Goal: Information Seeking & Learning: Learn about a topic

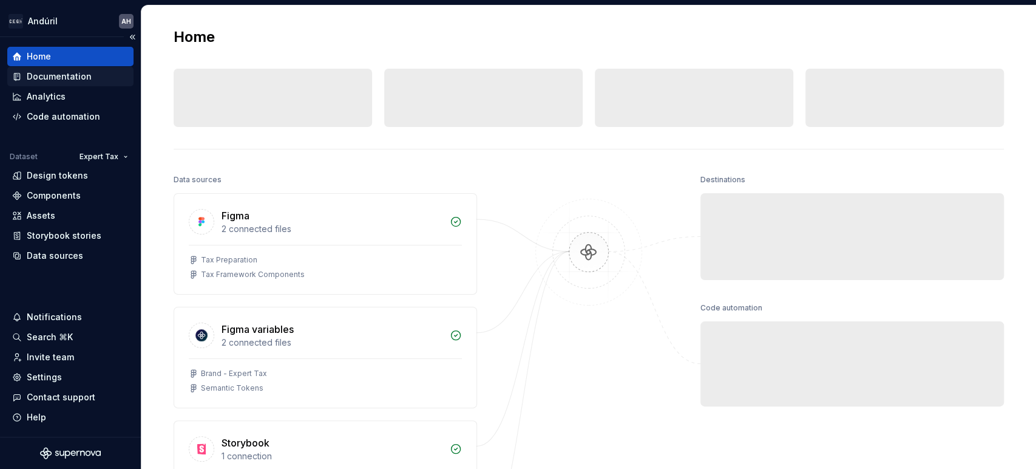
click at [53, 75] on div "Documentation" at bounding box center [59, 76] width 65 height 12
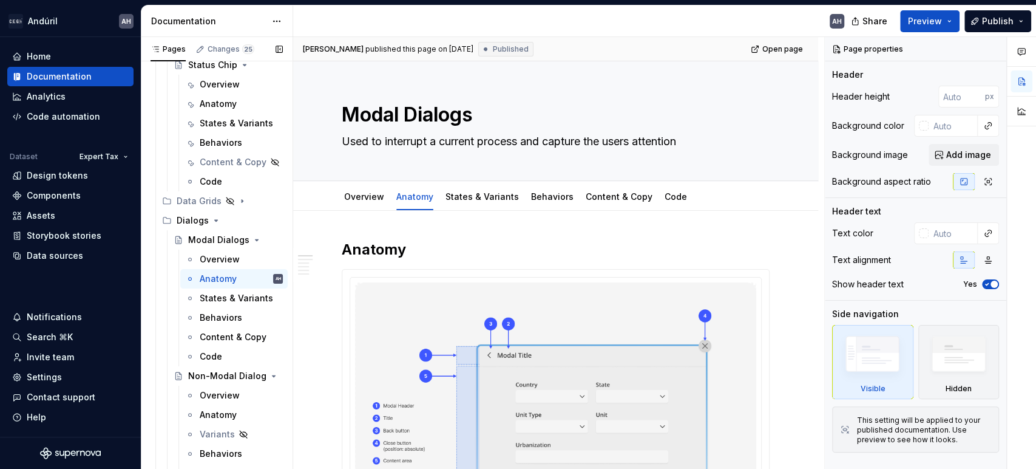
scroll to position [483, 0]
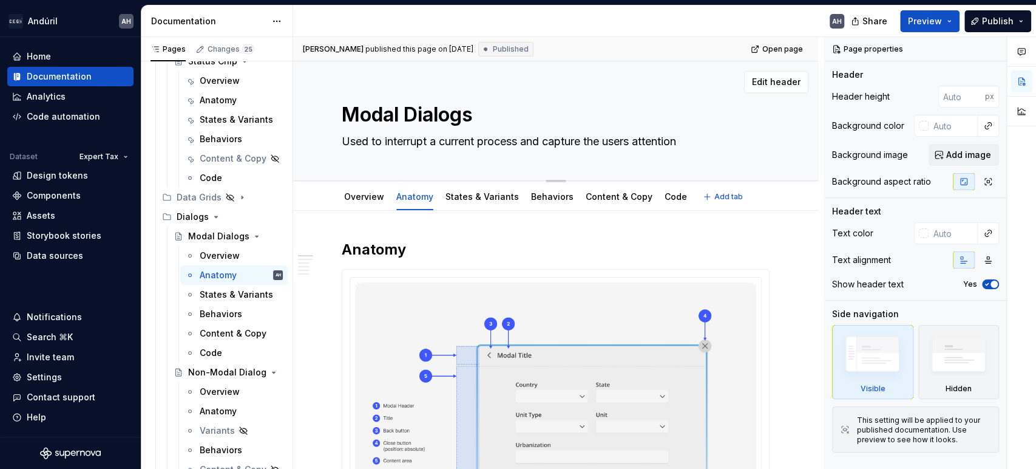
click at [374, 114] on textarea "Modal Dialogs" at bounding box center [553, 114] width 428 height 29
type textarea "*"
click at [403, 113] on textarea "Modal Dialogs" at bounding box center [553, 114] width 428 height 29
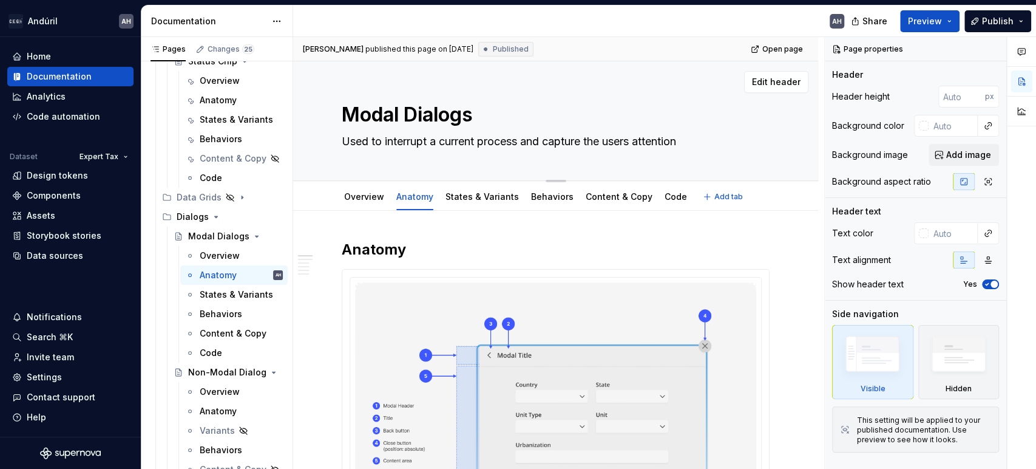
type textarea "D"
type textarea "*"
type textarea "Dia"
type textarea "*"
type textarea "Dial"
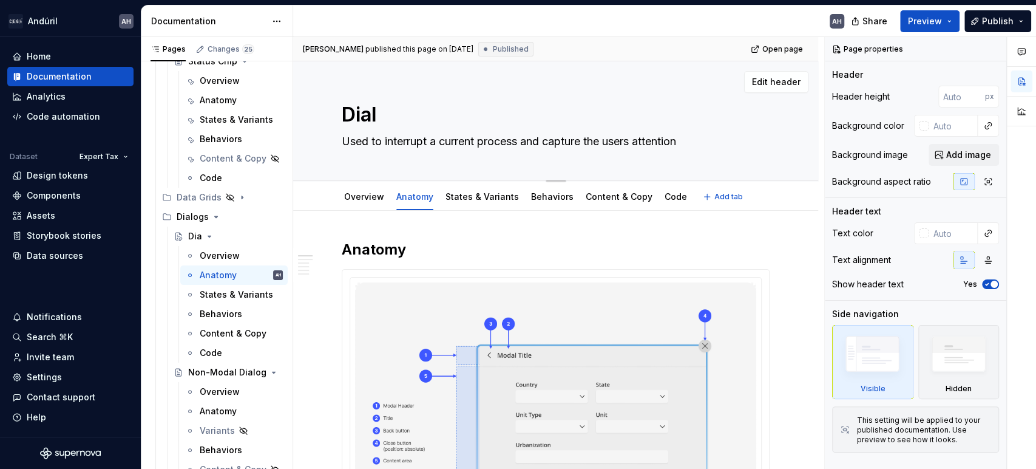
type textarea "*"
type textarea "Dialo"
type textarea "*"
type textarea "Dialog"
type textarea "*"
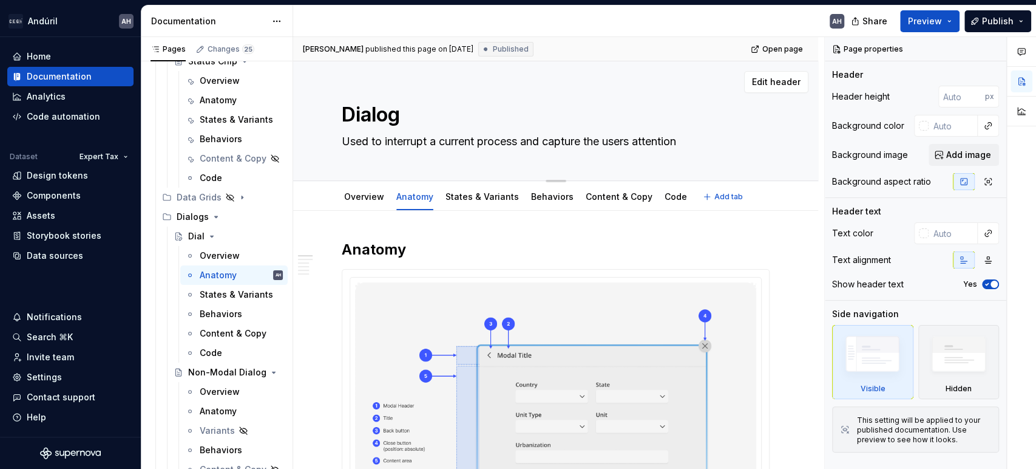
type textarea "Dialogs"
type textarea "*"
type textarea "Dialogs"
click at [419, 141] on textarea "Used to interrupt a current process and capture the users attention" at bounding box center [553, 141] width 428 height 19
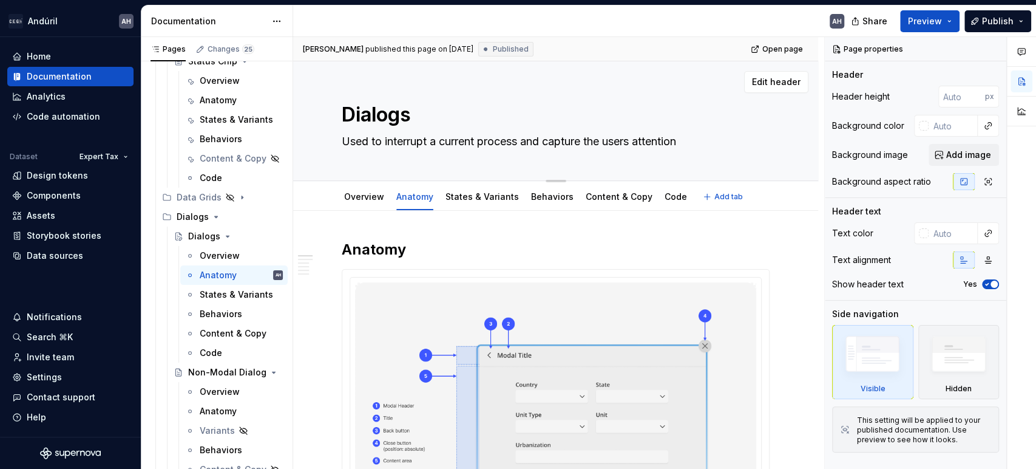
click at [419, 141] on textarea "Used to interrupt a current process and capture the users attention" at bounding box center [553, 141] width 428 height 19
click at [370, 151] on textarea "Used to interrupt a current process and capture the users attention" at bounding box center [553, 141] width 428 height 19
type textarea "*"
type textarea "IntUsed to interrupt a current process and capture the users attention"
type textarea "*"
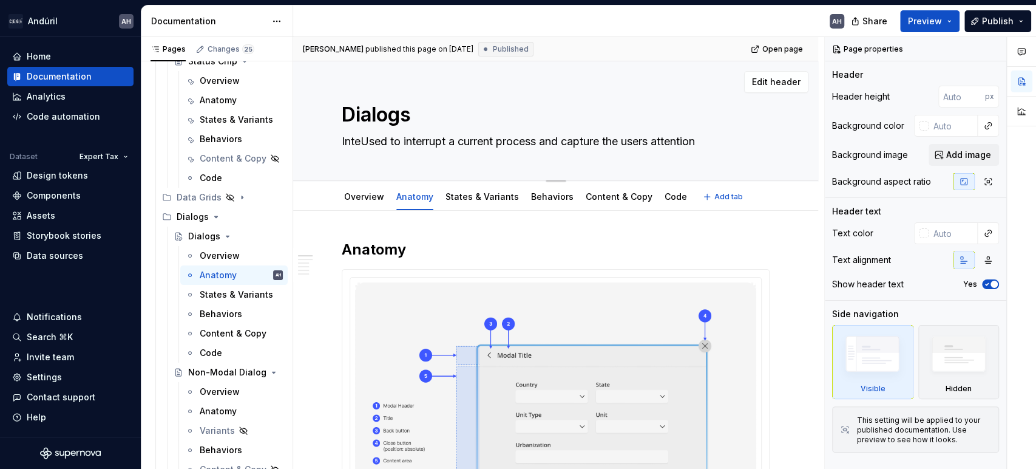
type textarea "InterUsed to interrupt a current process and capture the users attention"
type textarea "*"
type textarea "InterfUsed to interrupt a current process and capture the users attention"
type textarea "*"
type textarea "InterfaUsed to interrupt a current process and capture the users attention"
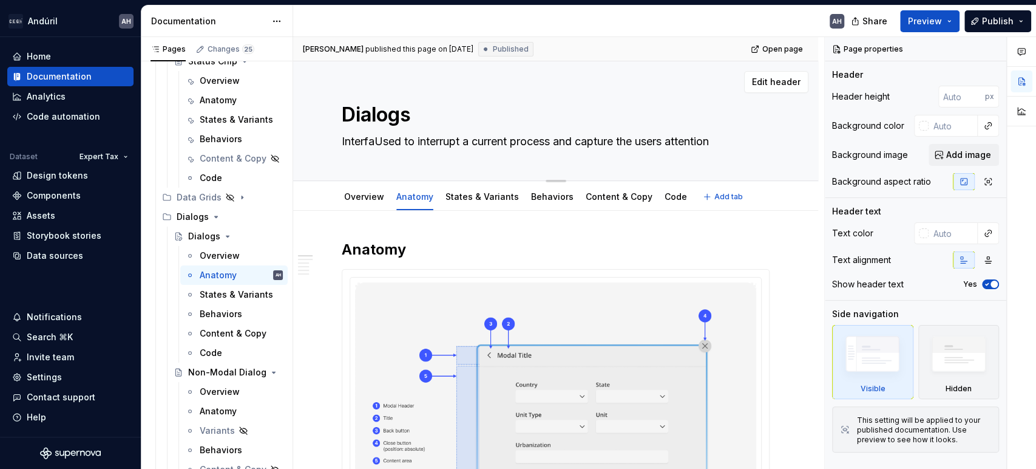
type textarea "*"
type textarea "InterfacUsed to interrupt a current process and capture the users attention"
type textarea "*"
type textarea "Interface Used to interrupt a current process and capture the users attention"
type textarea "*"
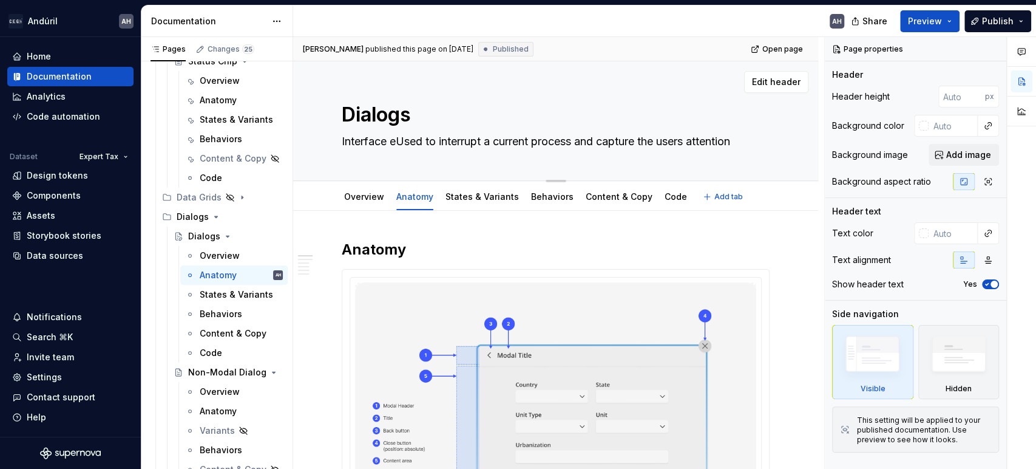
type textarea "Interface elUsed to interrupt a current process and capture the users attention"
type textarea "*"
type textarea "Interface elemUsed to interrupt a current process and capture the users attenti…"
type textarea "*"
type textarea "Interface elemeUsed to interrupt a current process and capture the users attent…"
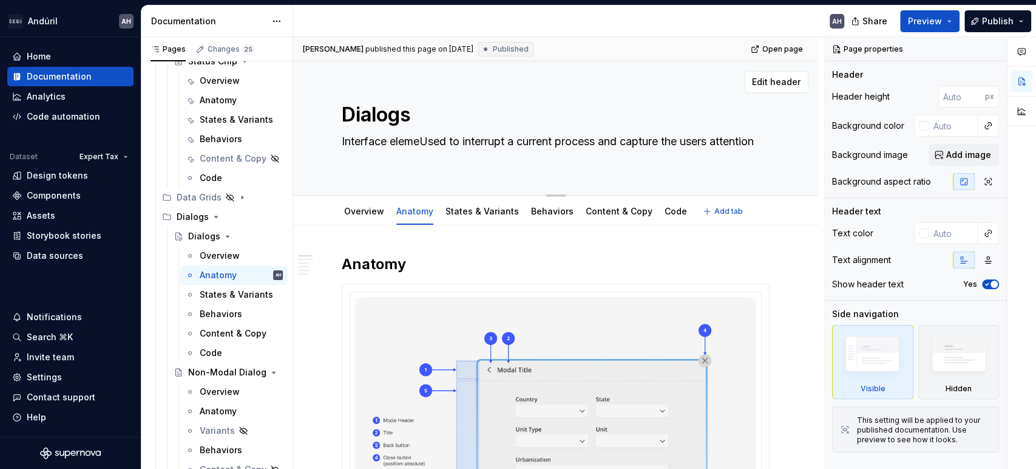
type textarea "*"
type textarea "Interface elementUsed to interrupt a current process and capture the users atte…"
type textarea "*"
type textarea "Interface elementsUsed to interrupt a current process and capture the users att…"
type textarea "*"
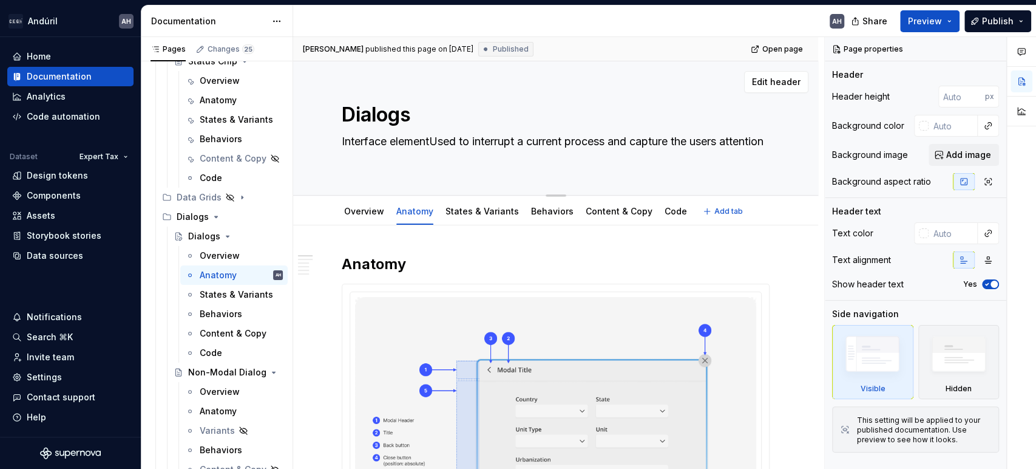
type textarea "Interface element Used to interrupt a current process and capture the users att…"
type textarea "*"
type textarea "Interface element tUsed to interrupt a current process and capture the users at…"
type textarea "*"
type textarea "Interface element thUsed to interrupt a current process and capture the users a…"
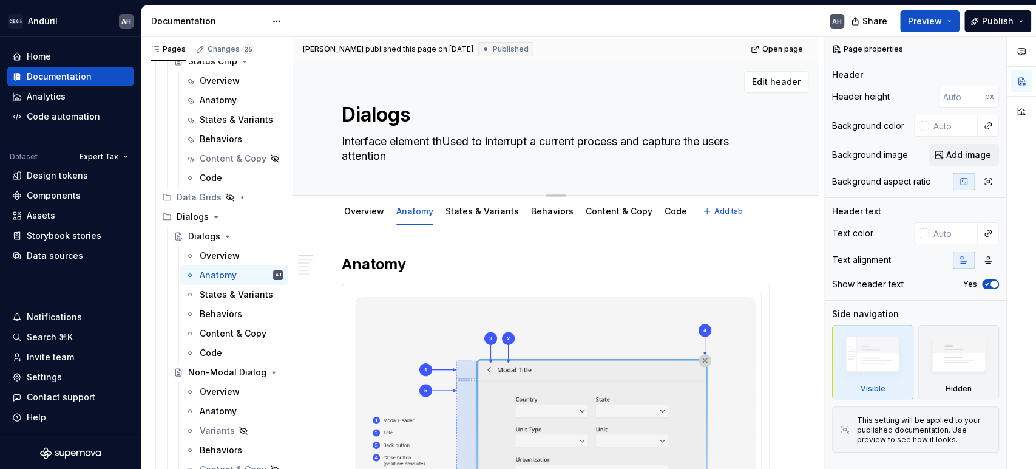
type textarea "*"
type textarea "Interface element thaUsed to interrupt a current process and capture the users …"
type textarea "*"
type textarea "Interface element that Used to interrupt a current process and capture the user…"
paste textarea "e element that presents information or requests input from the user in a modal …"
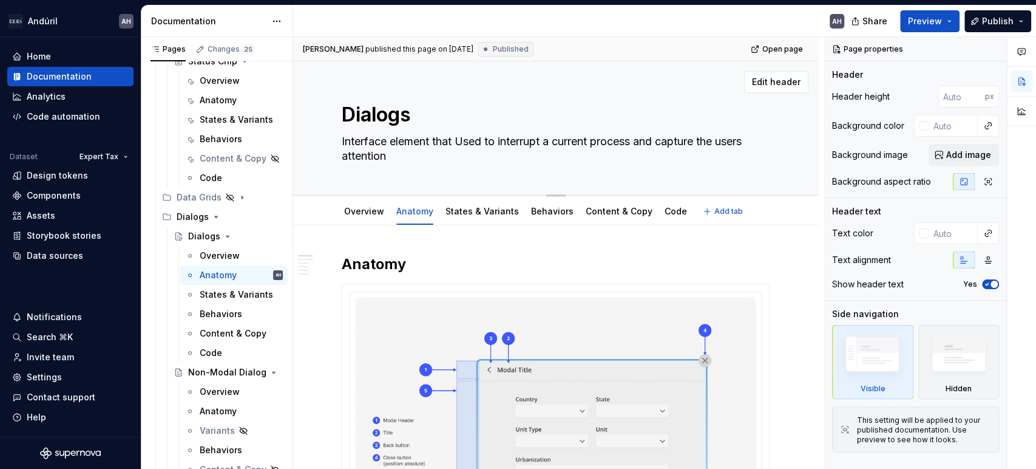
type textarea "*"
type textarea "Interface element that e element that presents information or requests input fr…"
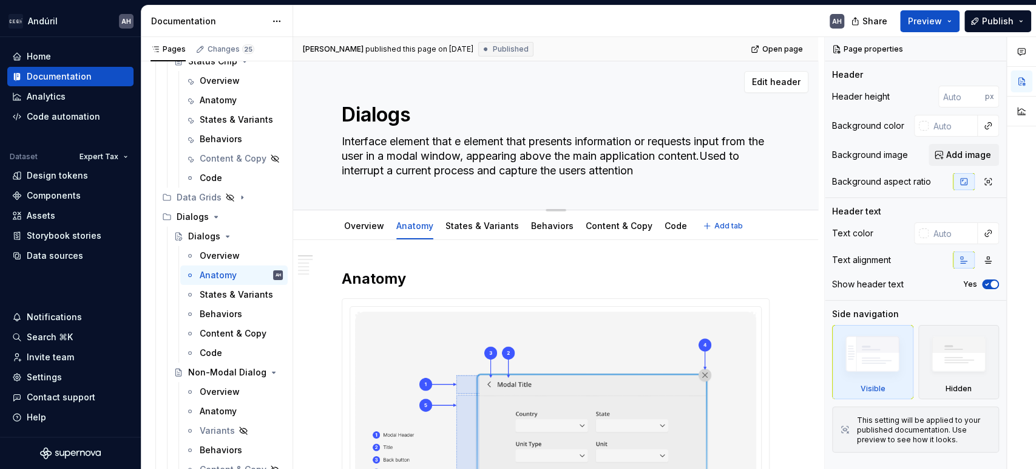
click at [448, 137] on textarea "Interface element that e element that presents information or requests input fr…" at bounding box center [553, 156] width 428 height 49
type textarea "*"
type textarea "Interface element the element that presents information or requests input from …"
type textarea "*"
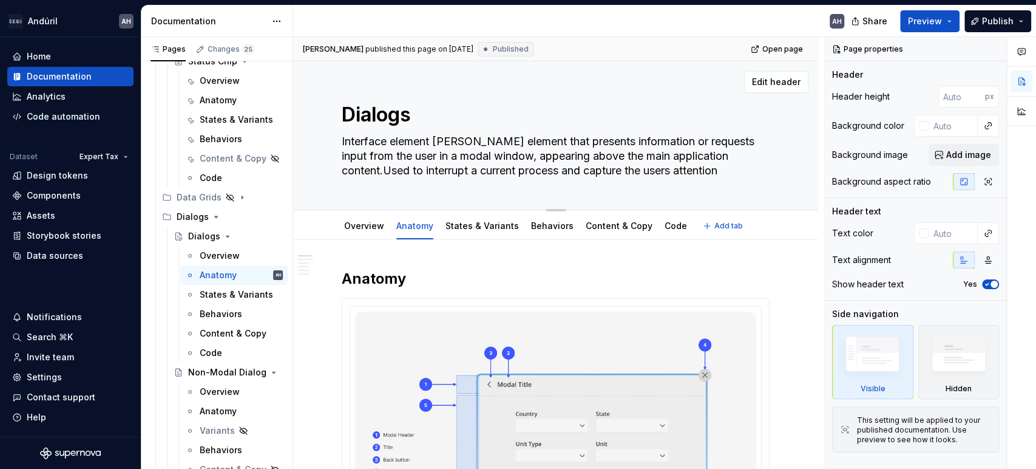
type textarea "Interface element that e element that presents information or requests input fr…"
type textarea "*"
type textarea "Interface element that pe element that presents information or requests input f…"
type textarea "*"
type textarea "Interface element that pre element that presents information or requests input …"
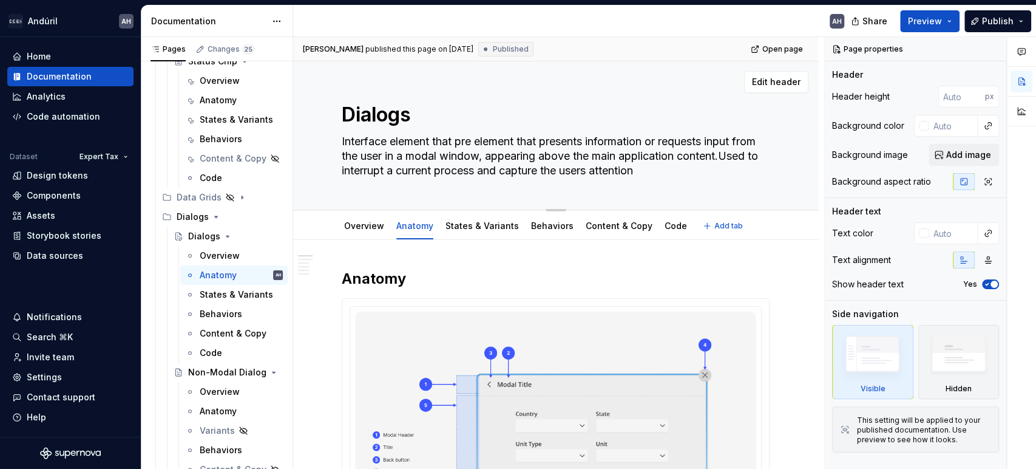
type textarea "*"
type textarea "Interface element that pree element that presents information or requests input…"
type textarea "*"
type textarea "Interface element that prese element that presents information or requests inpu…"
type textarea "*"
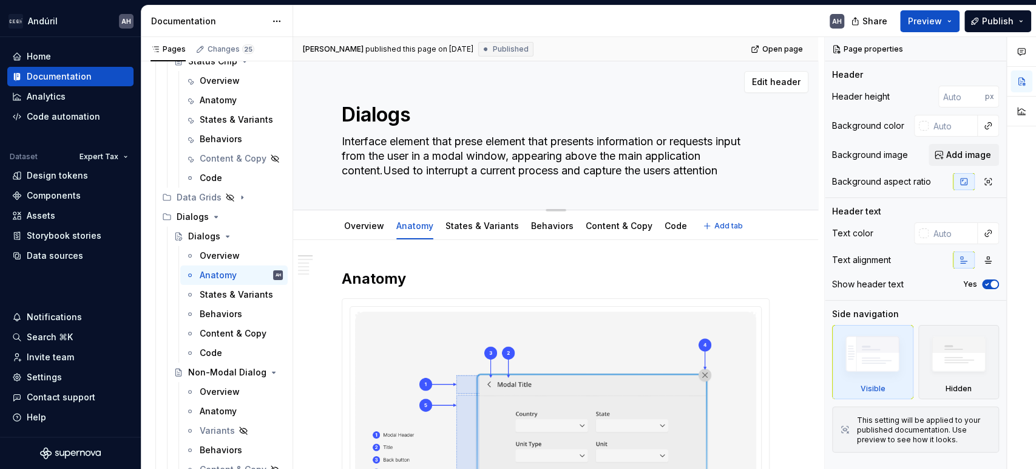
type textarea "Interface element that presee element that presents information or requests inp…"
type textarea "*"
type textarea "Interface element that presente element that presents information or requests i…"
type textarea "*"
type textarea "Interface element that presentse element that presents information or requests …"
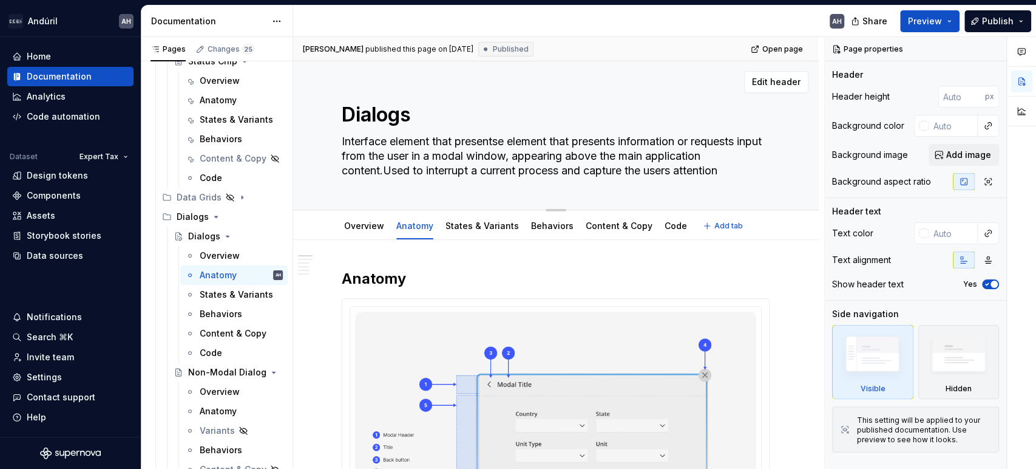
type textarea "*"
type textarea "Interface element that presents e element that presents information or requests…"
type textarea "*"
type textarea "Interface element that presents ie element that presents information or request…"
type textarea "*"
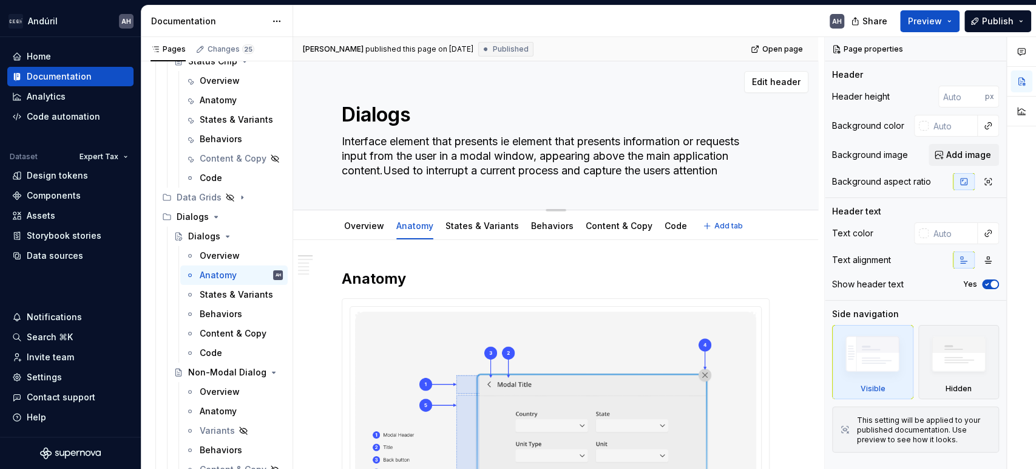
type textarea "Interface element that presents ine element that presents information or reques…"
type textarea "*"
type textarea "Interface element that presents infe element that presents information or reque…"
type textarea "*"
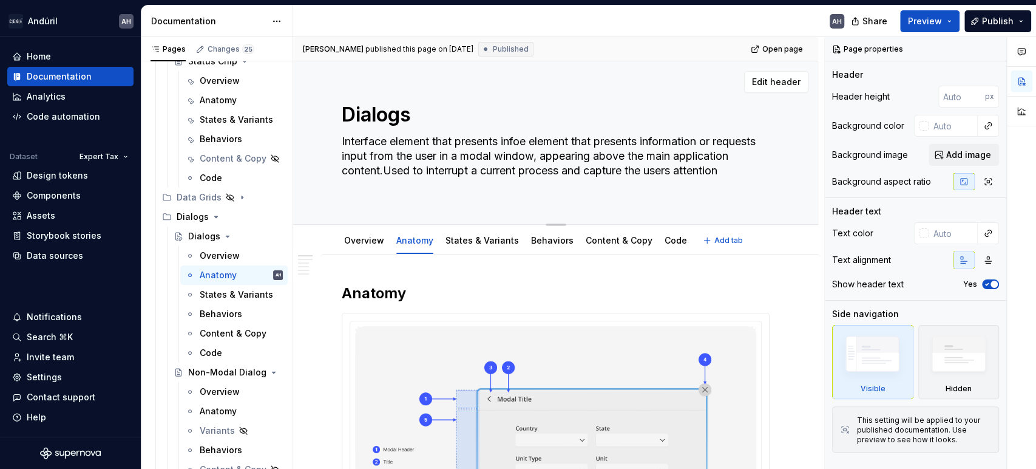
type textarea "Interface element that presents infore element that presents information or req…"
type textarea "*"
type textarea "Interface element that presents informae element that presents information or r…"
type textarea "*"
type textarea "Interface element that presents informatie element that presents information or…"
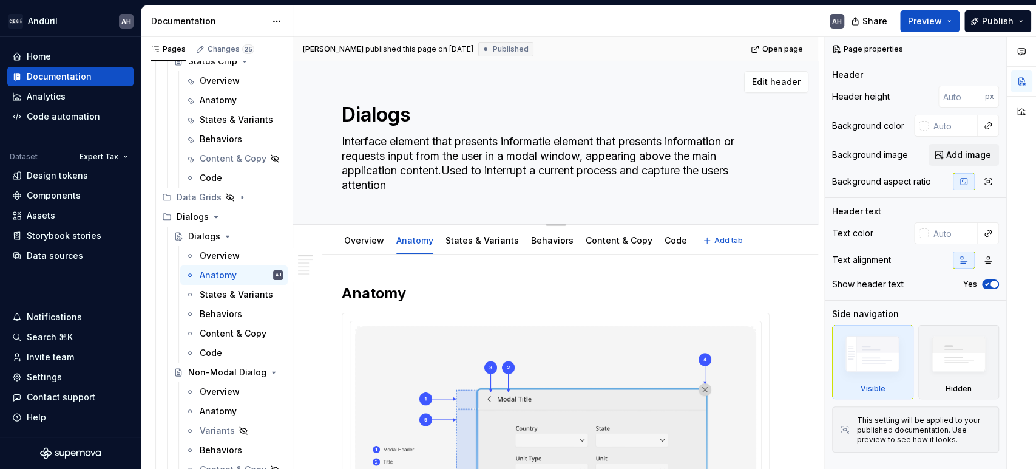
type textarea "*"
type textarea "Interface element that presents informatioe element that presents information o…"
type textarea "*"
type textarea "Interface element that presents information e element that presents information…"
type textarea "*"
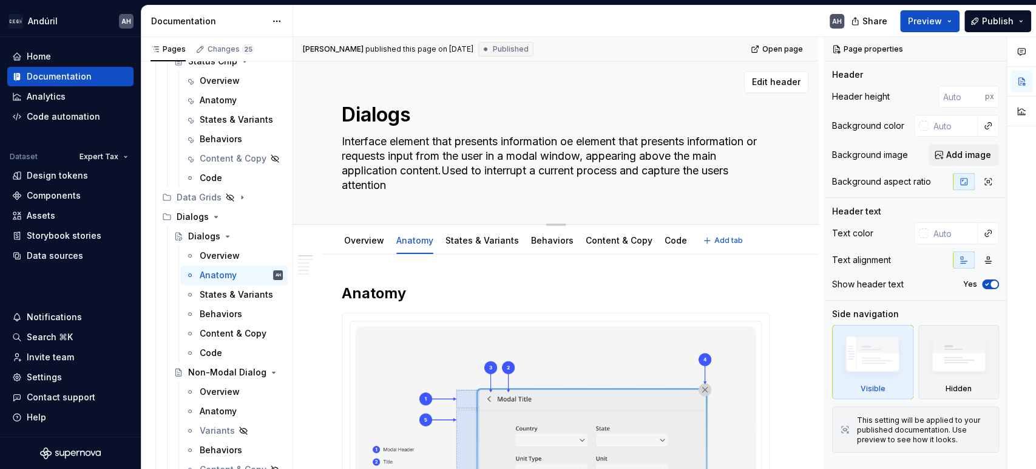
type textarea "Interface element that presents information ore element that presents informati…"
type textarea "*"
type textarea "Interface element that presents information or e element that presents informat…"
type textarea "*"
type textarea "Interface element that presents information or reqe element that presents infor…"
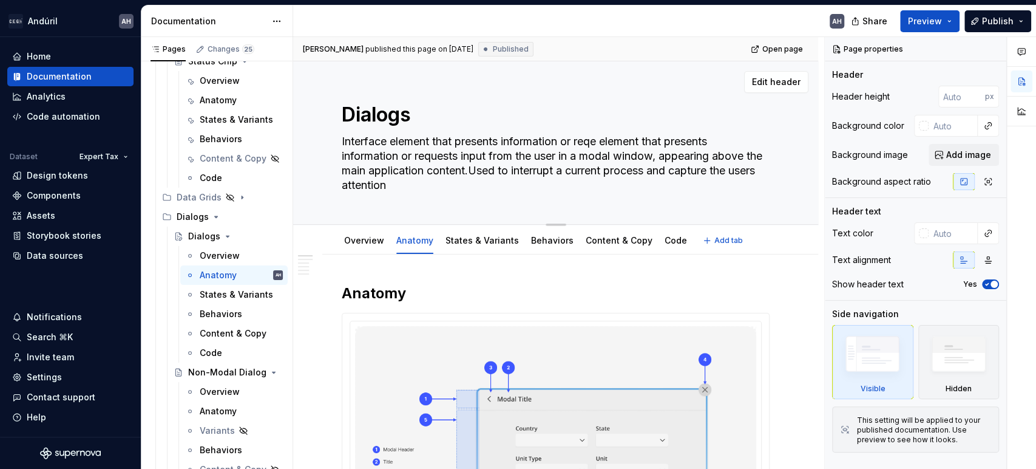
type textarea "*"
type textarea "Interface element that presents information or reque element that presents info…"
type textarea "*"
type textarea "Interface element that presents information or requee element that presents inf…"
type textarea "*"
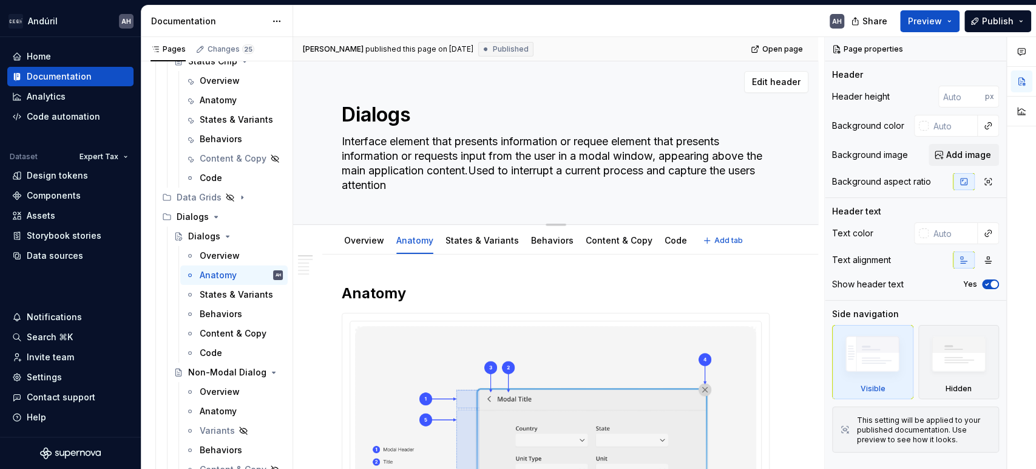
type textarea "Interface element that presents information or requese element that presents in…"
type textarea "*"
type textarea "Interface element that presents information or requeste element that presents i…"
type textarea "*"
type textarea "Interface element that presents information or requestse element that presents …"
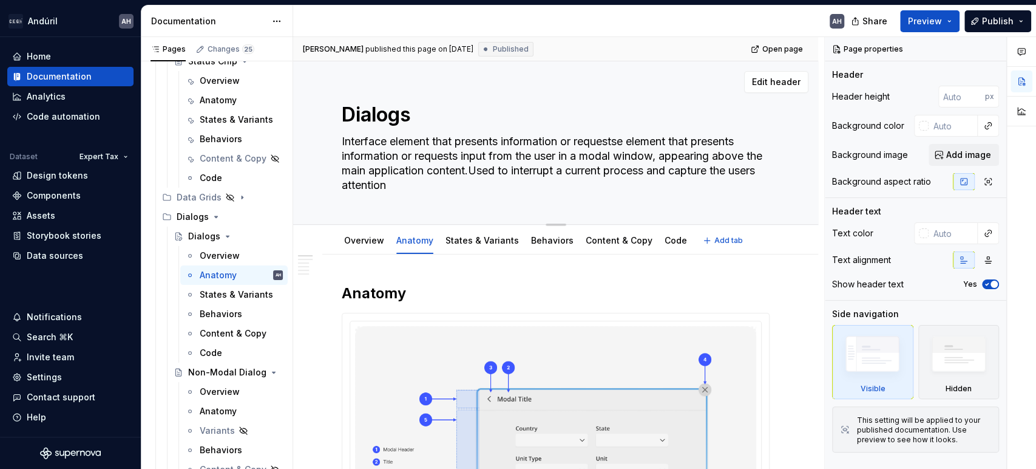
type textarea "*"
type textarea "Interface element that presents information or requests e element that presents…"
type textarea "*"
type textarea "Interface element that presents information or requests ie element that present…"
type textarea "*"
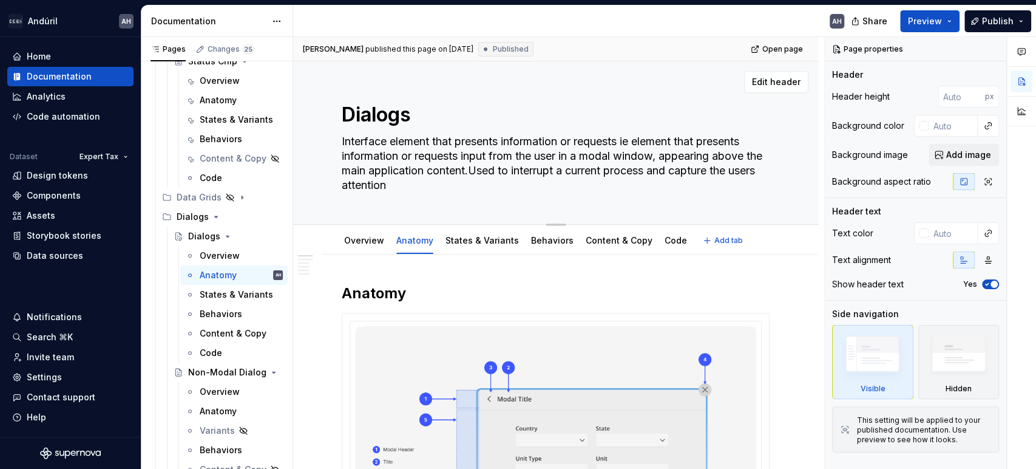
type textarea "Interface element that presents information or requests ine element that presen…"
type textarea "*"
type textarea "Interface element that presents information or requests inpe element that prese…"
type textarea "*"
type textarea "Interface element that presents information or requests inpute element that pre…"
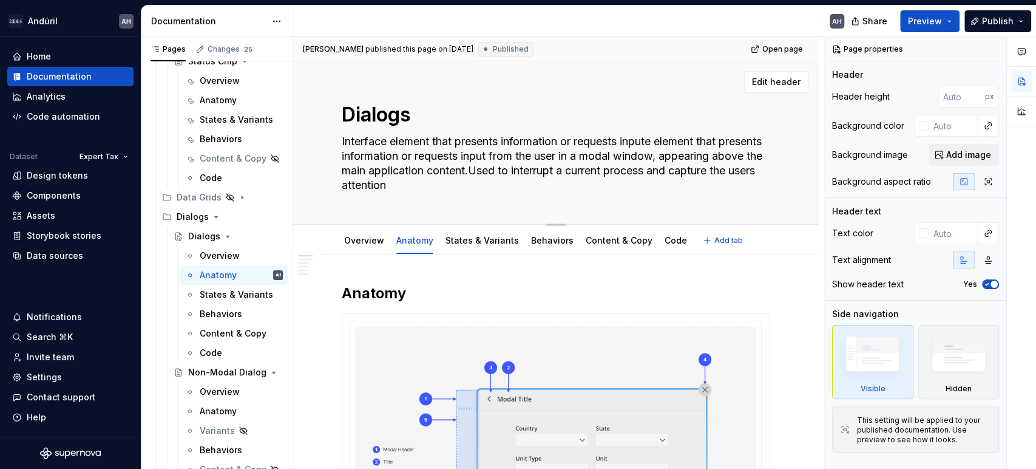
type textarea "*"
type textarea "Interface element that presents information or requests input e element that pr…"
type textarea "*"
type textarea "Interface element that presents information or requests input fe element that p…"
type textarea "*"
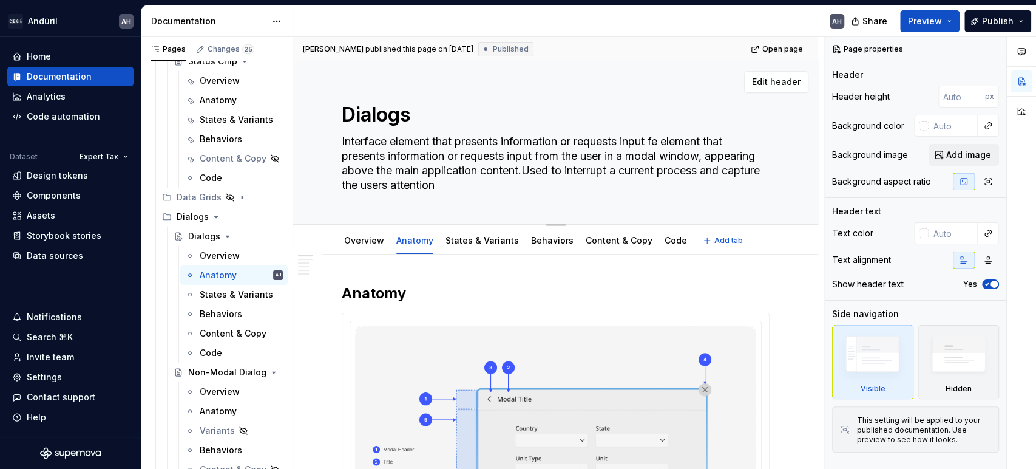
type textarea "Interface element that presents information or requests input e element that pr…"
type textarea "*"
type textarea "Interface element that presents information or requests ie element that present…"
type textarea "*"
type textarea "Interface element that presents information or requests e element that presents…"
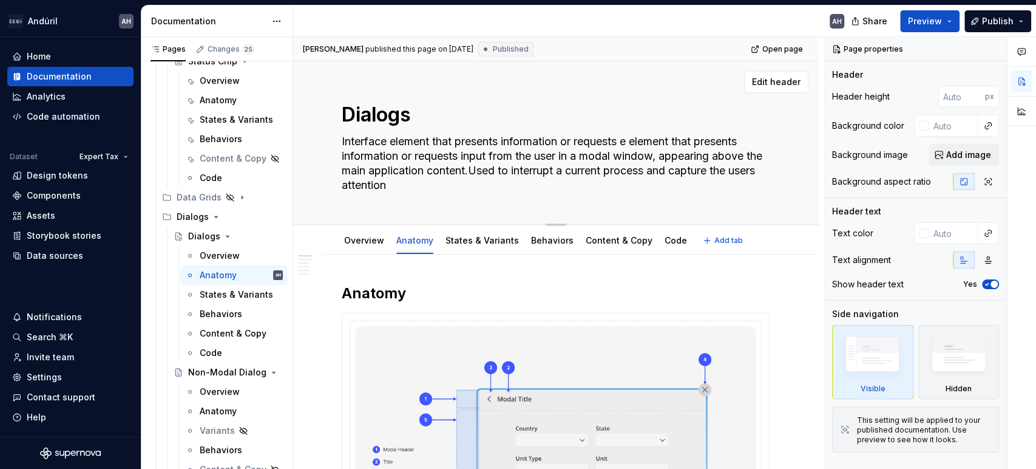
type textarea "*"
type textarea "Interface element that presents information or requee element that presents inf…"
type textarea "*"
type textarea "Interface element that presents information or reque element that presents info…"
type textarea "*"
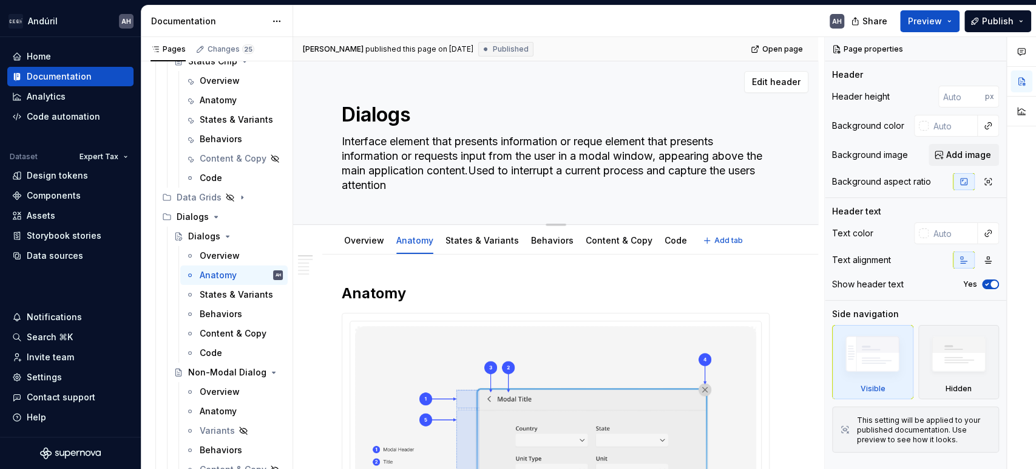
type textarea "Interface element that presents information or reqe element that presents infor…"
type textarea "*"
type textarea "Interface element that presents information or ree element that presents inform…"
type textarea "*"
type textarea "Interface element that presents information or re element that presents informa…"
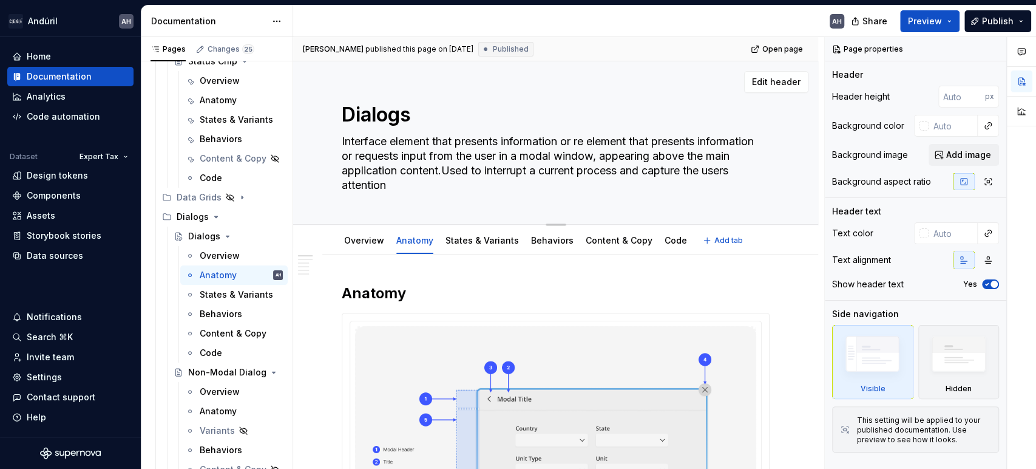
type textarea "*"
type textarea "Interface element that presents information or e element that presents informat…"
type textarea "*"
type textarea "Interface element that presents information ore element that presents informati…"
type textarea "*"
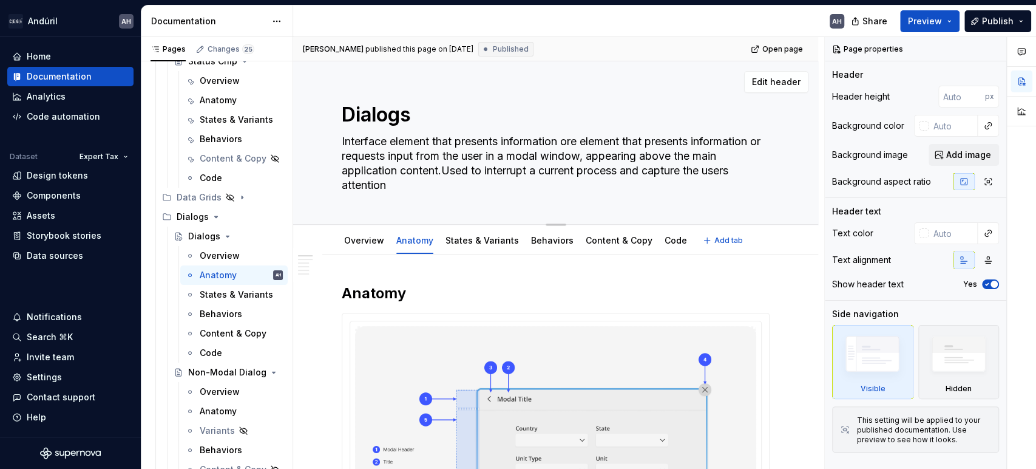
type textarea "Interface element that presents information oe element that presents informatio…"
type textarea "*"
type textarea "Interface element that presents information e element that presents information…"
type textarea "*"
type textarea "Interface element that presents informatione element that presents information …"
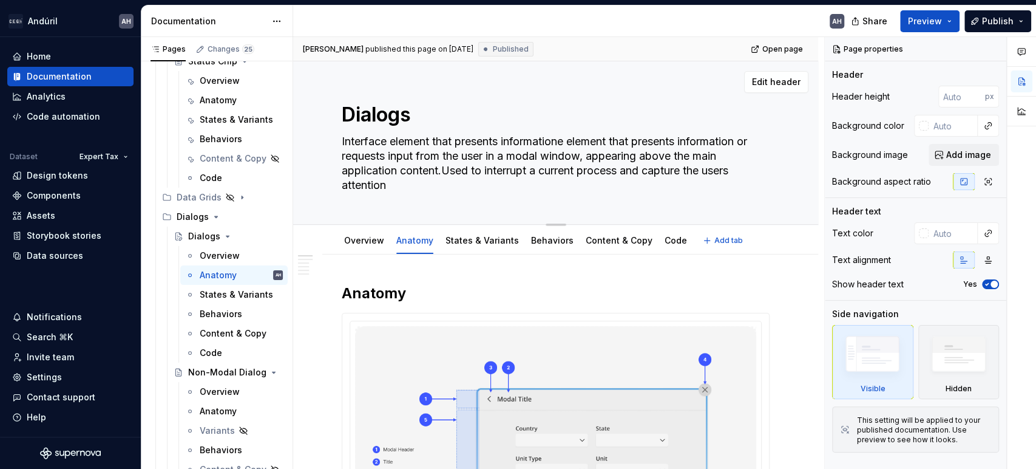
type textarea "*"
type textarea "Interface element that presents informatioe element that presents information o…"
type textarea "*"
type textarea "Interface element that presents informatie element that presents information or…"
type textarea "*"
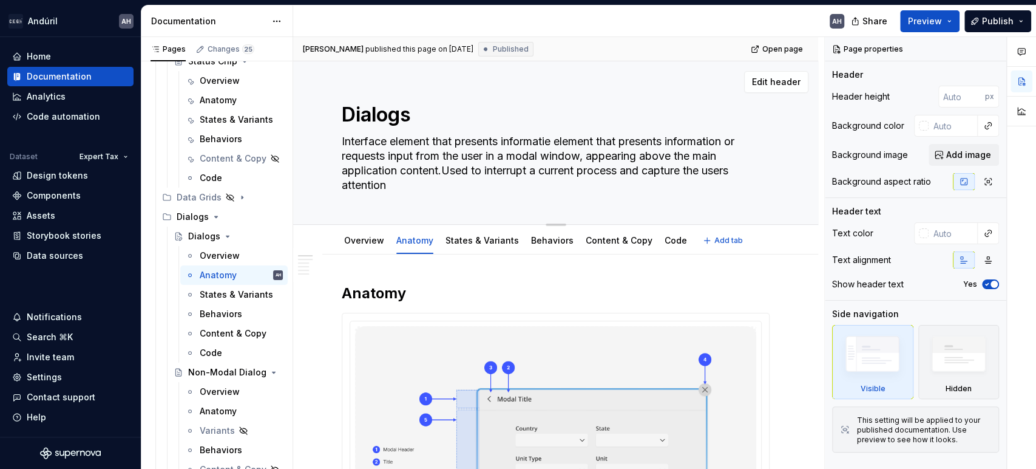
type textarea "Interface element that presents informate element that presents information or …"
type textarea "*"
type textarea "Interface element that presents informae element that presents information or r…"
type textarea "*"
type textarea "Interface element that presents informe element that presents information or re…"
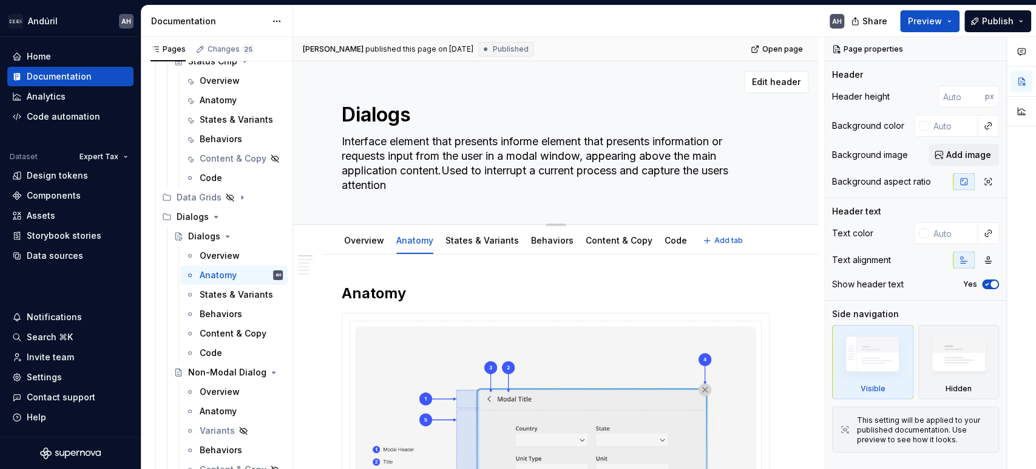
type textarea "*"
type textarea "Interface element that presents infore element that presents information or req…"
type textarea "*"
type textarea "Interface element that presents infoe element that presents information or requ…"
type textarea "*"
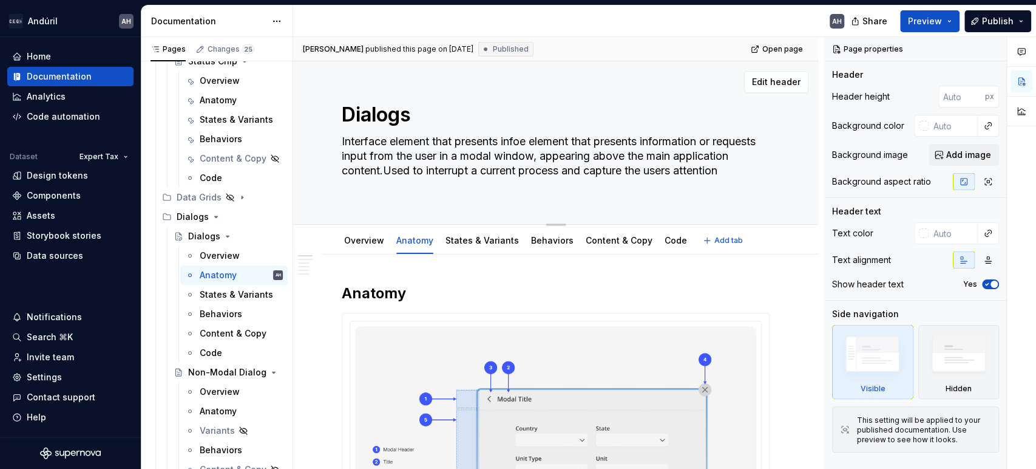
type textarea "Interface element that presents infe element that presents information or reque…"
type textarea "*"
type textarea "Interface element that presents ine element that presents information or reques…"
type textarea "*"
type textarea "Interface element that presents ie element that presents information or request…"
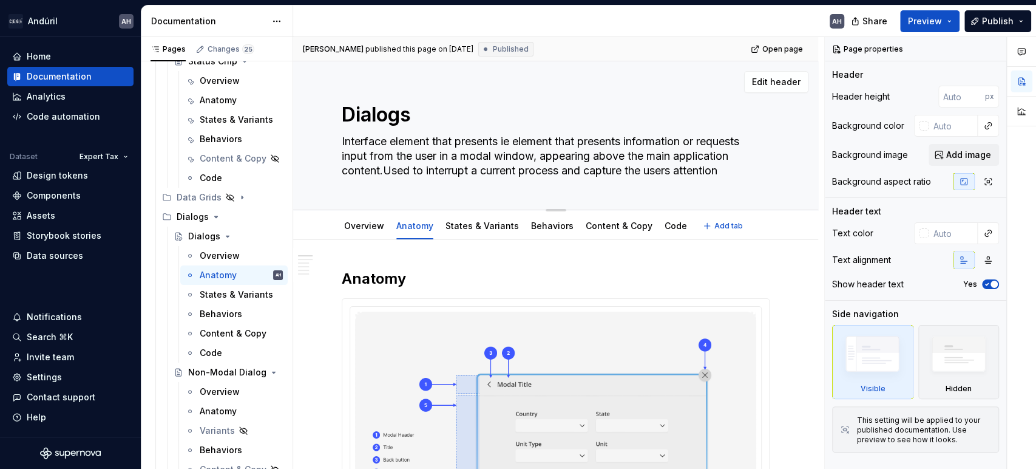
type textarea "*"
type textarea "Interface element that presene element that presents information or requests in…"
type textarea "*"
type textarea "Interface element that presee element that presents information or requests inp…"
type textarea "*"
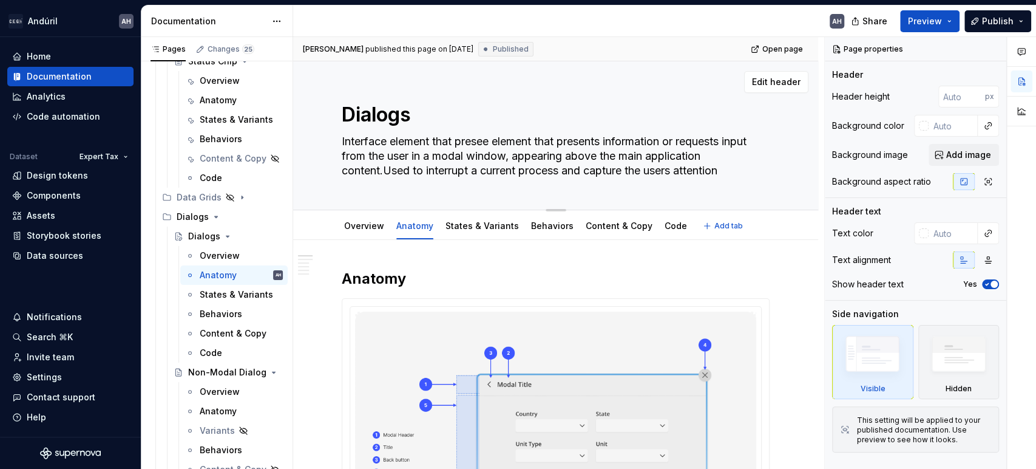
type textarea "Interface element that prese element that presents information or requests inpu…"
type textarea "*"
type textarea "Interface element that e element that presents information or requests input fr…"
type textarea "*"
type textarea "Interface element that ae element that presents information or requests input f…"
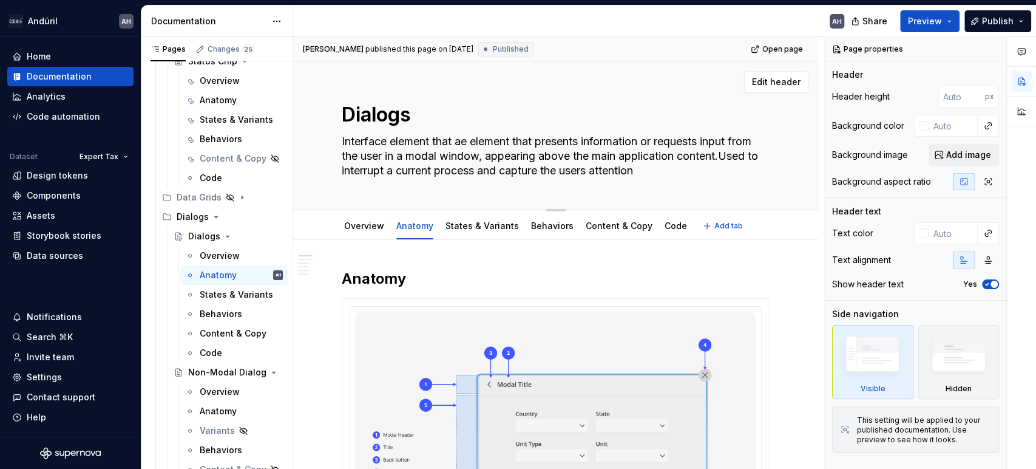
type textarea "*"
type textarea "Interface element that ape element that presents information or requests input …"
type textarea "*"
type textarea "Interface element that appe element that presents information or requests input…"
type textarea "*"
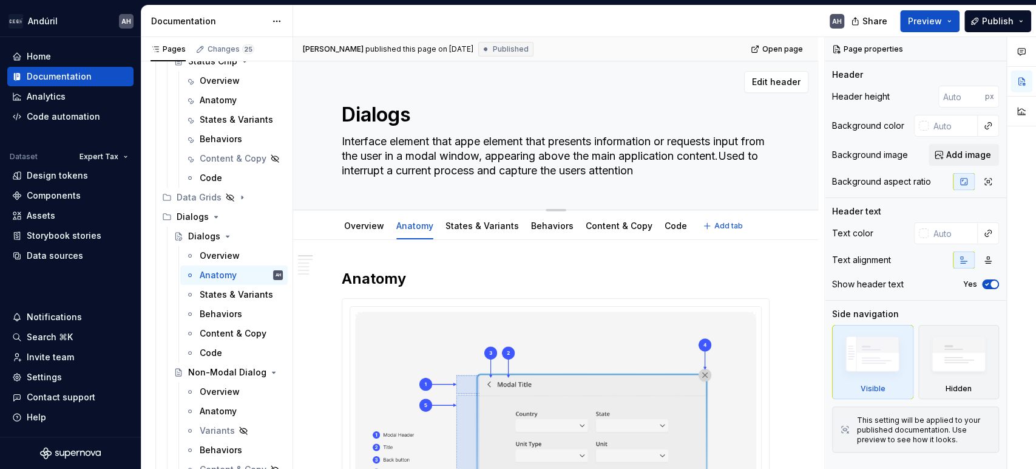
type textarea "Interface element that appee element that presents information or requests inpu…"
type textarea "*"
type textarea "Interface element that appeare element that presents information or requests in…"
type textarea "*"
type textarea "Interface element that appearse element that presents information or requests i…"
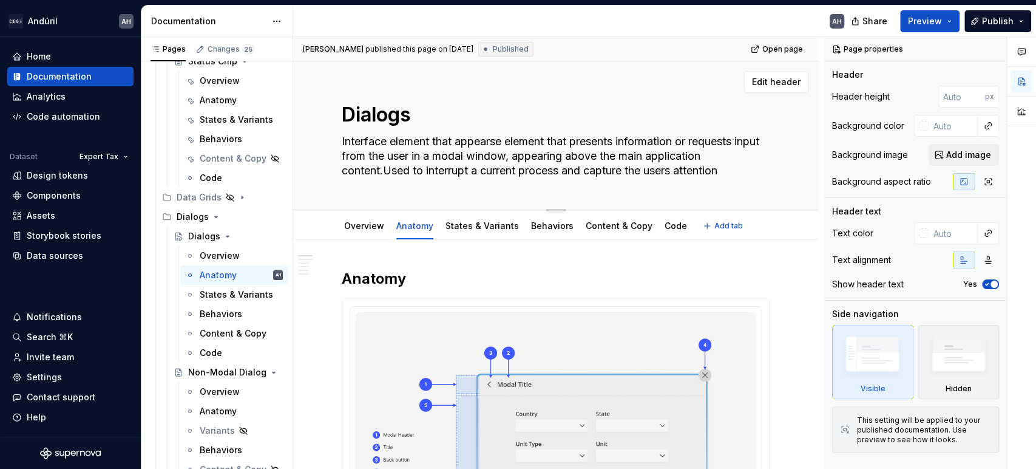
type textarea "*"
type textarea "Interface element that appears e element that presents information or requests …"
type textarea "*"
type textarea "Interface element that appears ae element that presents information or requests…"
type textarea "*"
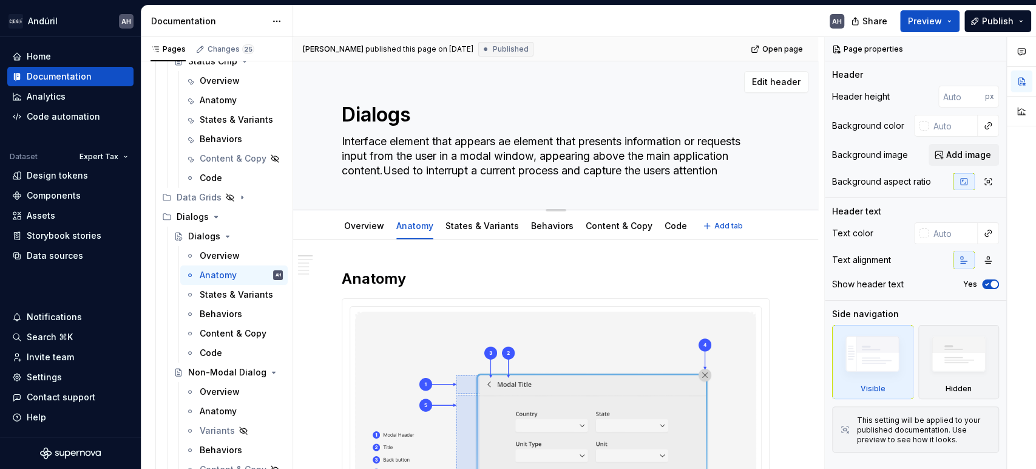
type textarea "Interface element that appears abe element that presents information or request…"
type textarea "*"
type textarea "Interface element that appears aboe element that presents information or reques…"
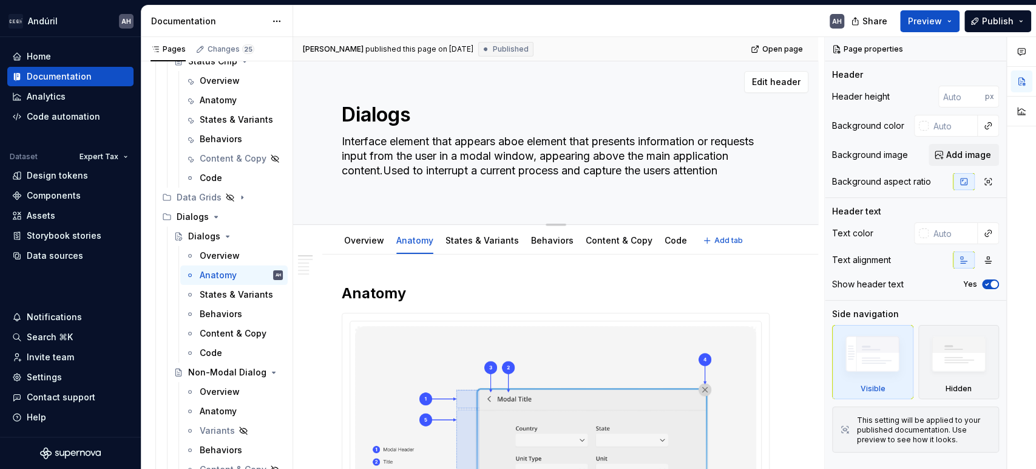
type textarea "*"
type textarea "Interface element that appears above element that presents information or reque…"
type textarea "*"
type textarea "Interface element that appears abovee element that presents information or requ…"
type textarea "*"
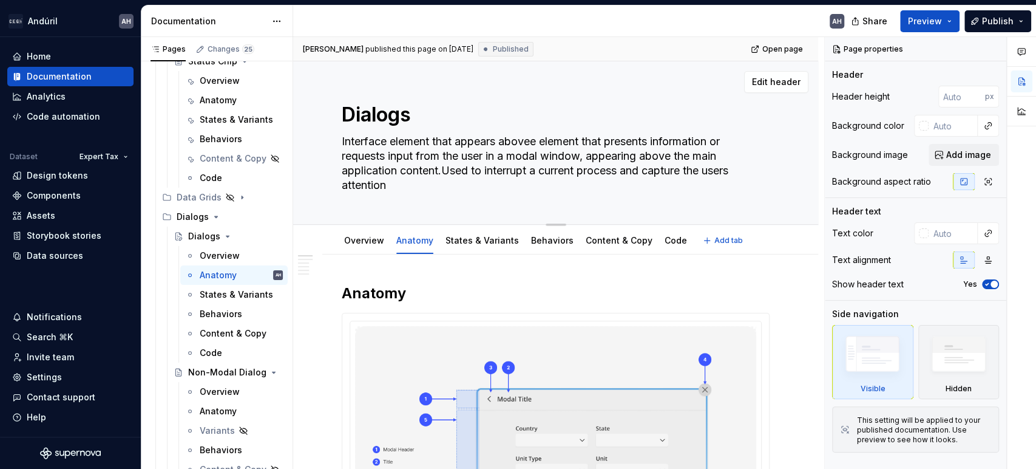
type textarea "Interface element that appears above e element that presents information or req…"
type textarea "*"
type textarea "Interface element that appears above te element that presents information or re…"
type textarea "*"
type textarea "Interface element that appears above the element that presents information or r…"
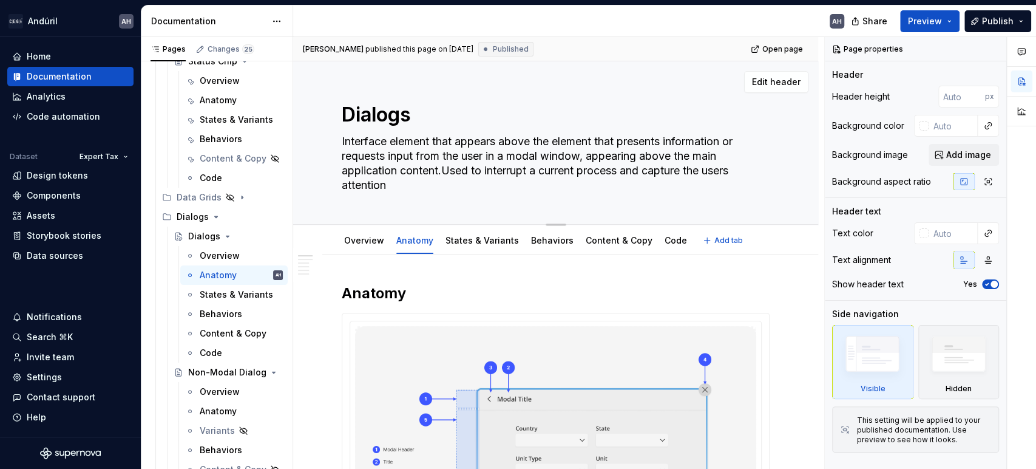
type textarea "*"
type textarea "Interface element that appears above the e element that presents information or…"
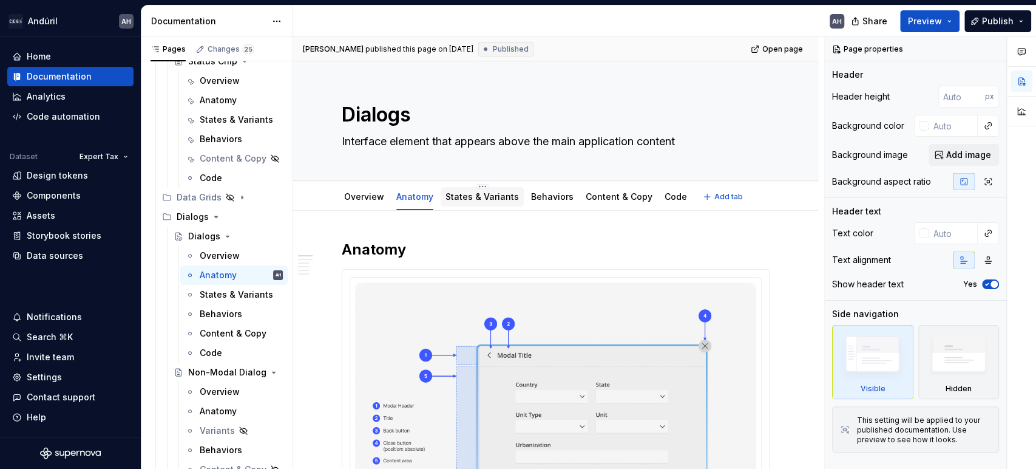
click at [493, 200] on link "States & Variants" at bounding box center [481, 196] width 73 height 10
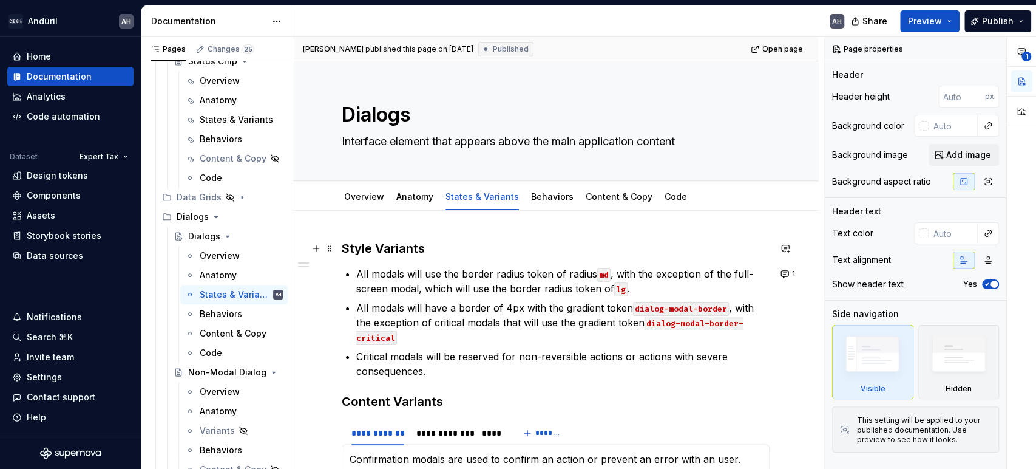
click at [342, 246] on h3 "Style Variants" at bounding box center [556, 248] width 428 height 17
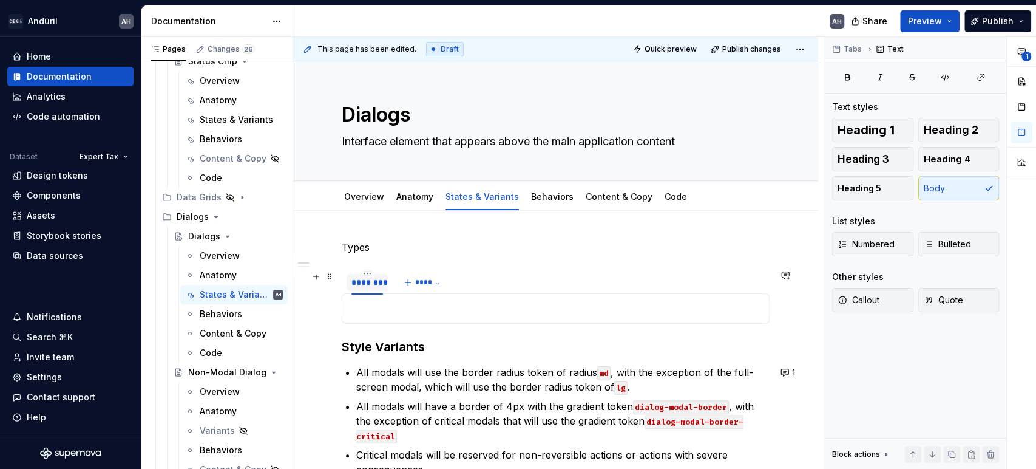
click at [368, 280] on div "********" at bounding box center [367, 282] width 32 height 12
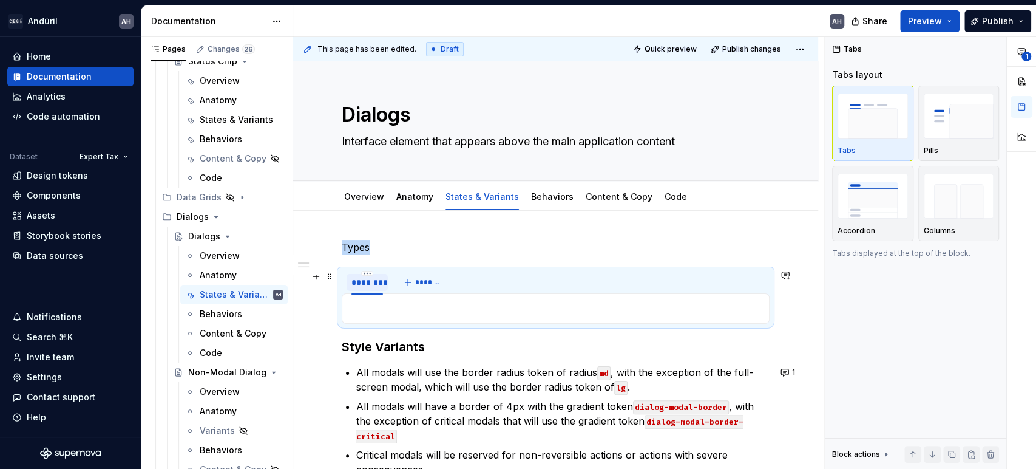
click at [368, 280] on div "********" at bounding box center [367, 282] width 32 height 12
click at [464, 277] on span "*******" at bounding box center [475, 282] width 27 height 10
click at [447, 313] on p at bounding box center [556, 308] width 412 height 15
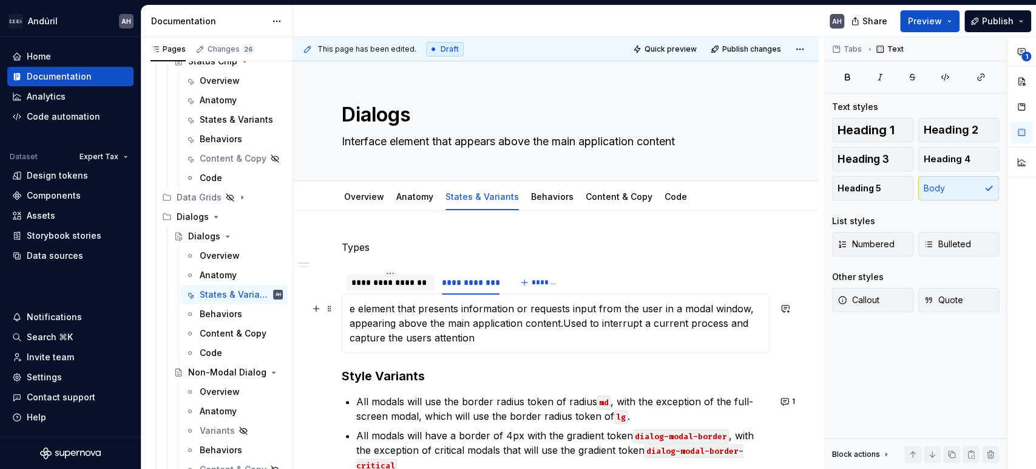
click at [350, 309] on p "e element that presents information or requests input from the user in a modal …" at bounding box center [556, 323] width 412 height 44
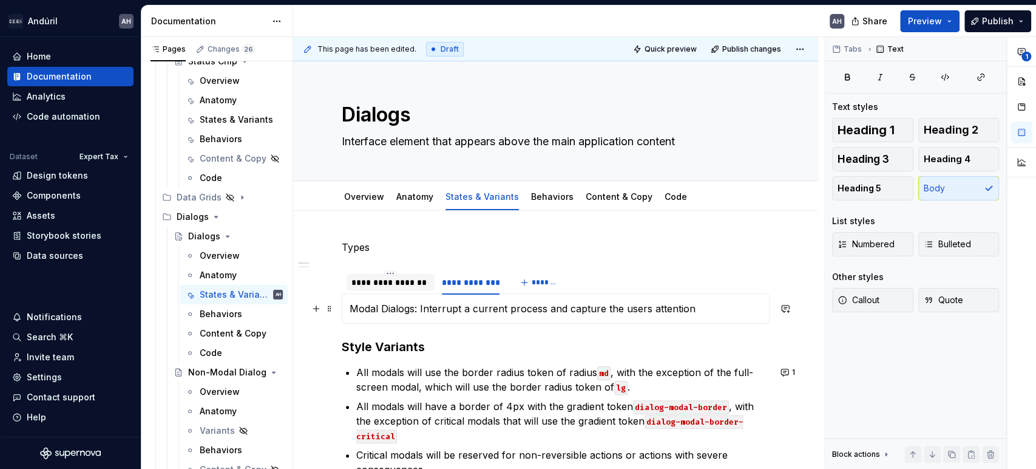
click at [699, 307] on p "Modal Dialogs: Interrupt a current process and capture the users attention" at bounding box center [556, 308] width 412 height 15
click at [547, 308] on p "Modal Dialogs: Interrupt a current process and capture the users attention" at bounding box center [556, 308] width 412 height 15
click at [544, 310] on p "Modal Dialogs: Interrupt a current process blocking and capture the users atten…" at bounding box center [556, 308] width 412 height 15
click at [584, 310] on p "Modal Dialogs: Interrupt a current process blocking and capture the users atten…" at bounding box center [556, 308] width 412 height 15
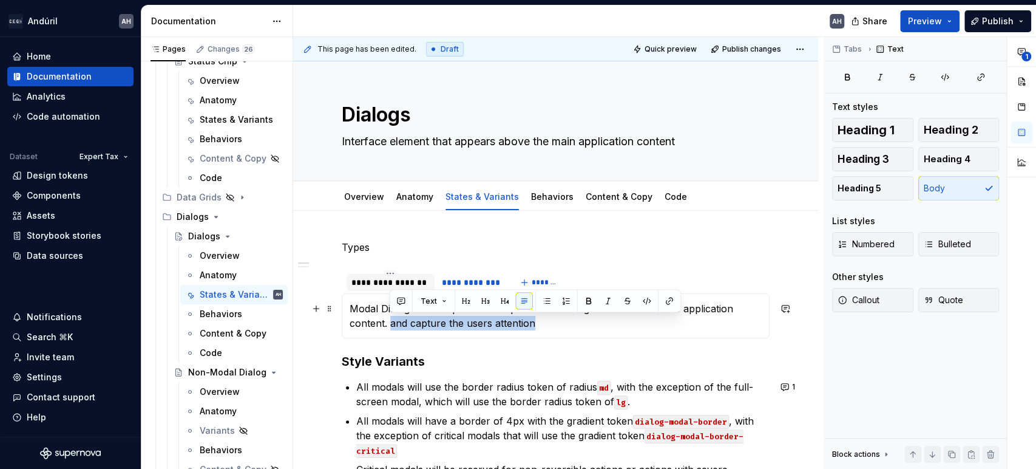
drag, startPoint x: 390, startPoint y: 320, endPoint x: 559, endPoint y: 323, distance: 169.4
click at [559, 323] on p "Modal Dialogs: Interrupt a current process blocking interaction with the applic…" at bounding box center [556, 315] width 412 height 29
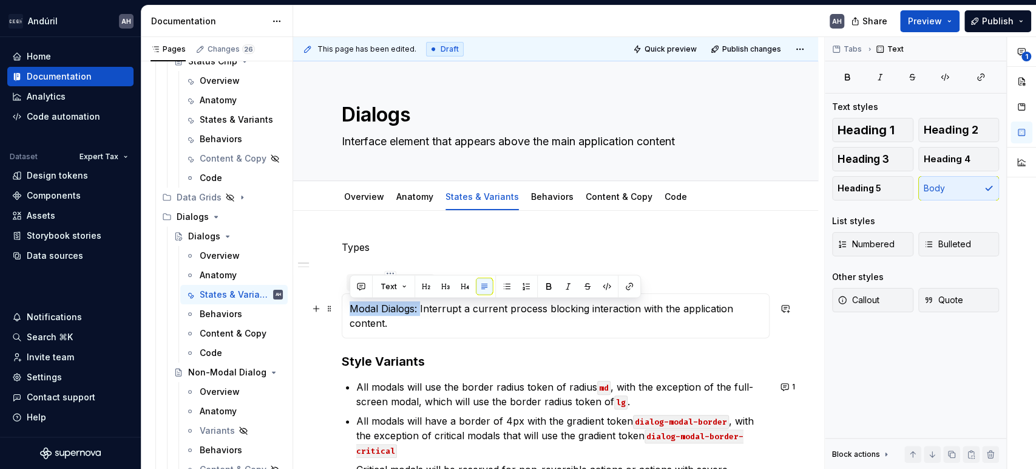
drag, startPoint x: 419, startPoint y: 308, endPoint x: 340, endPoint y: 303, distance: 79.1
click at [342, 303] on section "**********" at bounding box center [556, 303] width 428 height 69
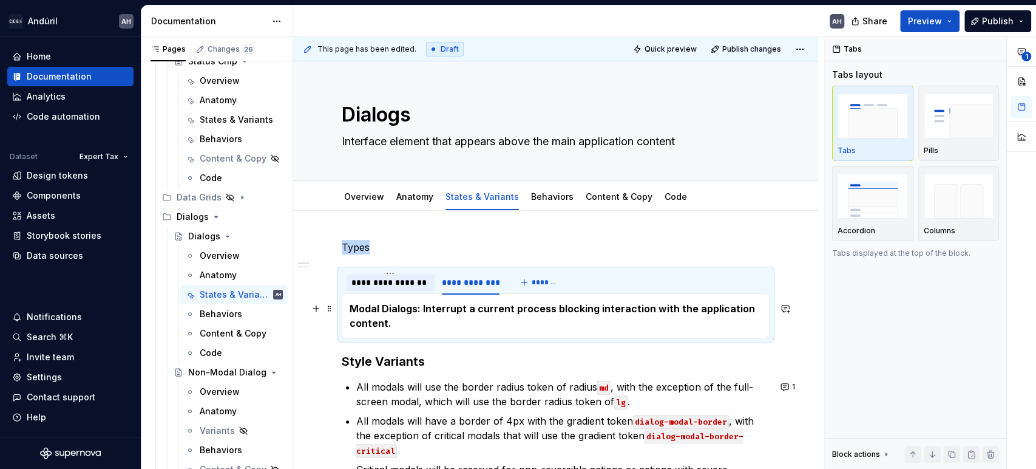
click at [422, 309] on strong "Modal Dialogs: Interrupt a current process blocking interaction with the applic…" at bounding box center [554, 315] width 408 height 27
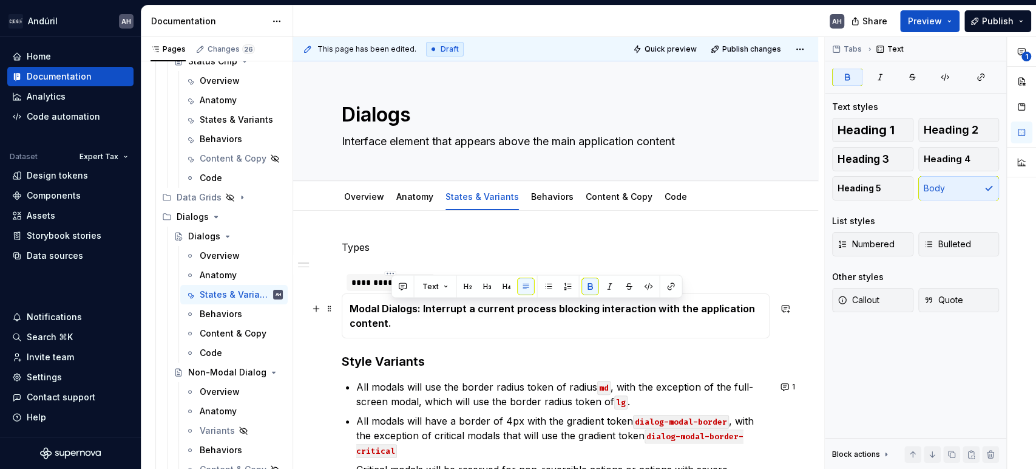
drag, startPoint x: 422, startPoint y: 309, endPoint x: 425, endPoint y: 322, distance: 13.6
click at [425, 322] on p "Modal Dialogs: Interrupt a current process blocking interaction with the applic…" at bounding box center [556, 315] width 412 height 29
click at [365, 284] on div "**********" at bounding box center [390, 282] width 78 height 12
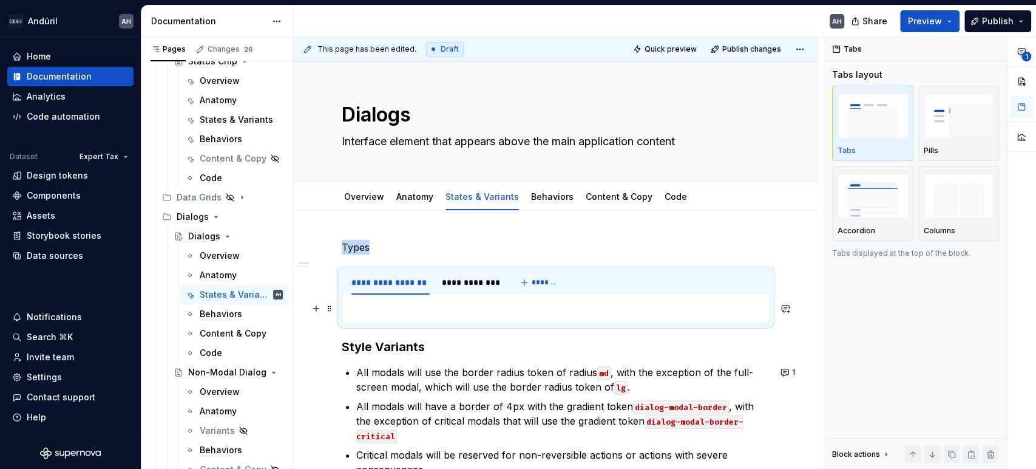
click at [392, 308] on p at bounding box center [556, 308] width 412 height 15
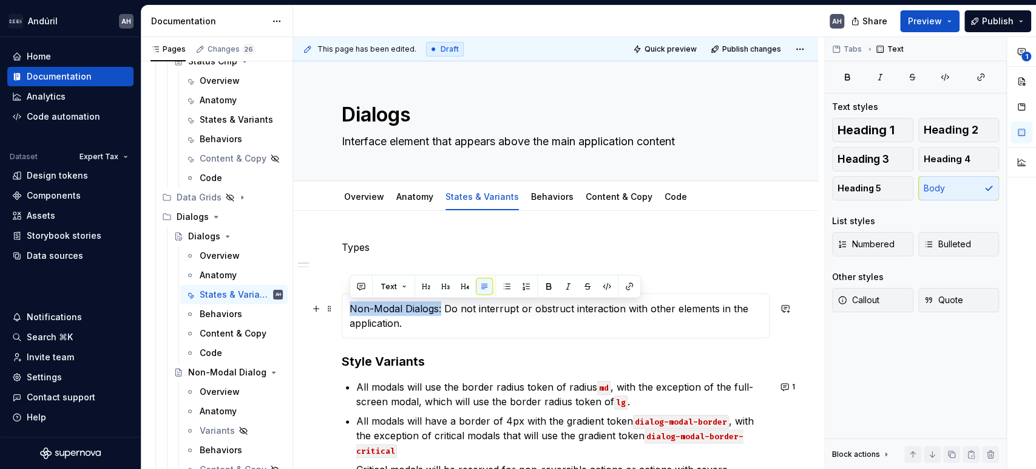
drag, startPoint x: 442, startPoint y: 310, endPoint x: 353, endPoint y: 306, distance: 89.3
click at [353, 306] on p "Non-Modal Dialogs: Do not interrupt or obstruct interaction with other elements…" at bounding box center [556, 315] width 412 height 29
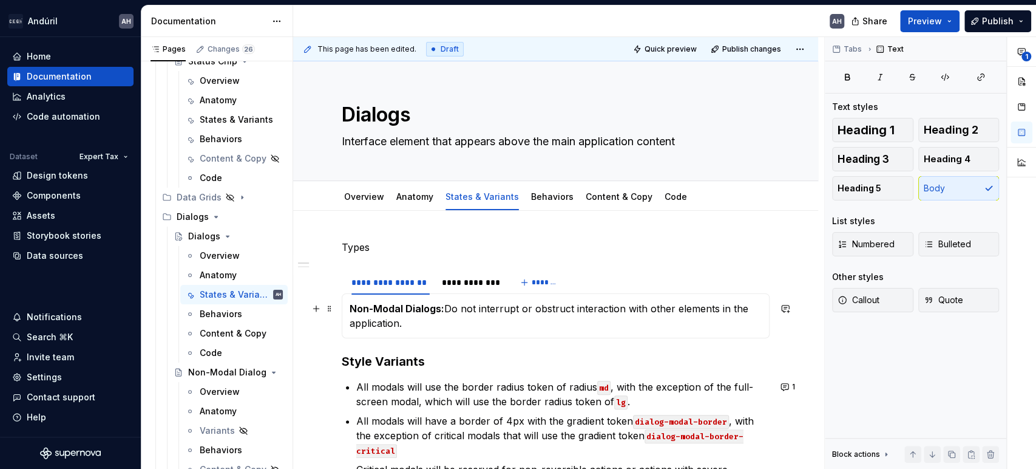
click at [478, 319] on p "Non-Modal Dialogs: Do not interrupt or obstruct interaction with other elements…" at bounding box center [556, 315] width 412 height 29
click at [459, 285] on div "**********" at bounding box center [471, 282] width 58 height 12
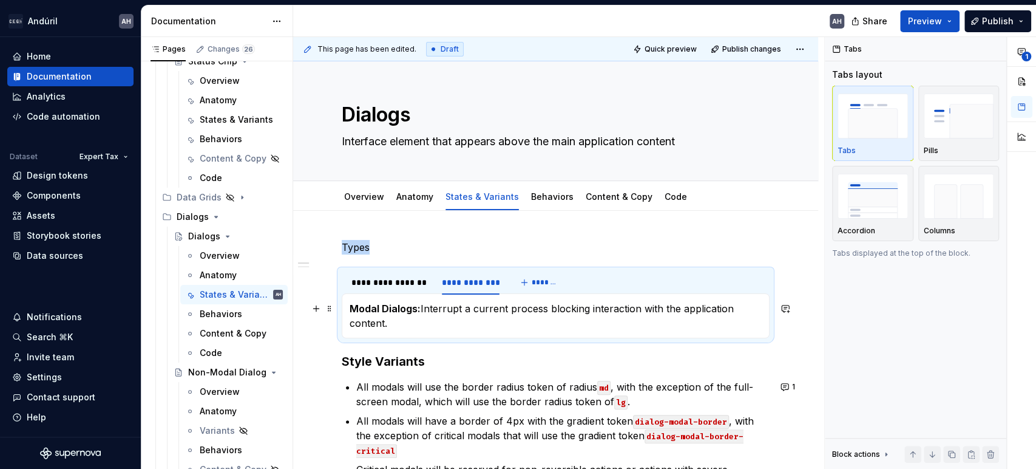
click at [423, 324] on p "Modal Dialogs: Interrupt a current process blocking interaction with the applic…" at bounding box center [556, 315] width 412 height 29
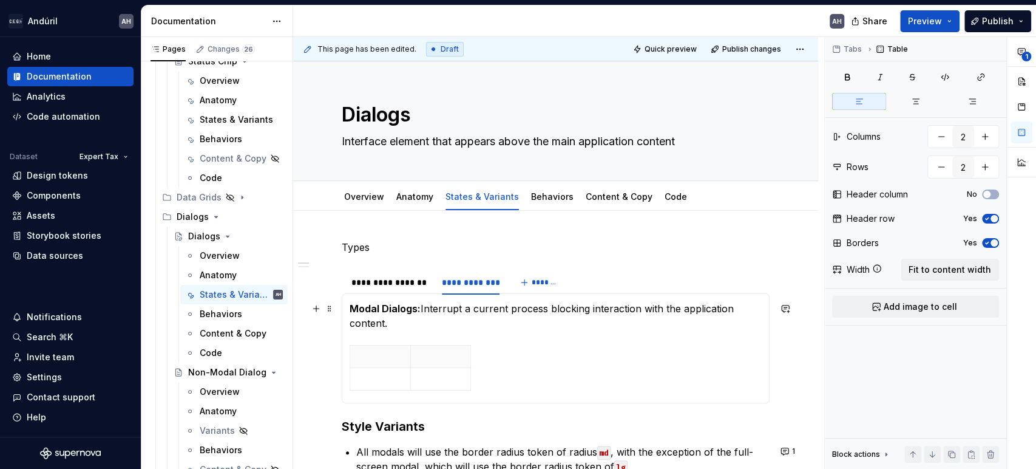
scroll to position [83, 0]
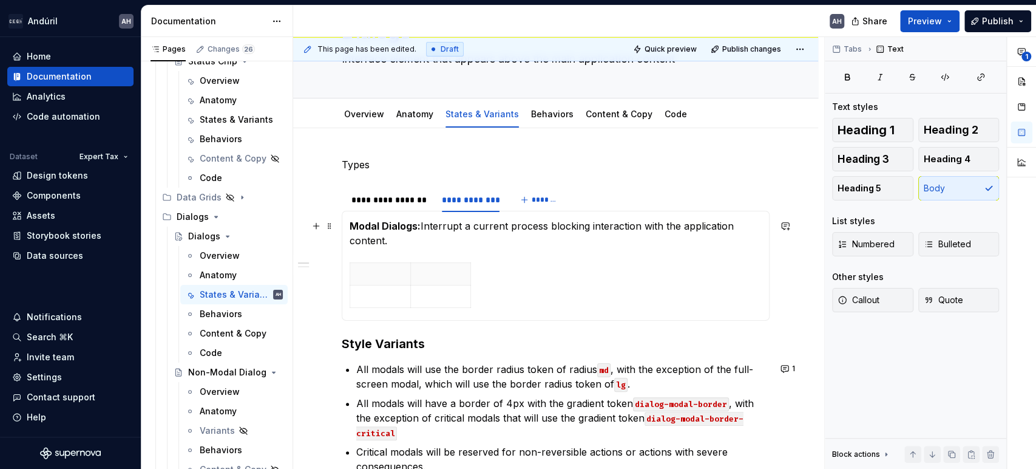
click at [399, 241] on p "Modal Dialogs: Interrupt a current process blocking interaction with the applic…" at bounding box center [556, 232] width 412 height 29
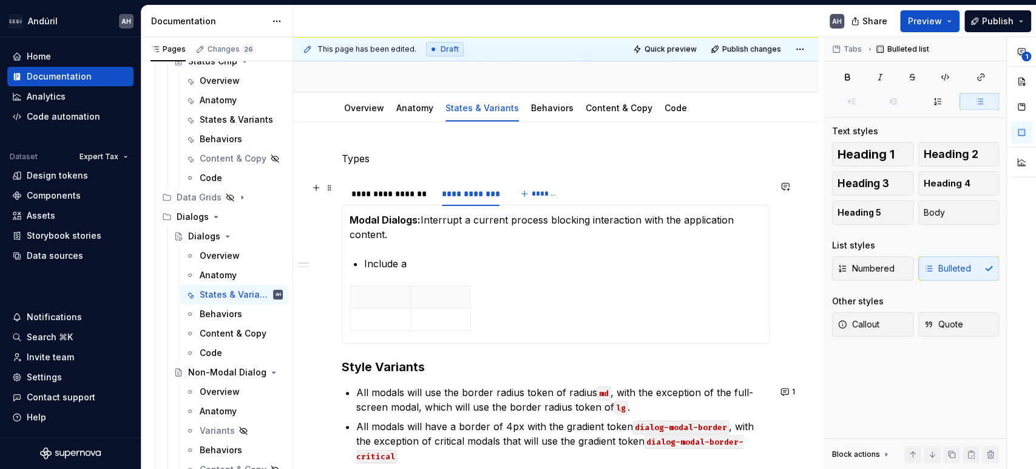
scroll to position [9, 0]
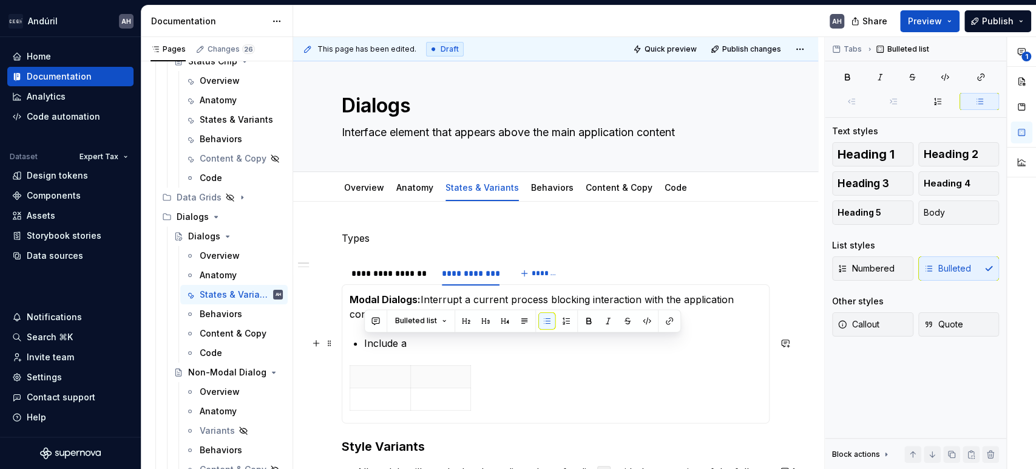
drag, startPoint x: 423, startPoint y: 341, endPoint x: 354, endPoint y: 342, distance: 68.6
click at [364, 342] on li "Include a" at bounding box center [563, 343] width 398 height 15
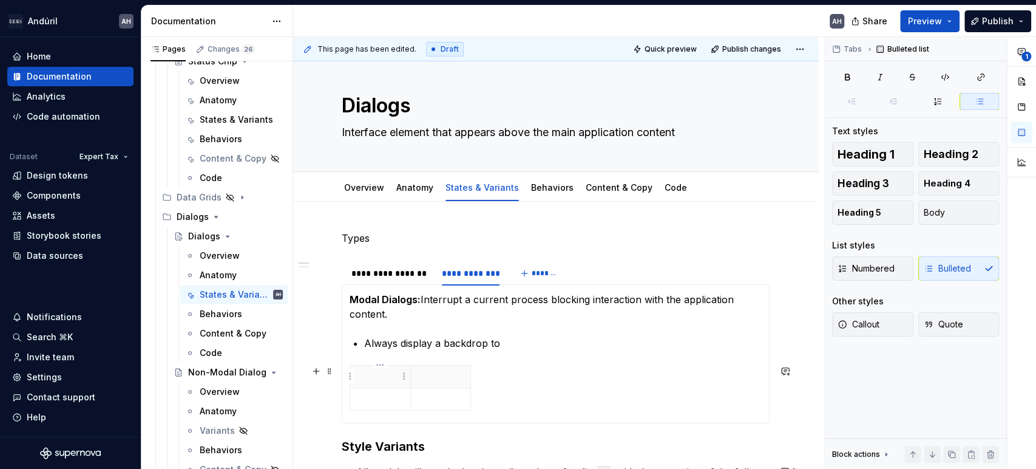
click at [363, 370] on p at bounding box center [380, 376] width 46 height 12
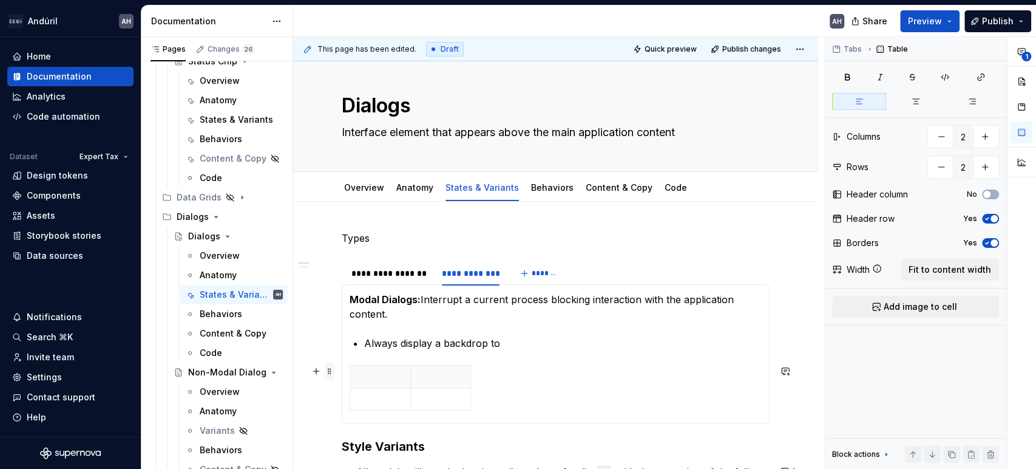
click at [331, 371] on span at bounding box center [330, 370] width 10 height 17
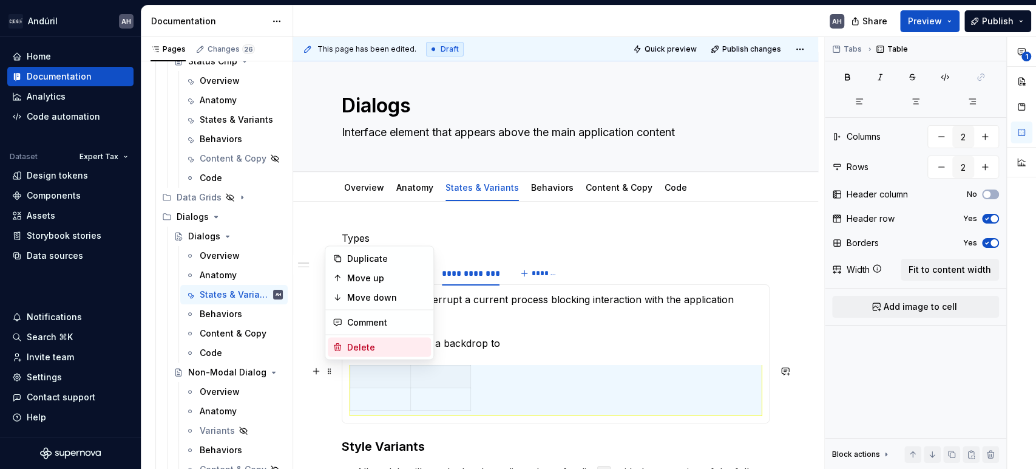
click at [356, 347] on div "Delete" at bounding box center [386, 346] width 79 height 12
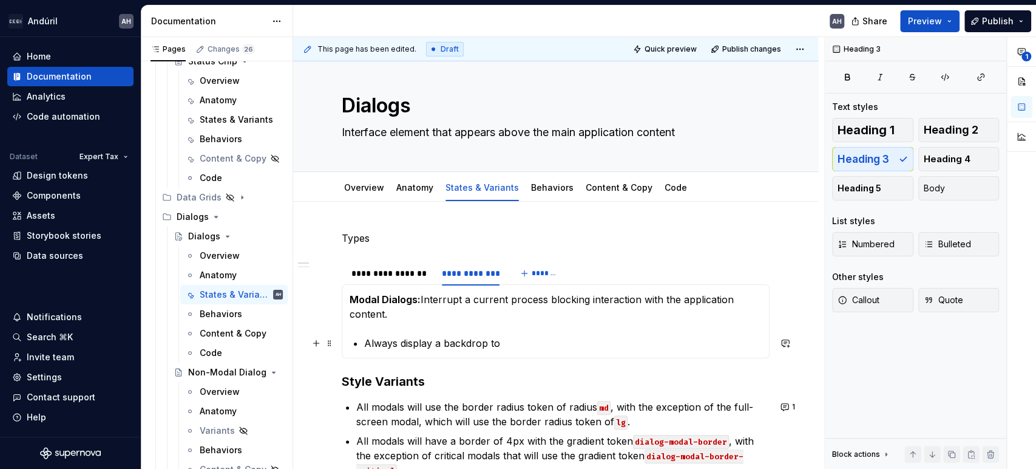
click at [553, 336] on p "Always display a backdrop to" at bounding box center [563, 343] width 398 height 15
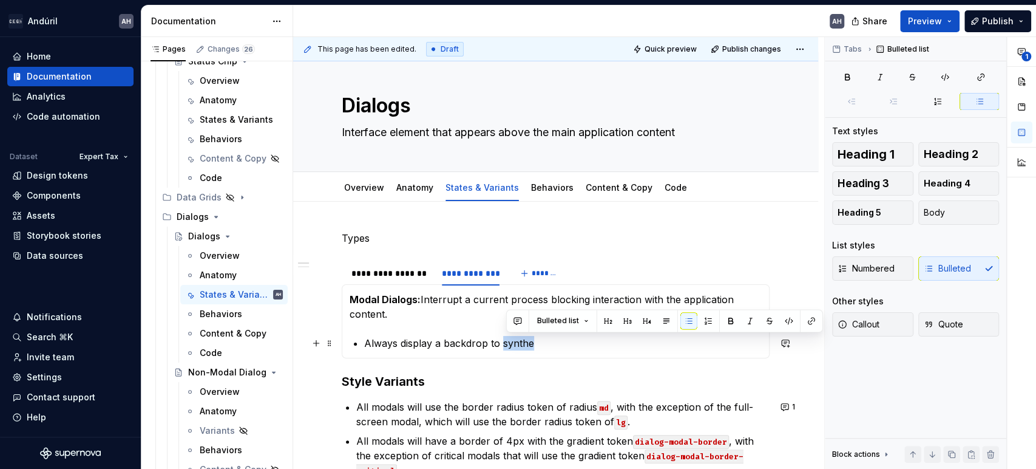
drag, startPoint x: 539, startPoint y: 344, endPoint x: 501, endPoint y: 345, distance: 38.3
click at [501, 345] on p "Always display a backdrop to synthe" at bounding box center [563, 343] width 398 height 15
click at [535, 350] on div "Non-Modal Dialogs: Do not interrupt or obstruct interaction with other elements…" at bounding box center [556, 321] width 428 height 74
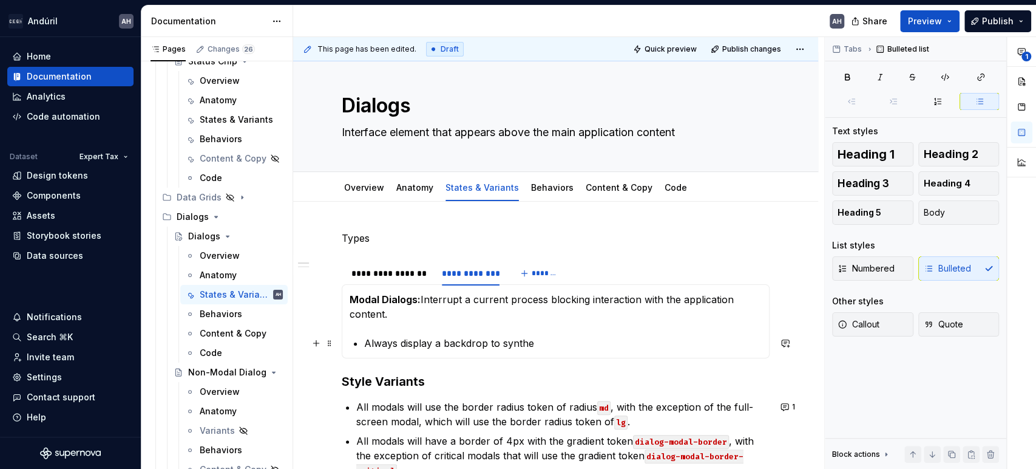
click at [430, 344] on p "Always display a backdrop to synthe" at bounding box center [563, 343] width 398 height 15
click at [512, 342] on p "Always displays a backdrop to synthe" at bounding box center [563, 343] width 398 height 15
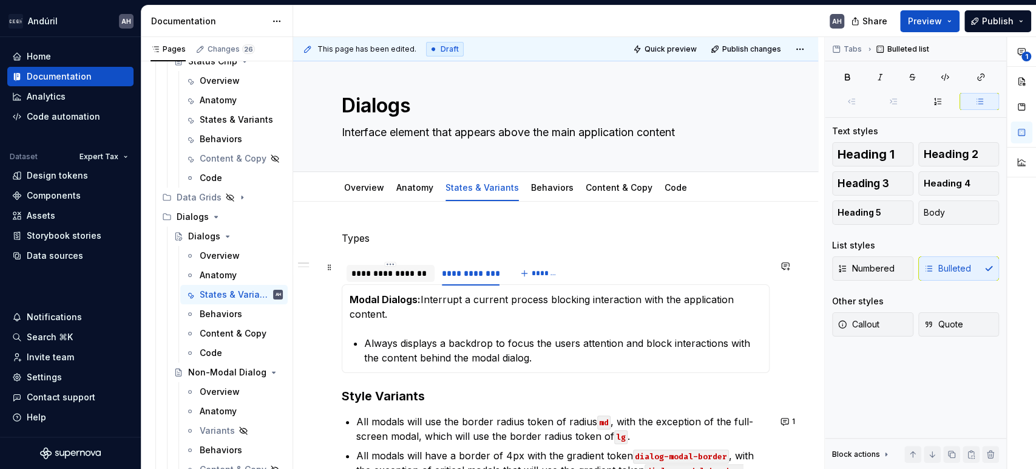
click at [405, 272] on div "**********" at bounding box center [390, 273] width 78 height 12
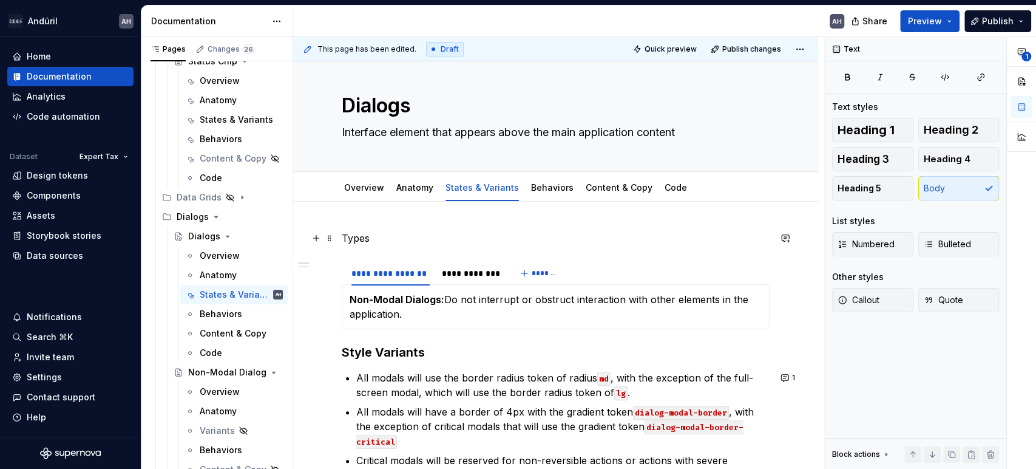
click at [354, 234] on p "Types" at bounding box center [556, 238] width 428 height 15
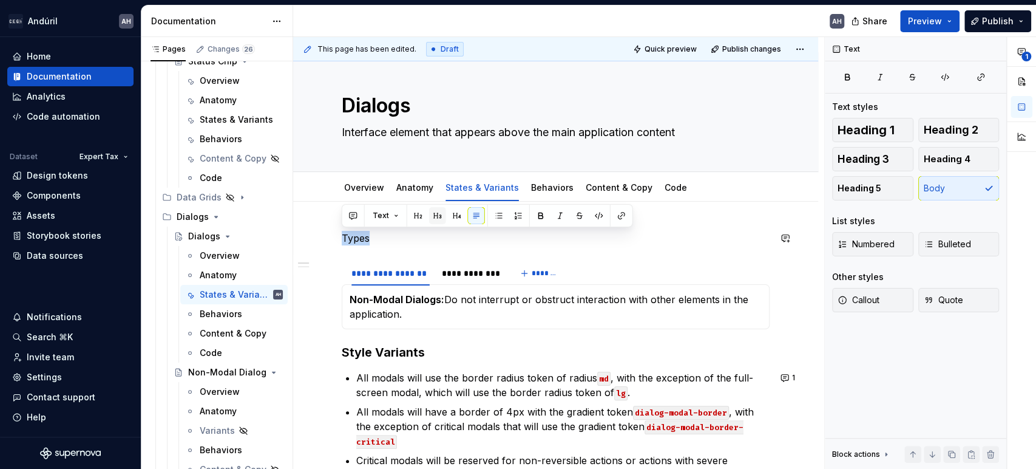
click at [433, 215] on button "button" at bounding box center [437, 215] width 17 height 17
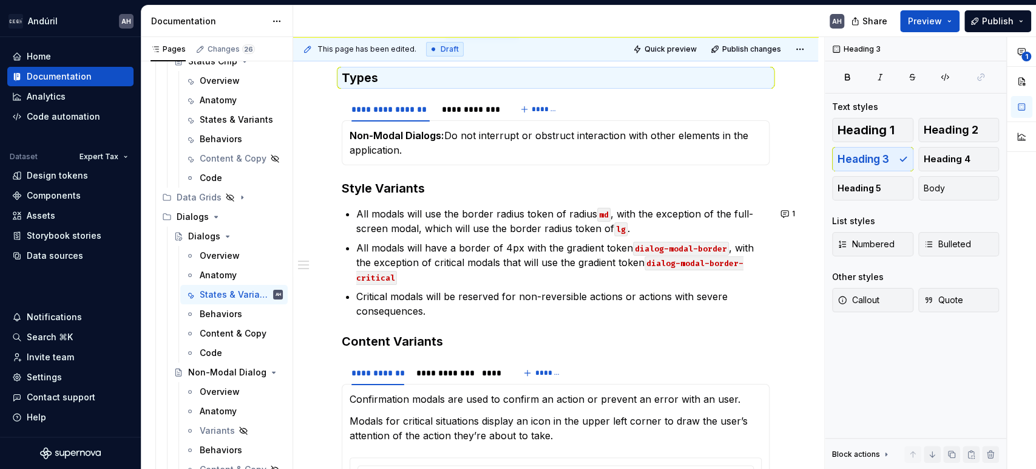
scroll to position [171, 0]
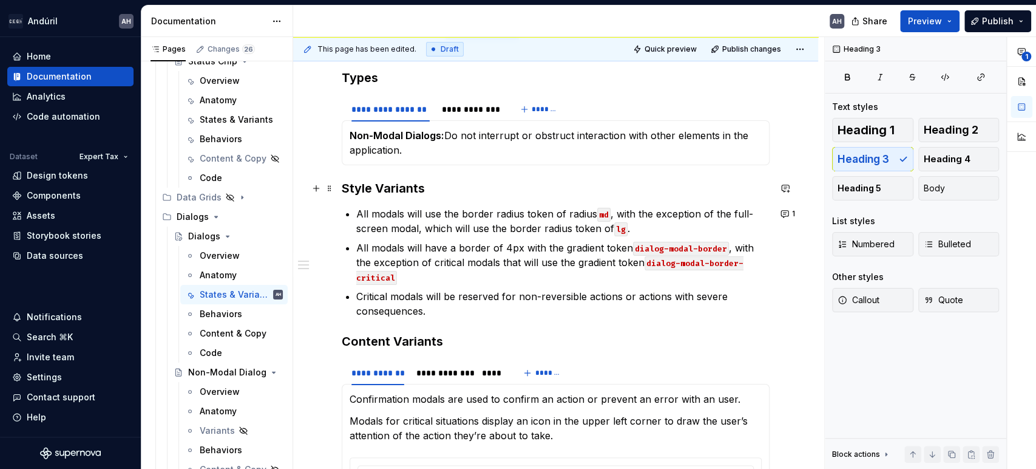
click at [452, 189] on h3 "Style Variants" at bounding box center [556, 188] width 428 height 17
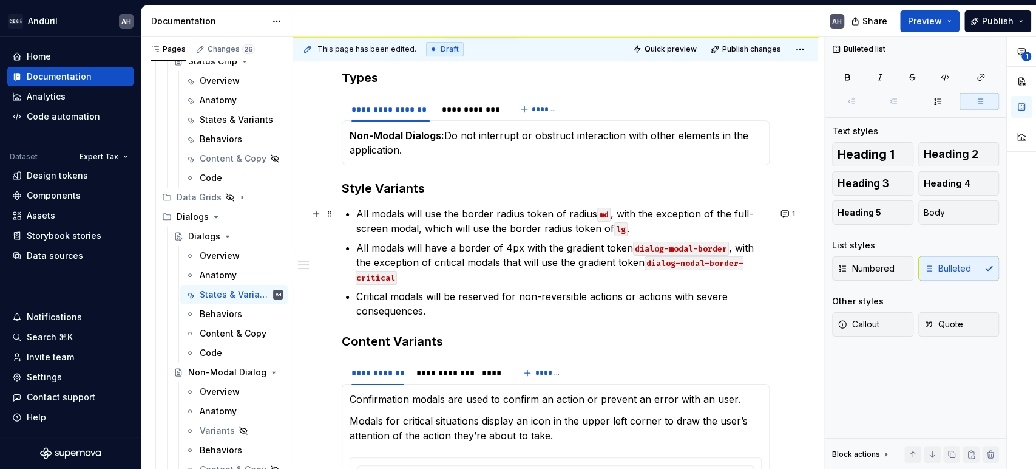
click at [412, 211] on p "All modals will use the border radius token of radius md , with the exception o…" at bounding box center [562, 220] width 413 height 29
click at [359, 211] on p "All modals use a border radius token of radius md , with the exception of the f…" at bounding box center [562, 220] width 413 height 29
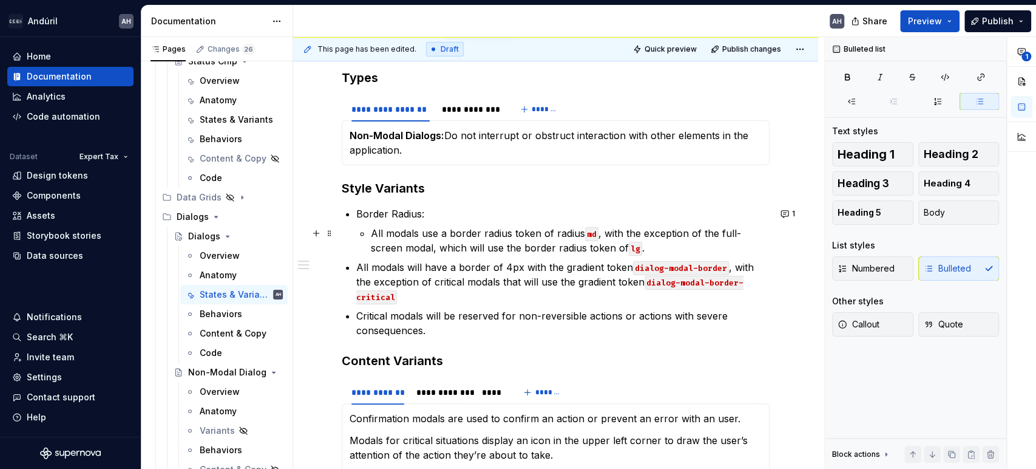
click at [606, 234] on p "All modals use a border radius token of radius md , with the exception of the f…" at bounding box center [570, 240] width 399 height 29
click at [424, 230] on p "All modals use a border radius token of radius md with the exception of the ful…" at bounding box center [570, 240] width 399 height 29
click at [643, 230] on p "All modals sizes use a border radius token of radius md with the exception of t…" at bounding box center [570, 240] width 399 height 29
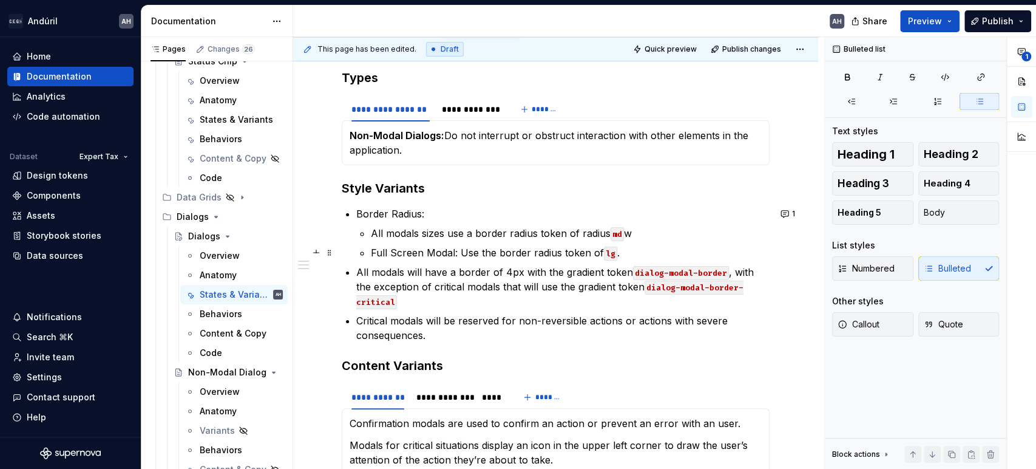
click at [635, 246] on p "Full Screen Modal: Use the border radius token of lg ." at bounding box center [570, 252] width 399 height 15
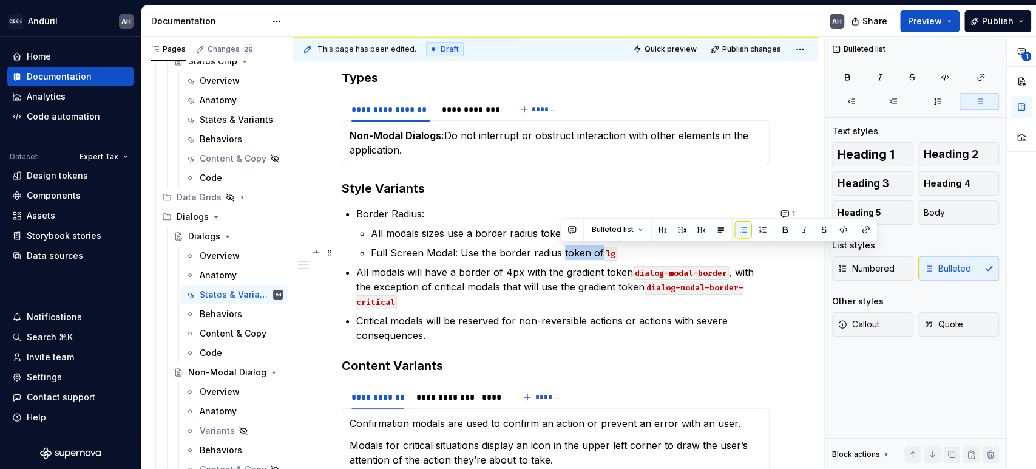
drag, startPoint x: 561, startPoint y: 250, endPoint x: 597, endPoint y: 251, distance: 35.8
click at [597, 251] on p "Full Screen Modal: Use the border radius token of lg" at bounding box center [570, 252] width 399 height 15
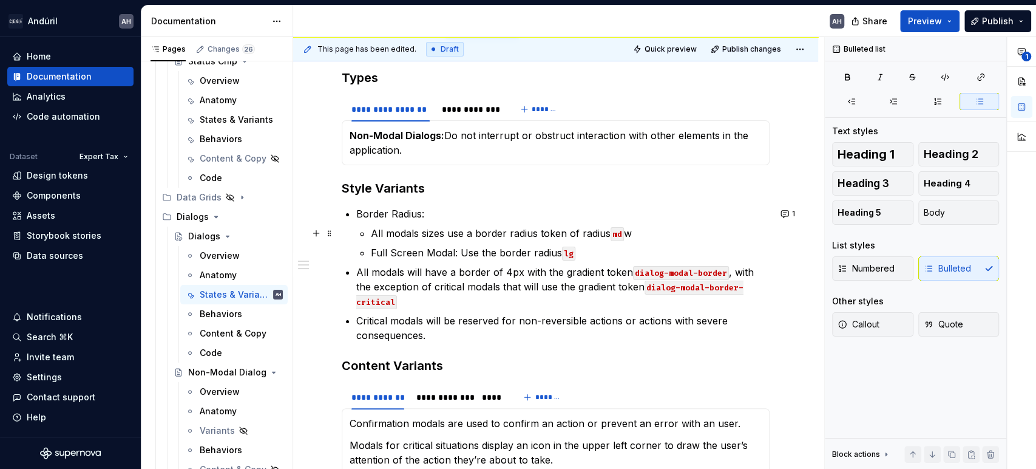
click at [636, 232] on p "All modals sizes use a border radius token of radius md w" at bounding box center [570, 233] width 399 height 15
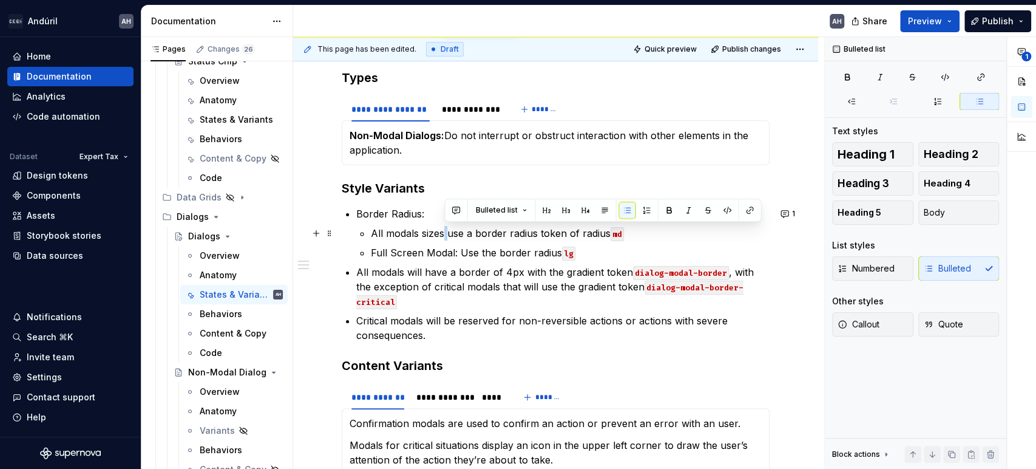
click at [447, 230] on p "All modals sizes use a border radius token of radius md" at bounding box center [570, 233] width 399 height 15
click at [443, 232] on p "All modals sizes use a border radius token of radius md" at bounding box center [570, 233] width 399 height 15
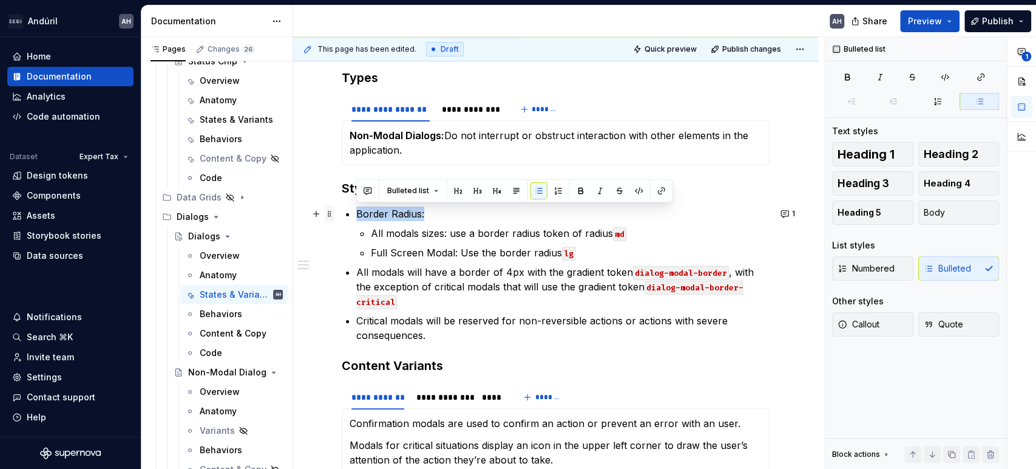
drag, startPoint x: 428, startPoint y: 213, endPoint x: 330, endPoint y: 208, distance: 99.0
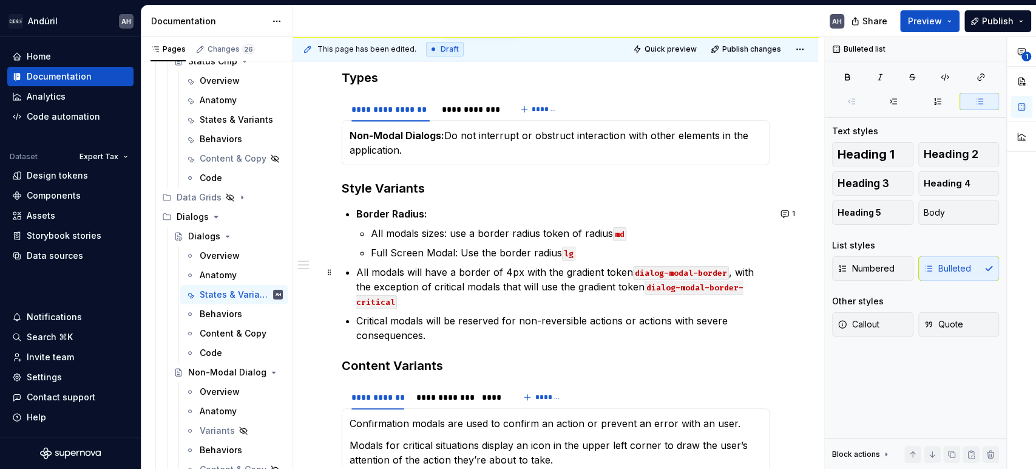
click at [384, 260] on ul "Border Radius: All modals sizes: use a border radius token of radius md Full Sc…" at bounding box center [562, 274] width 413 height 136
click at [365, 266] on p "All modals will have a border of 4px with the gradient token dialog-modal-borde…" at bounding box center [562, 287] width 413 height 44
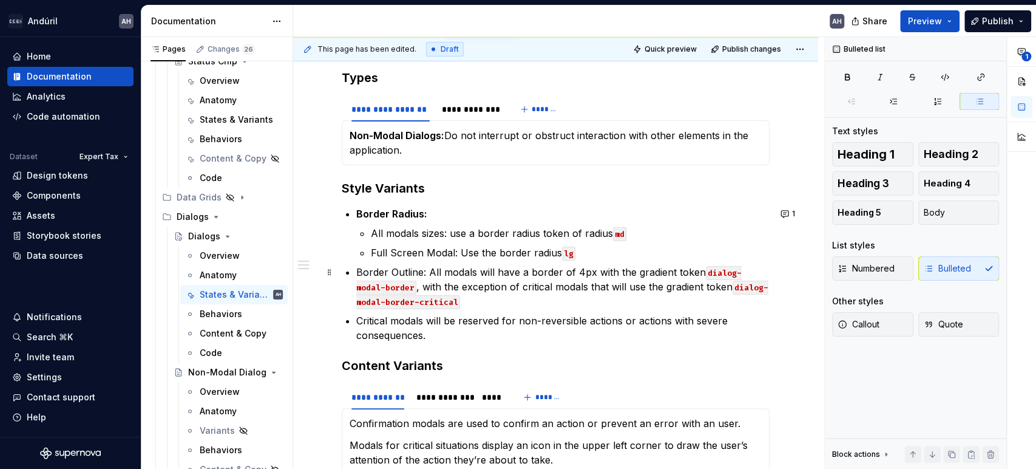
click at [580, 271] on p "Border Outline: All modals will have a border of 4px with the gradient token di…" at bounding box center [562, 287] width 413 height 44
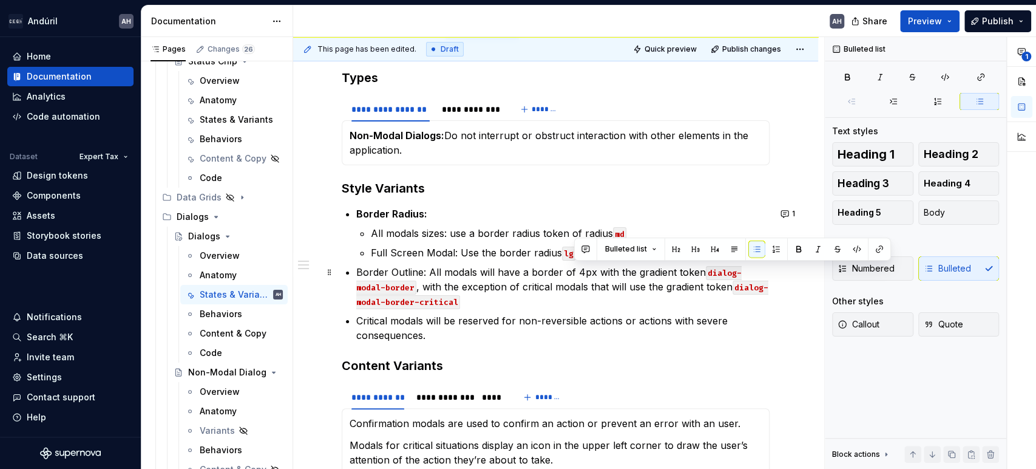
click at [580, 271] on p "Border Outline: All modals will have a border of 4px with the gradient token di…" at bounding box center [562, 287] width 413 height 44
click at [850, 247] on button "button" at bounding box center [856, 248] width 17 height 17
click at [591, 268] on code "4px" at bounding box center [585, 273] width 18 height 14
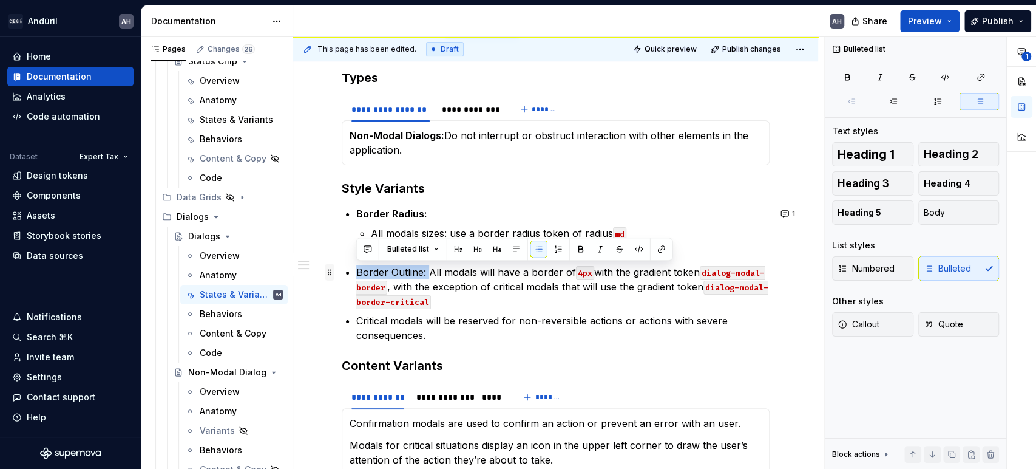
drag, startPoint x: 367, startPoint y: 273, endPoint x: 331, endPoint y: 276, distance: 36.0
click at [430, 280] on p "Border Outline: All modals will have a border of 4px with the gradient token di…" at bounding box center [562, 287] width 413 height 44
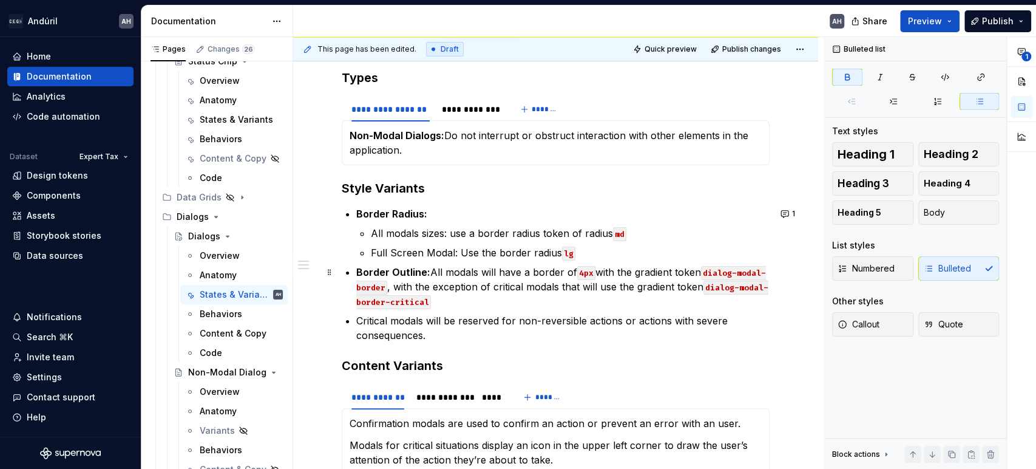
click at [429, 269] on strong "Border Outline:" at bounding box center [393, 272] width 74 height 12
click at [432, 270] on p "Border Outline: All modals will have a border of 4px with the gradient token di…" at bounding box center [562, 287] width 413 height 44
click at [605, 271] on p "Border Outline: All modals will have a border of 4px with the gradient token di…" at bounding box center [562, 287] width 413 height 44
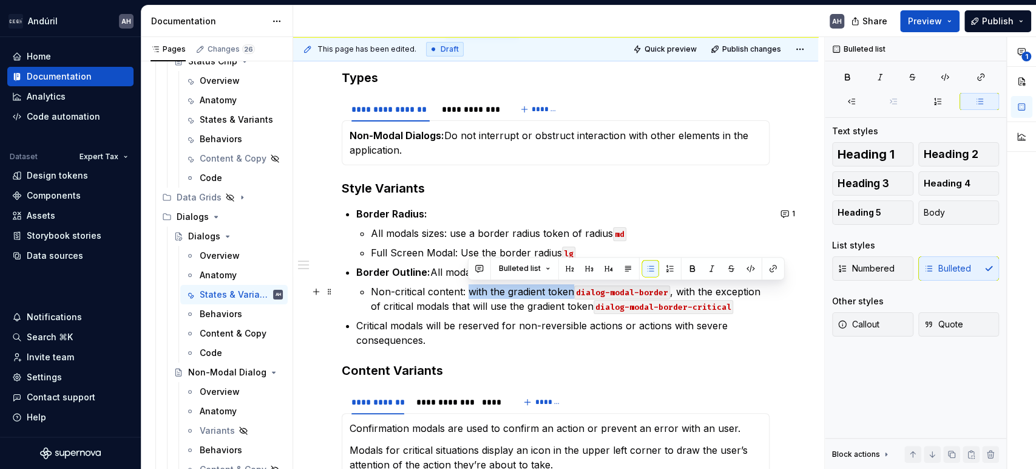
drag, startPoint x: 572, startPoint y: 292, endPoint x: 470, endPoint y: 288, distance: 101.4
click at [470, 288] on p "Non-critical content: with the gradient token dialog-modal-border , with the ex…" at bounding box center [570, 298] width 399 height 29
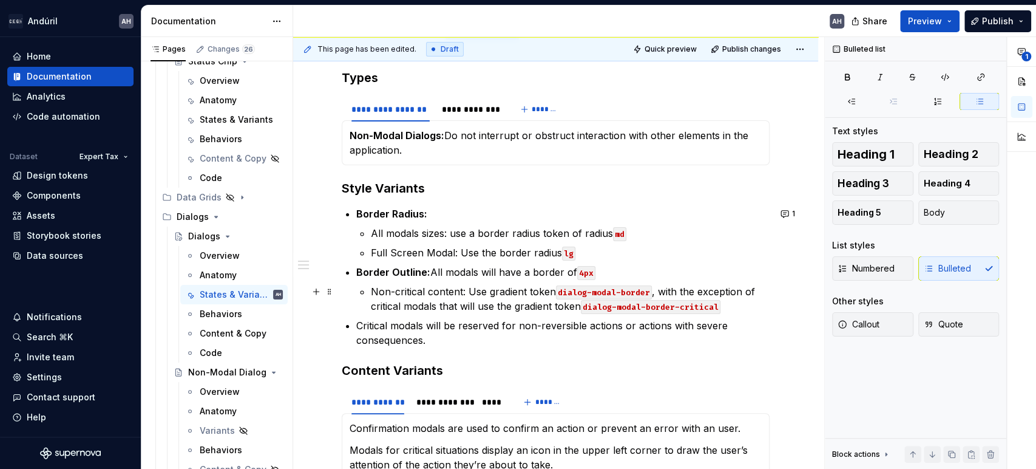
click at [659, 292] on p "Non-critical content: Use gradient token dialog-modal-border , with the excepti…" at bounding box center [570, 298] width 399 height 29
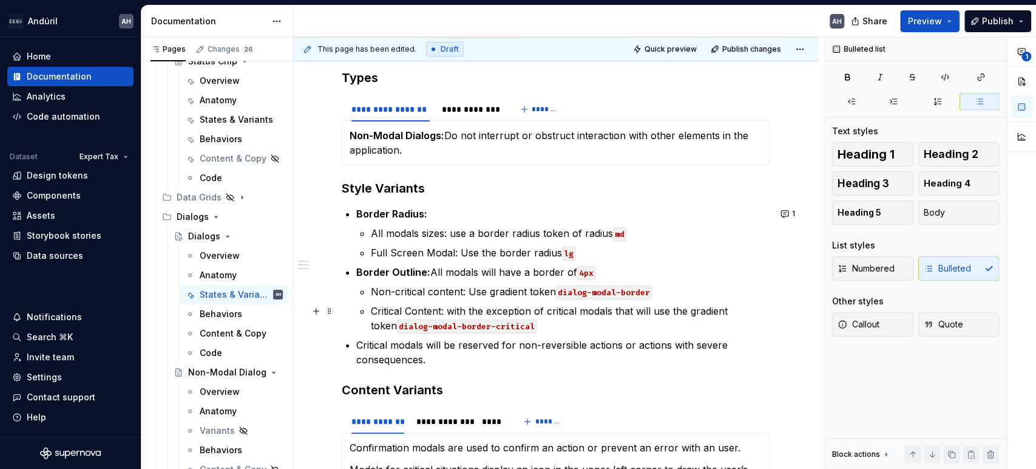
click at [420, 310] on p "Critical Content: with the exception of critical modals that will use the gradi…" at bounding box center [570, 317] width 399 height 29
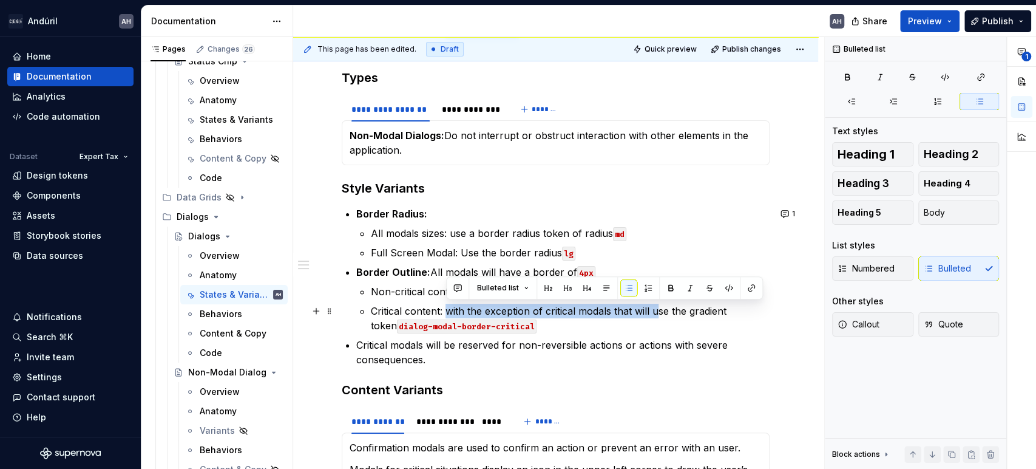
drag, startPoint x: 655, startPoint y: 311, endPoint x: 447, endPoint y: 307, distance: 208.8
click at [447, 307] on p "Critical content: with the exception of critical modals that will use the gradi…" at bounding box center [570, 317] width 399 height 29
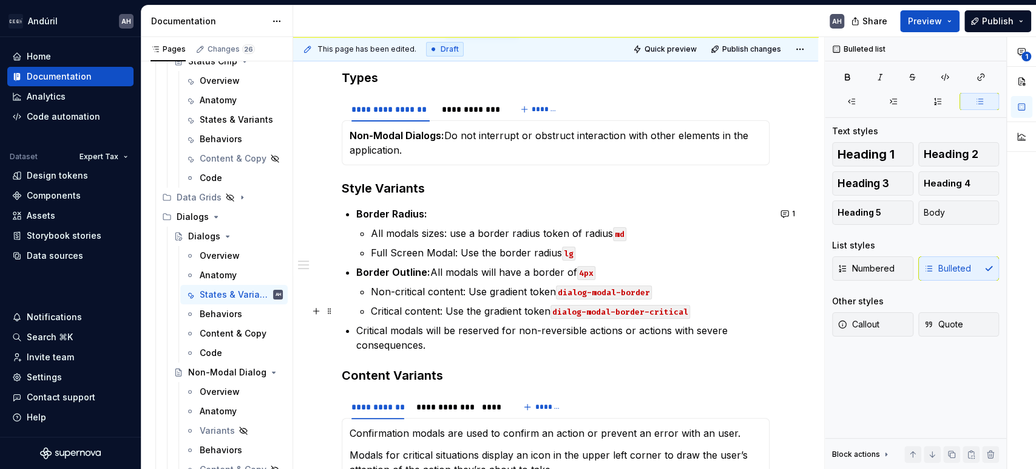
click at [710, 314] on p "Critical content: Use the gradient token dialog-modal-border-critical" at bounding box center [570, 310] width 399 height 15
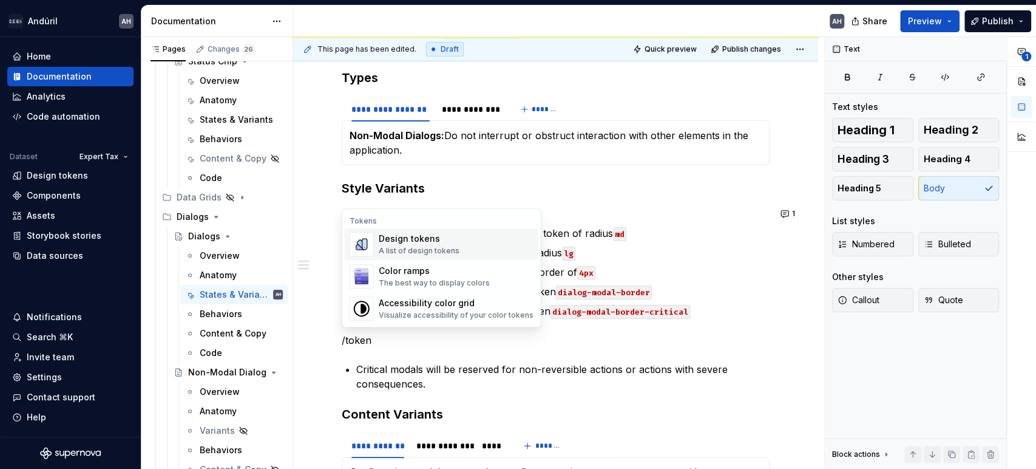
click at [411, 242] on div "Design tokens" at bounding box center [419, 238] width 81 height 12
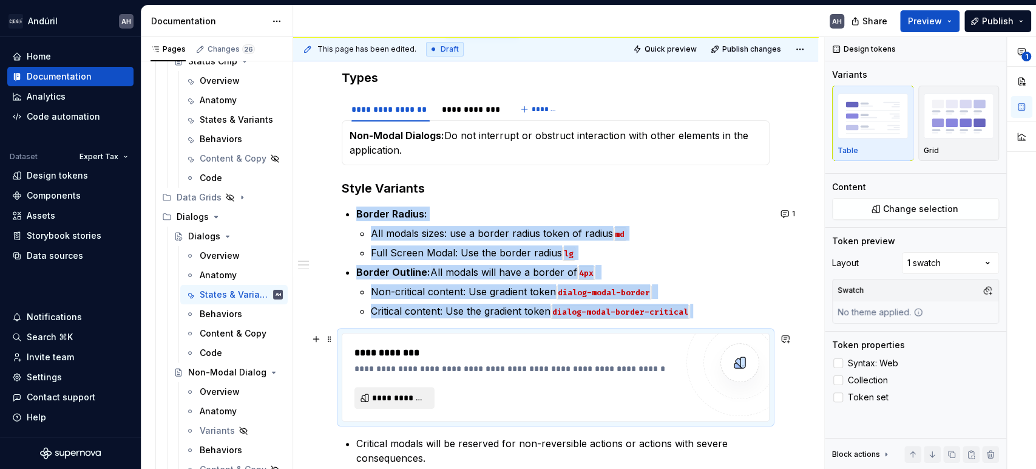
click at [395, 402] on span "**********" at bounding box center [399, 397] width 55 height 12
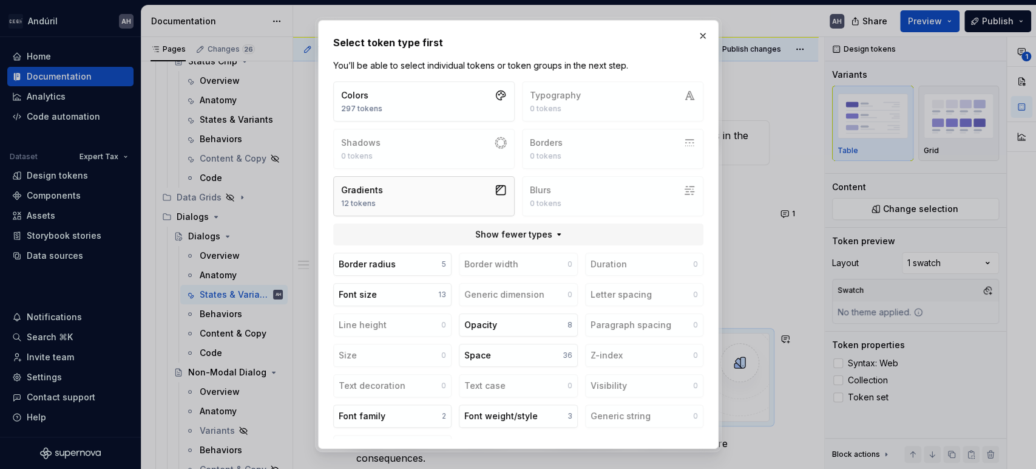
click at [430, 190] on button "Gradients 12 tokens" at bounding box center [423, 196] width 181 height 40
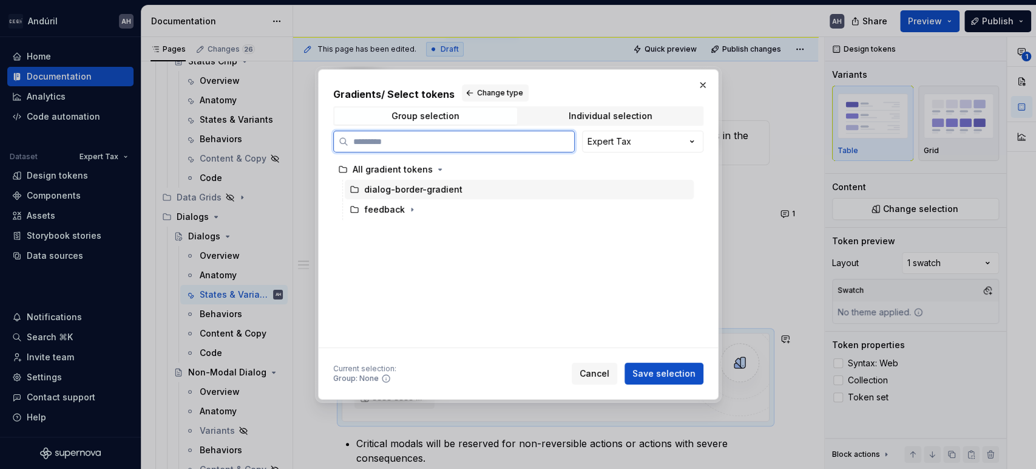
click at [402, 186] on div "dialog-border-gradient" at bounding box center [413, 189] width 98 height 12
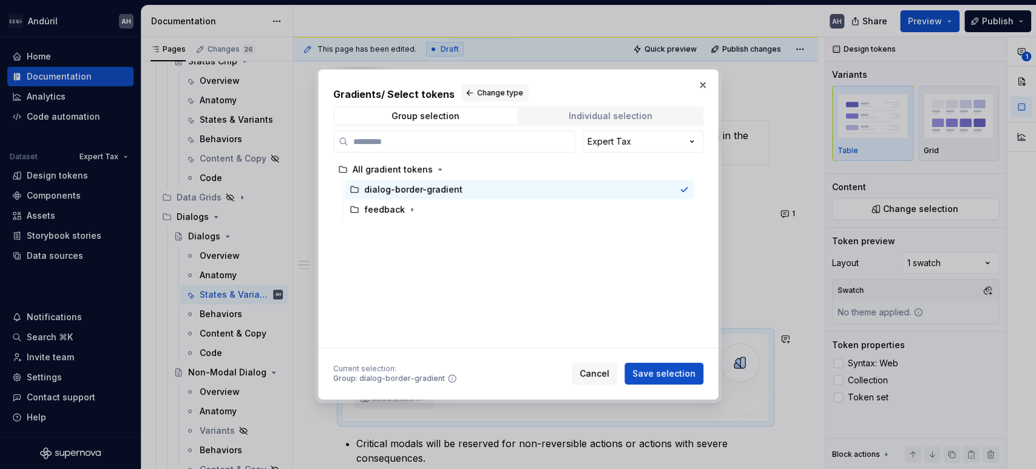
click at [604, 120] on div "Individual selection" at bounding box center [611, 116] width 84 height 10
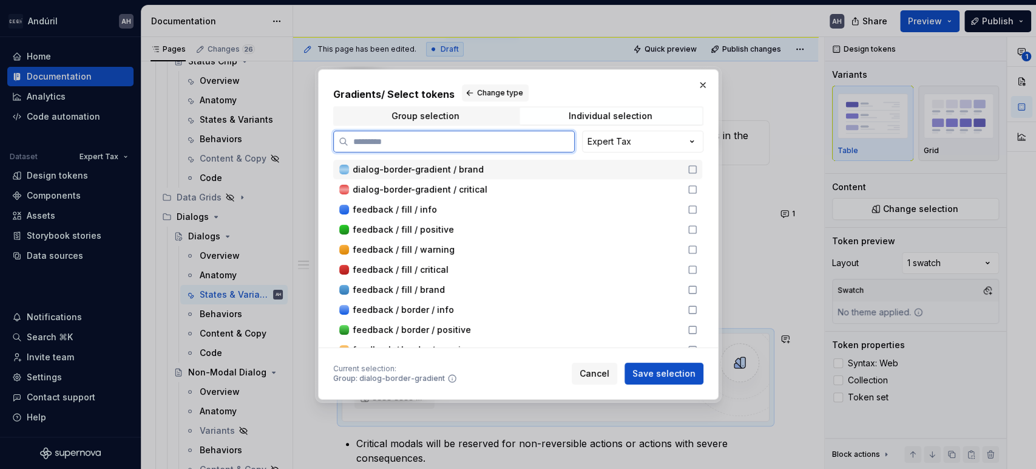
click at [514, 169] on div "dialog-border-gradient / brand" at bounding box center [517, 169] width 328 height 12
click at [515, 187] on div "dialog-border-gradient / critical" at bounding box center [517, 189] width 328 height 12
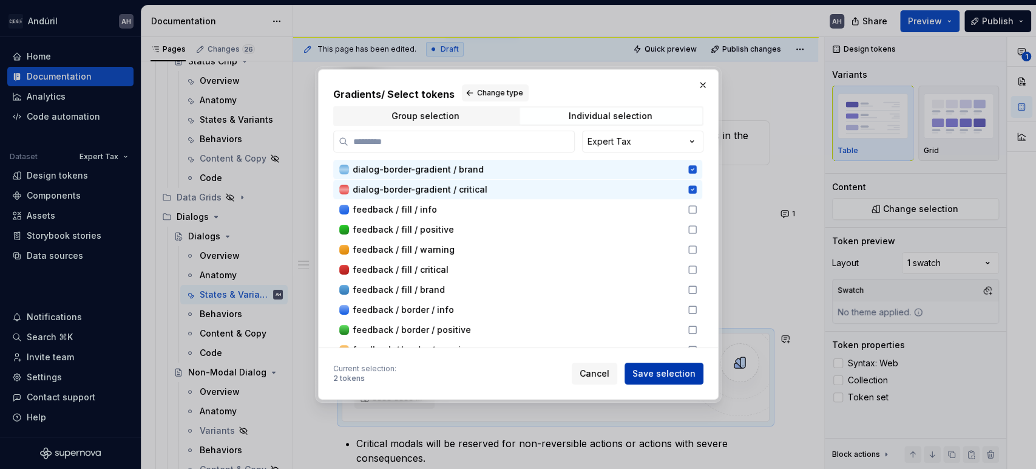
click at [646, 378] on span "Save selection" at bounding box center [663, 373] width 63 height 12
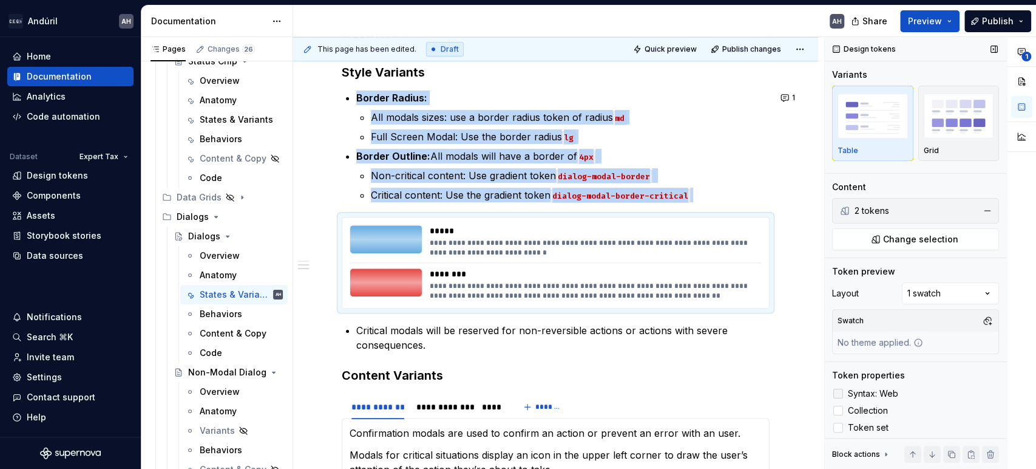
scroll to position [3, 0]
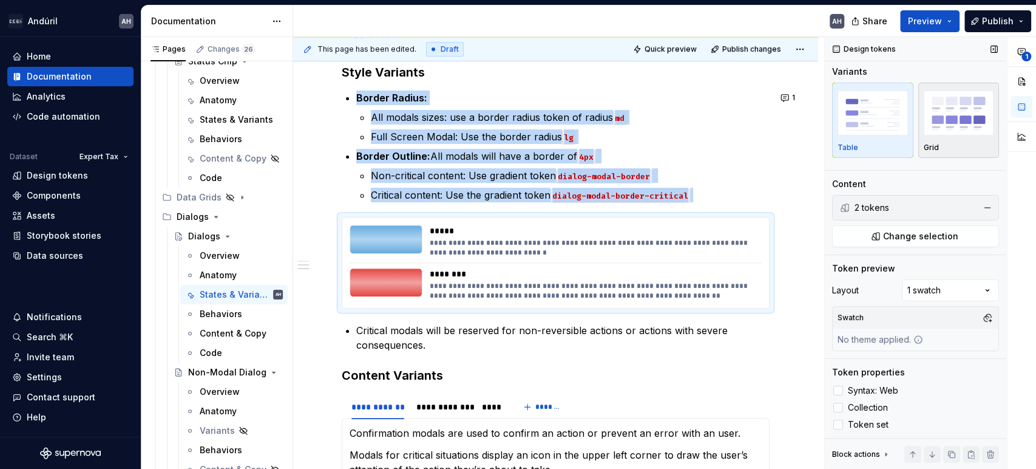
click at [950, 137] on div "button" at bounding box center [959, 113] width 70 height 50
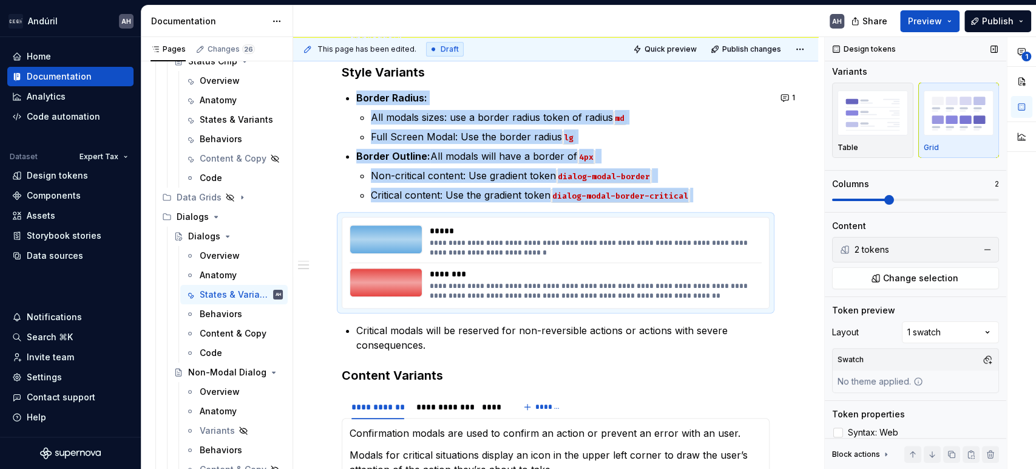
click at [894, 202] on span at bounding box center [889, 200] width 10 height 10
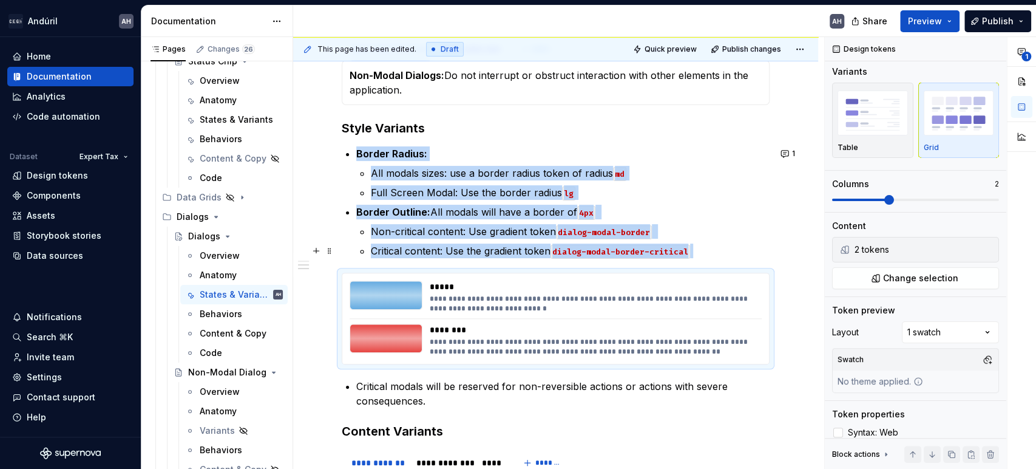
scroll to position [230, 0]
click at [591, 193] on p "Full Screen Modal: Use the border radius lg" at bounding box center [570, 193] width 399 height 15
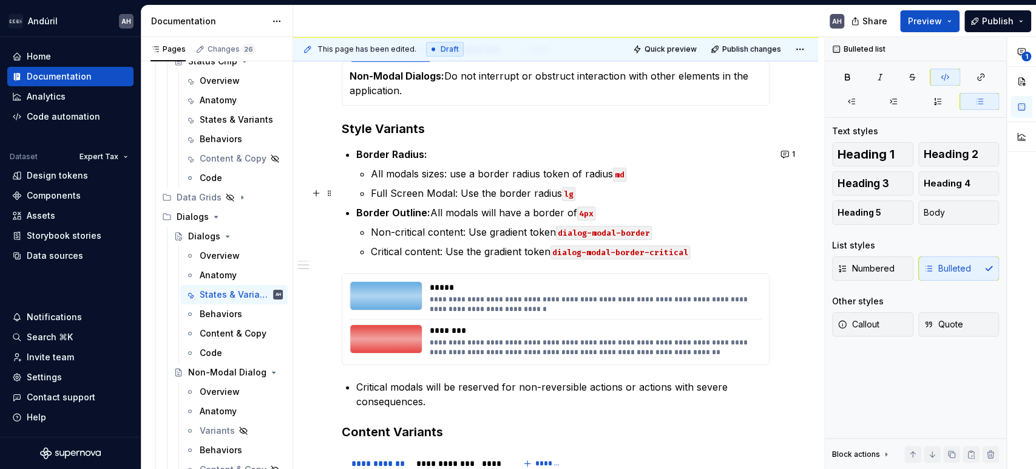
scroll to position [0, 0]
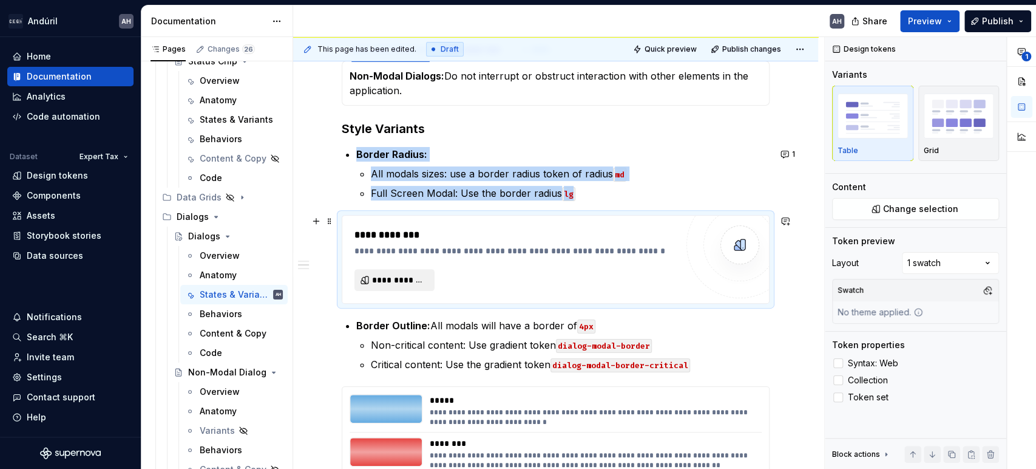
click at [382, 280] on span "**********" at bounding box center [399, 280] width 55 height 12
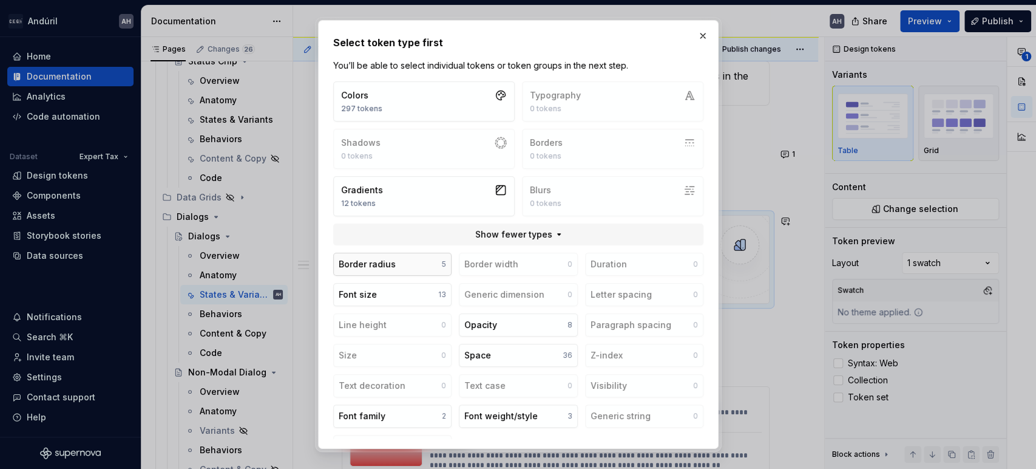
click at [388, 263] on div "Border radius" at bounding box center [367, 264] width 57 height 12
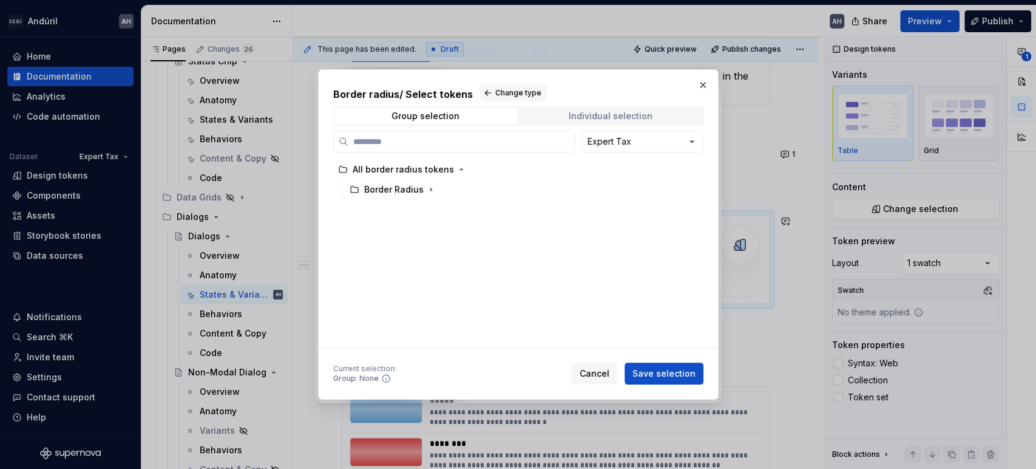
click at [586, 109] on span "Individual selection" at bounding box center [611, 115] width 183 height 17
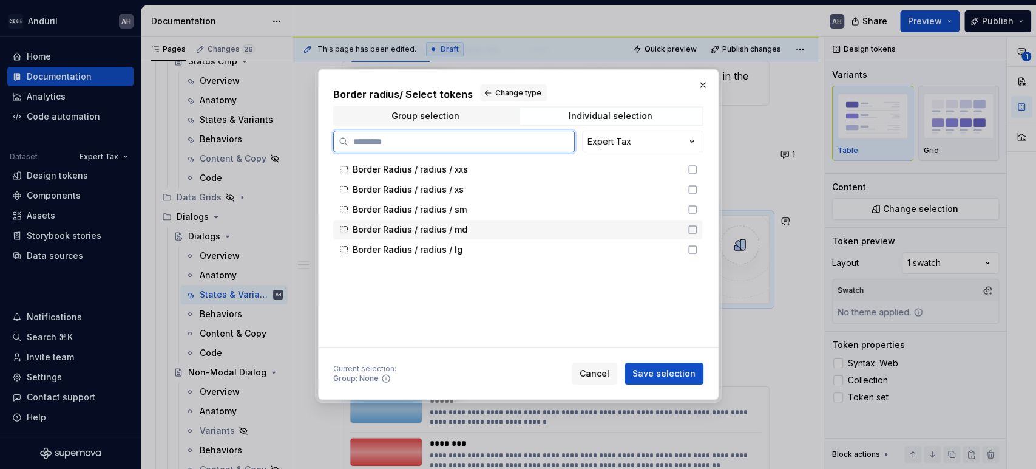
click at [465, 224] on div "Border Radius / radius / md" at bounding box center [517, 229] width 328 height 12
click at [471, 250] on div "Border Radius / radius / lg" at bounding box center [517, 249] width 328 height 12
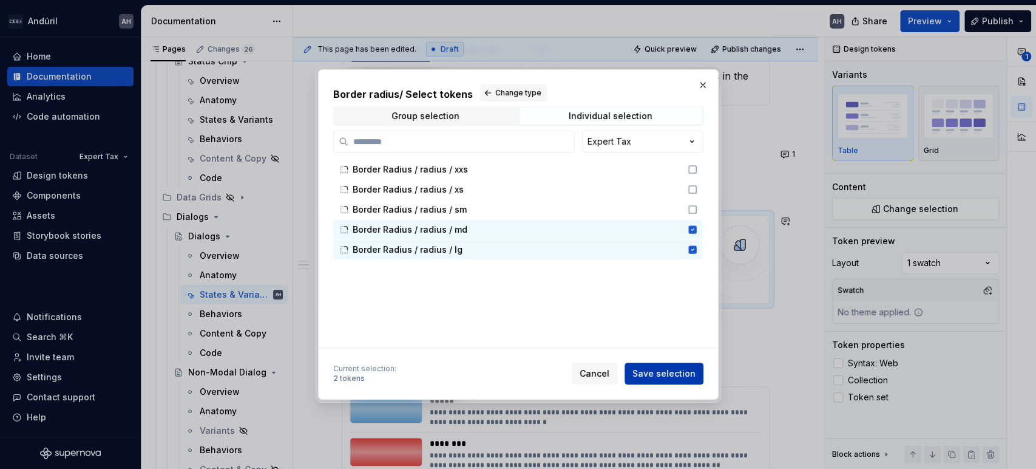
click at [654, 372] on span "Save selection" at bounding box center [663, 373] width 63 height 12
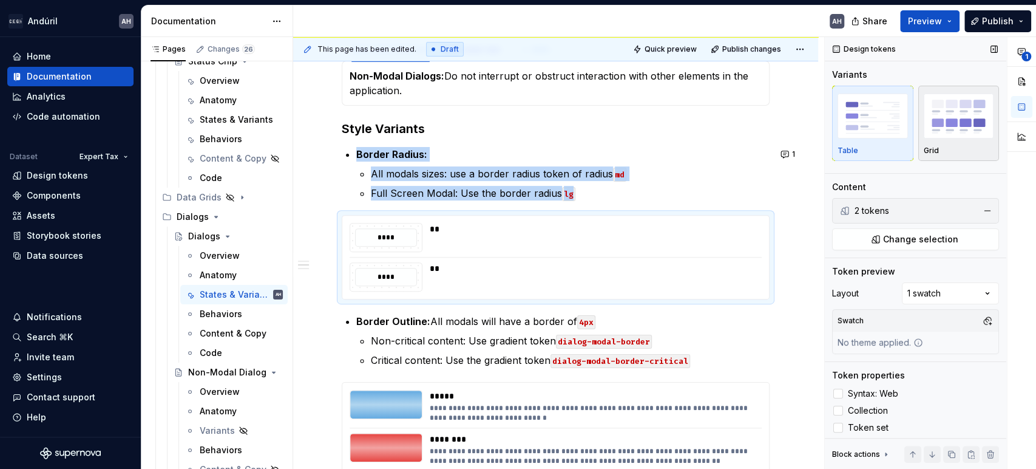
click at [932, 144] on div "Grid" at bounding box center [959, 123] width 70 height 64
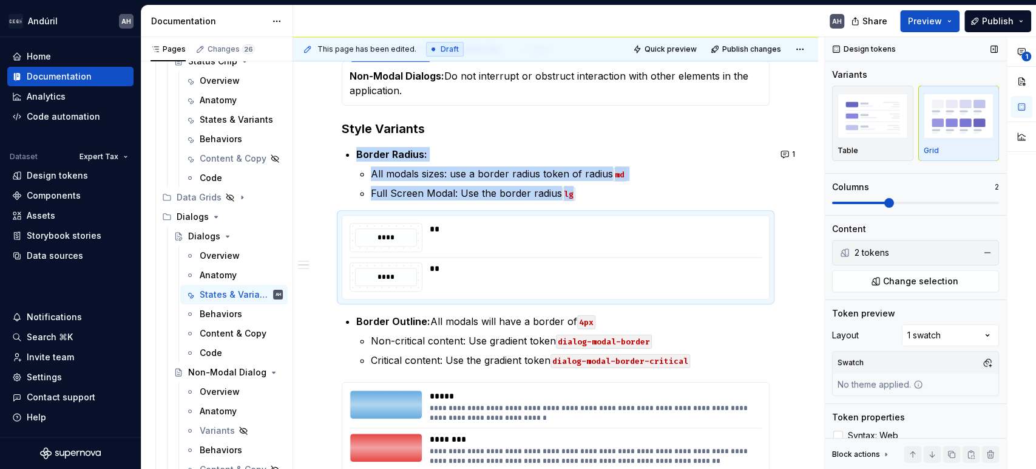
click at [887, 203] on span at bounding box center [889, 203] width 10 height 10
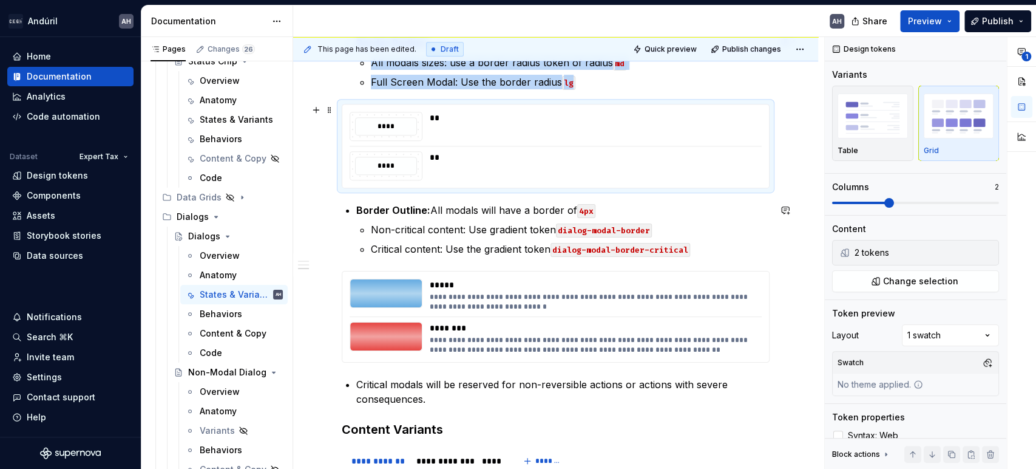
scroll to position [291, 0]
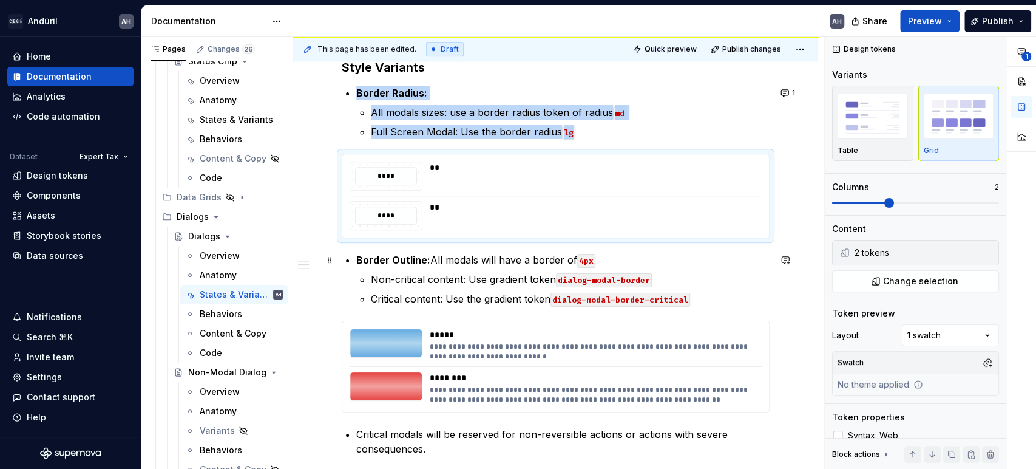
click at [359, 262] on strong "Border Outline:" at bounding box center [393, 260] width 74 height 12
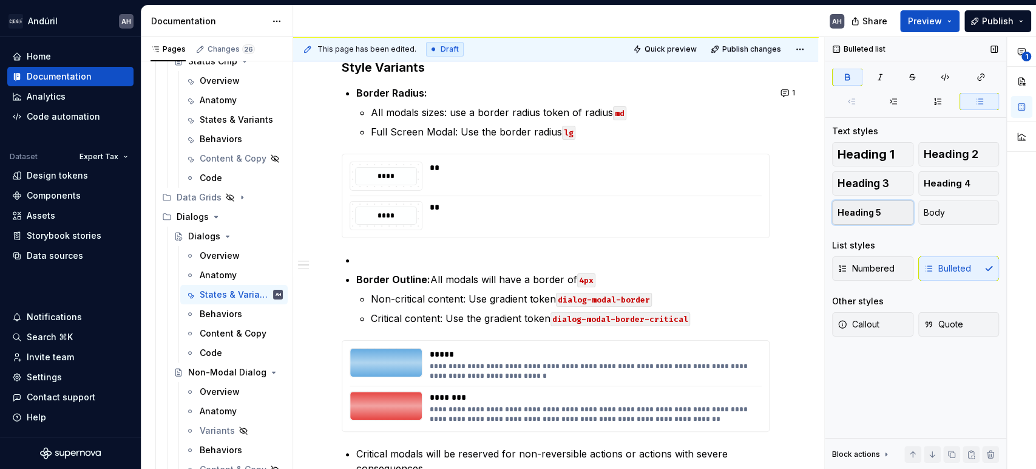
click at [861, 208] on span "Heading 5" at bounding box center [860, 212] width 44 height 12
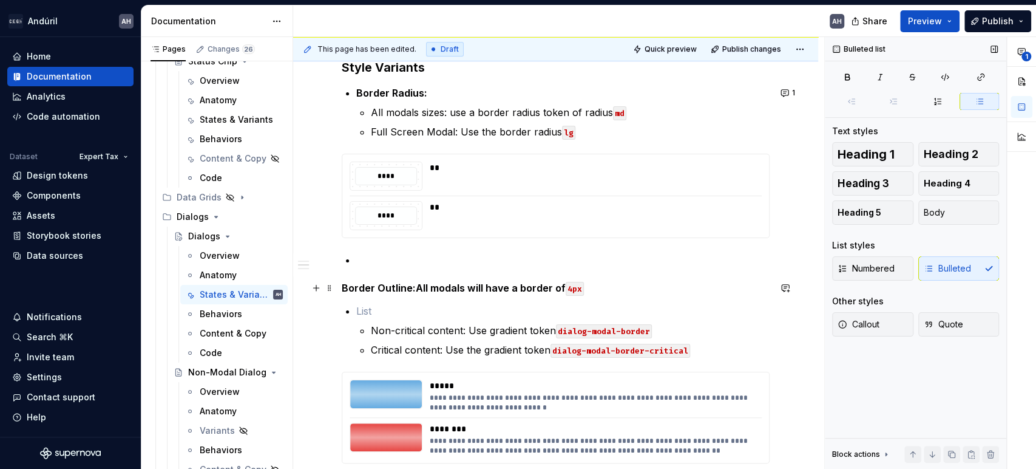
click at [416, 290] on h5 "Border Outline: All modals will have a border of 4px" at bounding box center [556, 288] width 428 height 12
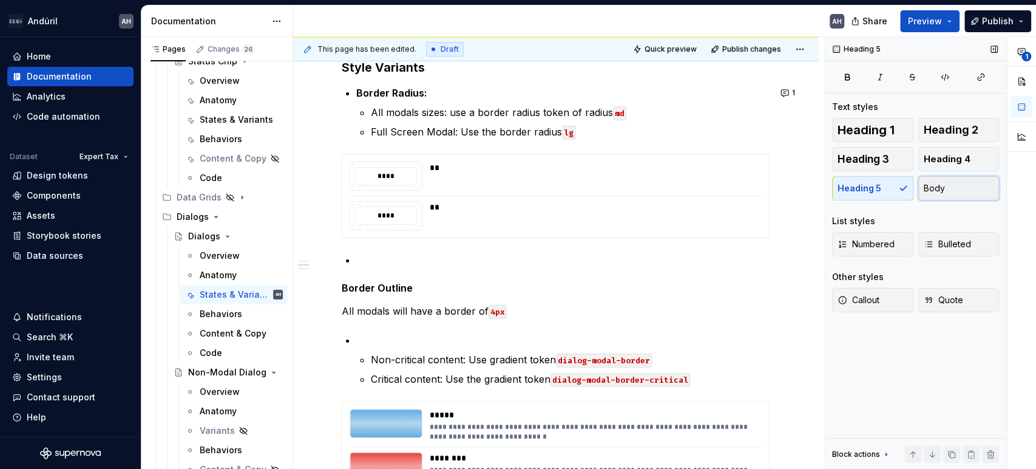
click at [960, 183] on button "Body" at bounding box center [958, 188] width 81 height 24
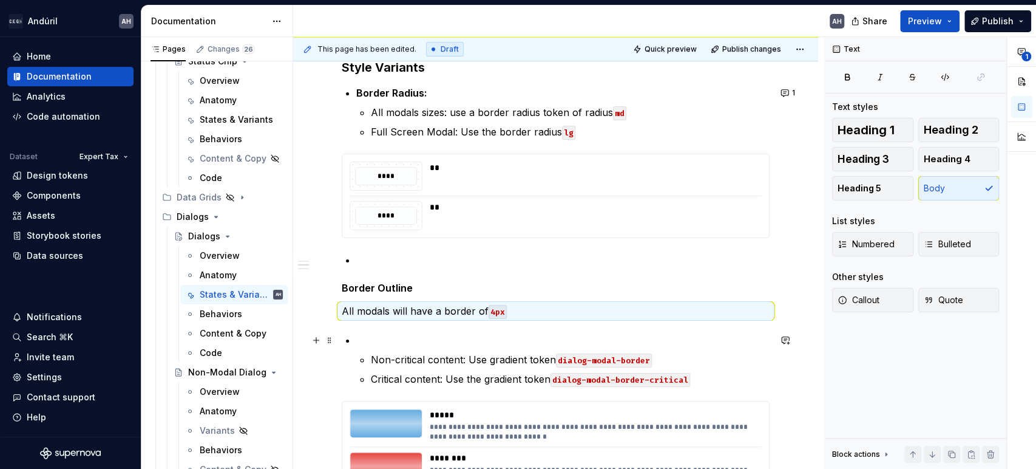
click at [458, 337] on p at bounding box center [562, 340] width 413 height 15
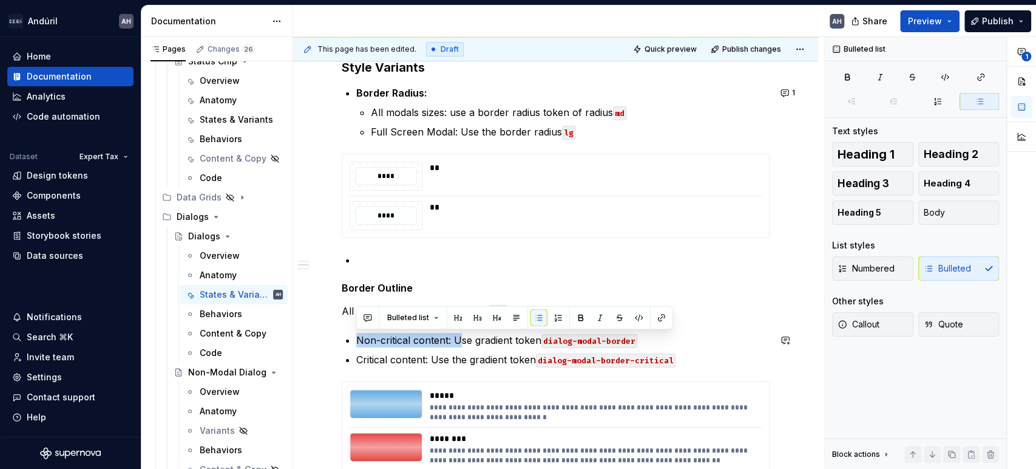
drag, startPoint x: 458, startPoint y: 342, endPoint x: 359, endPoint y: 328, distance: 99.3
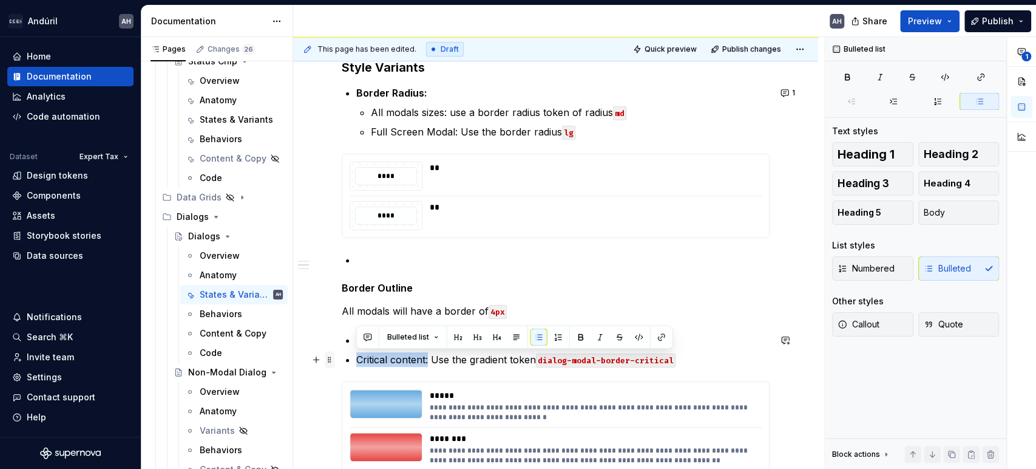
drag, startPoint x: 358, startPoint y: 359, endPoint x: 327, endPoint y: 359, distance: 31.0
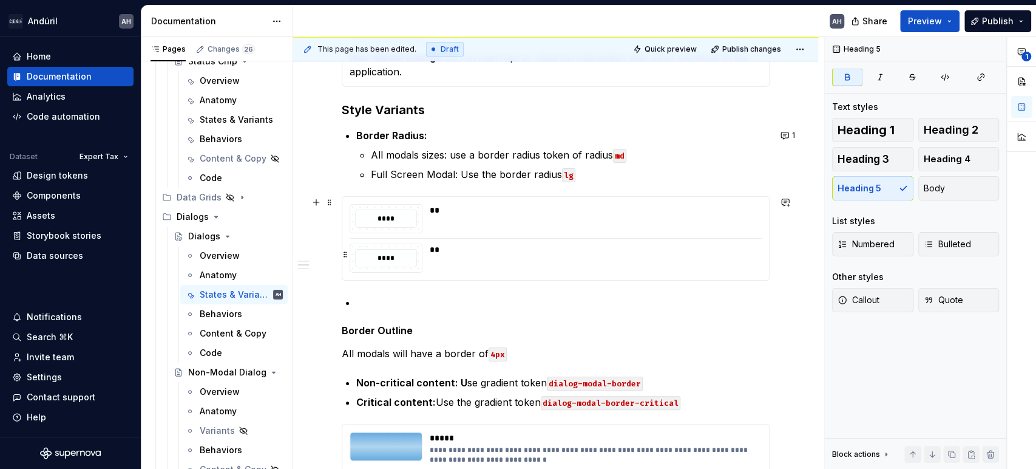
scroll to position [248, 0]
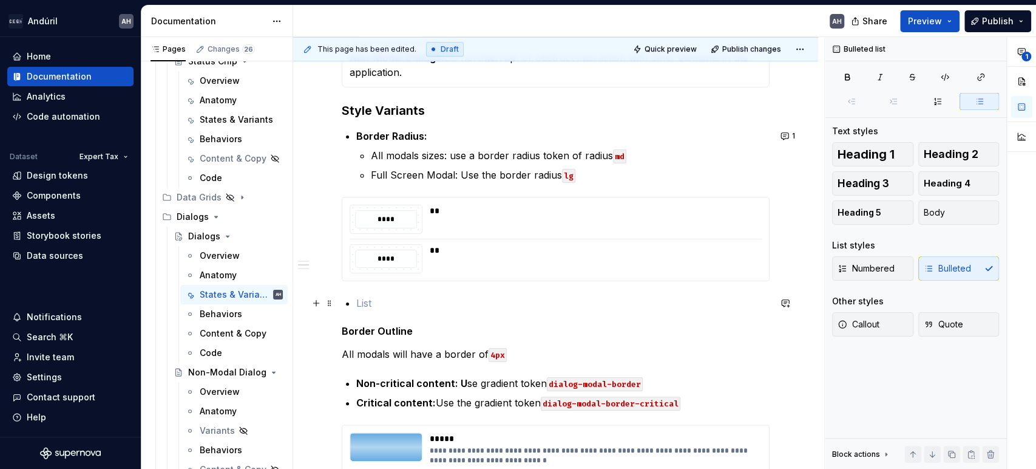
click at [403, 299] on p at bounding box center [562, 303] width 413 height 15
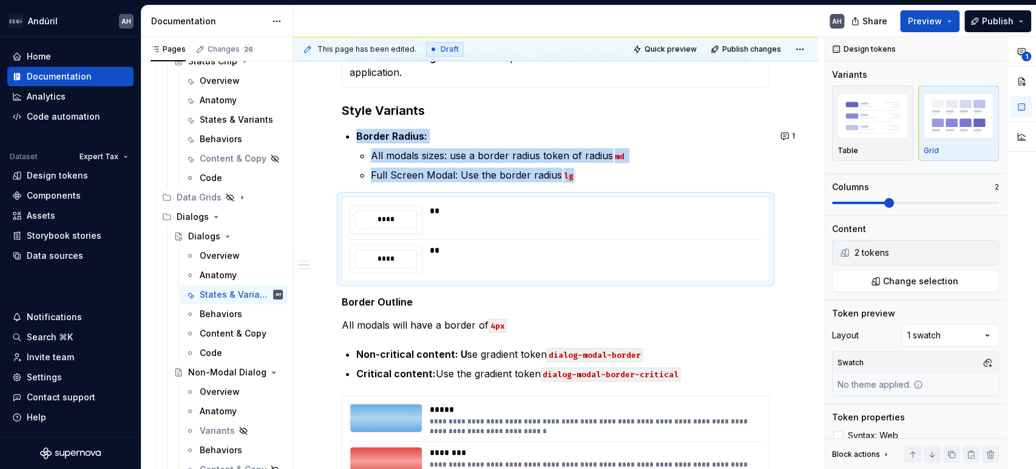
scroll to position [168, 0]
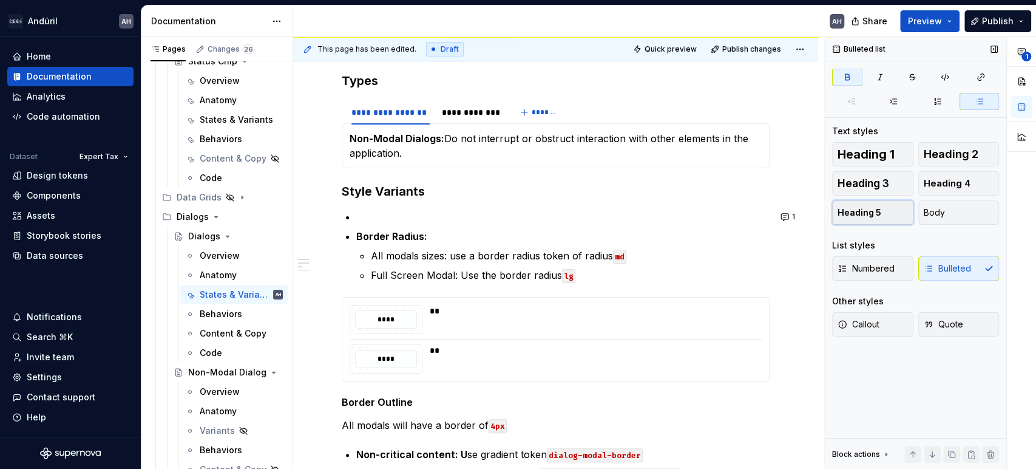
click at [870, 212] on span "Heading 5" at bounding box center [860, 212] width 44 height 12
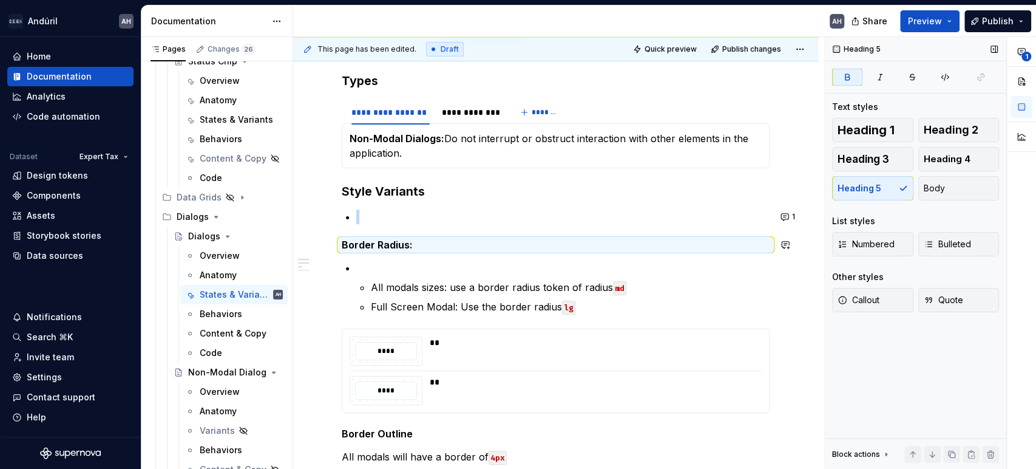
click at [422, 239] on h5 "Border Radius:" at bounding box center [556, 245] width 428 height 12
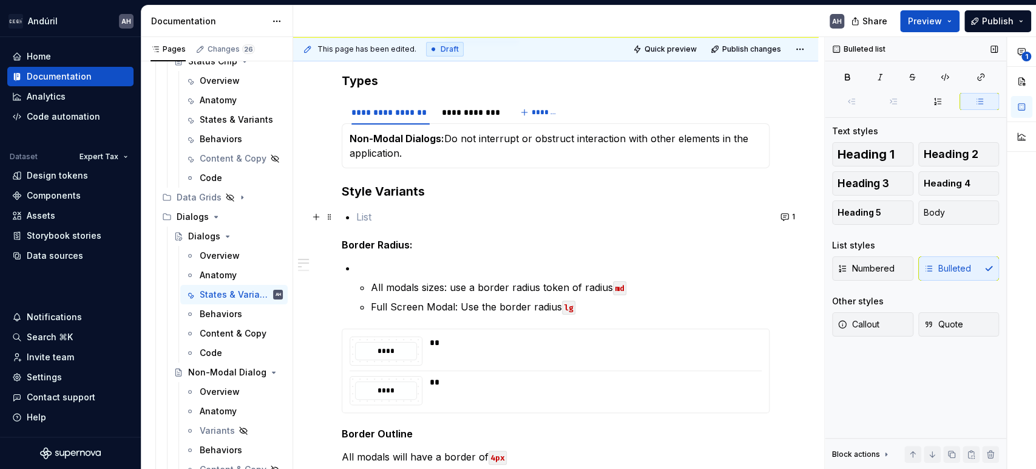
click at [377, 219] on p at bounding box center [562, 216] width 413 height 15
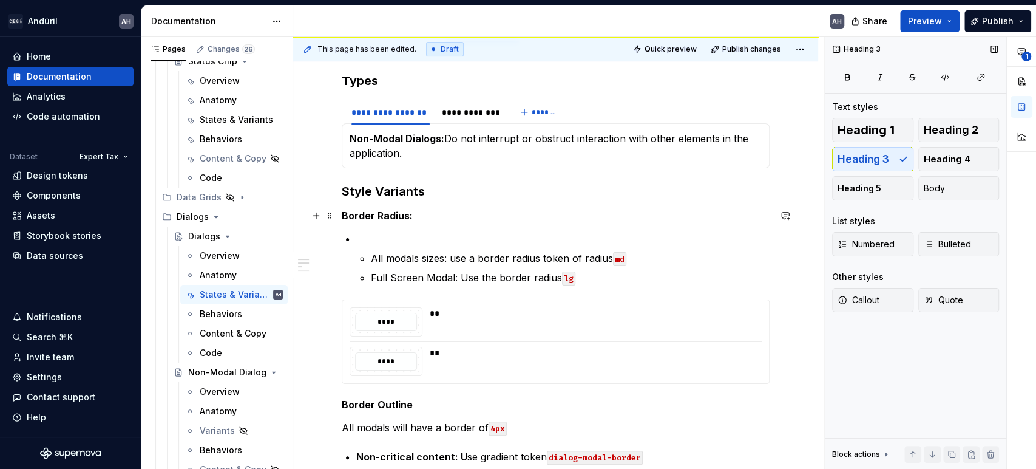
click at [431, 216] on h5 "Border Radius:" at bounding box center [556, 215] width 428 height 12
click at [403, 242] on p at bounding box center [562, 238] width 413 height 15
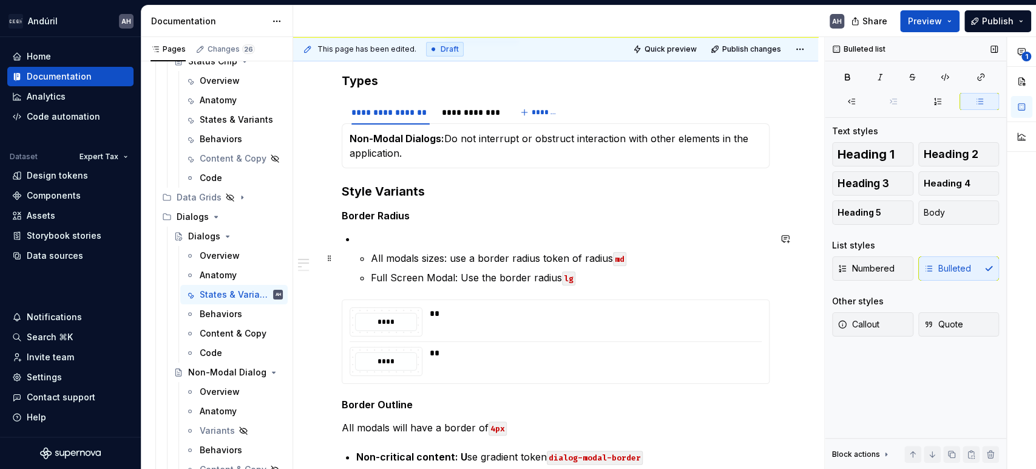
click at [369, 257] on li "All modals sizes: use a border radius token of radius md Full Screen Modal: Use…" at bounding box center [562, 257] width 413 height 53
click at [381, 262] on p "All modals sizes: use a border radius token of radius md" at bounding box center [570, 258] width 399 height 15
click at [372, 261] on p "All modals sizes: use a border radius token of radius md" at bounding box center [570, 258] width 399 height 15
click at [850, 101] on icon "button" at bounding box center [852, 102] width 10 height 10
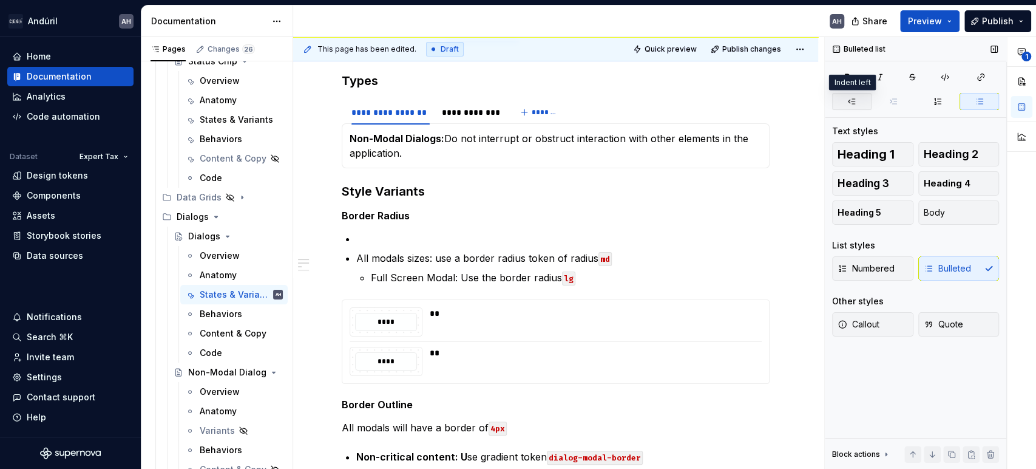
click at [850, 102] on icon "button" at bounding box center [852, 102] width 10 height 10
click at [394, 251] on p "All modals sizes: use a border radius token of radius md" at bounding box center [562, 258] width 413 height 15
click at [376, 237] on p at bounding box center [562, 238] width 413 height 15
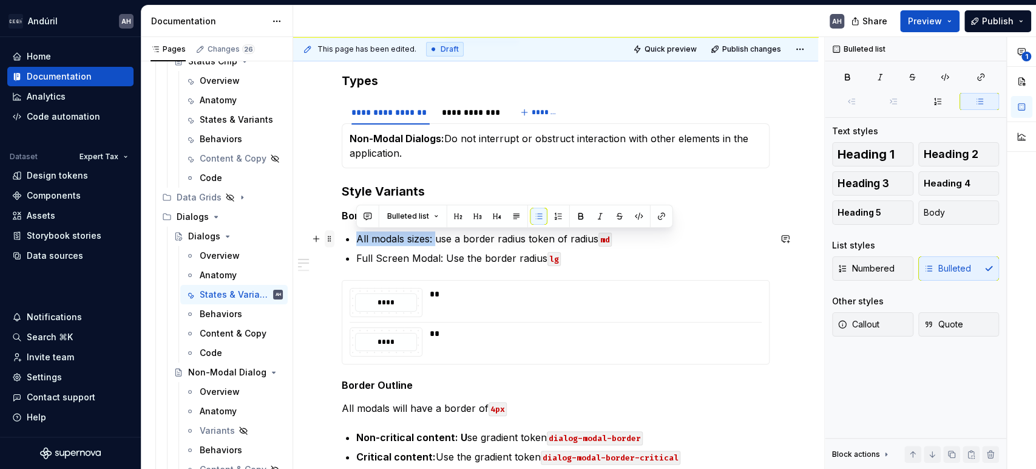
drag, startPoint x: 413, startPoint y: 239, endPoint x: 333, endPoint y: 241, distance: 80.2
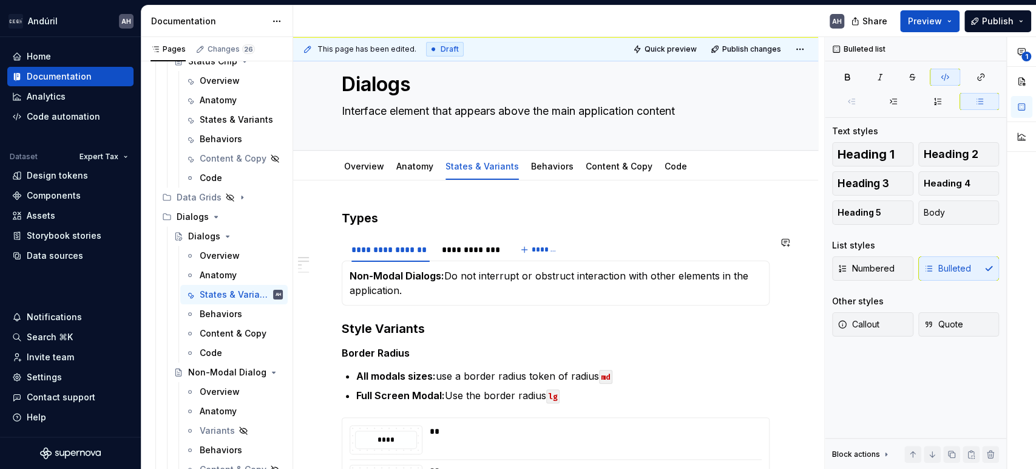
scroll to position [24, 0]
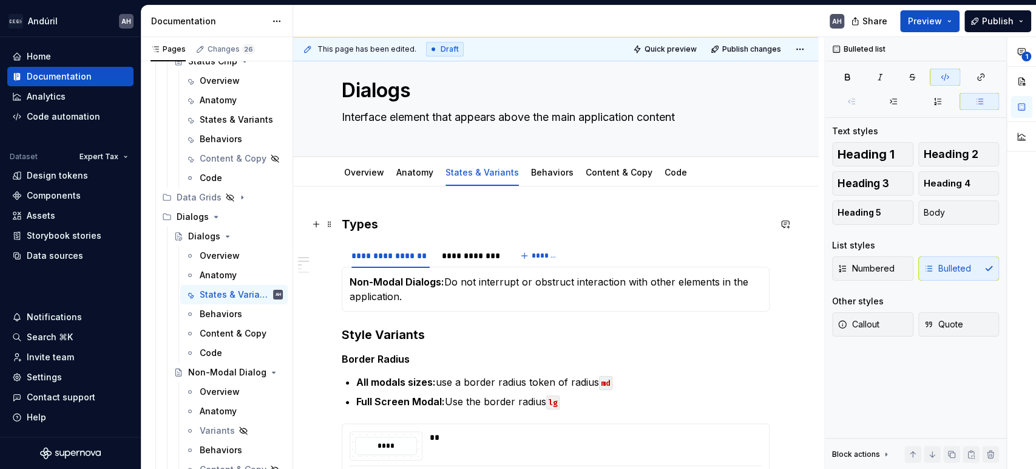
click at [345, 220] on h3 "Types" at bounding box center [556, 223] width 428 height 17
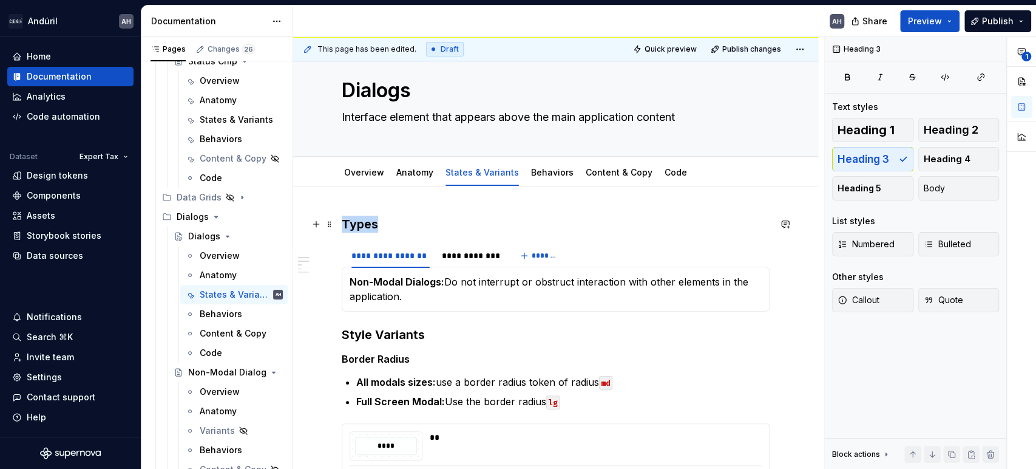
click at [345, 220] on h3 "Types" at bounding box center [556, 223] width 428 height 17
click at [384, 334] on h3 "Style Variants" at bounding box center [556, 334] width 428 height 17
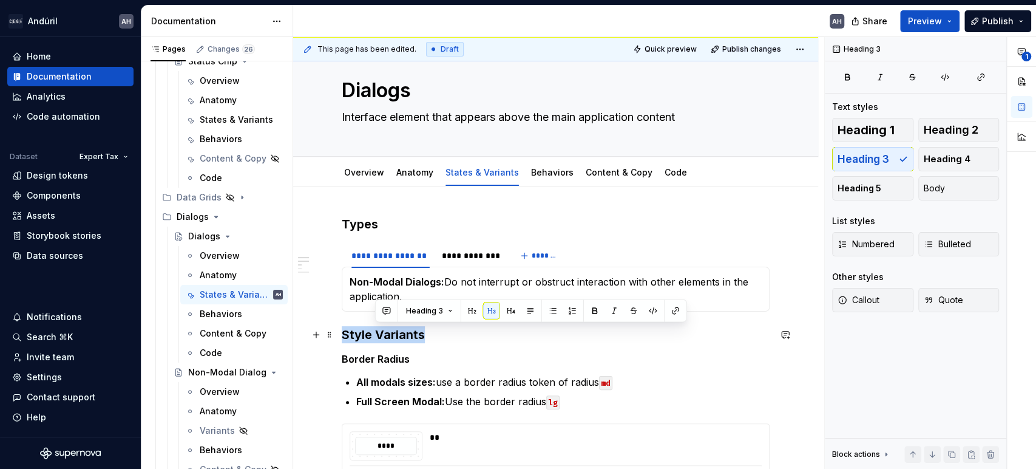
click at [384, 334] on h3 "Style Variants" at bounding box center [556, 334] width 428 height 17
click at [351, 222] on h3 "Types" at bounding box center [556, 223] width 428 height 17
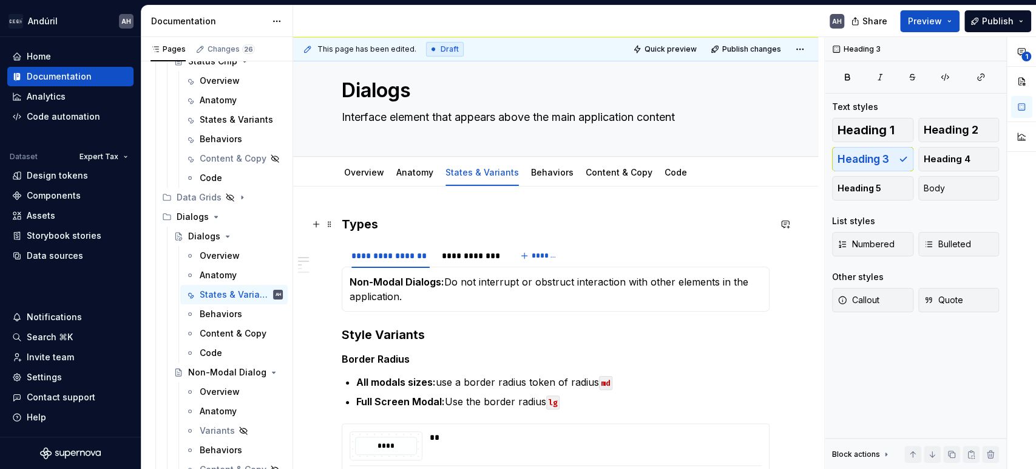
click at [390, 223] on h3 "Types" at bounding box center [556, 223] width 428 height 17
click at [963, 132] on span "Heading 2" at bounding box center [951, 130] width 55 height 12
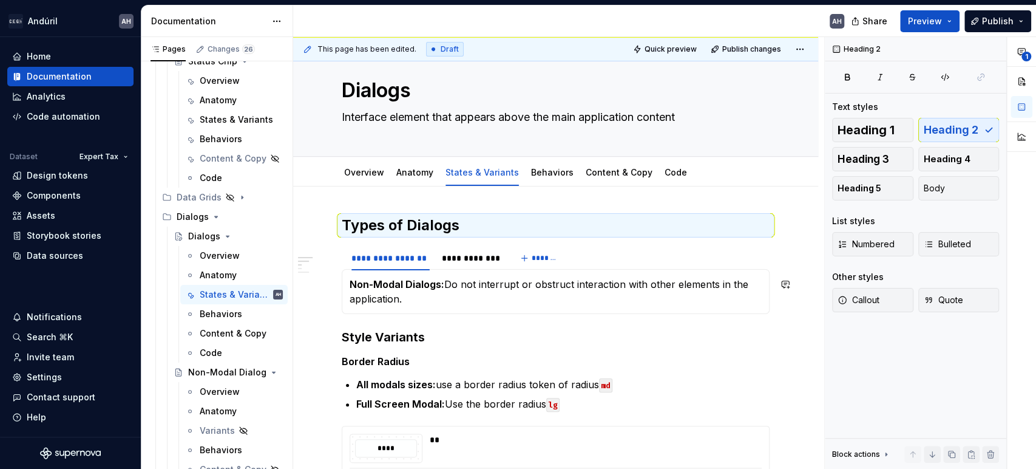
click at [402, 328] on h3 "Style Variants" at bounding box center [556, 336] width 428 height 17
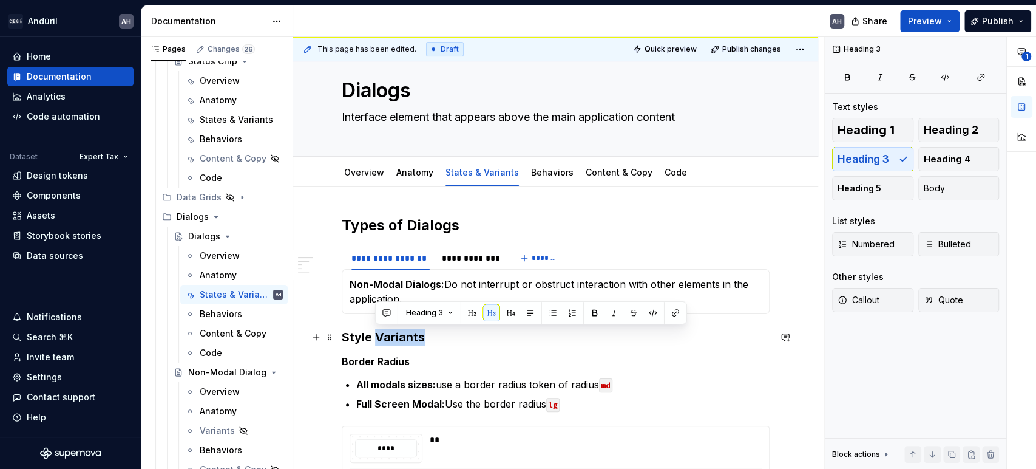
click at [402, 328] on h3 "Style Variants" at bounding box center [556, 336] width 428 height 17
click at [438, 310] on button "button" at bounding box center [438, 312] width 17 height 17
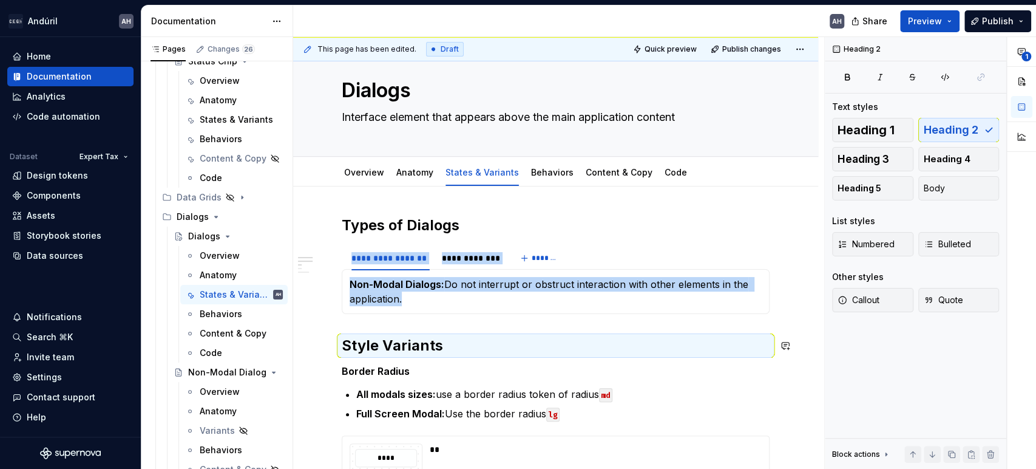
click at [368, 368] on strong "Border Radius" at bounding box center [376, 371] width 68 height 12
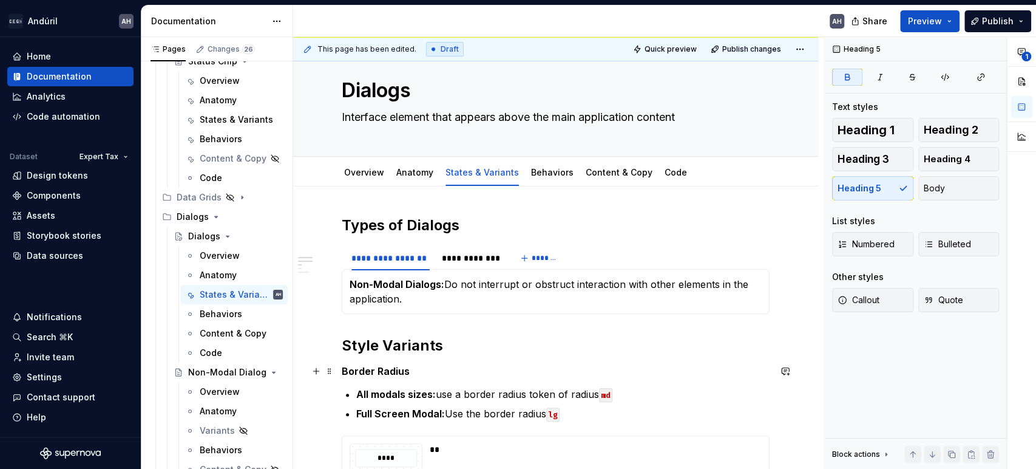
click at [368, 368] on strong "Border Radius" at bounding box center [376, 371] width 68 height 12
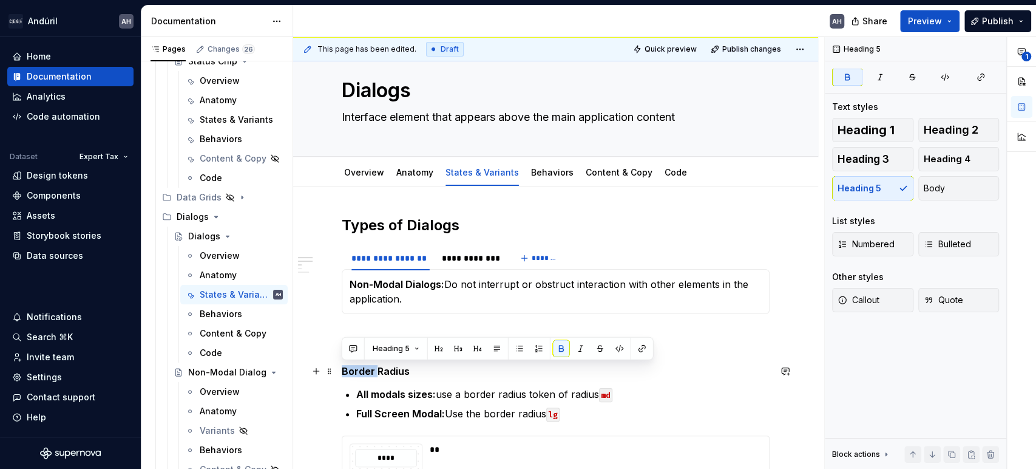
click at [368, 368] on strong "Border Radius" at bounding box center [376, 371] width 68 height 12
click at [459, 347] on button "button" at bounding box center [458, 348] width 17 height 17
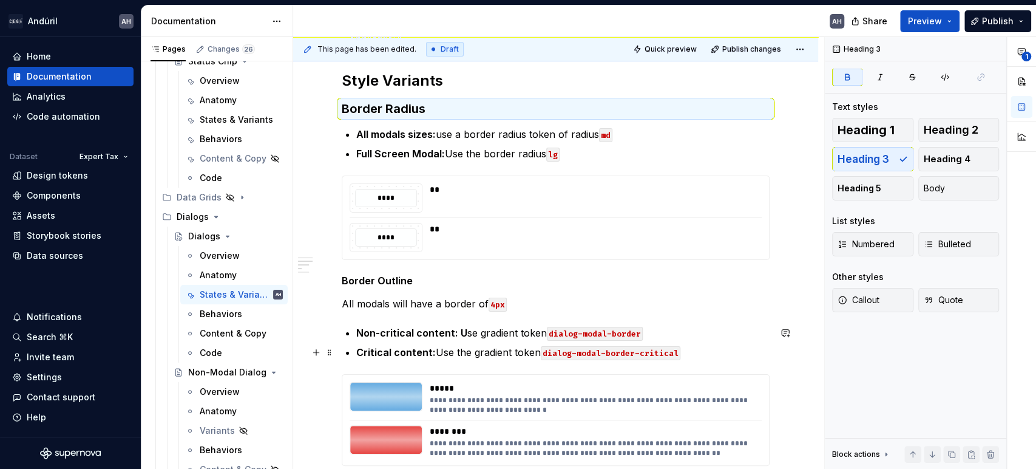
scroll to position [288, 0]
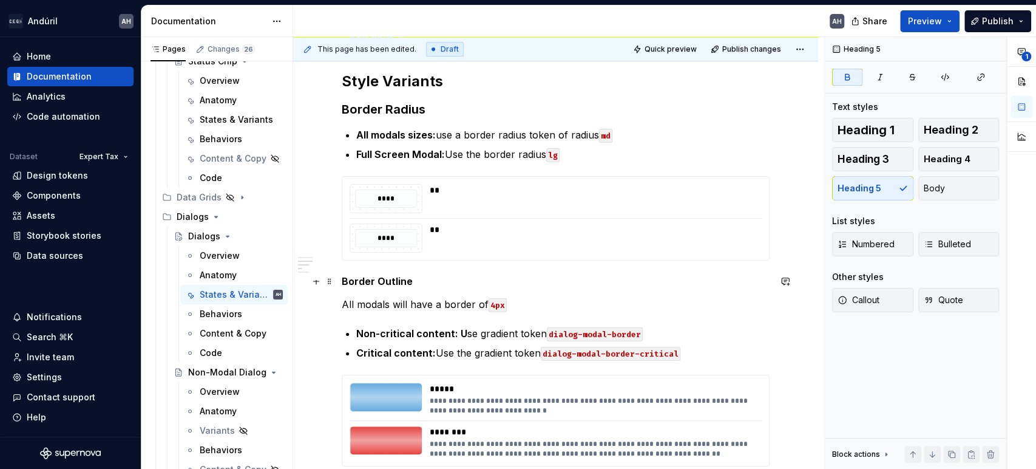
click at [385, 281] on strong "Border Outline" at bounding box center [377, 281] width 71 height 12
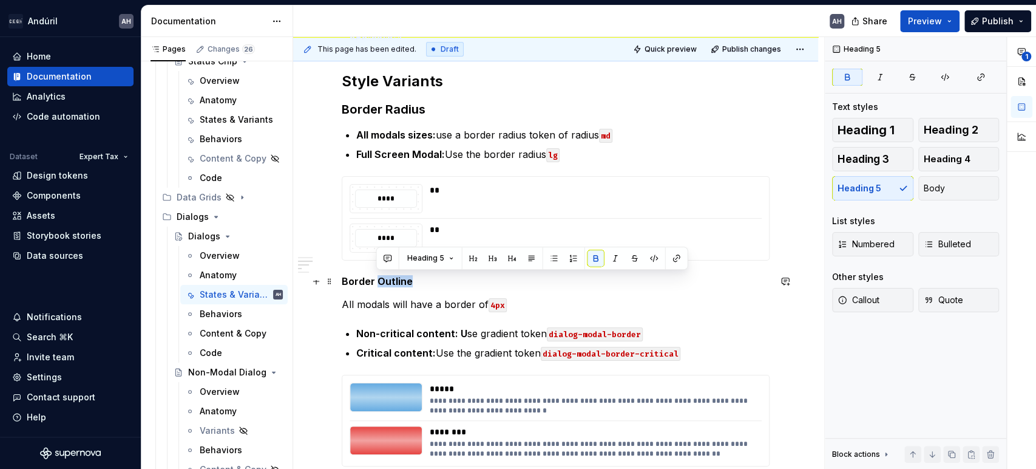
click at [385, 281] on strong "Border Outline" at bounding box center [377, 281] width 71 height 12
click at [455, 258] on button "button" at bounding box center [458, 257] width 17 height 17
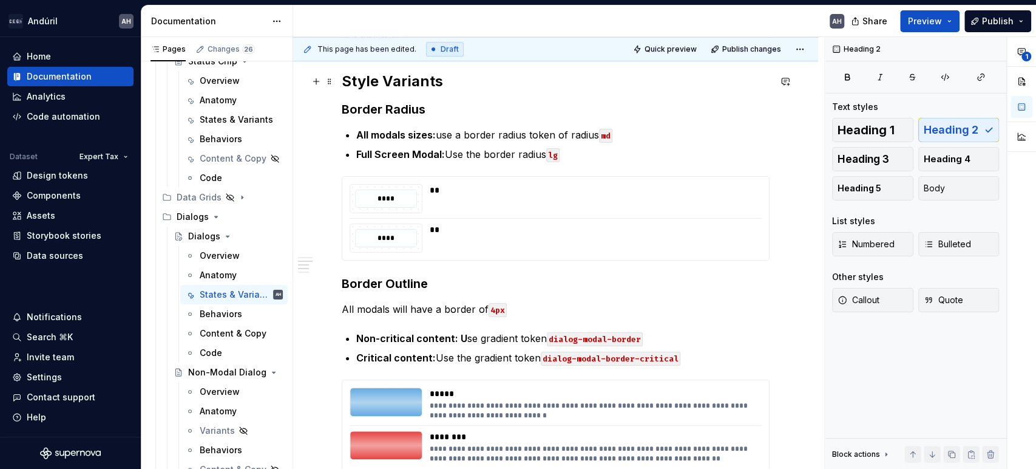
click at [453, 89] on h2 "Style Variants" at bounding box center [556, 81] width 428 height 19
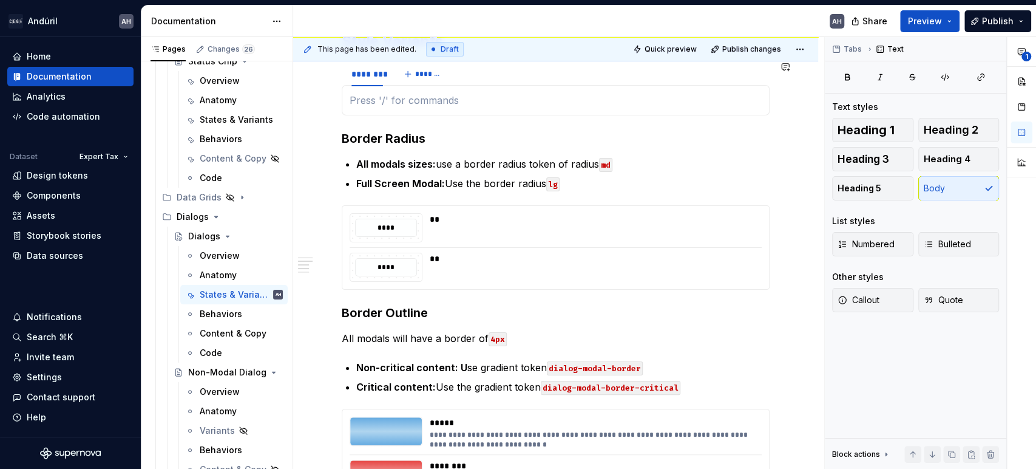
scroll to position [264, 0]
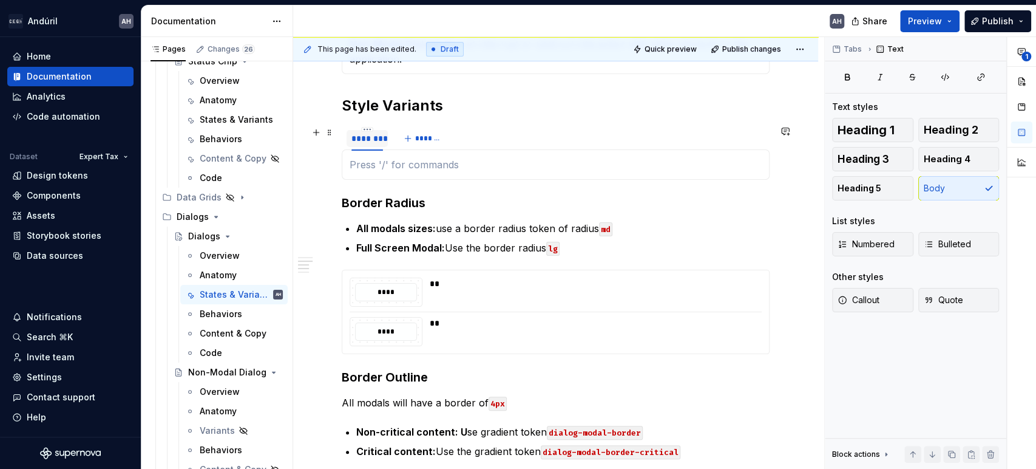
click at [369, 135] on div "********" at bounding box center [367, 138] width 32 height 12
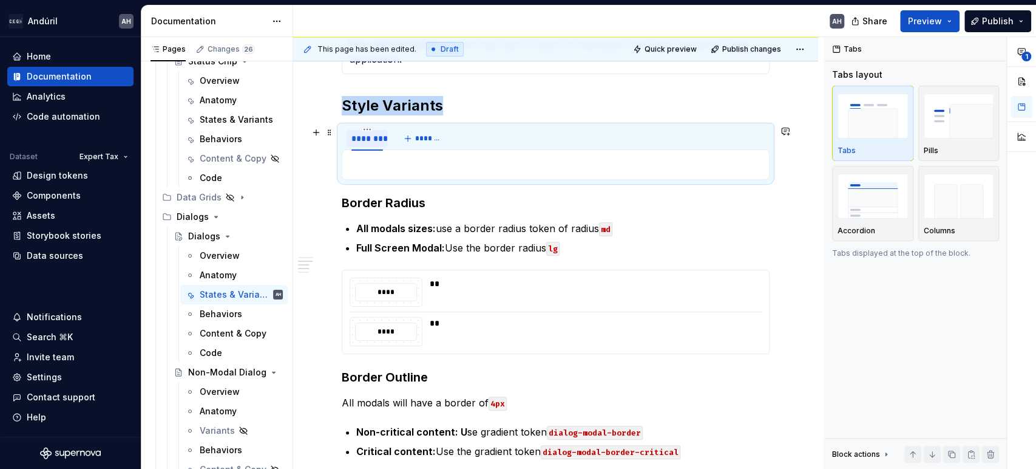
click at [369, 135] on div "********" at bounding box center [367, 138] width 32 height 12
click at [452, 141] on span "*******" at bounding box center [454, 139] width 27 height 10
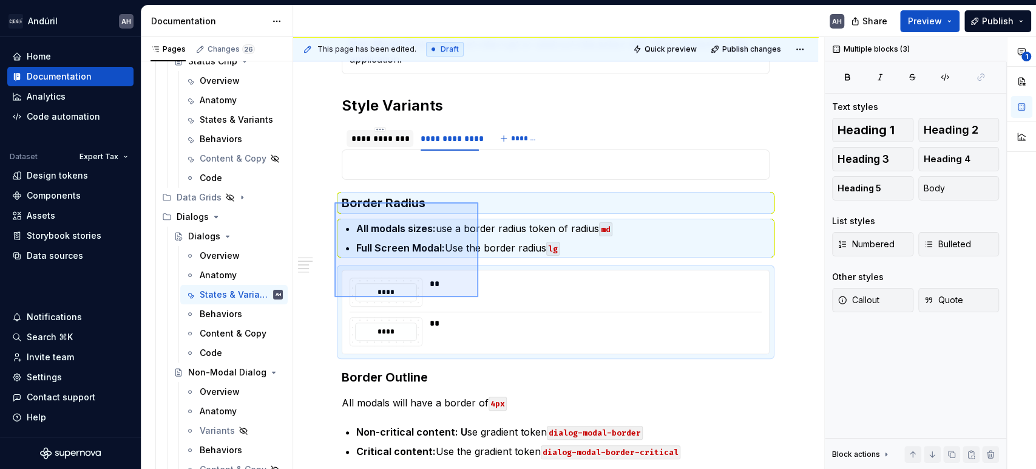
drag, startPoint x: 334, startPoint y: 202, endPoint x: 479, endPoint y: 299, distance: 174.2
click at [479, 299] on div "**********" at bounding box center [558, 253] width 531 height 432
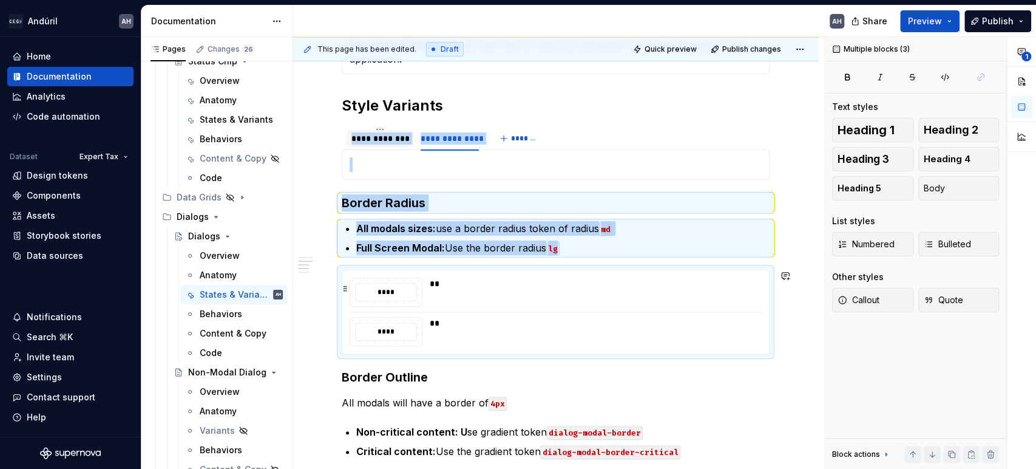
copy div "**********"
click at [406, 162] on p at bounding box center [556, 164] width 412 height 15
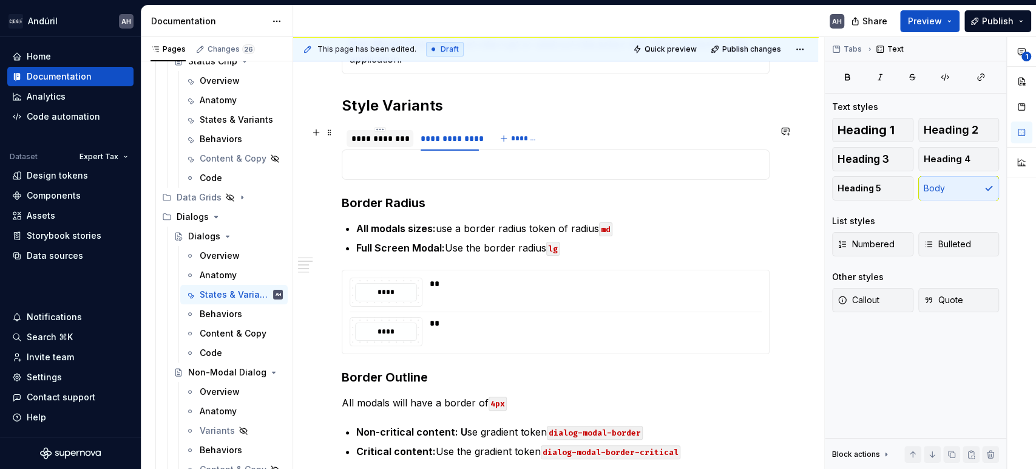
click at [388, 138] on div "**********" at bounding box center [379, 138] width 57 height 12
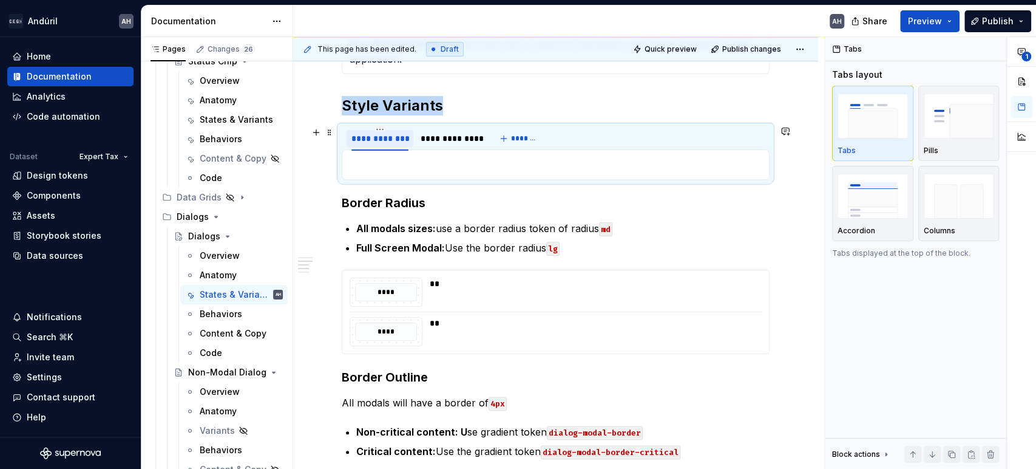
click at [364, 137] on div "**********" at bounding box center [379, 138] width 57 height 12
click at [430, 163] on p at bounding box center [556, 164] width 412 height 15
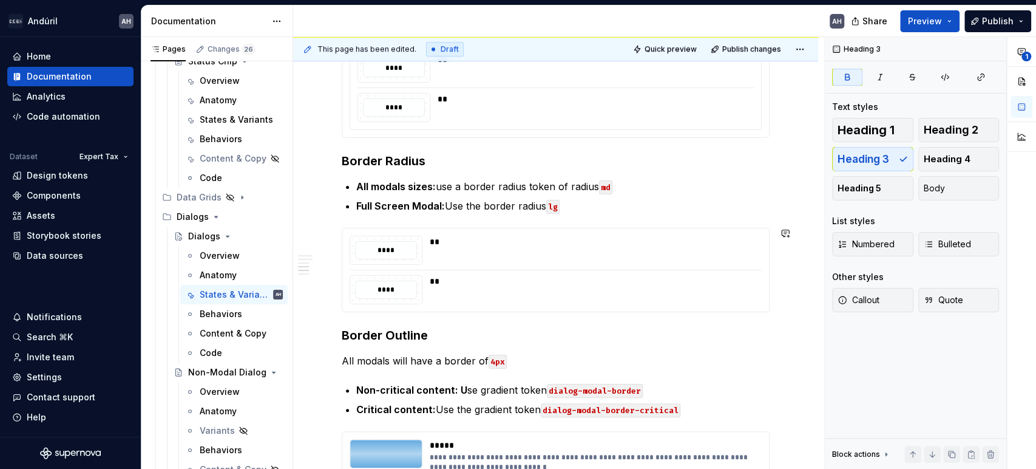
scroll to position [452, 0]
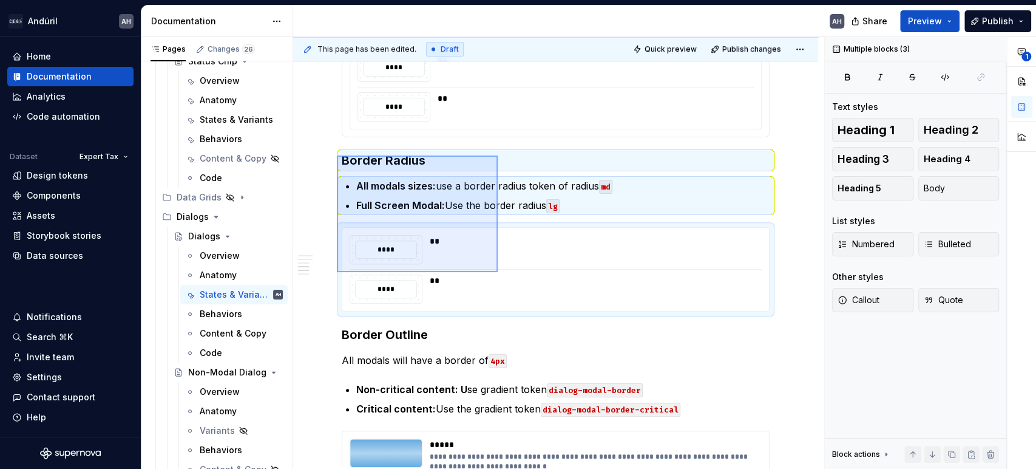
drag, startPoint x: 337, startPoint y: 156, endPoint x: 492, endPoint y: 271, distance: 192.6
click at [492, 271] on div "**********" at bounding box center [558, 253] width 531 height 432
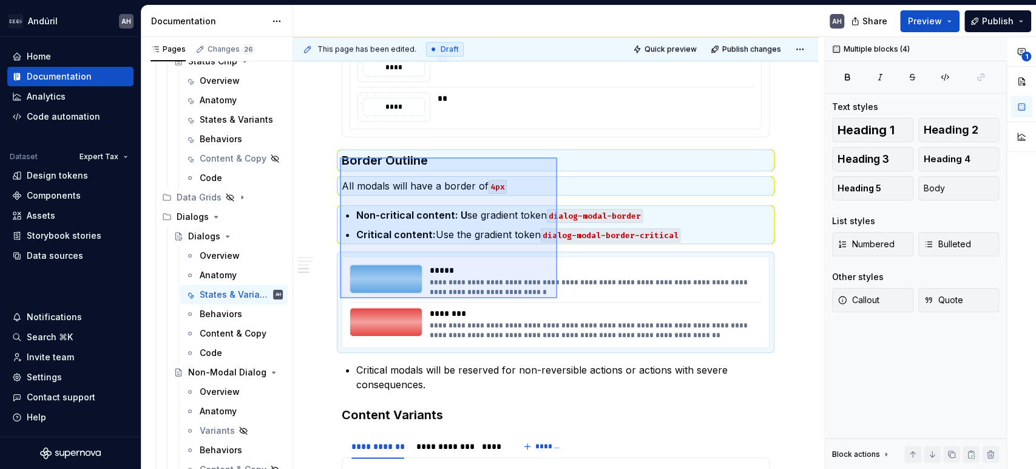
drag, startPoint x: 340, startPoint y: 157, endPoint x: 557, endPoint y: 298, distance: 258.9
click at [557, 298] on div "**********" at bounding box center [558, 253] width 531 height 432
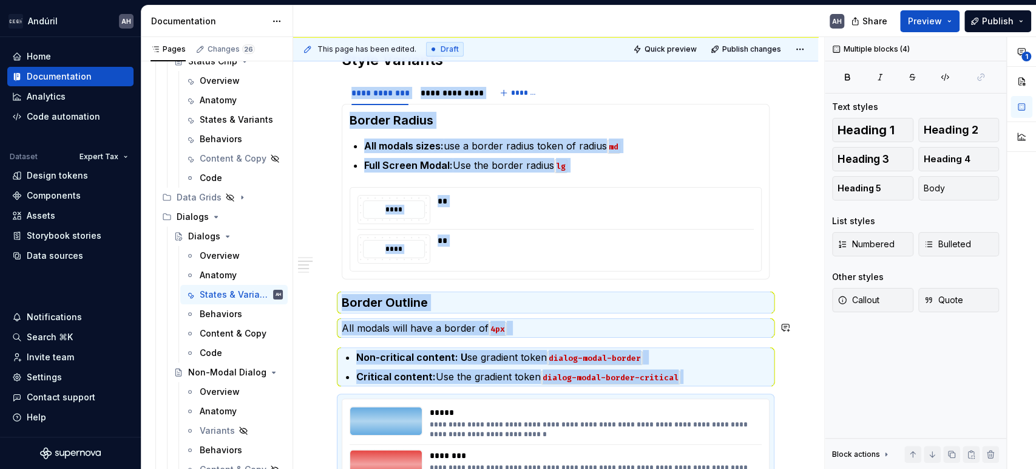
scroll to position [306, 0]
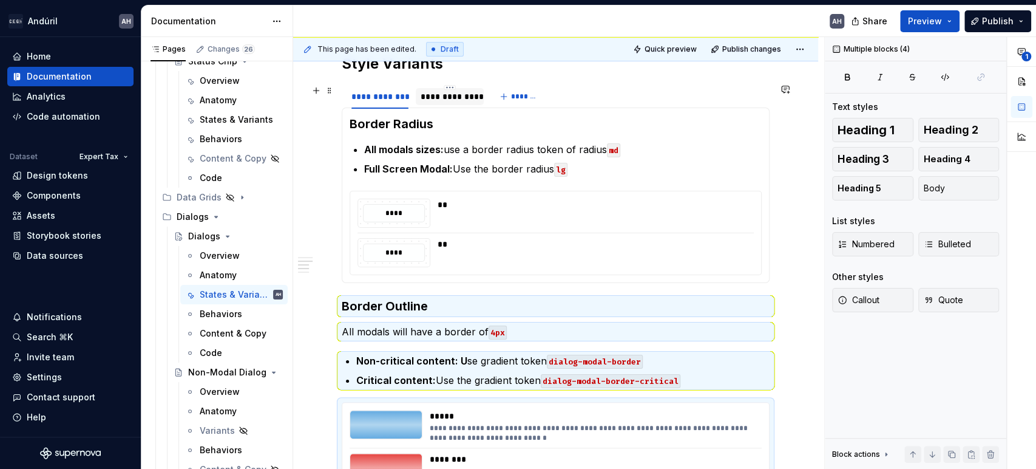
click at [461, 98] on div "**********" at bounding box center [450, 96] width 58 height 12
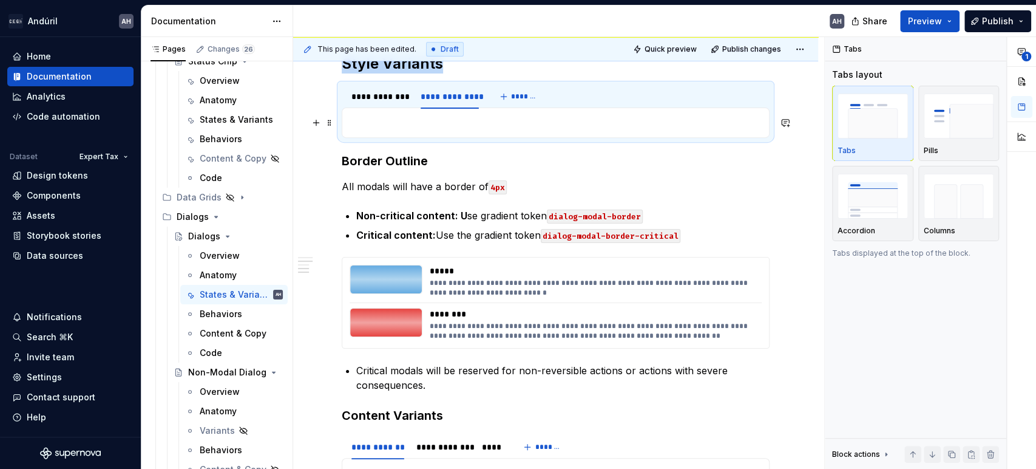
click at [405, 125] on p at bounding box center [556, 122] width 412 height 15
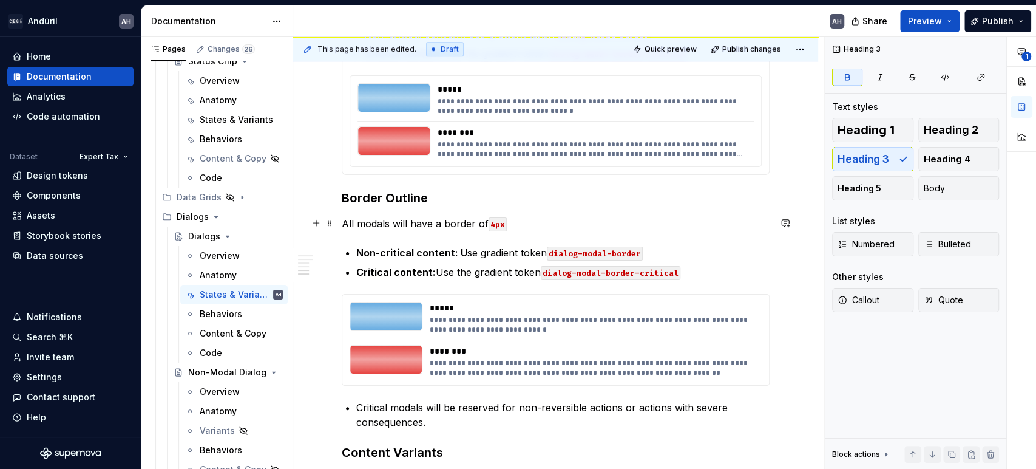
scroll to position [451, 0]
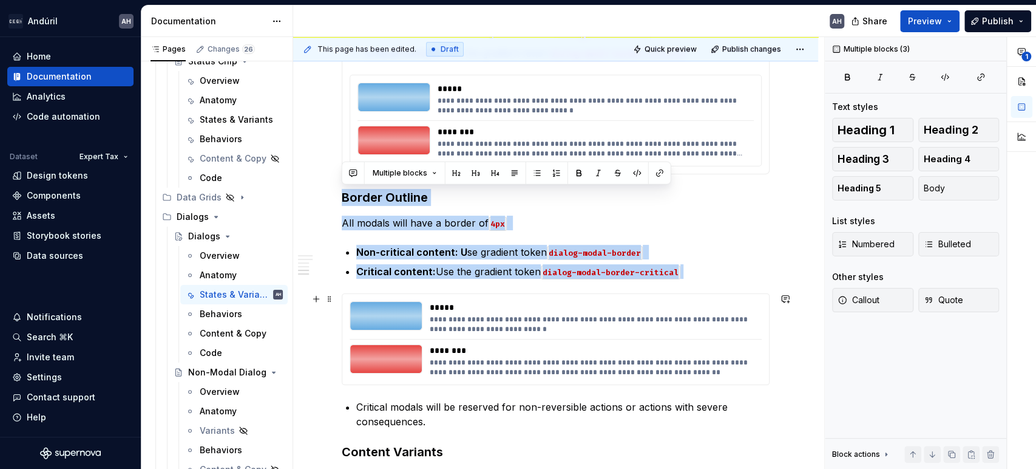
drag, startPoint x: 344, startPoint y: 199, endPoint x: 625, endPoint y: 341, distance: 314.3
click at [625, 341] on div "**********" at bounding box center [556, 383] width 428 height 1189
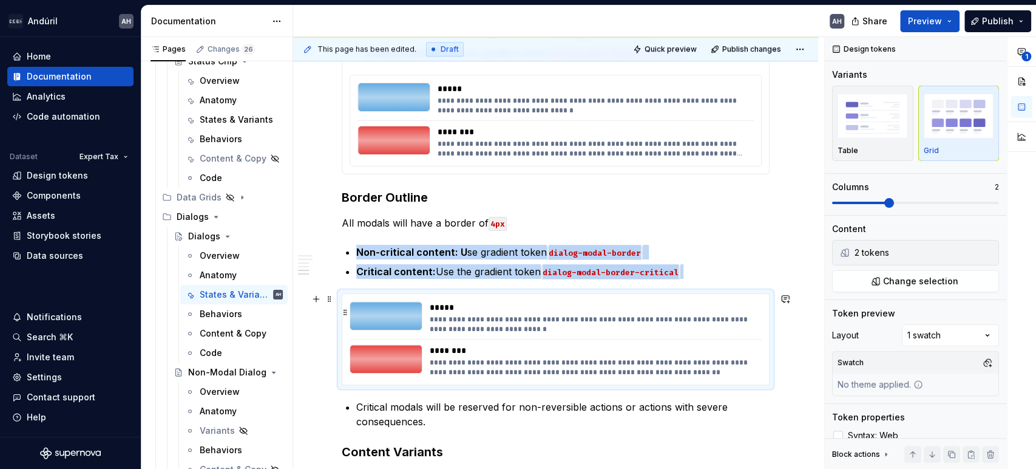
click at [452, 310] on div "*****" at bounding box center [592, 307] width 324 height 12
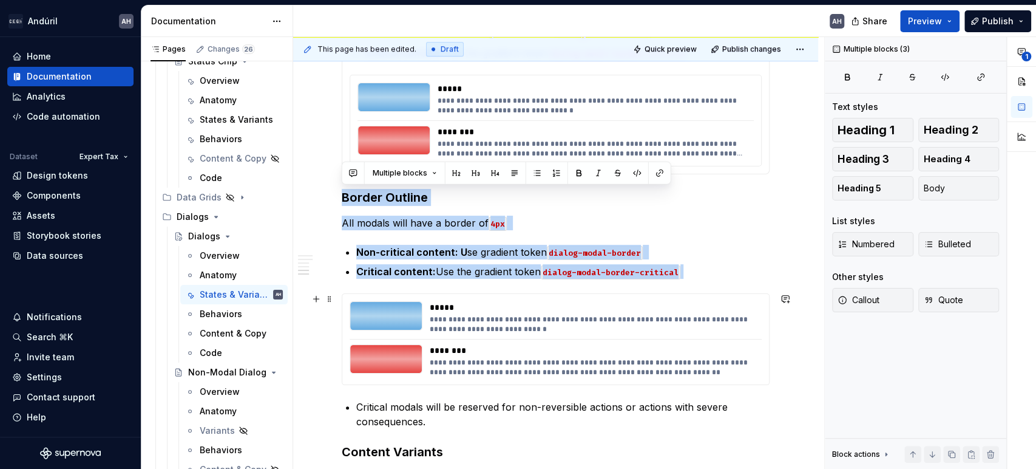
drag, startPoint x: 432, startPoint y: 242, endPoint x: 576, endPoint y: 337, distance: 172.9
click at [576, 337] on div "**********" at bounding box center [556, 383] width 428 height 1189
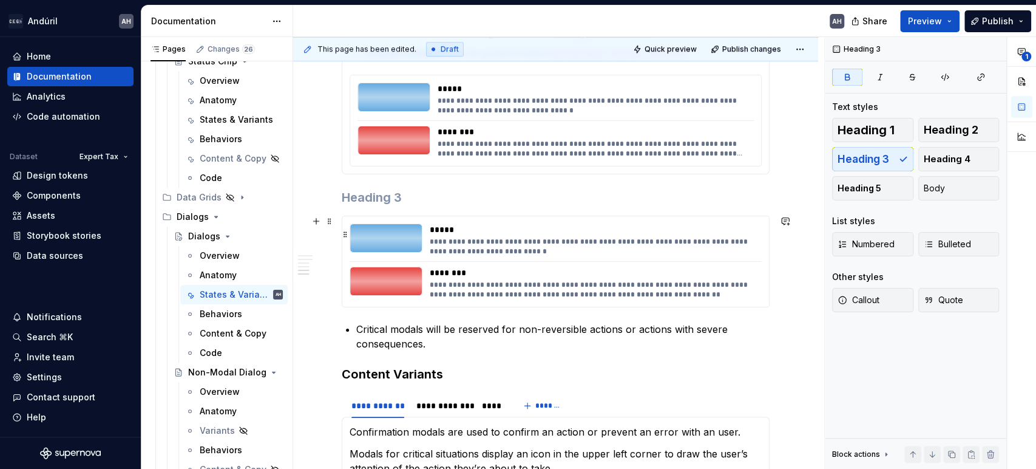
click at [353, 245] on div at bounding box center [386, 238] width 72 height 28
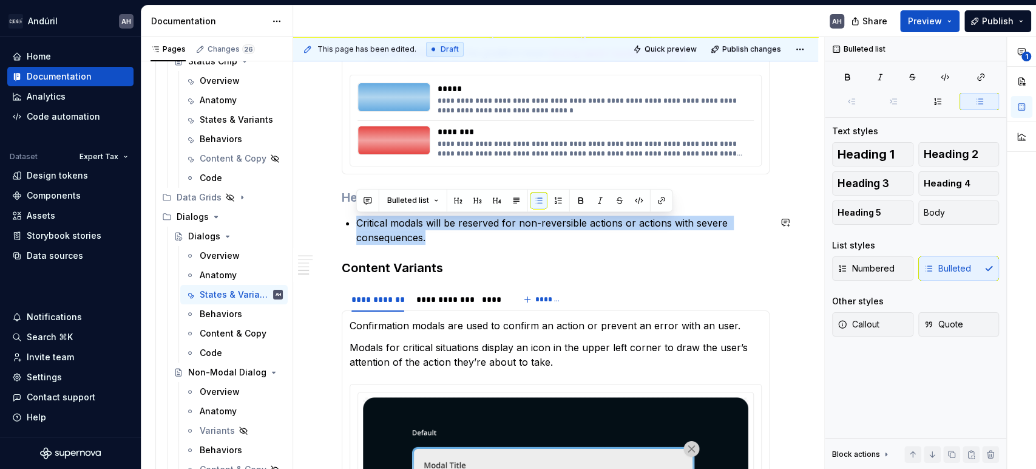
drag, startPoint x: 469, startPoint y: 236, endPoint x: 337, endPoint y: 212, distance: 133.8
click at [337, 212] on div "**********" at bounding box center [555, 354] width 525 height 1189
copy p "Critical modals will be reserved for non-reversible actions or actions with sev…"
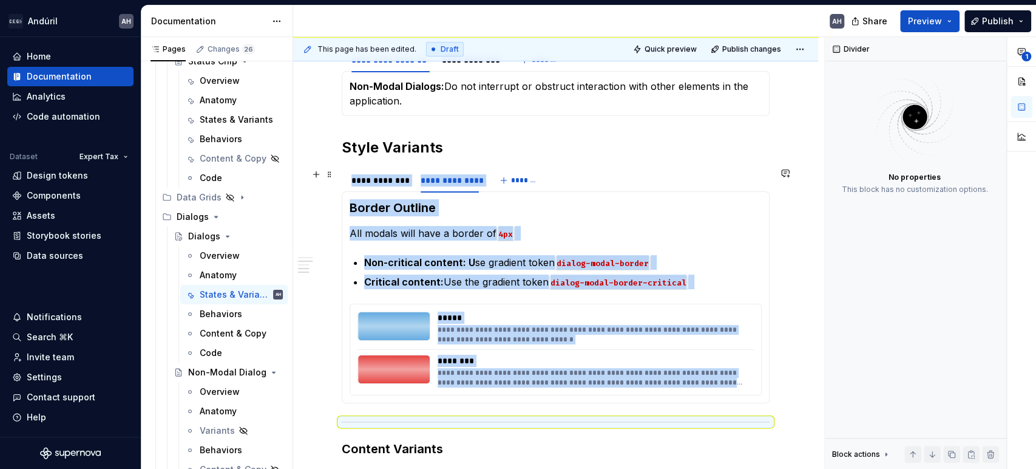
scroll to position [189, 0]
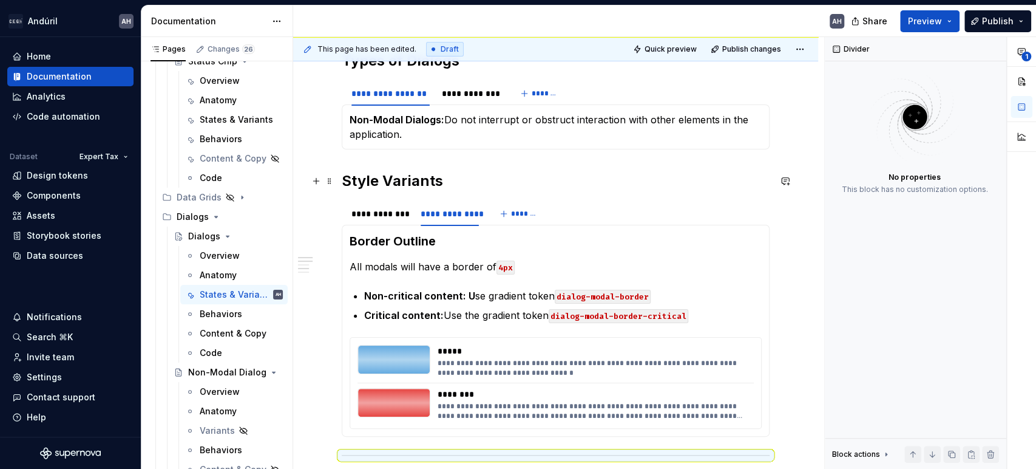
click at [342, 179] on h2 "Style Variants" at bounding box center [556, 180] width 428 height 19
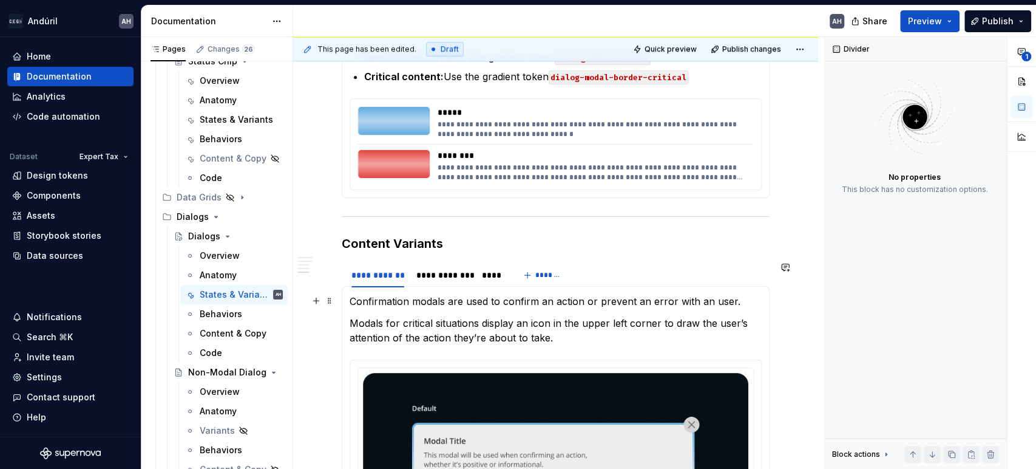
scroll to position [572, 0]
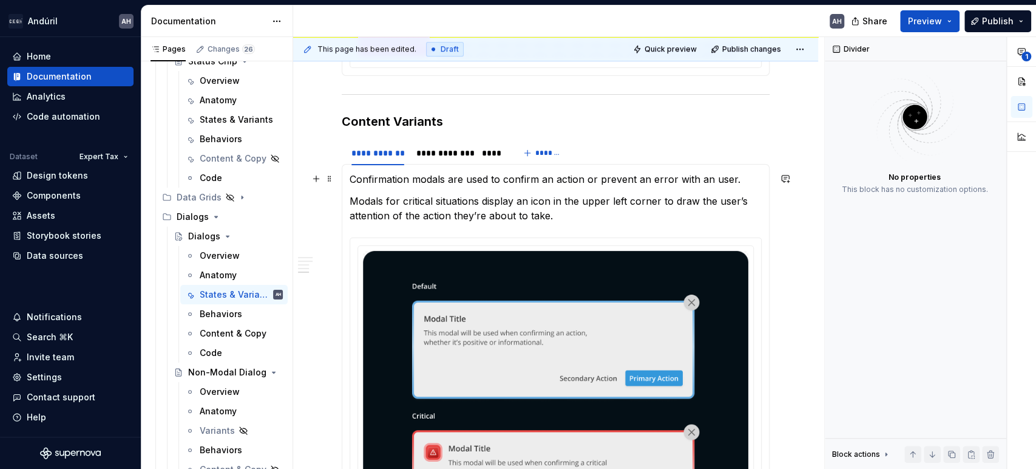
click at [465, 178] on p "Confirmation modals are used to confirm an action or prevent an error with an u…" at bounding box center [556, 179] width 412 height 15
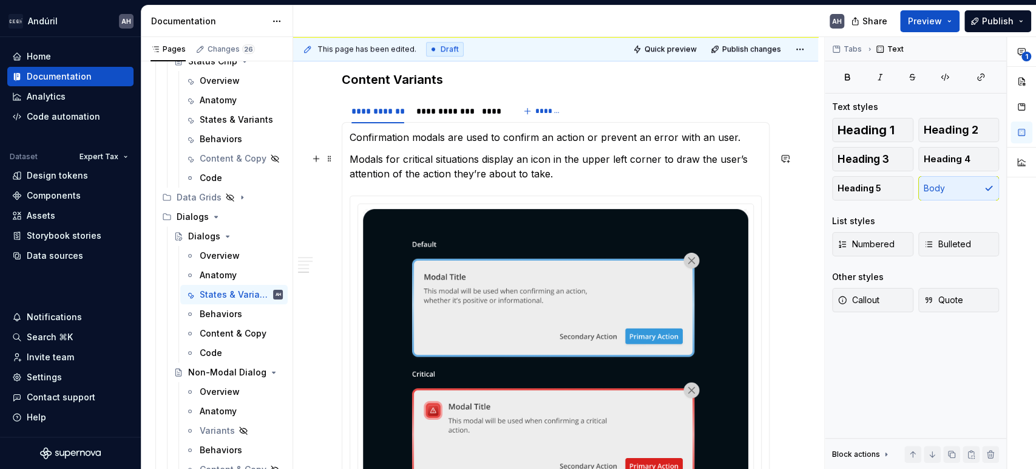
scroll to position [614, 0]
click at [562, 174] on p "Modals for critical situations display an icon in the upper left corner to draw…" at bounding box center [556, 166] width 412 height 29
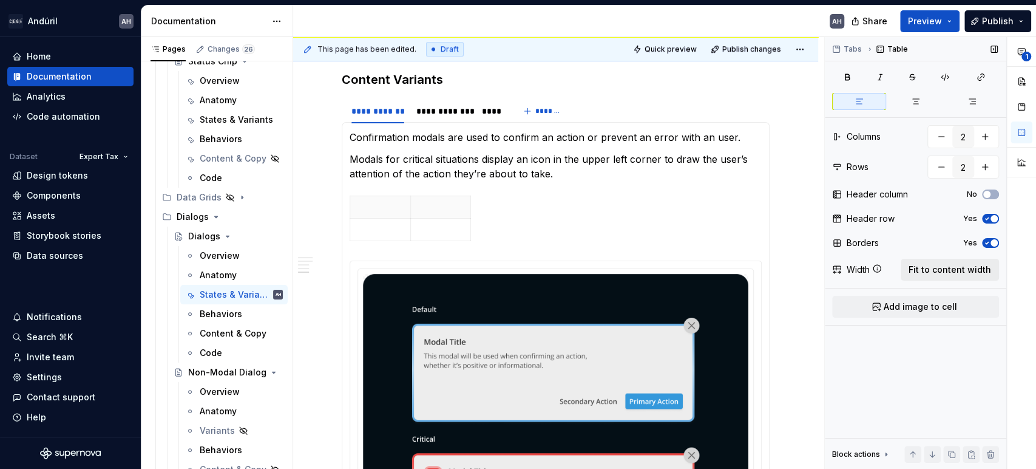
click at [942, 268] on span "Fit to content width" at bounding box center [950, 269] width 83 height 12
click at [608, 229] on p "-left aligned" at bounding box center [694, 229] width 214 height 12
click at [608, 229] on p "left-aligned" at bounding box center [694, 229] width 214 height 12
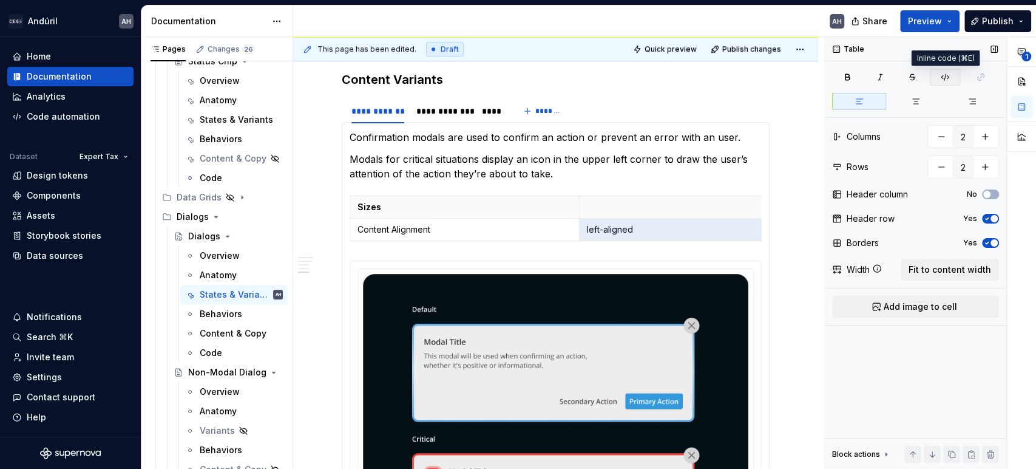
click at [947, 78] on icon "button" at bounding box center [945, 77] width 10 height 10
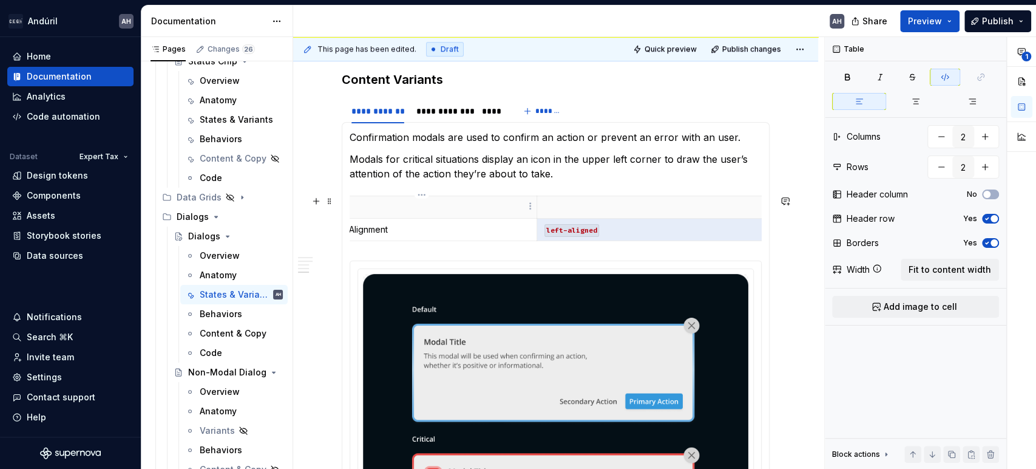
click at [447, 203] on p "Sizes" at bounding box center [422, 207] width 214 height 12
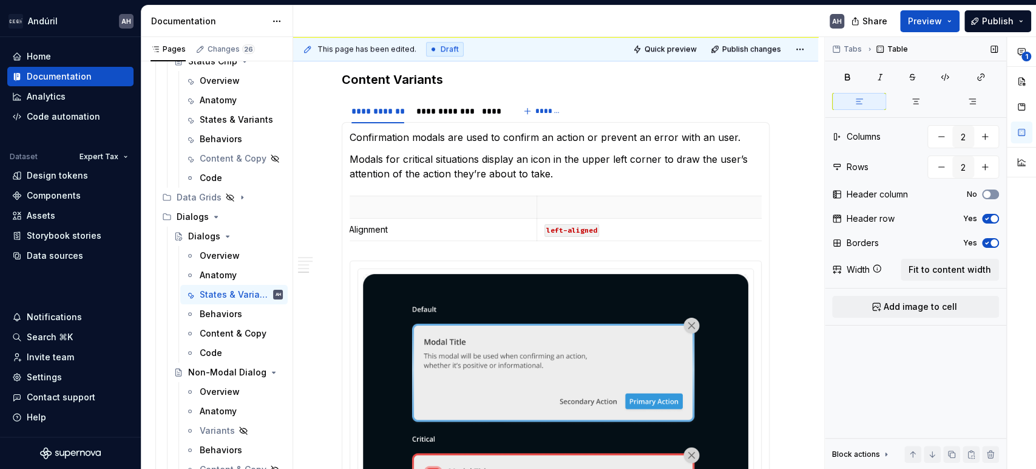
click at [986, 195] on span "button" at bounding box center [986, 194] width 7 height 7
click at [989, 220] on icon "button" at bounding box center [987, 218] width 10 height 7
click at [577, 208] on p at bounding box center [665, 207] width 214 height 12
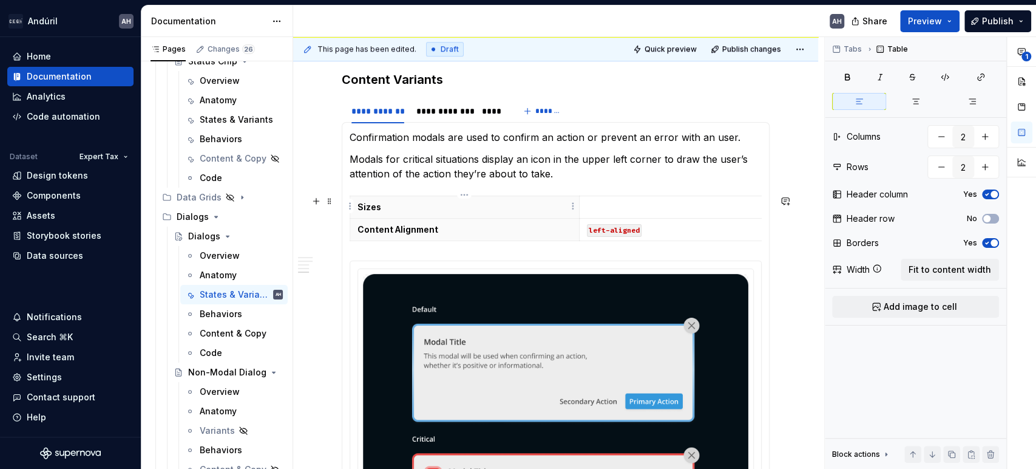
click at [430, 213] on th "Sizes" at bounding box center [464, 207] width 229 height 22
click at [388, 225] on p "Content Alignment" at bounding box center [464, 229] width 214 height 12
click at [615, 204] on p at bounding box center [694, 207] width 214 height 12
click at [593, 207] on p "sm" at bounding box center [694, 207] width 214 height 12
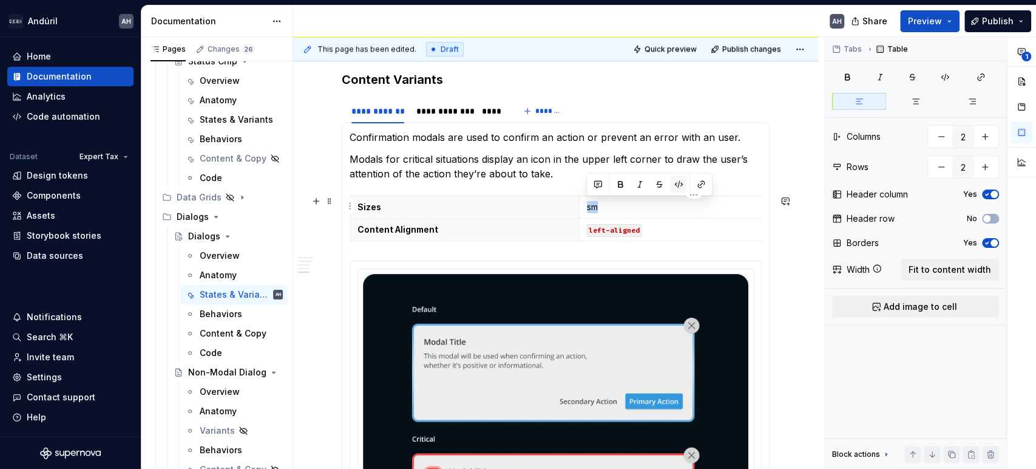
click at [680, 181] on button "button" at bounding box center [678, 183] width 17 height 17
click at [374, 207] on p "Sizes" at bounding box center [464, 207] width 214 height 12
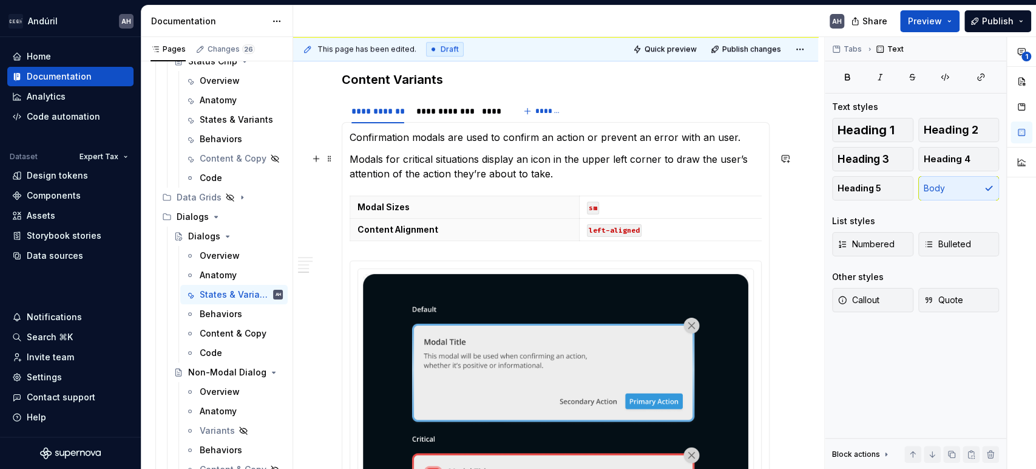
click at [616, 164] on p "Modals for critical situations display an icon in the upper left corner to draw…" at bounding box center [556, 166] width 412 height 29
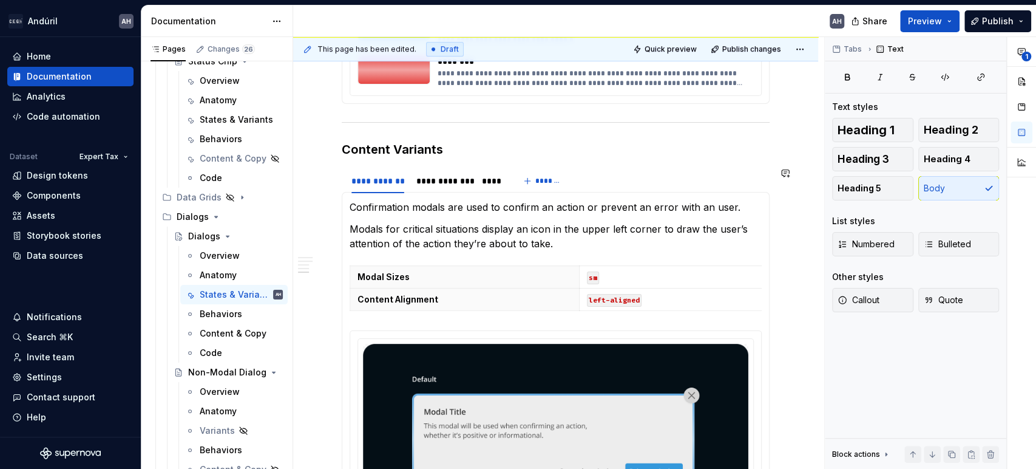
scroll to position [520, 0]
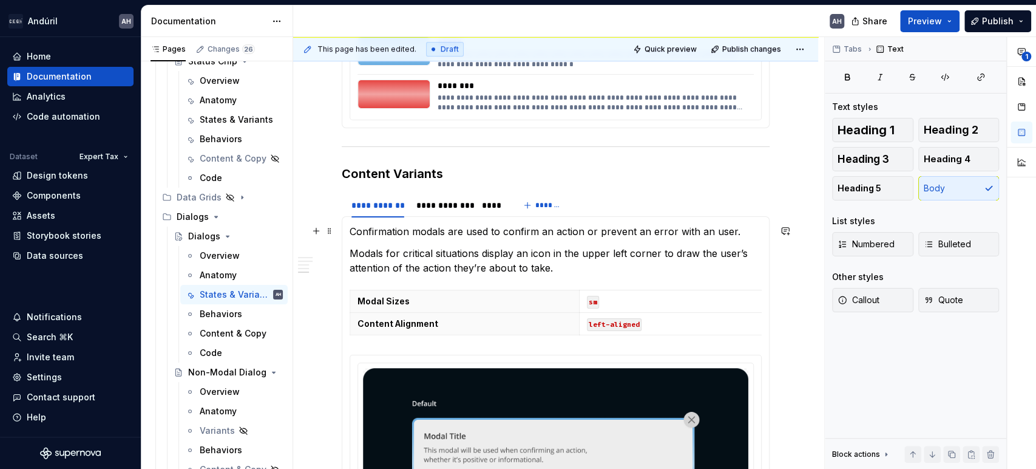
click at [353, 231] on p "Confirmation modals are used to confirm an action or prevent an error with an u…" at bounding box center [556, 231] width 412 height 15
click at [445, 229] on p "Confirmation modals are used to confirm an action or prevent an error with an u…" at bounding box center [556, 231] width 412 height 15
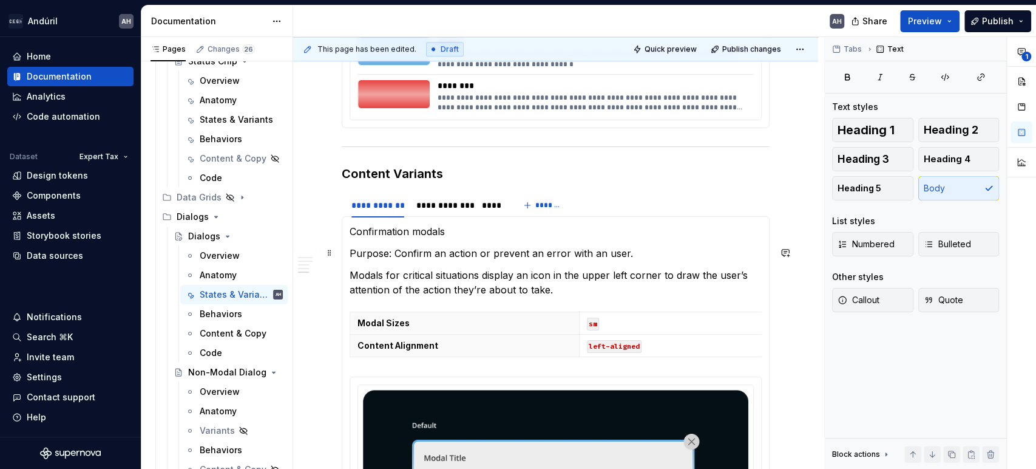
click at [374, 252] on p "Purpose: Confirm an action or prevent an error with an user." at bounding box center [556, 253] width 412 height 15
drag, startPoint x: 424, startPoint y: 259, endPoint x: 416, endPoint y: 251, distance: 10.7
click at [424, 259] on p "Purpose : Confirm an action or prevent an error with an user." at bounding box center [556, 253] width 412 height 15
click at [401, 233] on p "Confirmation modals" at bounding box center [556, 231] width 412 height 15
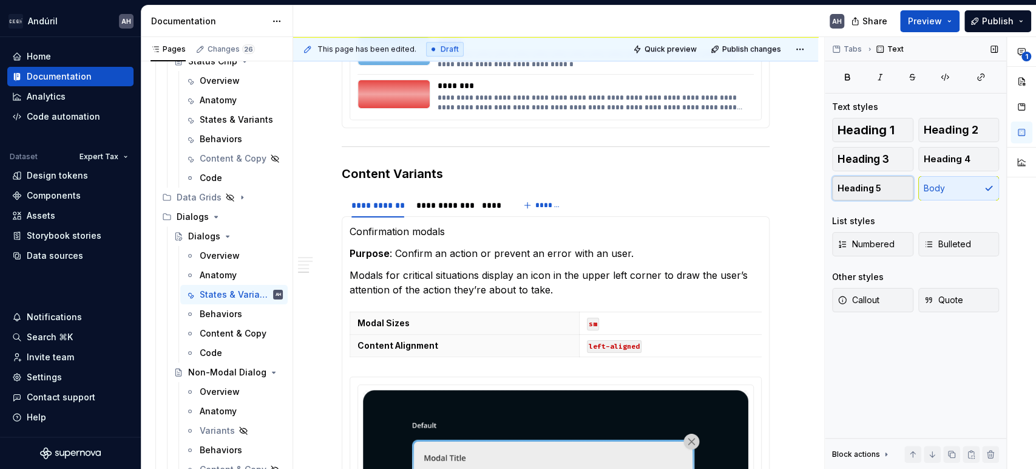
click at [873, 186] on span "Heading 5" at bounding box center [860, 188] width 44 height 12
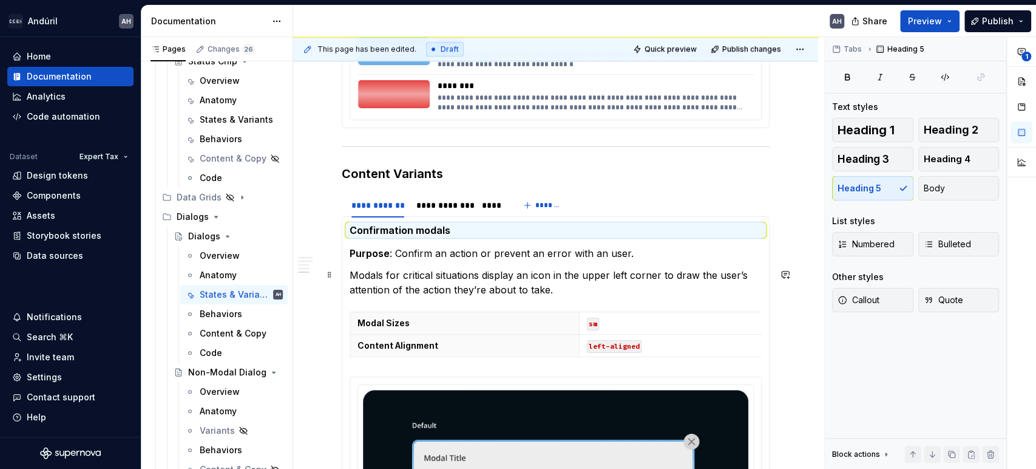
click at [424, 285] on p "Modals for critical situations display an icon in the upper left corner to draw…" at bounding box center [556, 282] width 412 height 29
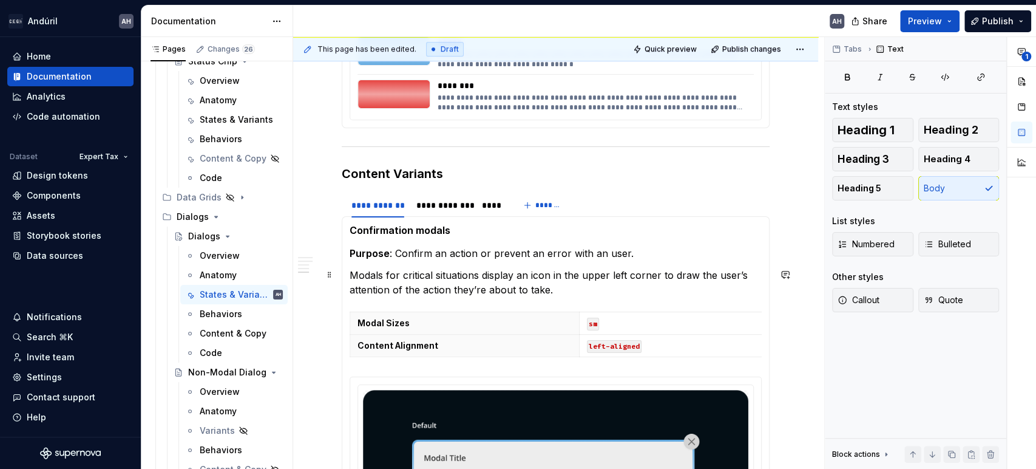
click at [376, 268] on p "Modals for critical situations display an icon in the upper left corner to draw…" at bounding box center [556, 282] width 412 height 29
click at [657, 258] on p "Purpose : Confirm an action or prevent an error with an user." at bounding box center [556, 253] width 412 height 15
click at [570, 288] on p "Modals for critical situations display an icon in the upper left corner to draw…" at bounding box center [556, 282] width 412 height 29
click at [457, 202] on div "**********" at bounding box center [442, 205] width 53 height 12
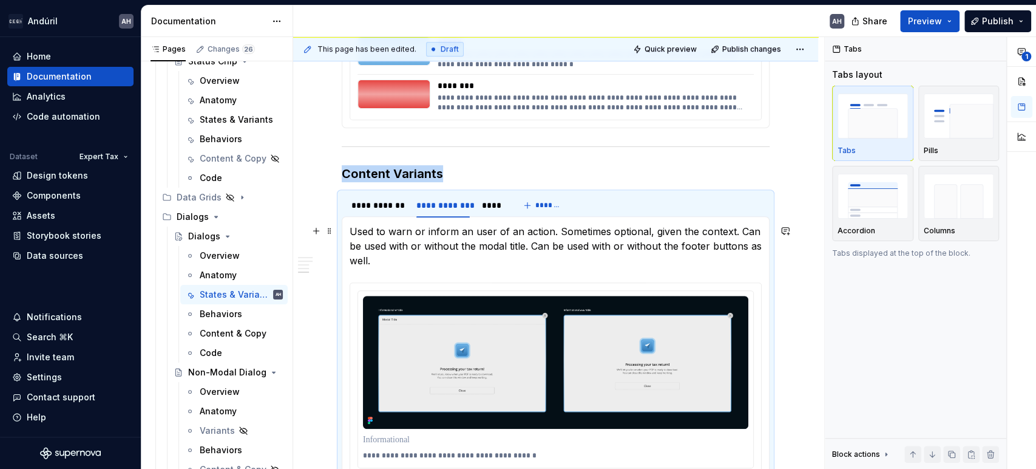
click at [354, 232] on p "Used to warn or inform an user of an action. Sometimes optional, given the cont…" at bounding box center [556, 246] width 412 height 44
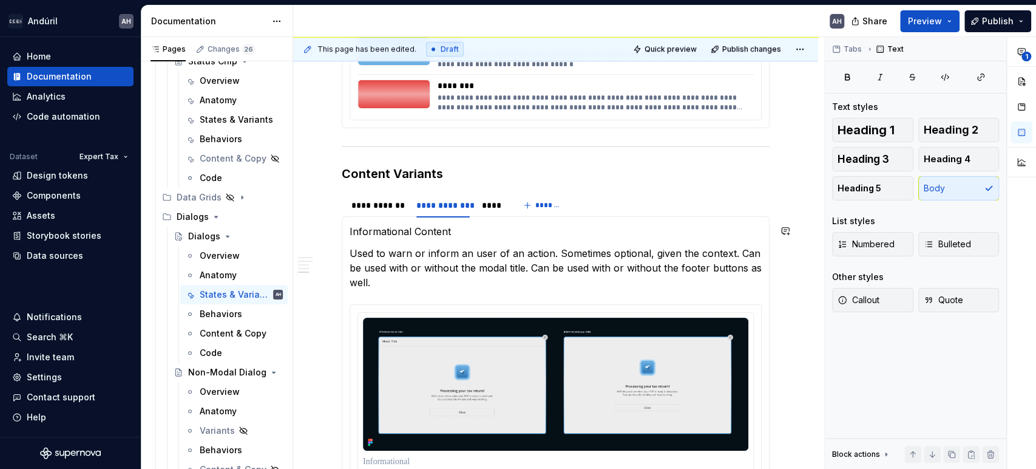
click at [354, 232] on p "Informational Content" at bounding box center [556, 231] width 412 height 15
click at [869, 184] on span "Heading 5" at bounding box center [860, 188] width 44 height 12
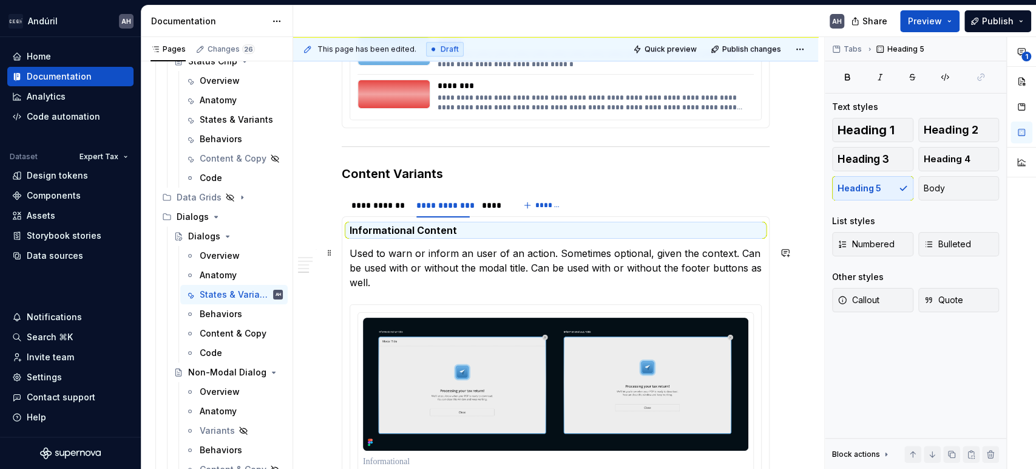
click at [432, 250] on p "Used to warn or inform an user of an action. Sometimes optional, given the cont…" at bounding box center [556, 268] width 412 height 44
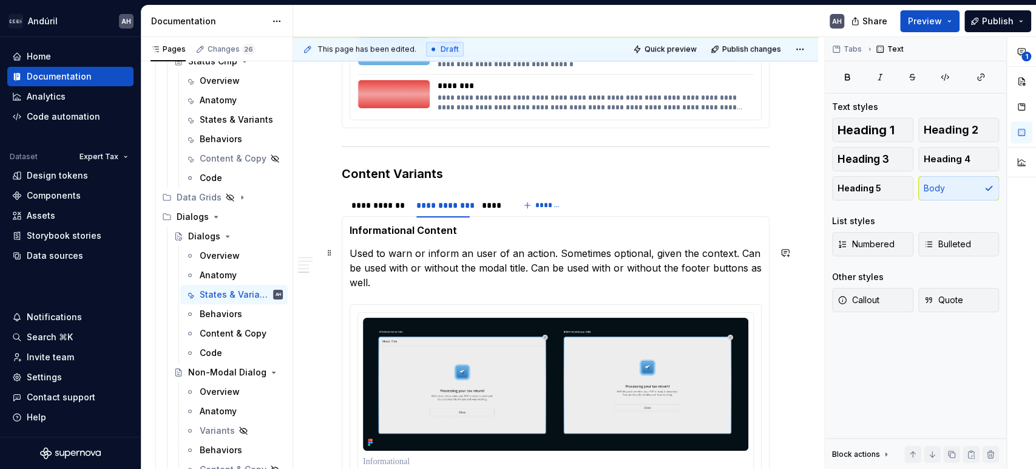
click at [354, 251] on p "Used to warn or inform an user of an action. Sometimes optional, given the cont…" at bounding box center [556, 268] width 412 height 44
click at [395, 253] on p "Used to warn or inform an user of an action. Sometimes optional, given the cont…" at bounding box center [556, 268] width 412 height 44
click at [394, 251] on p "Used to warn or inform an user of an action. Sometimes optional, given the cont…" at bounding box center [556, 268] width 412 height 44
click at [518, 252] on p "Used to inform or warn about a conequence or effect. Sometimes optional, given …" at bounding box center [556, 268] width 412 height 44
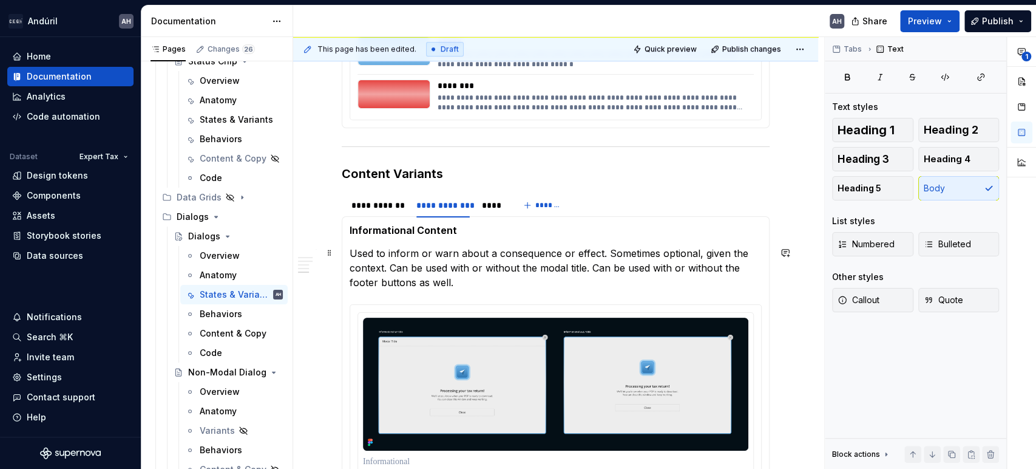
click at [607, 256] on p "Used to inform or warn about a consequence or effect. Sometimes optional, given…" at bounding box center [556, 268] width 412 height 44
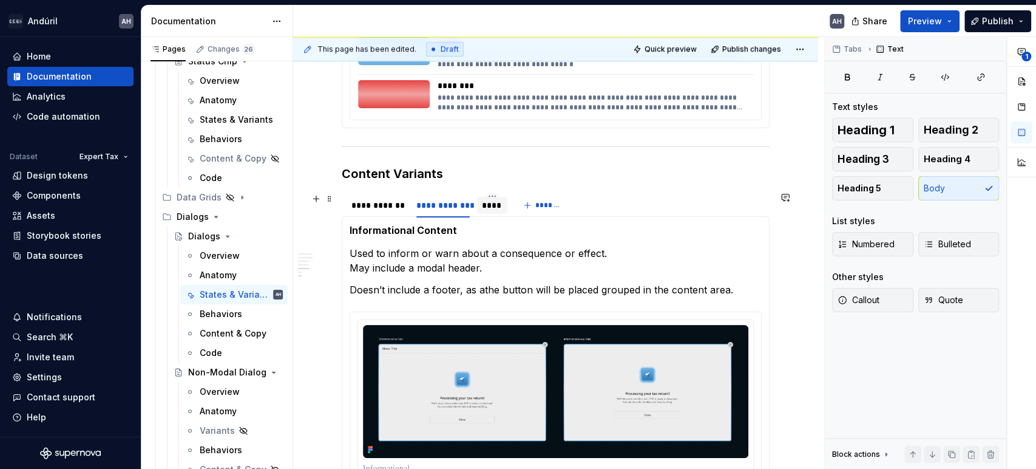
click at [500, 202] on div "****" at bounding box center [492, 205] width 21 height 12
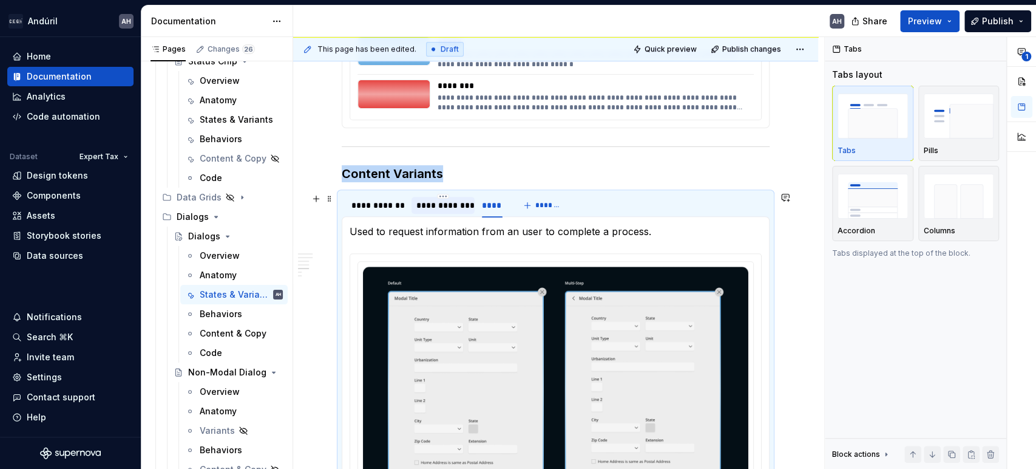
click at [459, 202] on div "**********" at bounding box center [442, 205] width 53 height 12
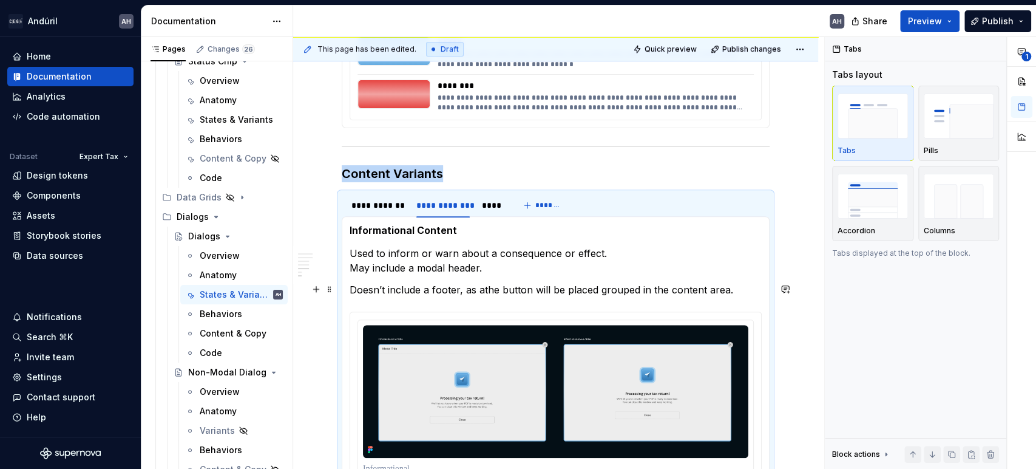
click at [483, 289] on p "Doesn’t include a footer, as athe button will be placed grouped in the content …" at bounding box center [556, 289] width 412 height 15
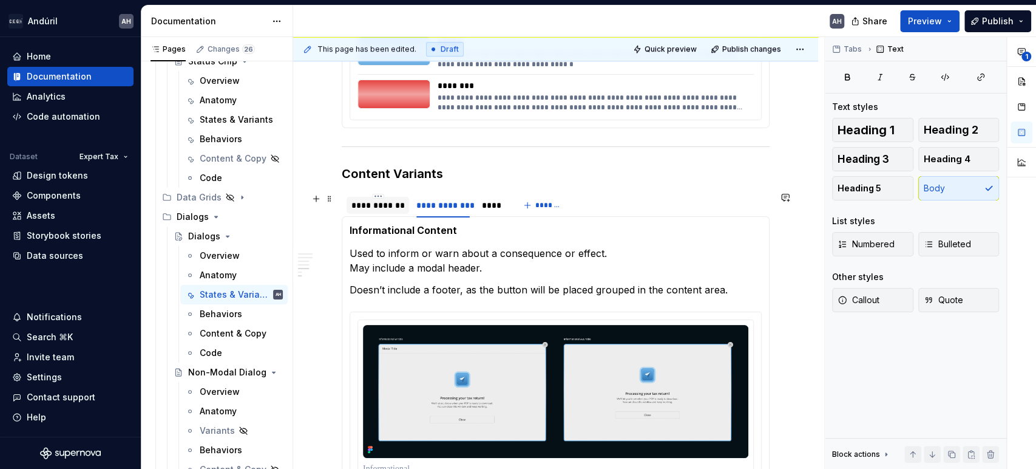
click at [368, 201] on div "**********" at bounding box center [377, 205] width 53 height 12
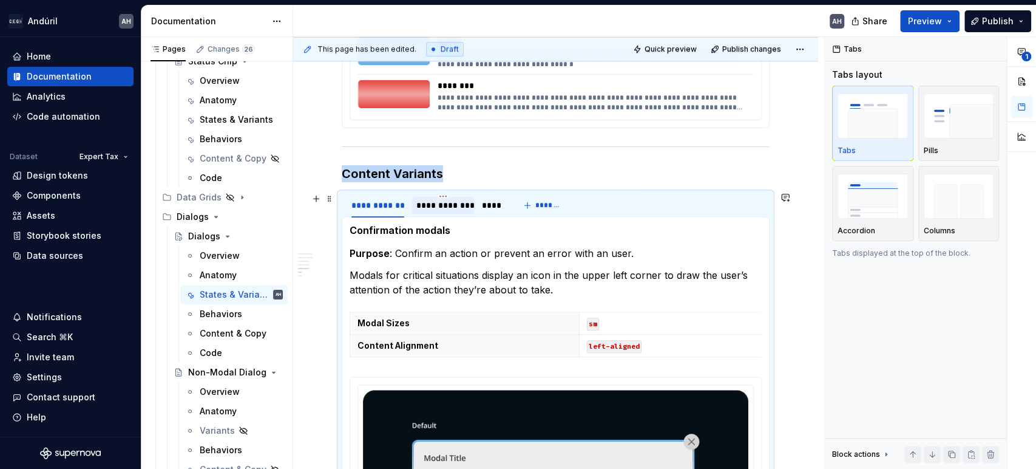
click at [444, 204] on div "**********" at bounding box center [442, 205] width 53 height 12
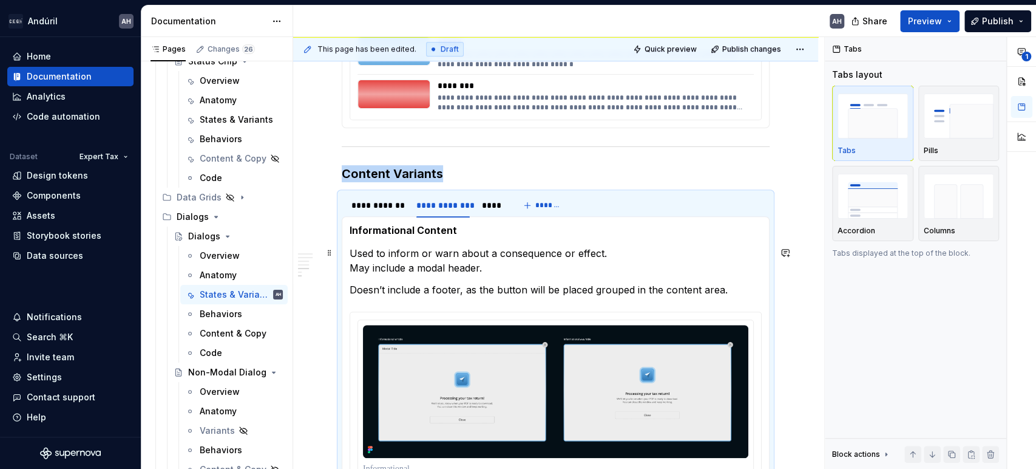
click at [348, 248] on div "**********" at bounding box center [556, 364] width 428 height 297
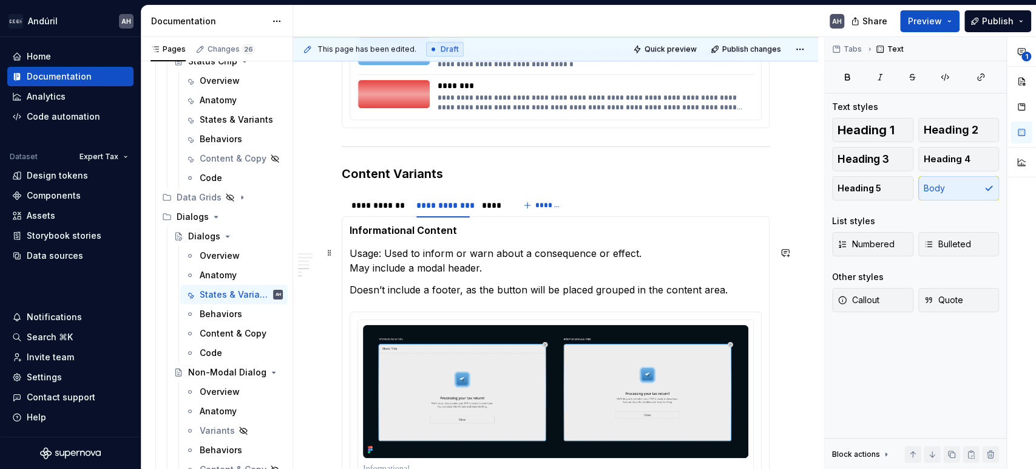
click at [369, 256] on p "Usage: Used to inform or warn about a consequence or effect. May include a moda…" at bounding box center [556, 260] width 412 height 29
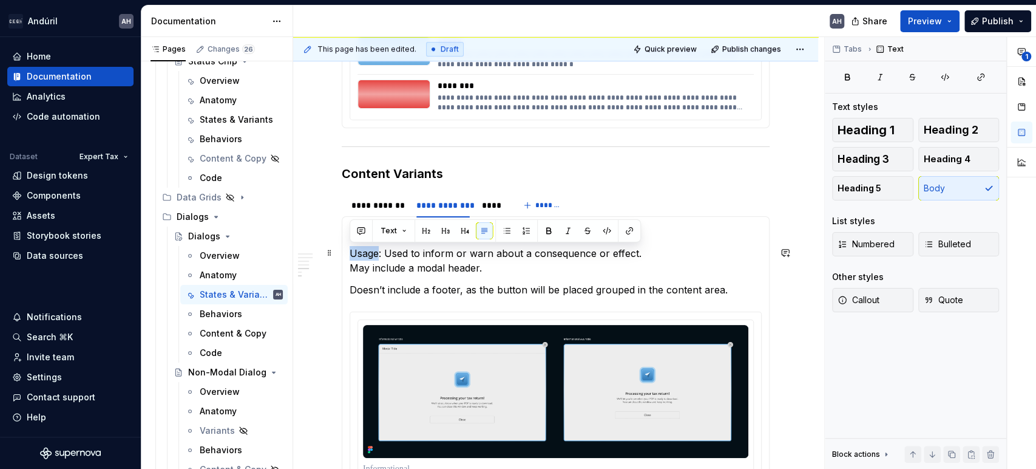
click at [369, 256] on p "Usage: Used to inform or warn about a consequence or effect. May include a moda…" at bounding box center [556, 260] width 412 height 29
click at [367, 203] on div "**********" at bounding box center [377, 205] width 53 height 12
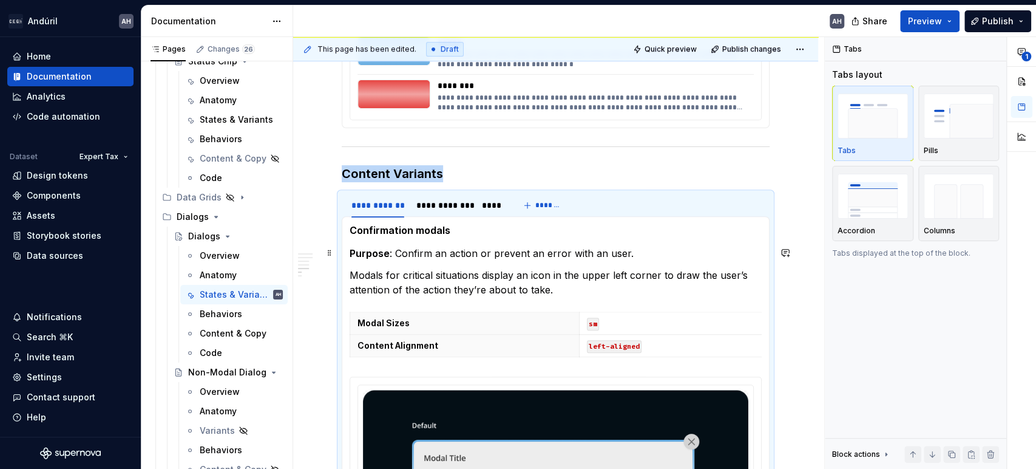
click at [366, 256] on strong "Purpose" at bounding box center [370, 253] width 40 height 12
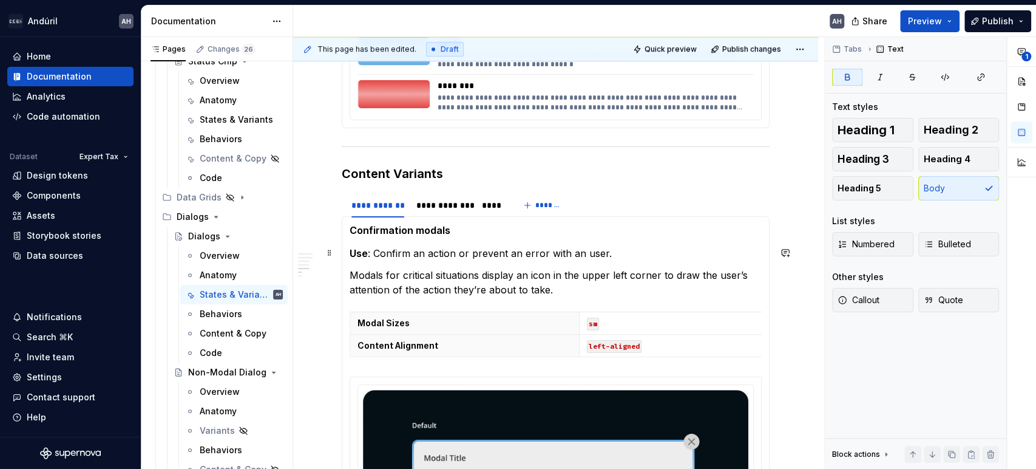
click at [392, 251] on p "Use : Confirm an action or prevent an error with an user." at bounding box center [556, 253] width 412 height 15
click at [424, 200] on div "**********" at bounding box center [442, 205] width 53 height 12
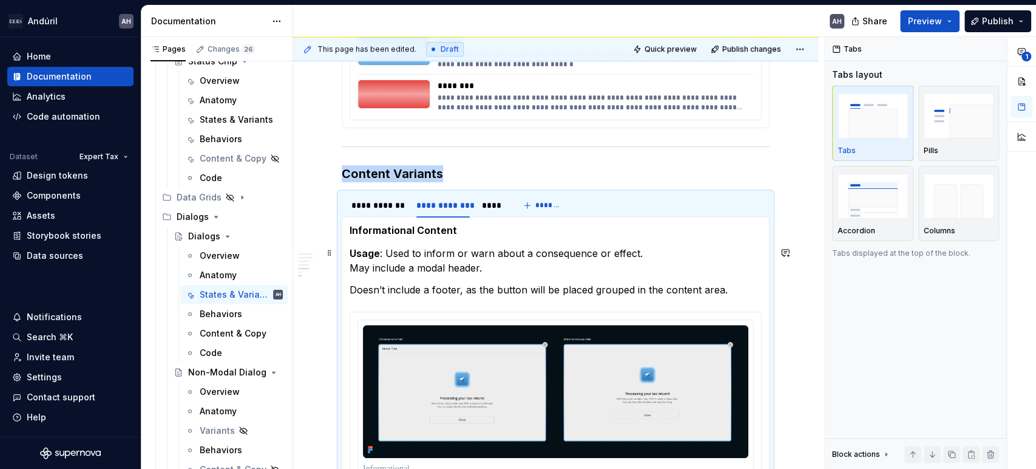
click at [368, 254] on strong "Usage" at bounding box center [365, 253] width 30 height 12
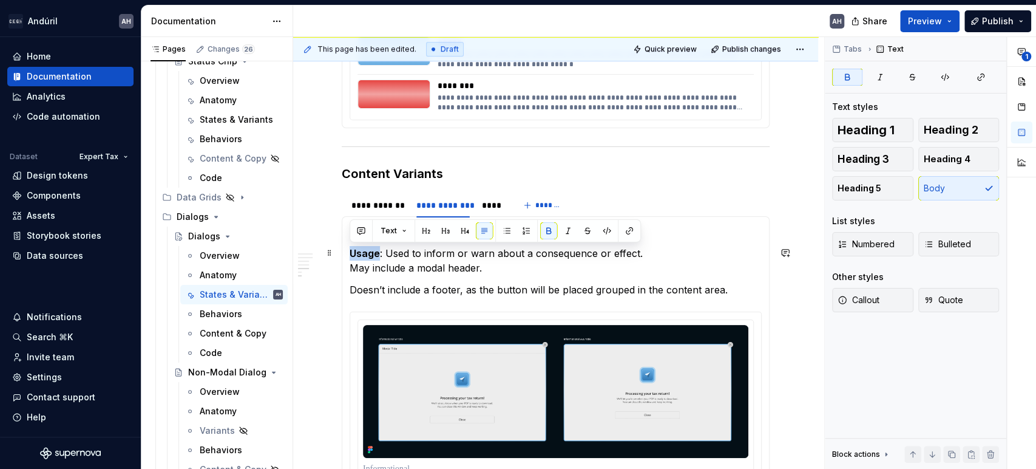
click at [368, 254] on strong "Usage" at bounding box center [365, 253] width 30 height 12
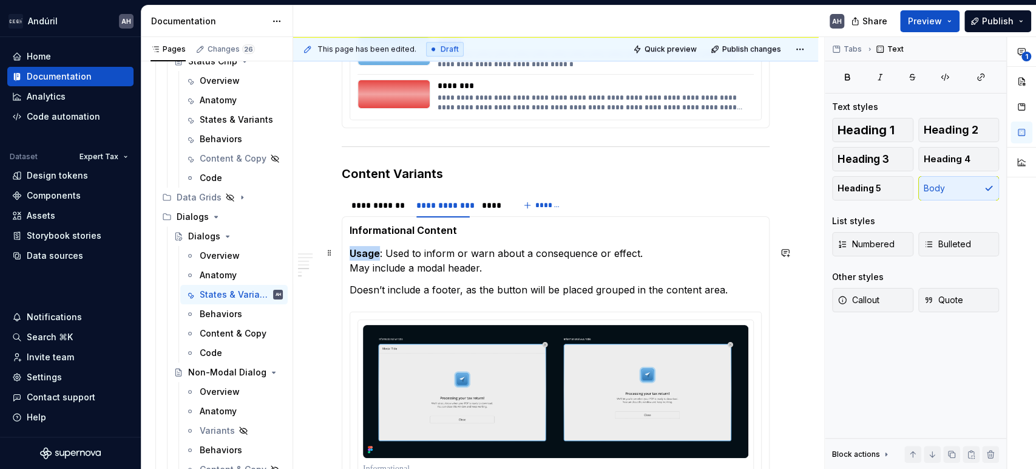
click at [421, 261] on p "Usage : Used to inform or warn about a consequence or effect. May include a mod…" at bounding box center [556, 260] width 412 height 29
click at [357, 249] on strong "Usage" at bounding box center [365, 253] width 30 height 12
click at [442, 283] on p "Doesn’t include a footer, as the button will be placed grouped in the content a…" at bounding box center [556, 289] width 412 height 15
click at [376, 200] on div "**********" at bounding box center [377, 205] width 53 height 12
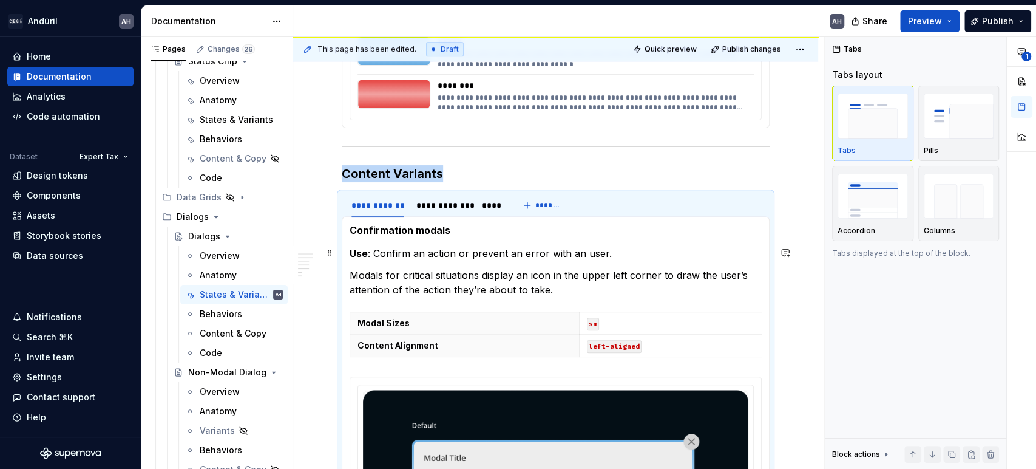
click at [365, 249] on strong "Use" at bounding box center [359, 253] width 18 height 12
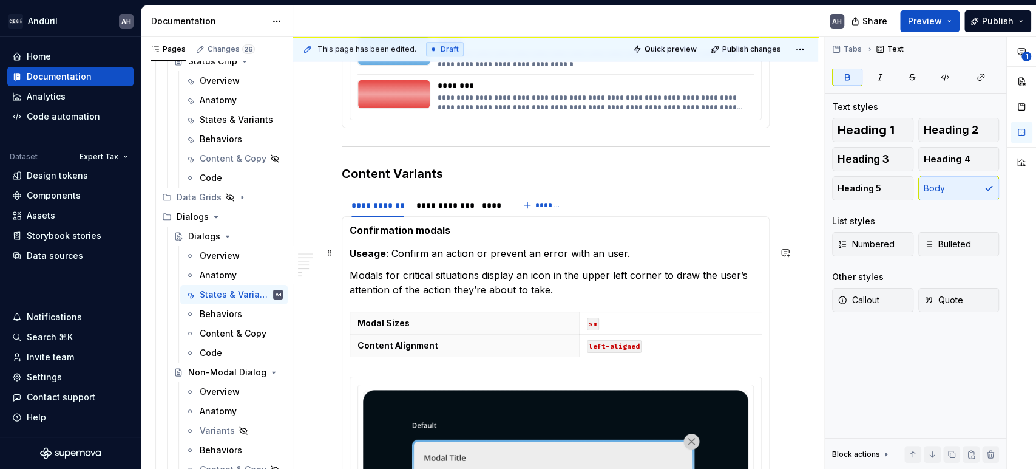
click at [376, 252] on strong "Useage" at bounding box center [368, 253] width 36 height 12
click at [398, 251] on p "Usage : Confirm an action or prevent an error with an user." at bounding box center [556, 253] width 412 height 15
click at [555, 252] on p "Usage : Requests the user confirms an action or prevent an error with an user." at bounding box center [556, 253] width 412 height 15
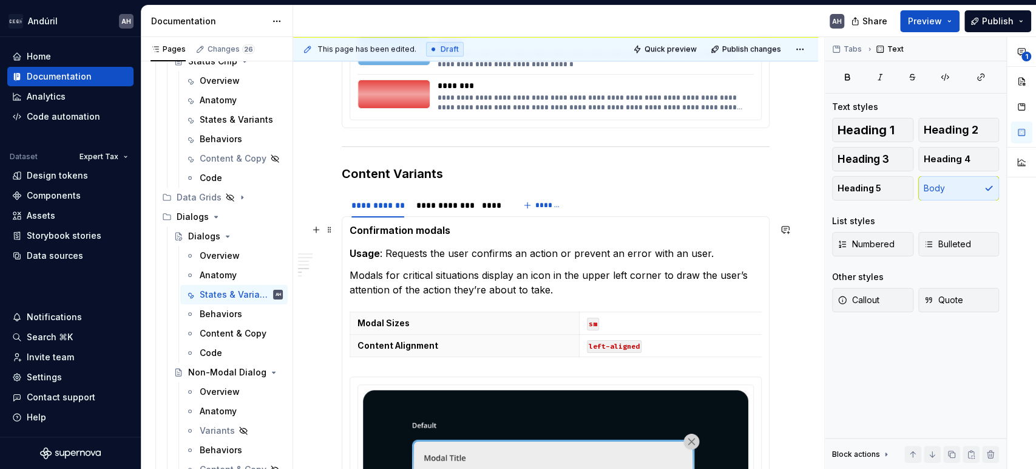
click at [390, 229] on h5 "Confirmation modals" at bounding box center [556, 230] width 412 height 12
click at [558, 250] on p "Usage : Requests the user confirms an action or prevent an error with an user." at bounding box center [556, 253] width 412 height 15
click at [412, 254] on p "Usage : Requests the user confirms an action or prevent an error with an user." at bounding box center [556, 253] width 412 height 15
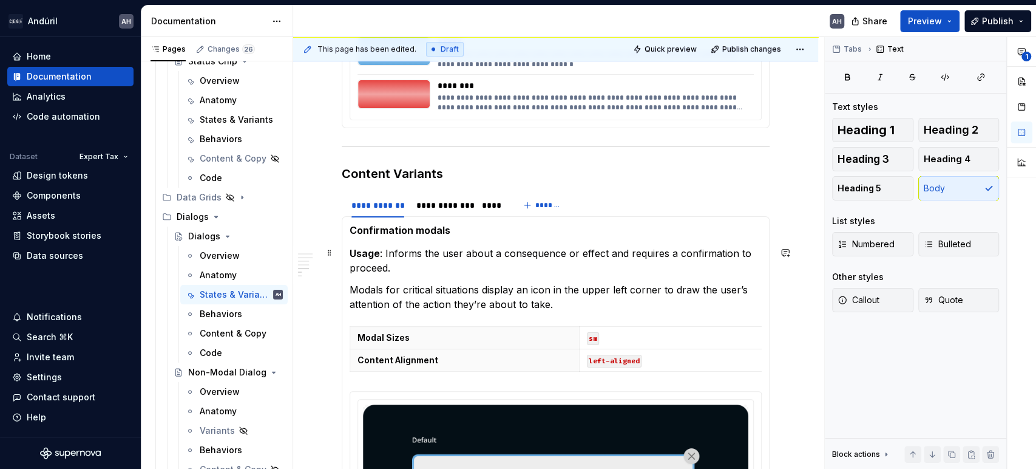
click at [733, 256] on p "Usage : Informs the user about a consequence or effect and requires a confirmat…" at bounding box center [556, 260] width 412 height 29
click at [566, 263] on p "Usage : Informs the user about a consequence or effect and requires a confirmat…" at bounding box center [556, 260] width 412 height 29
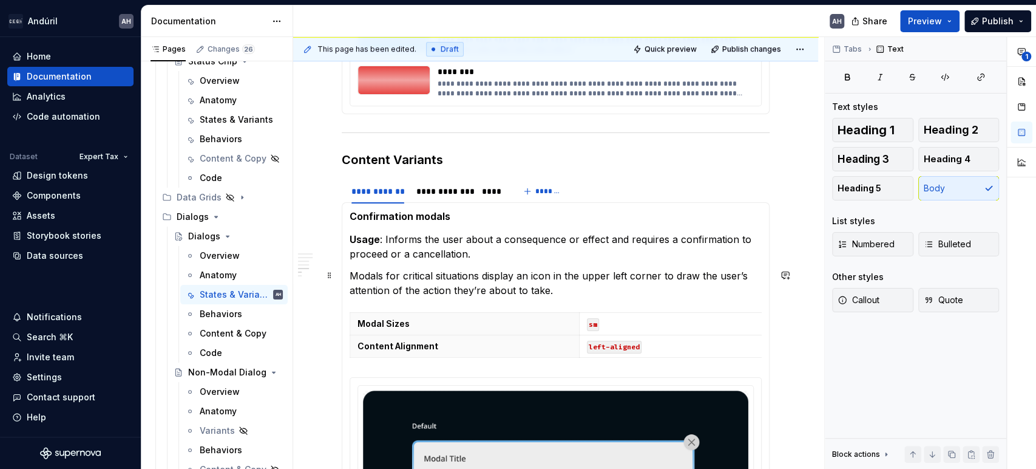
scroll to position [533, 0]
click at [446, 187] on div "**********" at bounding box center [442, 191] width 53 height 12
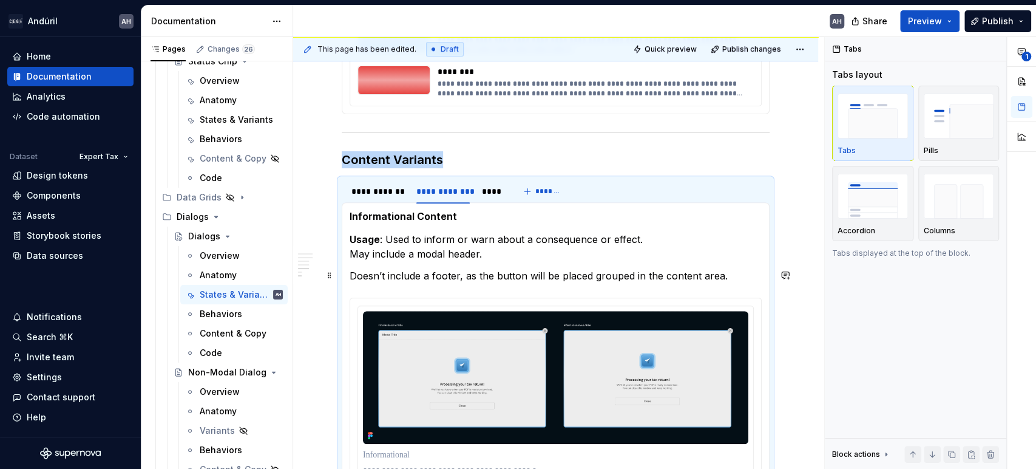
click at [722, 280] on p "Doesn’t include a footer, as the button will be placed grouped in the content a…" at bounding box center [556, 275] width 412 height 15
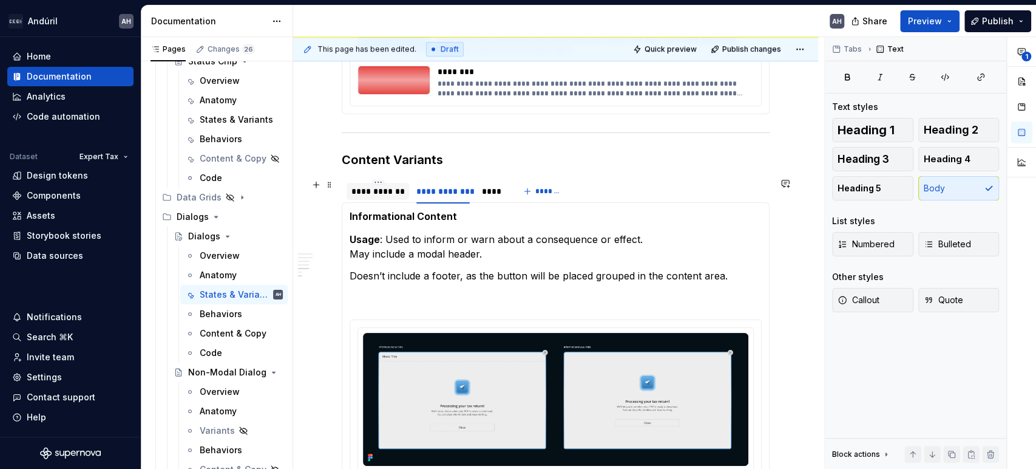
click at [363, 191] on div "**********" at bounding box center [377, 191] width 53 height 12
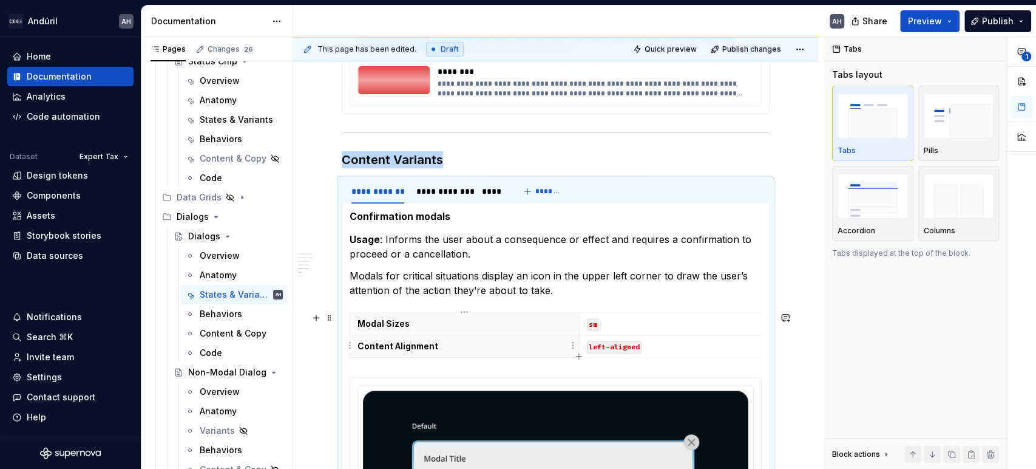
click at [489, 345] on p "Content Alignment" at bounding box center [464, 346] width 214 height 12
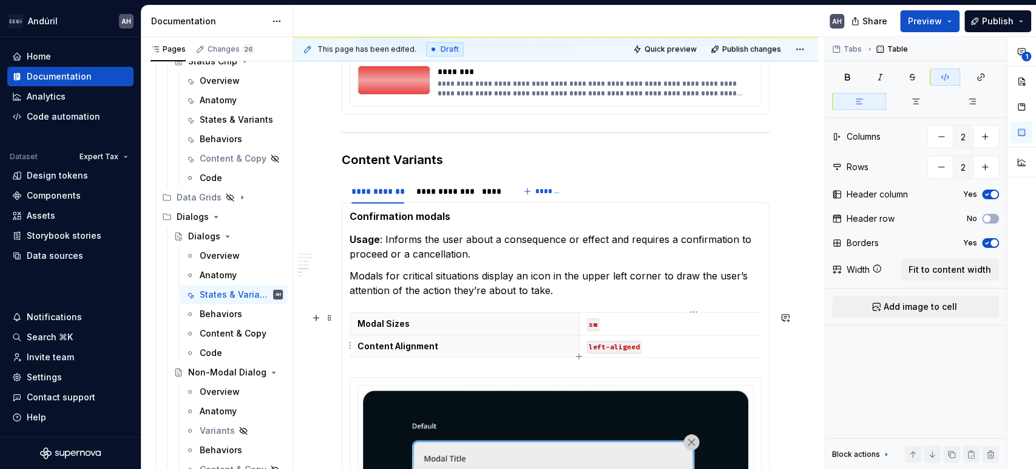
click at [654, 343] on p "left-aligned" at bounding box center [694, 346] width 214 height 12
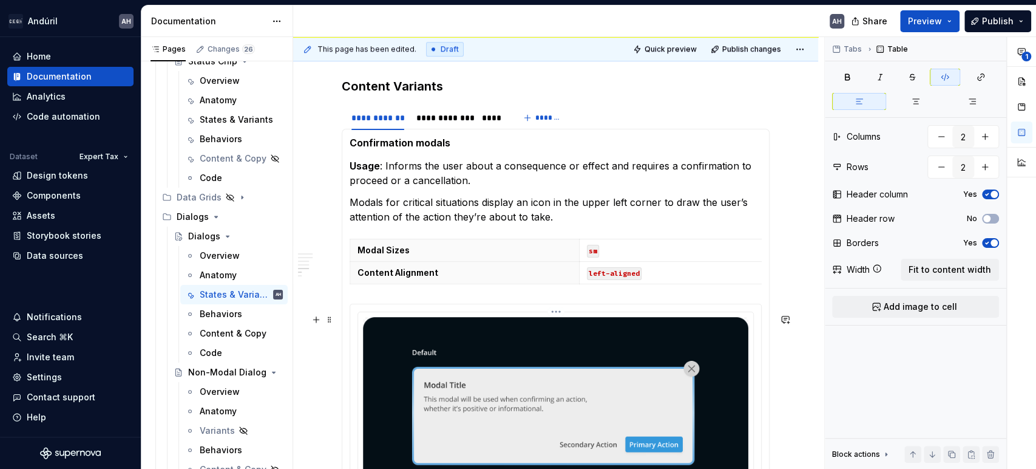
scroll to position [612, 0]
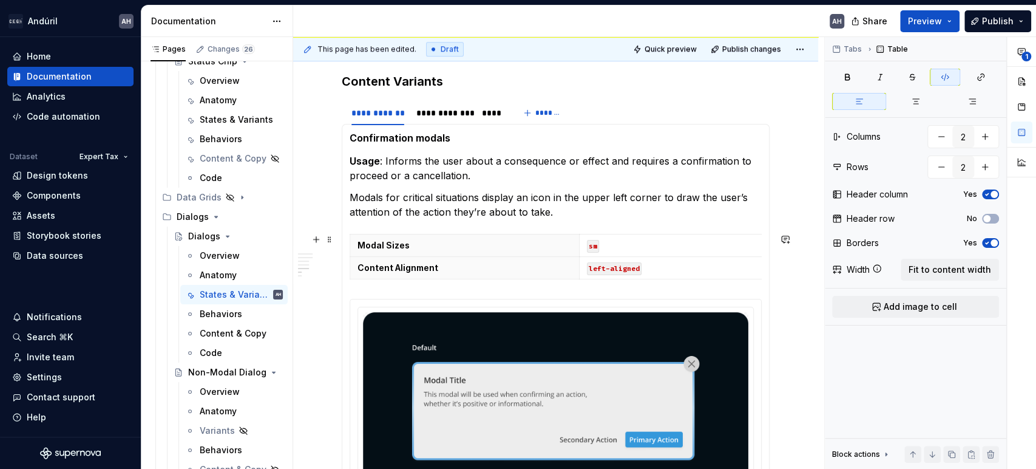
click at [578, 280] on div "Modal Sizes sm Content Alignment left-aligned" at bounding box center [556, 259] width 412 height 50
click at [578, 276] on icon "button" at bounding box center [579, 278] width 10 height 10
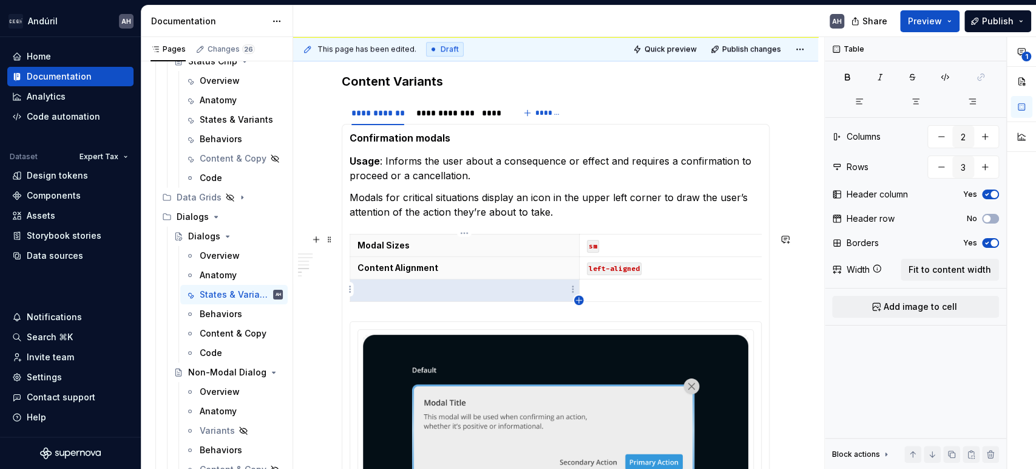
click at [578, 298] on icon "button" at bounding box center [578, 299] width 5 height 5
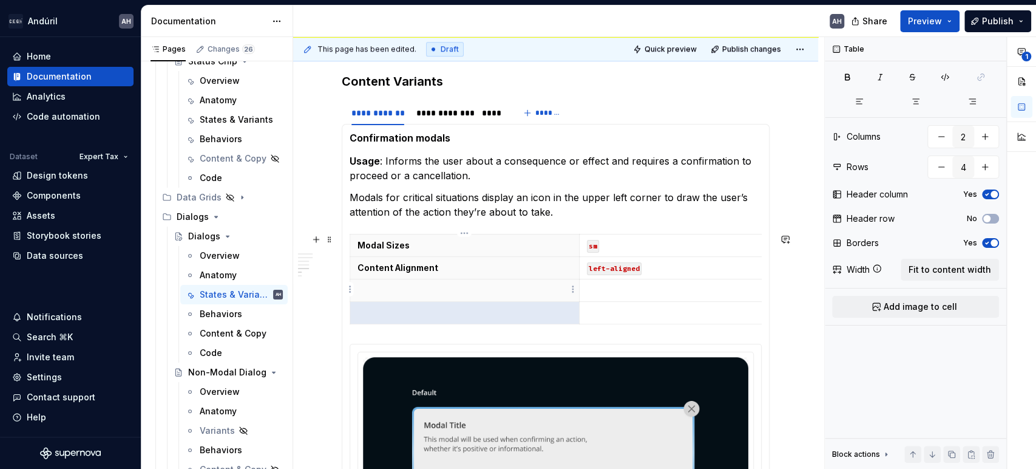
click at [466, 284] on p at bounding box center [464, 290] width 214 height 12
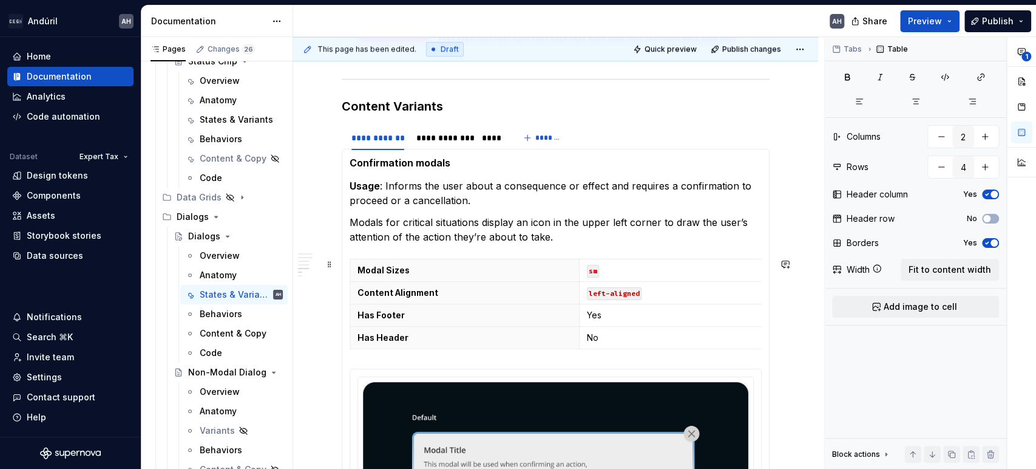
scroll to position [586, 0]
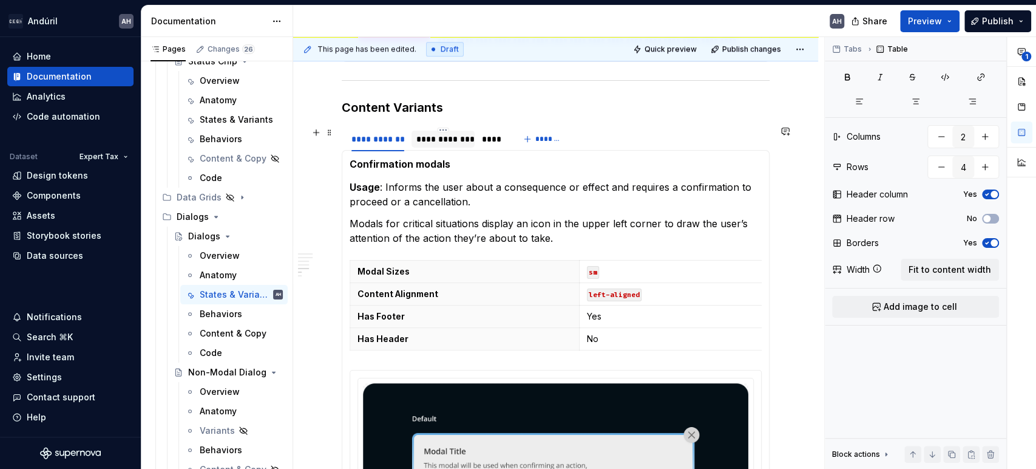
click at [454, 136] on div "**********" at bounding box center [442, 139] width 53 height 12
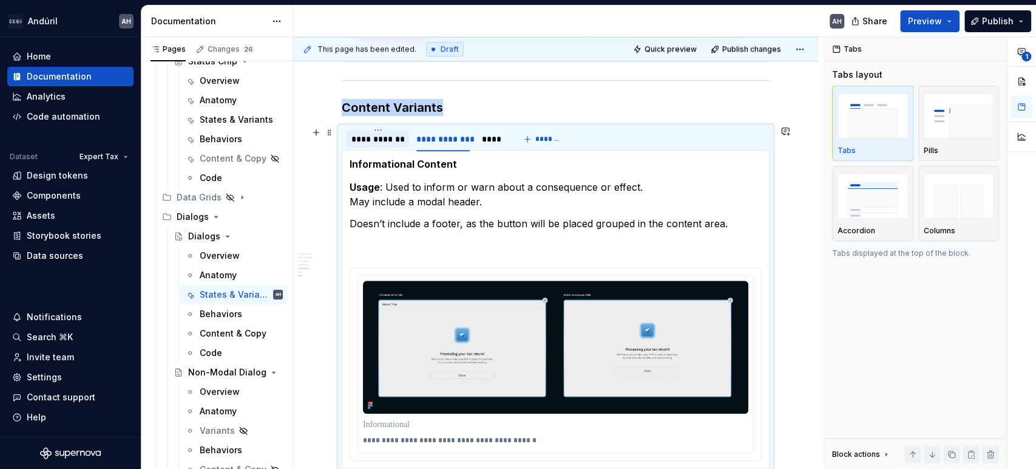
click at [378, 137] on div "**********" at bounding box center [377, 139] width 53 height 12
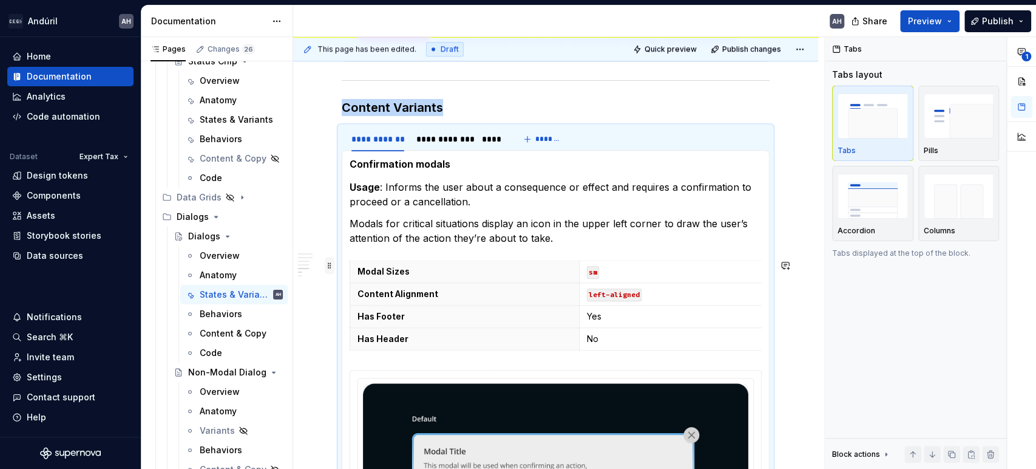
click at [330, 266] on span at bounding box center [330, 265] width 10 height 17
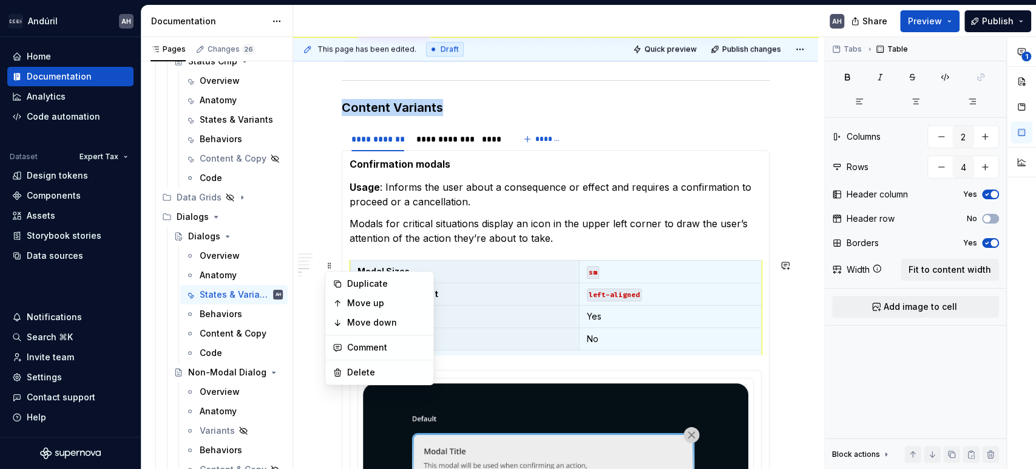
copy h3 "Content Variants"
click at [429, 143] on div "**********" at bounding box center [442, 139] width 53 height 12
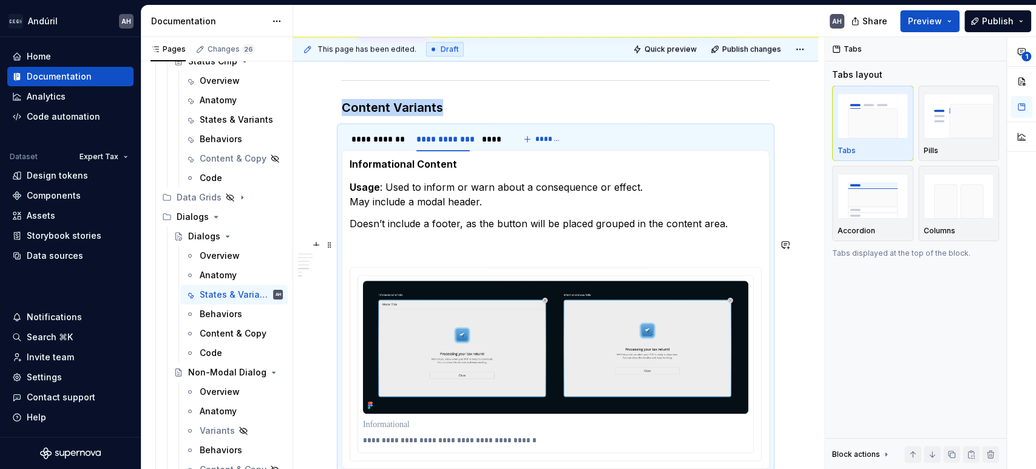
click at [401, 245] on p at bounding box center [556, 245] width 412 height 15
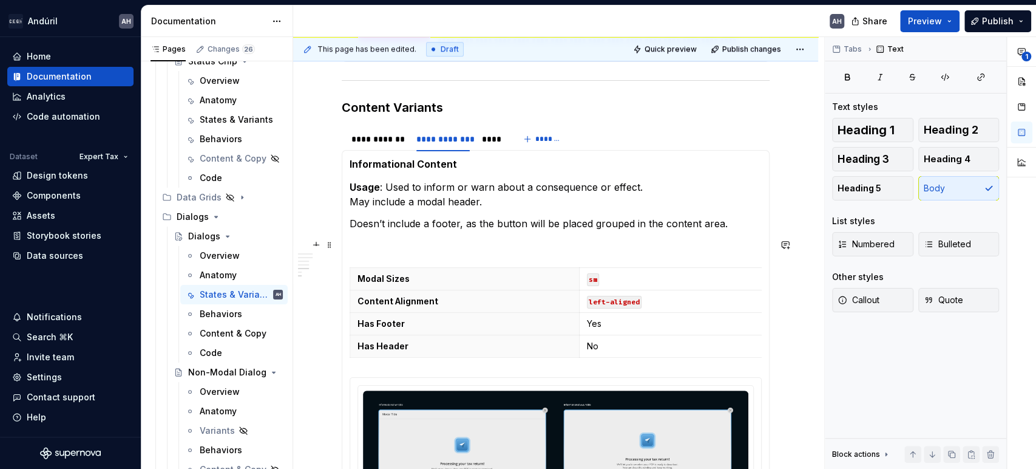
click at [422, 242] on p at bounding box center [556, 245] width 412 height 15
click at [453, 249] on p at bounding box center [556, 245] width 412 height 15
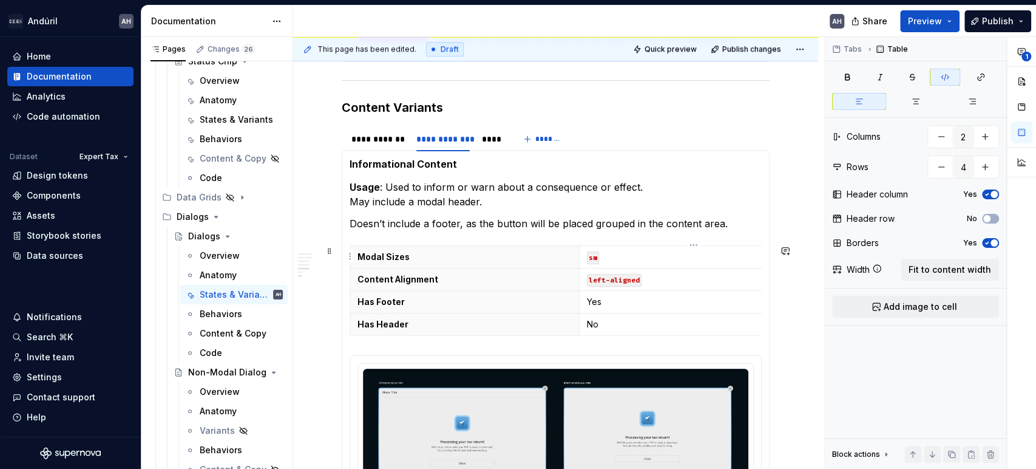
click at [626, 257] on p "sm" at bounding box center [694, 257] width 214 height 12
click at [659, 256] on p "may vary" at bounding box center [694, 257] width 214 height 12
click at [947, 76] on icon "button" at bounding box center [945, 77] width 10 height 10
drag, startPoint x: 649, startPoint y: 250, endPoint x: 581, endPoint y: 253, distance: 68.7
click at [581, 253] on td "may vary" at bounding box center [693, 257] width 229 height 22
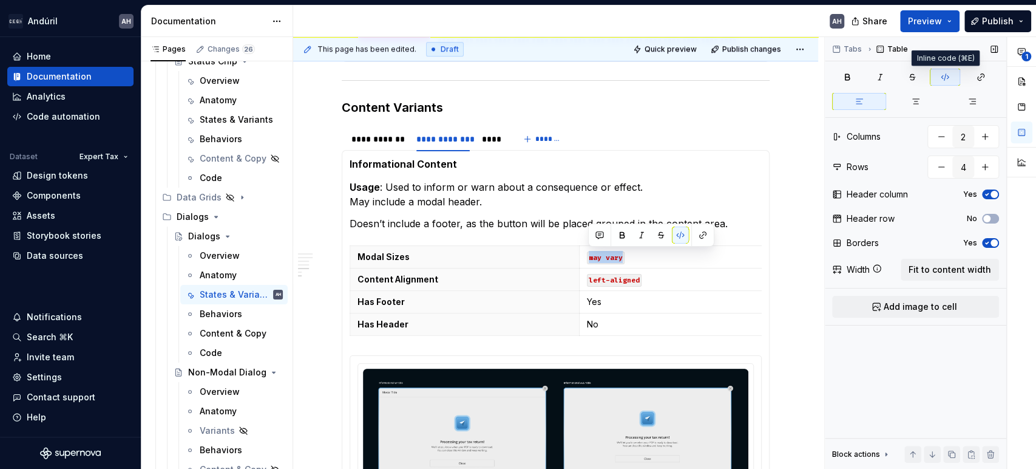
click at [937, 74] on button "button" at bounding box center [945, 77] width 30 height 17
click at [597, 276] on code "left-aligned" at bounding box center [614, 280] width 55 height 13
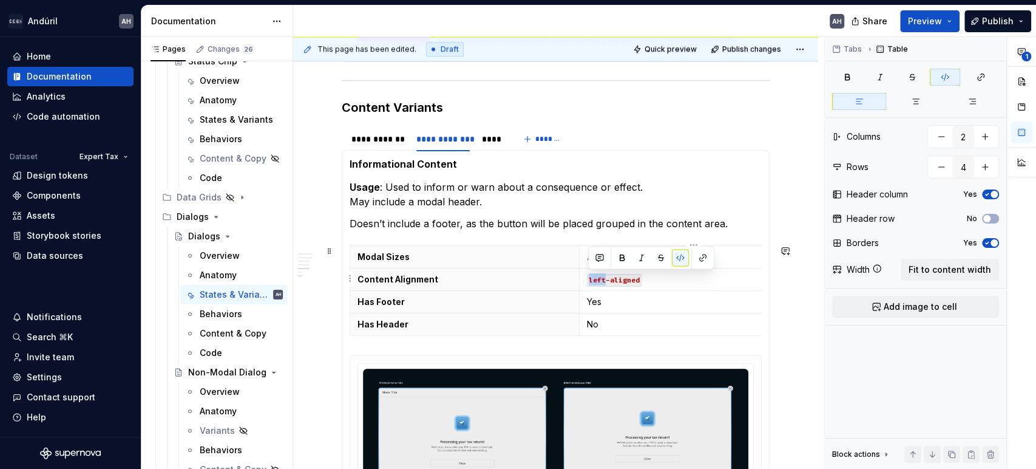
click at [597, 276] on code "left-aligned" at bounding box center [614, 280] width 55 height 13
click at [615, 300] on p "Yes" at bounding box center [694, 302] width 214 height 12
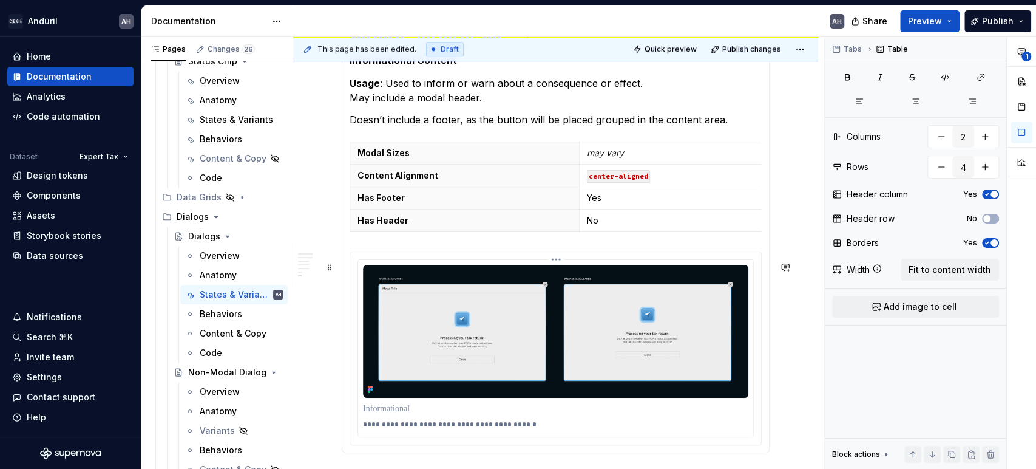
scroll to position [680, 0]
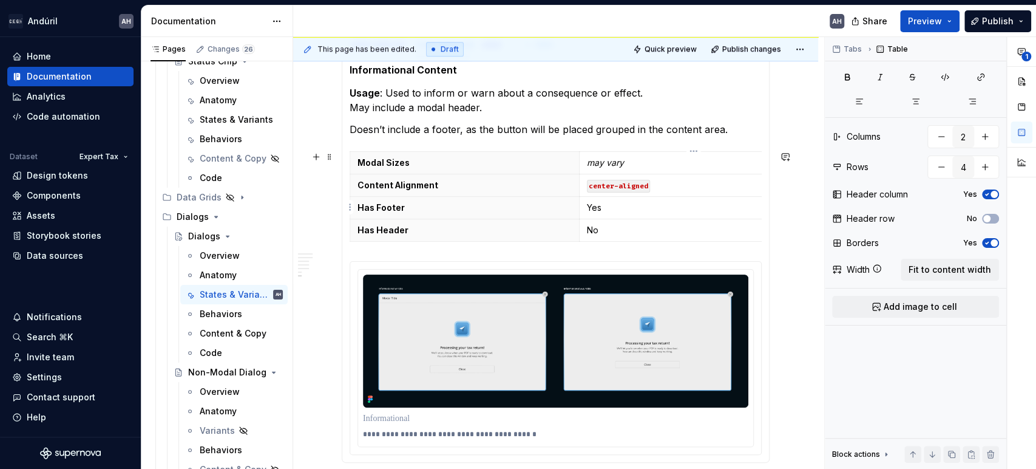
click at [594, 206] on p "Yes" at bounding box center [694, 208] width 214 height 12
click at [596, 202] on p "may vary" at bounding box center [694, 208] width 214 height 12
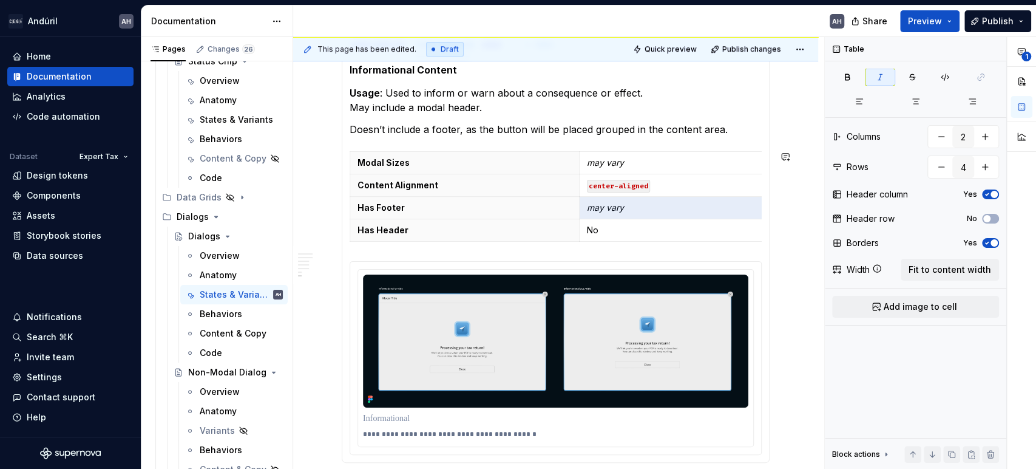
click at [596, 202] on em "may vary" at bounding box center [605, 207] width 37 height 10
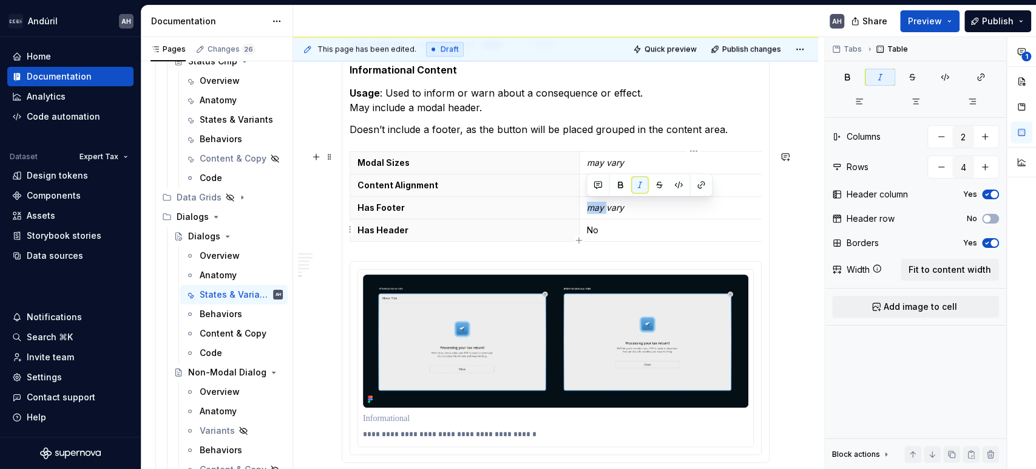
click at [618, 227] on p "No" at bounding box center [694, 230] width 214 height 12
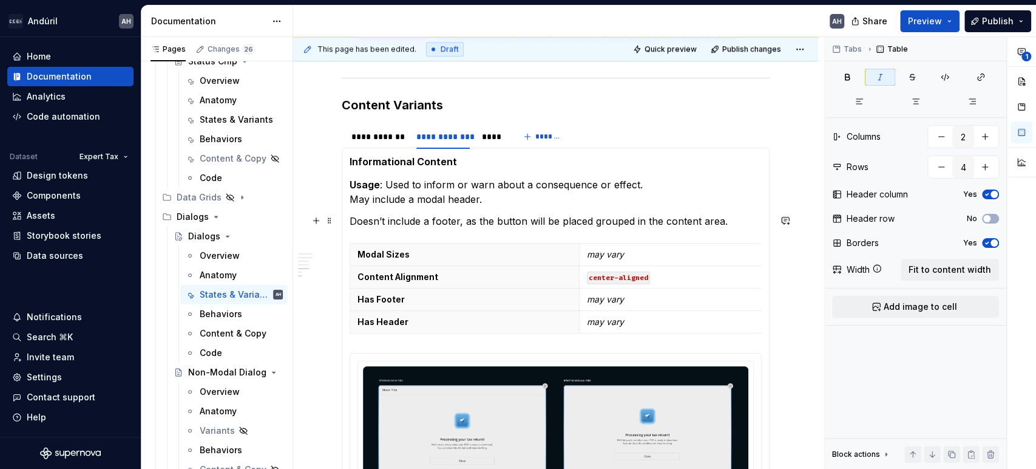
scroll to position [580, 0]
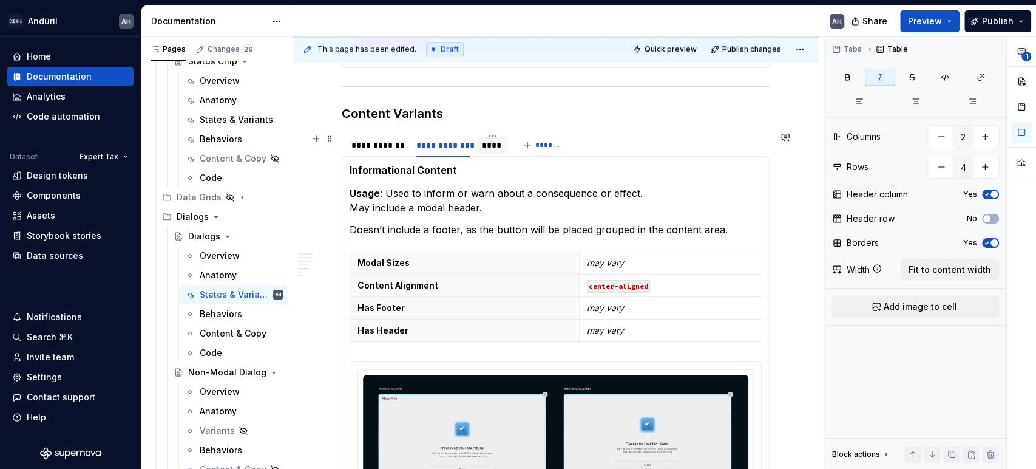
click at [490, 146] on div "****" at bounding box center [492, 145] width 21 height 12
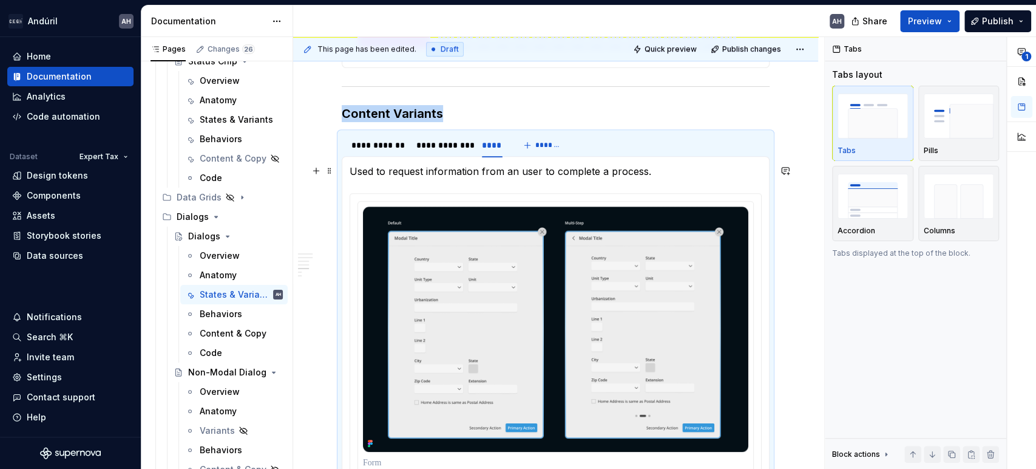
click at [352, 172] on p "Used to request information from an user to complete a process." at bounding box center [556, 171] width 412 height 15
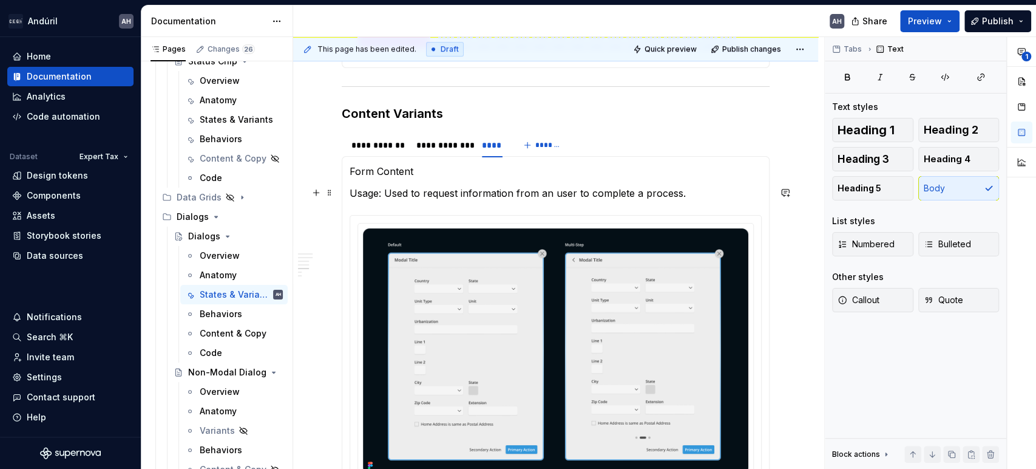
click at [699, 188] on p "Usage: Used to request information from an user to complete a process." at bounding box center [556, 193] width 412 height 15
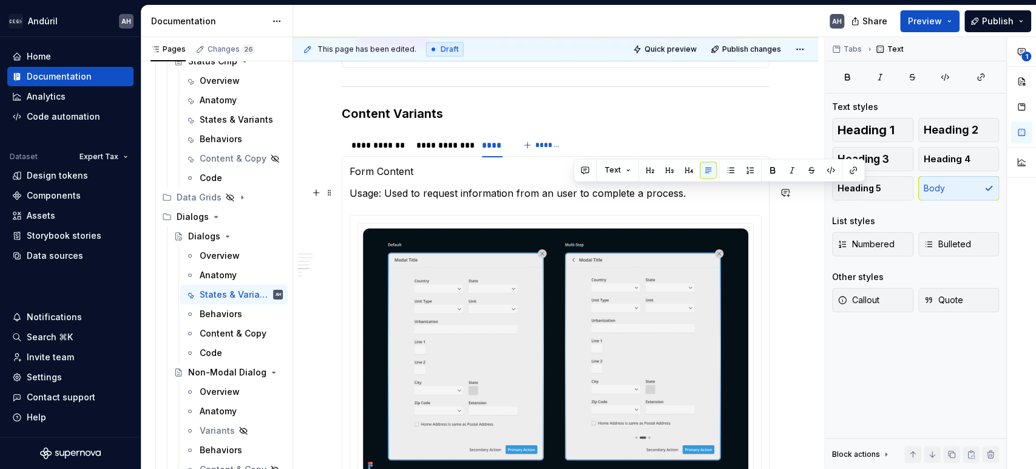
drag, startPoint x: 699, startPoint y: 188, endPoint x: 572, endPoint y: 186, distance: 126.2
click at [572, 186] on p "Usage: Used to request information from an user to complete a process." at bounding box center [556, 193] width 412 height 15
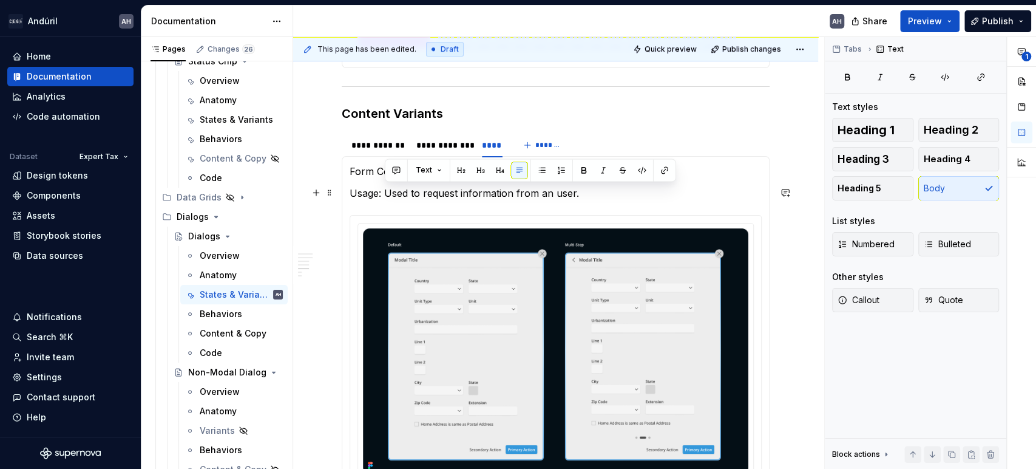
drag, startPoint x: 387, startPoint y: 192, endPoint x: 631, endPoint y: 180, distance: 244.3
click at [631, 180] on section-item-column "**********" at bounding box center [556, 342] width 412 height 357
drag, startPoint x: 382, startPoint y: 193, endPoint x: 348, endPoint y: 190, distance: 34.7
click at [348, 190] on div "**********" at bounding box center [556, 342] width 428 height 373
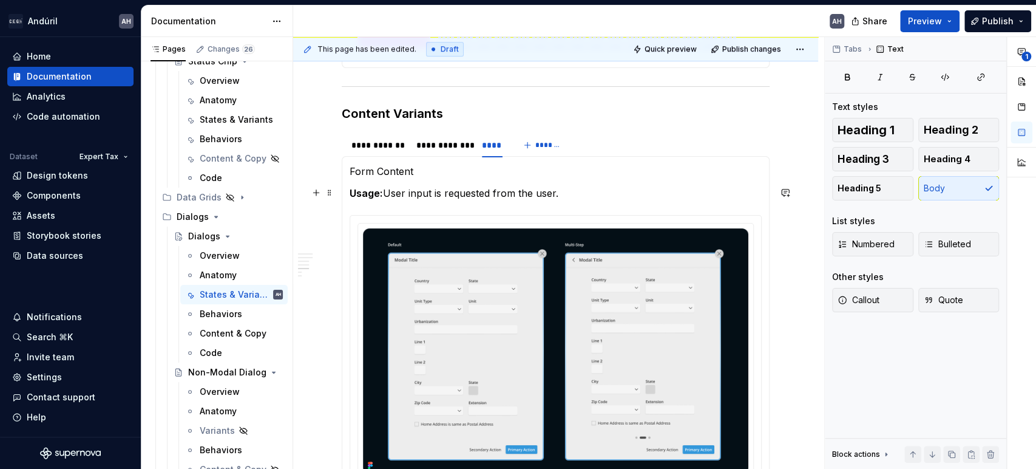
click at [602, 197] on p "Usage: User input is requested from the user." at bounding box center [556, 193] width 412 height 15
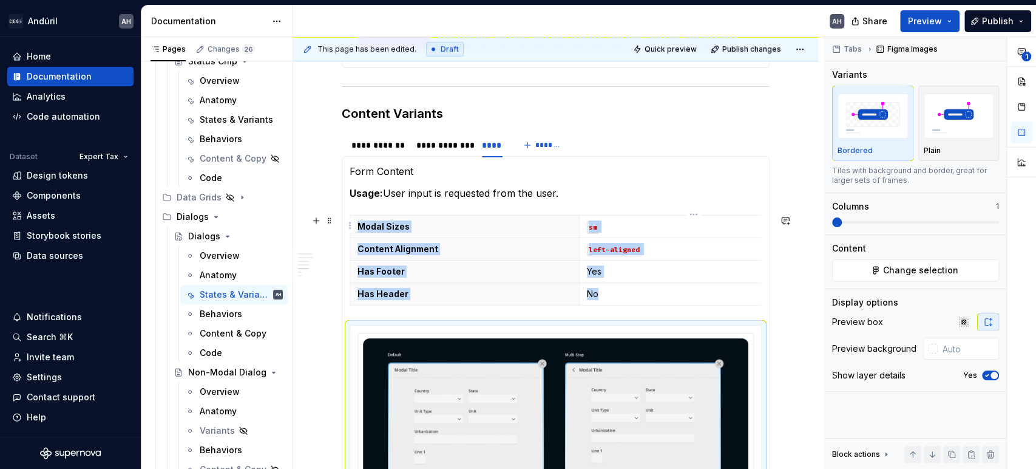
click at [625, 220] on p "sm" at bounding box center [694, 226] width 214 height 12
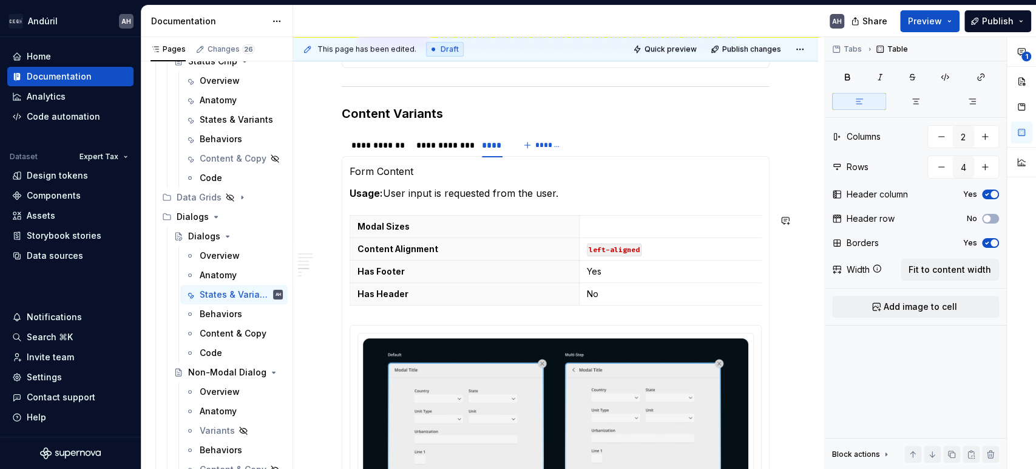
click at [625, 220] on p at bounding box center [694, 226] width 214 height 12
click at [595, 249] on code "left-aligned" at bounding box center [614, 249] width 55 height 13
click at [618, 273] on p "Yes" at bounding box center [694, 271] width 214 height 12
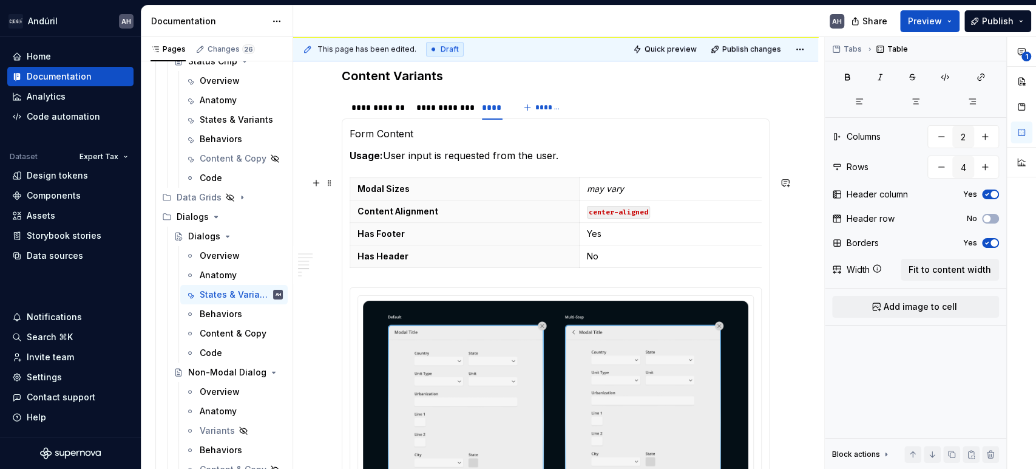
scroll to position [618, 0]
click at [597, 232] on p "Yes" at bounding box center [694, 233] width 214 height 12
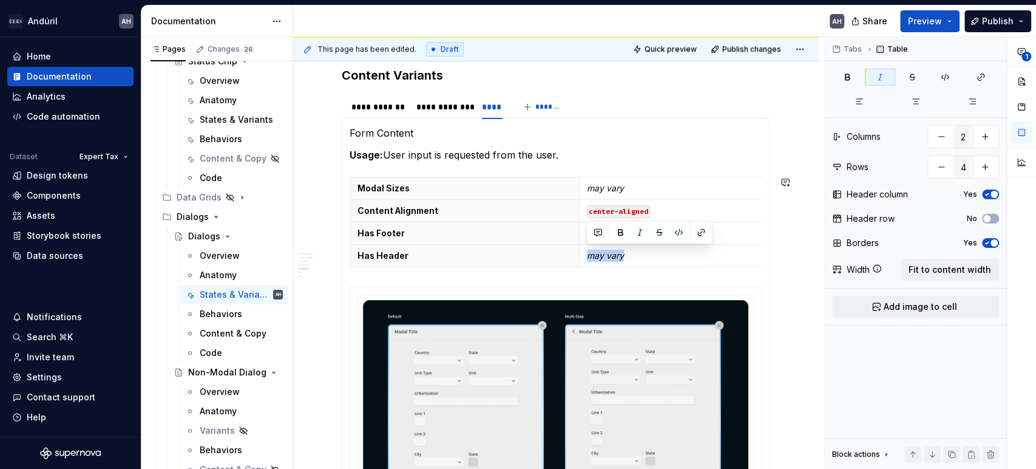
click at [597, 232] on button "button" at bounding box center [597, 232] width 17 height 17
click at [524, 245] on th "Has Header" at bounding box center [464, 256] width 229 height 22
click at [574, 127] on p "Form Content" at bounding box center [556, 133] width 412 height 15
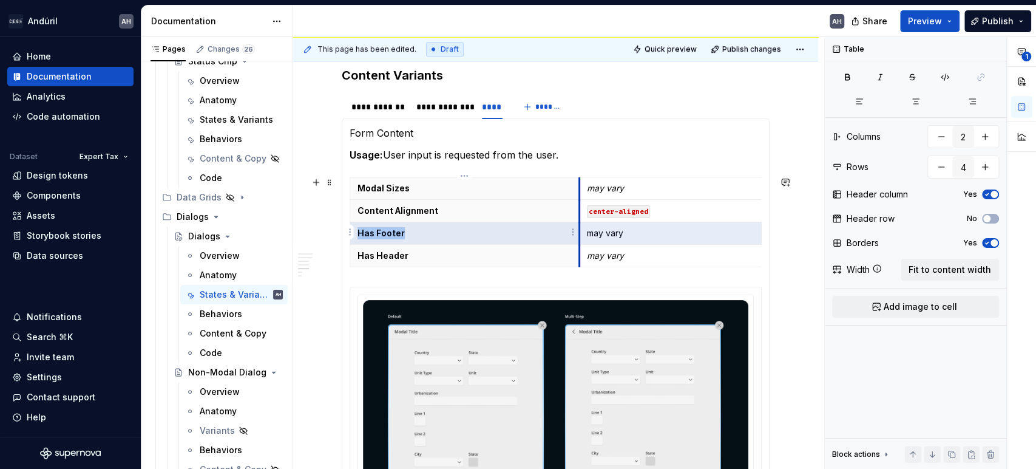
drag, startPoint x: 625, startPoint y: 232, endPoint x: 578, endPoint y: 234, distance: 47.4
click at [578, 234] on tr "Has Footer may vary" at bounding box center [579, 233] width 458 height 22
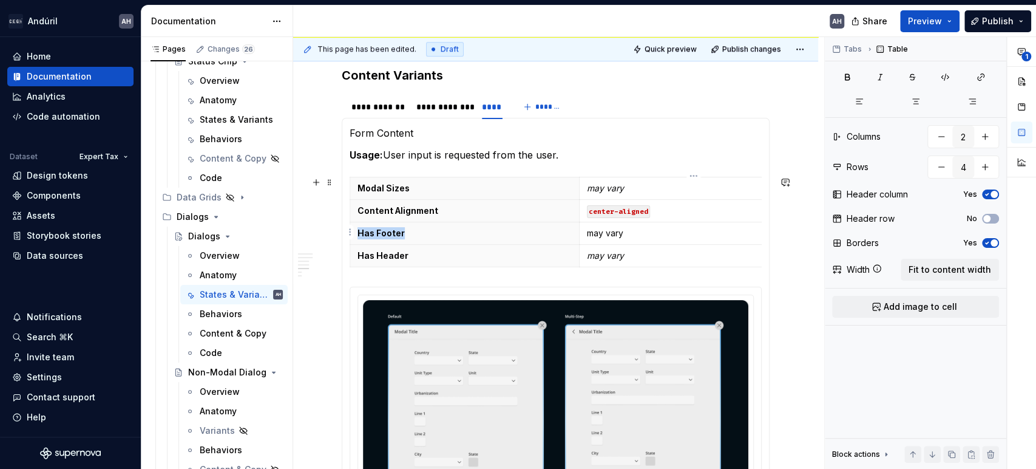
click at [600, 232] on p "may vary" at bounding box center [694, 233] width 214 height 12
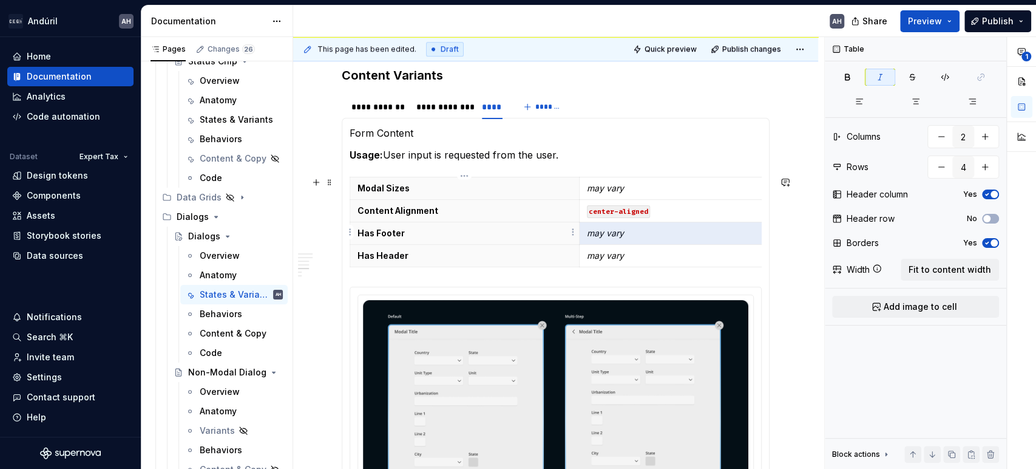
click at [503, 235] on p "Has Footer" at bounding box center [464, 233] width 214 height 12
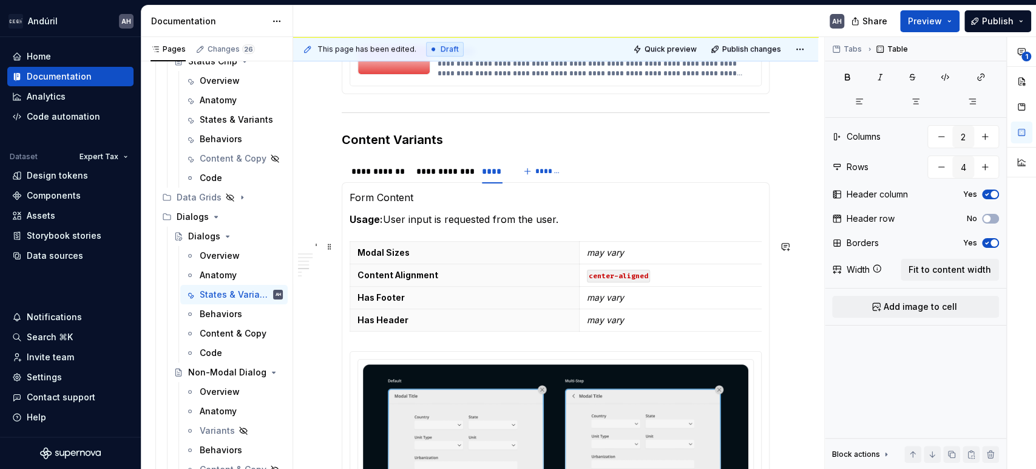
scroll to position [550, 0]
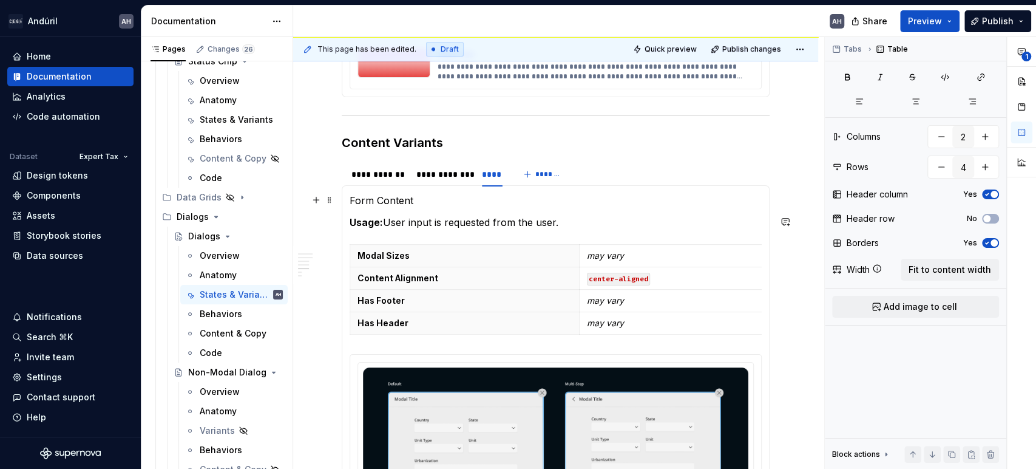
click at [390, 197] on p "Form Content" at bounding box center [556, 200] width 412 height 15
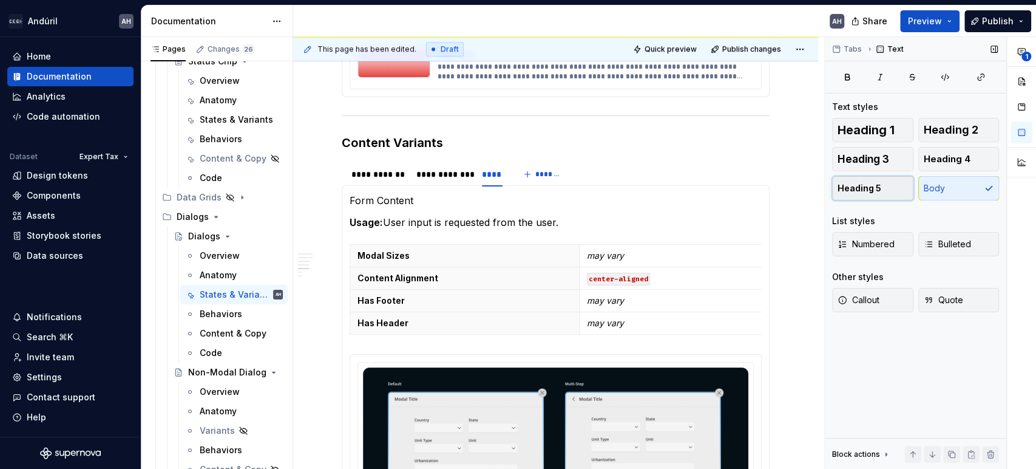
click at [857, 190] on span "Heading 5" at bounding box center [860, 188] width 44 height 12
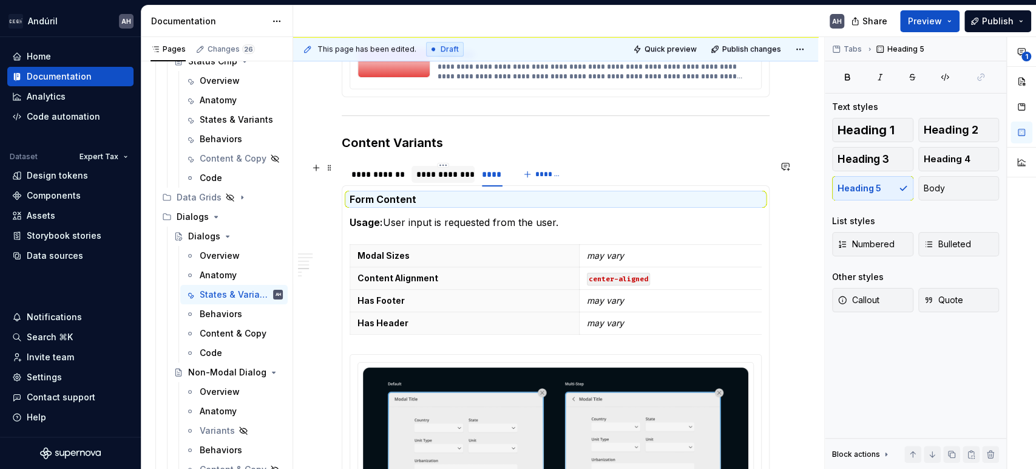
click at [436, 172] on div "**********" at bounding box center [442, 174] width 53 height 12
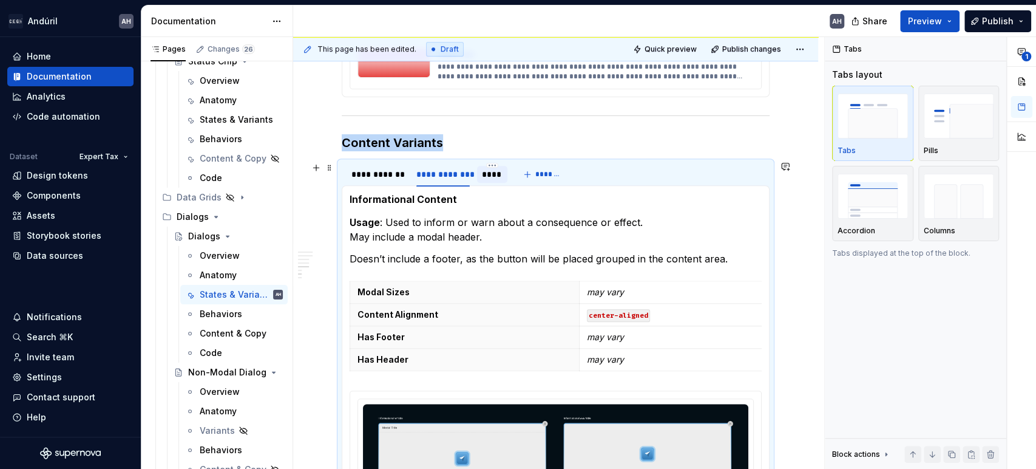
click at [486, 178] on div "****" at bounding box center [492, 174] width 21 height 12
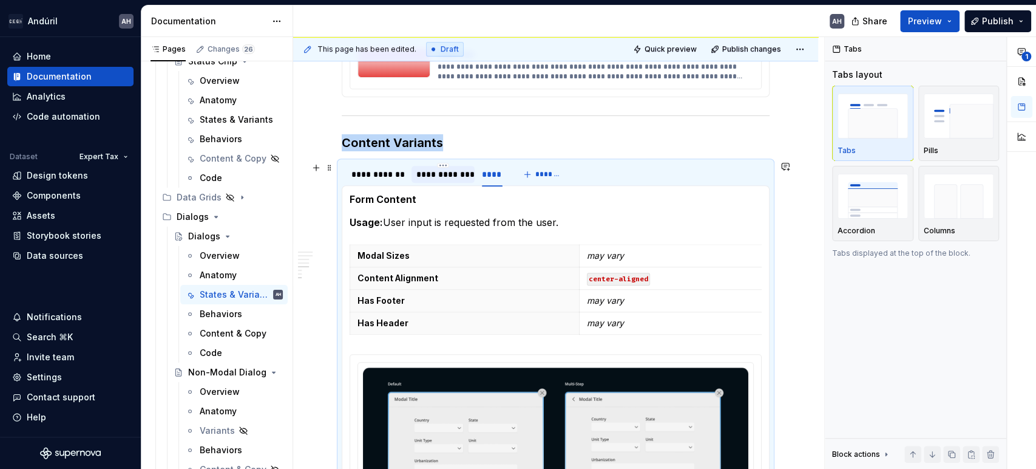
click at [437, 170] on div "**********" at bounding box center [442, 174] width 53 height 12
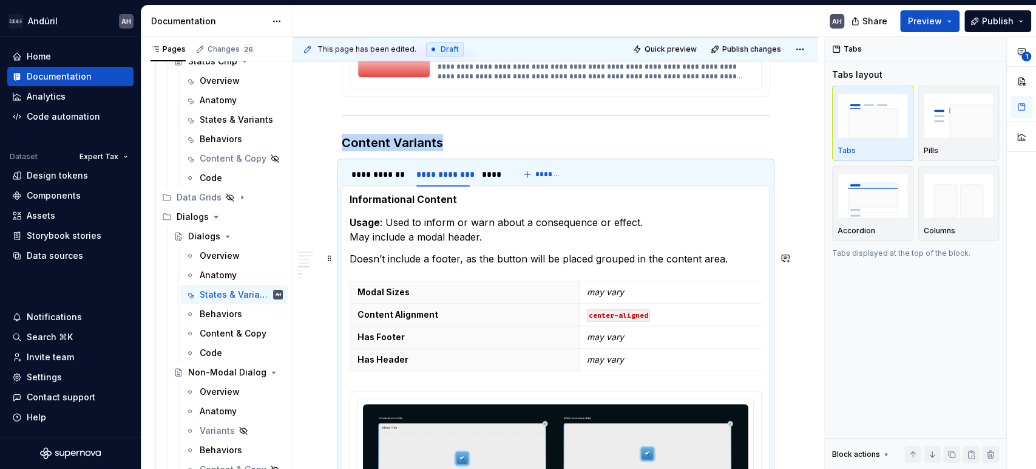
click at [466, 251] on p "Doesn’t include a footer, as the button will be placed grouped in the content a…" at bounding box center [556, 258] width 412 height 15
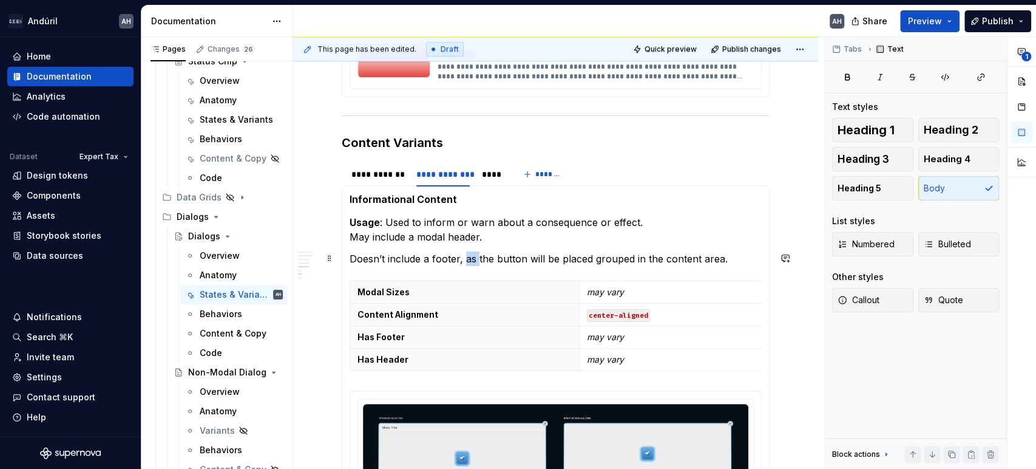
click at [466, 251] on p "Doesn’t include a footer, as the button will be placed grouped in the content a…" at bounding box center [556, 258] width 412 height 15
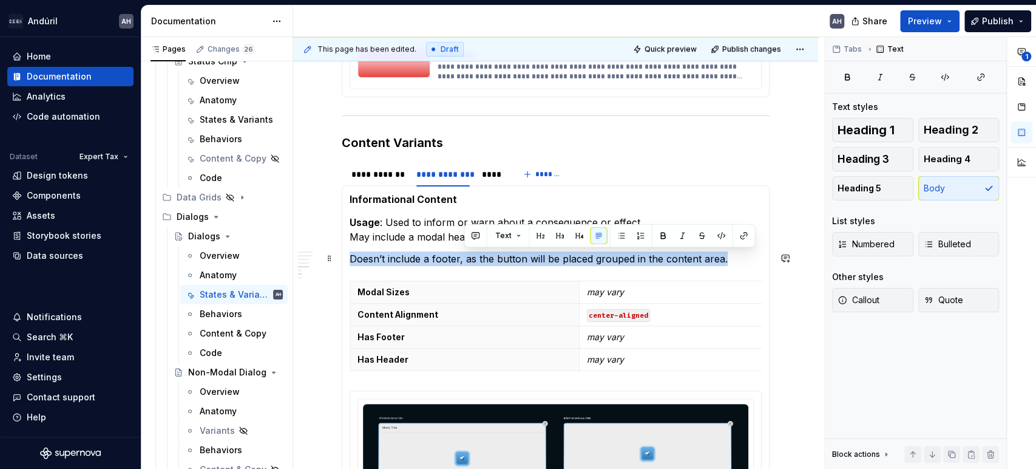
click at [466, 251] on p "Doesn’t include a footer, as the button will be placed grouped in the content a…" at bounding box center [556, 258] width 412 height 15
copy p "Doesn’t include a footer, as the button will be placed grouped in the content a…"
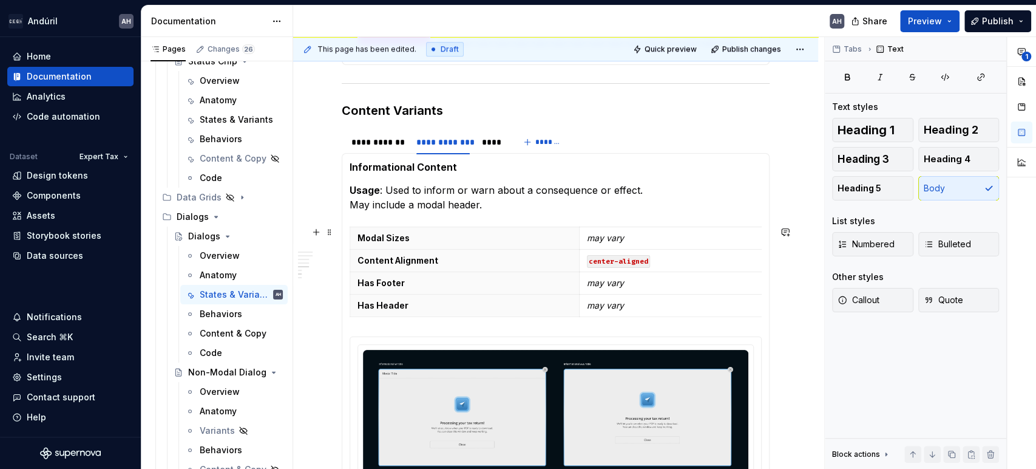
scroll to position [583, 0]
click at [381, 144] on div "**********" at bounding box center [377, 142] width 53 height 12
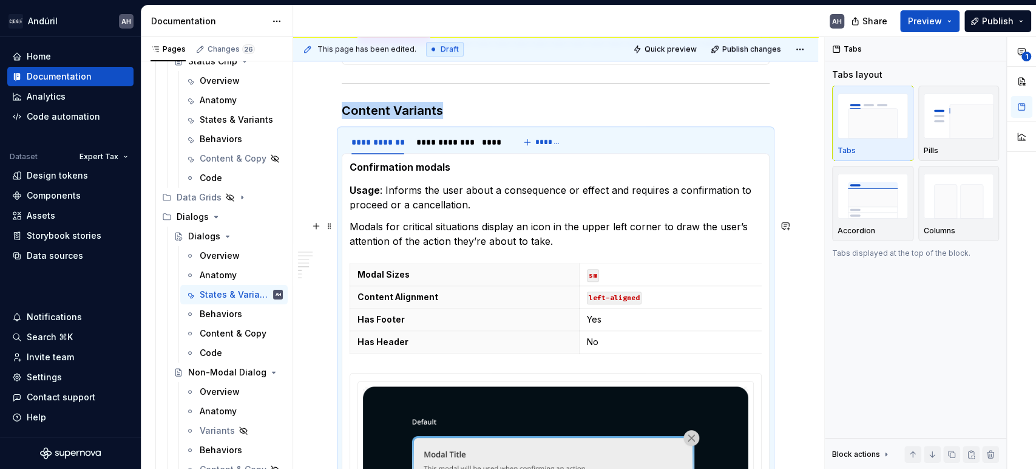
click at [387, 219] on p "Modals for critical situations display an icon in the upper left corner to draw…" at bounding box center [556, 233] width 412 height 29
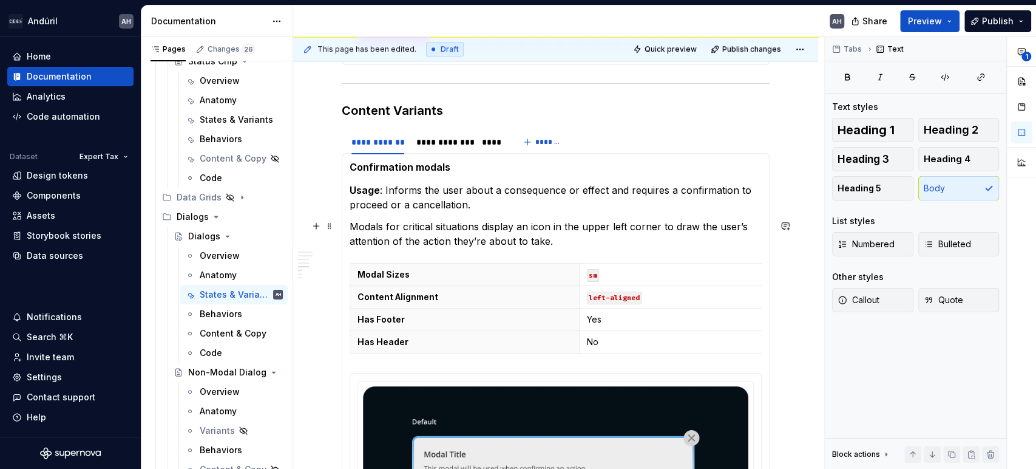
click at [570, 245] on p "Modals for critical situations display an icon in the upper left corner to draw…" at bounding box center [556, 233] width 412 height 29
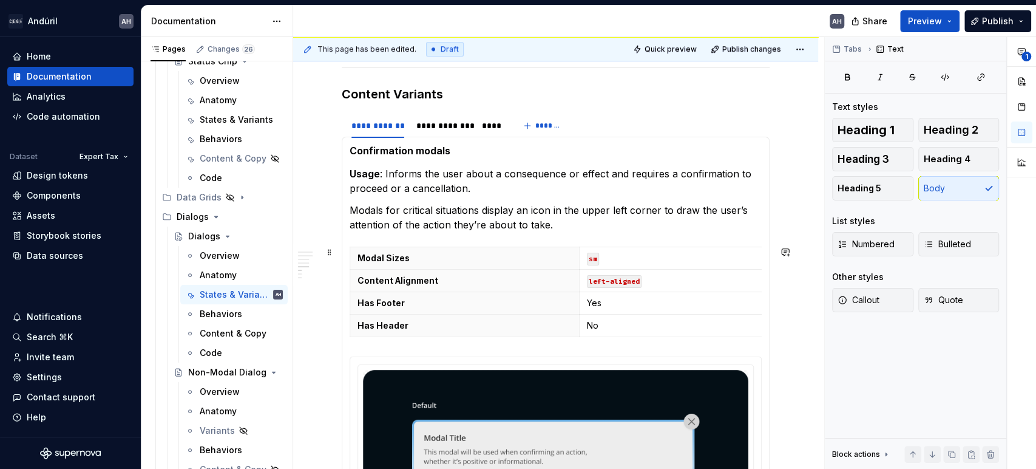
scroll to position [597, 0]
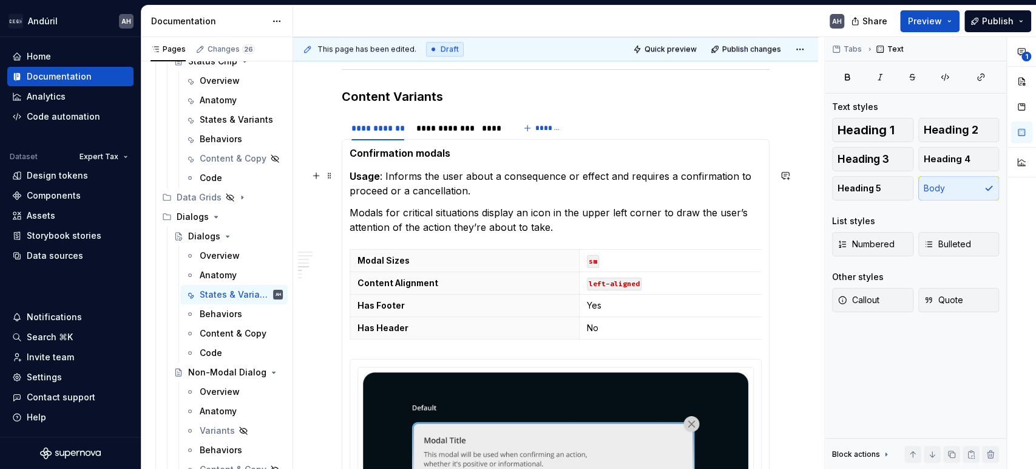
click at [495, 189] on p "Usage : Informs the user about a consequence or effect and requires a confirmat…" at bounding box center [556, 183] width 412 height 29
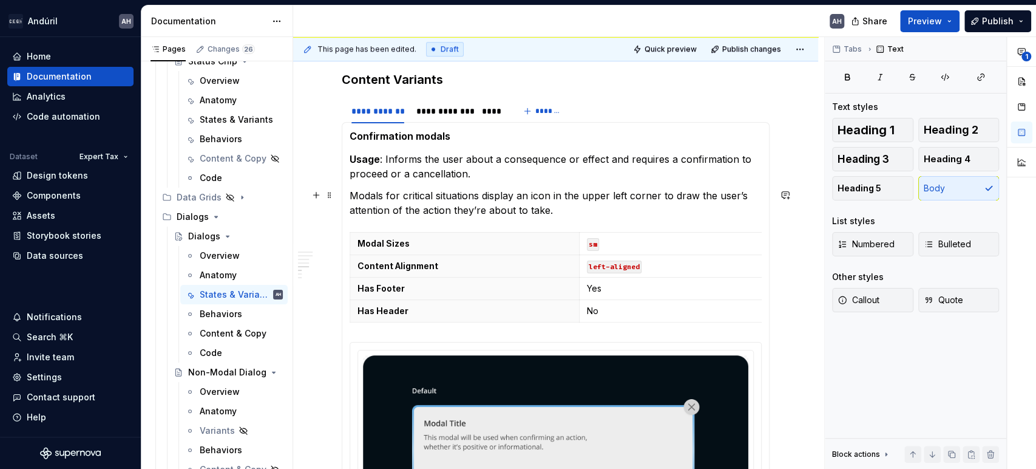
scroll to position [617, 0]
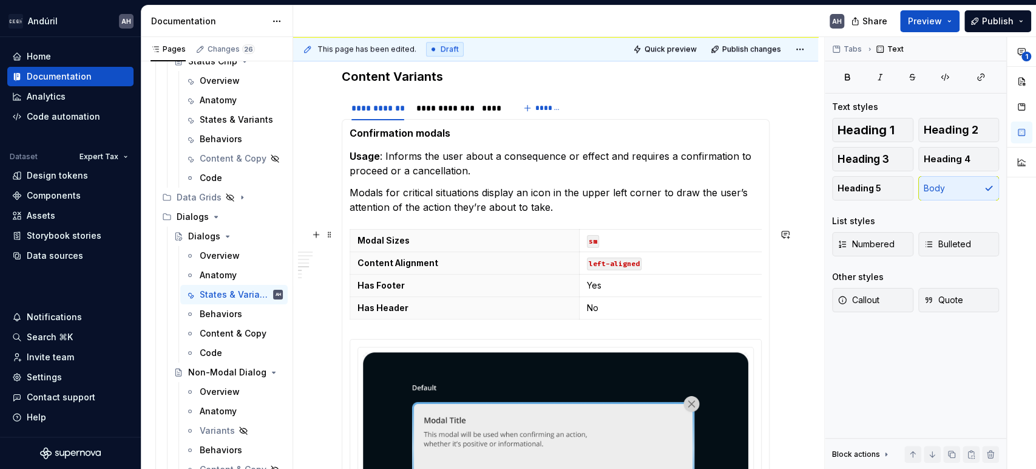
click at [566, 220] on section-item-column "**********" at bounding box center [556, 419] width 412 height 585
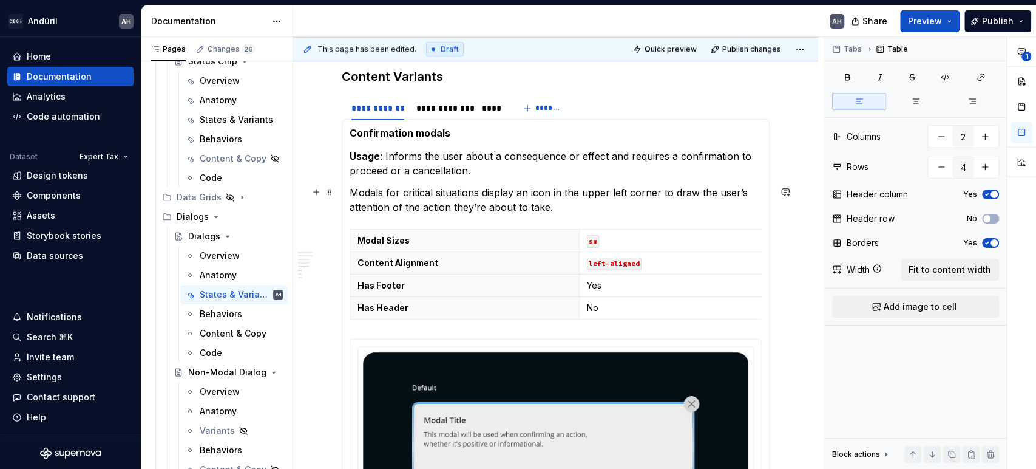
click at [562, 212] on p "Modals for critical situations display an icon in the upper left corner to draw…" at bounding box center [556, 199] width 412 height 29
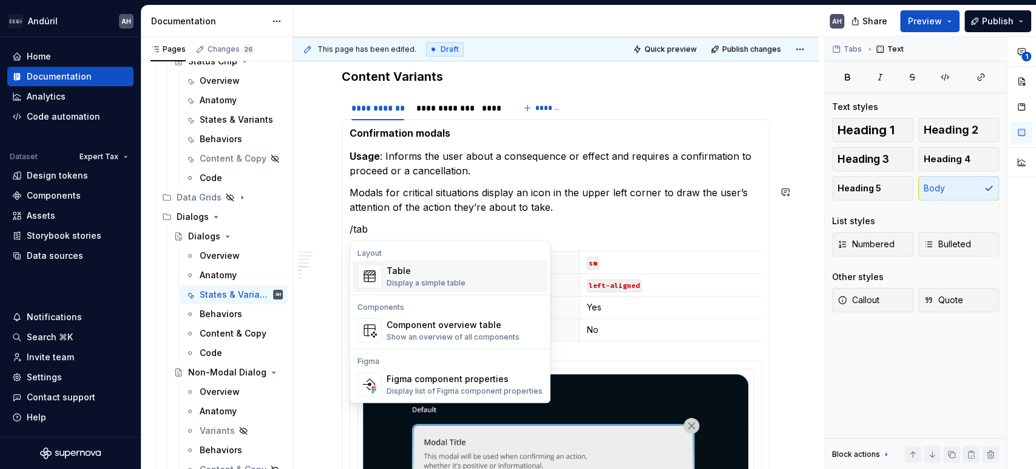
click at [384, 231] on p "/tab" at bounding box center [556, 229] width 412 height 15
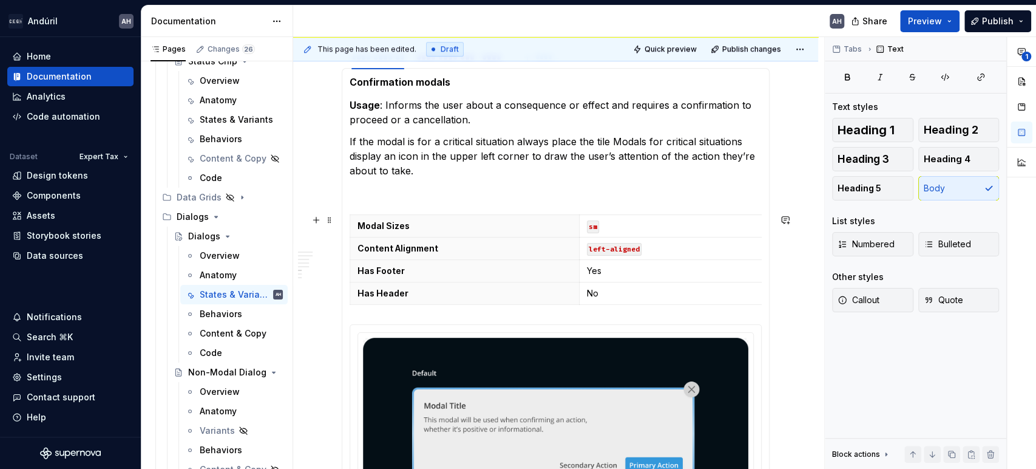
scroll to position [667, 0]
click at [384, 231] on p "Modal Sizes" at bounding box center [464, 226] width 214 height 12
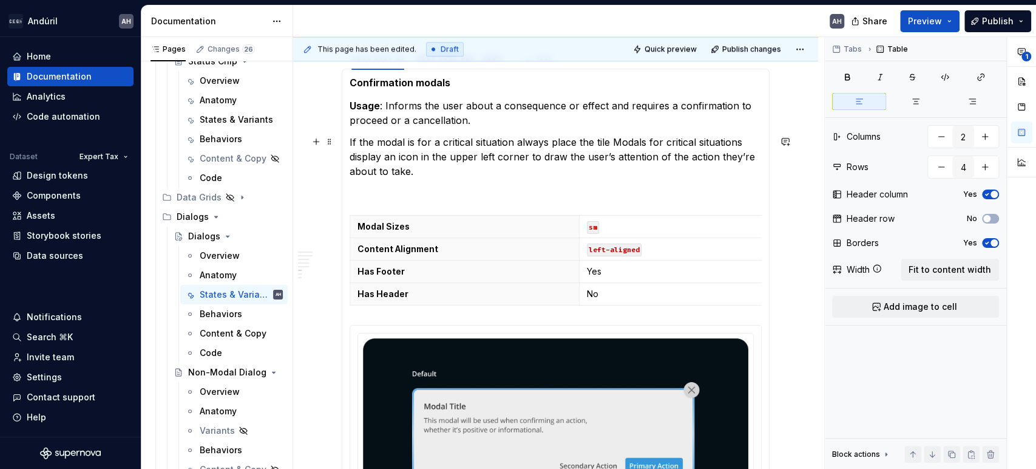
click at [608, 140] on p "If the modal is for a critical situation always place the tile Modals for criti…" at bounding box center [556, 157] width 412 height 44
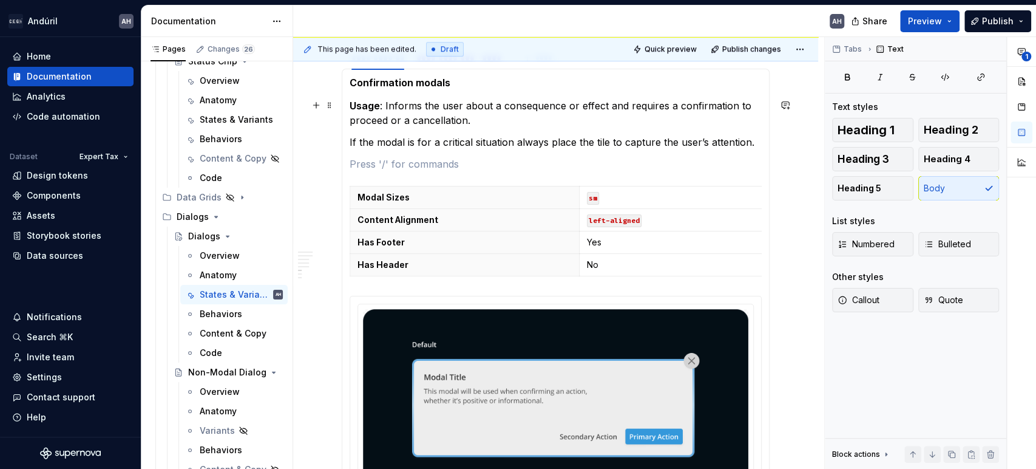
click at [529, 120] on p "Usage : Informs the user about a consequence or effect and requires a confirmat…" at bounding box center [556, 112] width 412 height 29
click at [477, 147] on p "If the modal is for a critical situation always place the tile to capture the u…" at bounding box center [556, 142] width 412 height 15
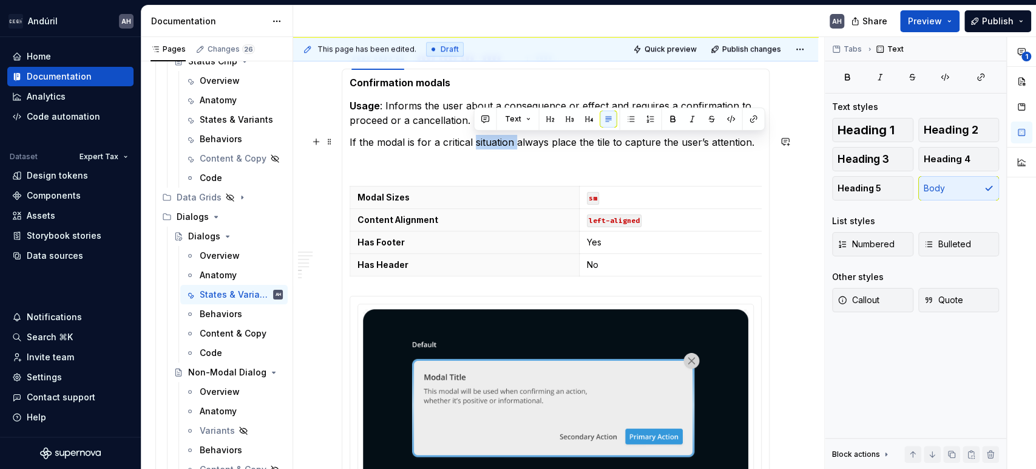
click at [477, 147] on p "If the modal is for a critical situation always place the tile to capture the u…" at bounding box center [556, 142] width 412 height 15
copy p "If the modal is for a critical situation always place the tile to capture the u…"
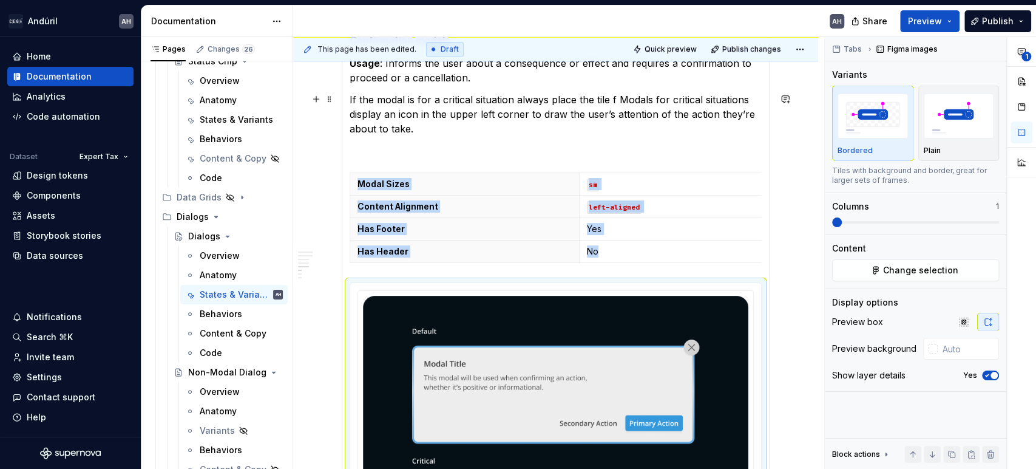
scroll to position [655, 0]
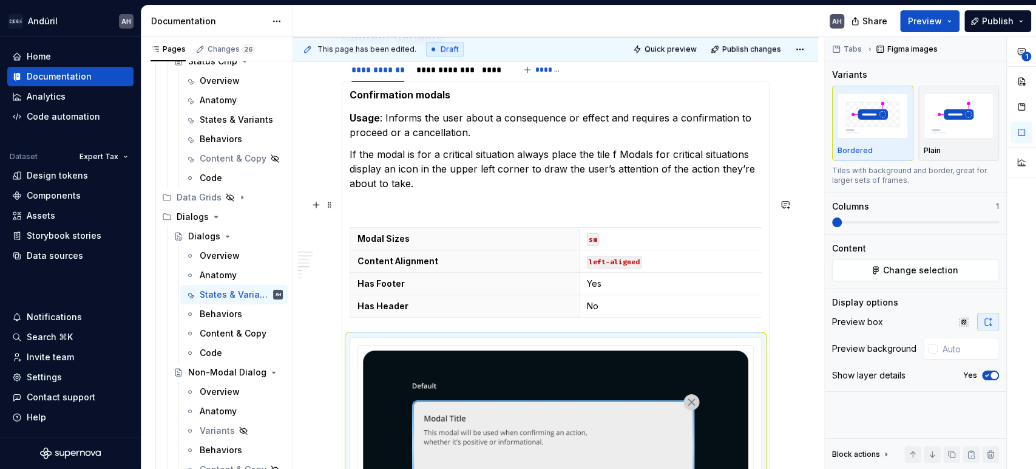
click at [388, 194] on section-item-column "**********" at bounding box center [556, 400] width 412 height 622
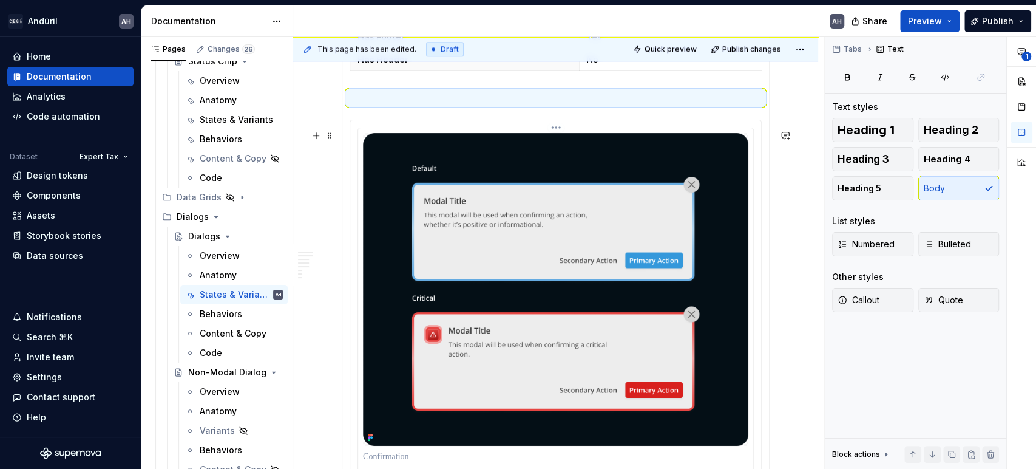
scroll to position [864, 0]
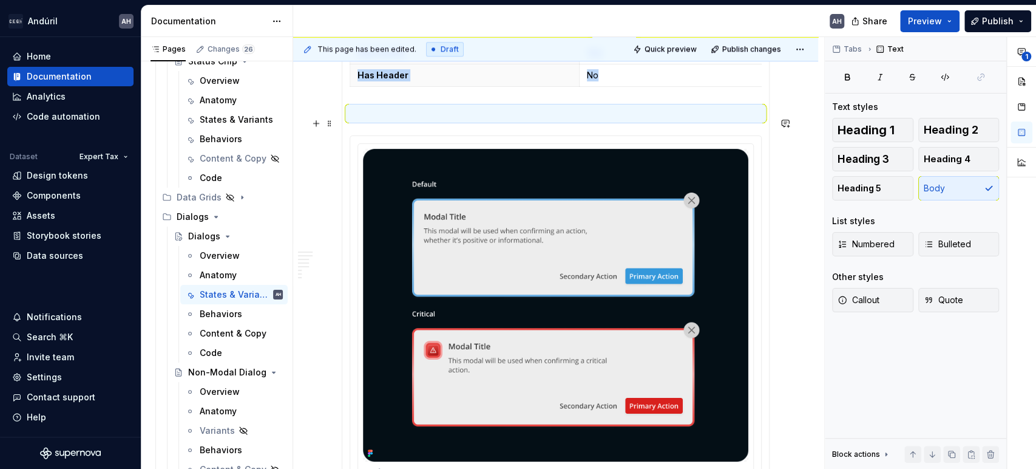
click at [398, 121] on p at bounding box center [556, 113] width 412 height 15
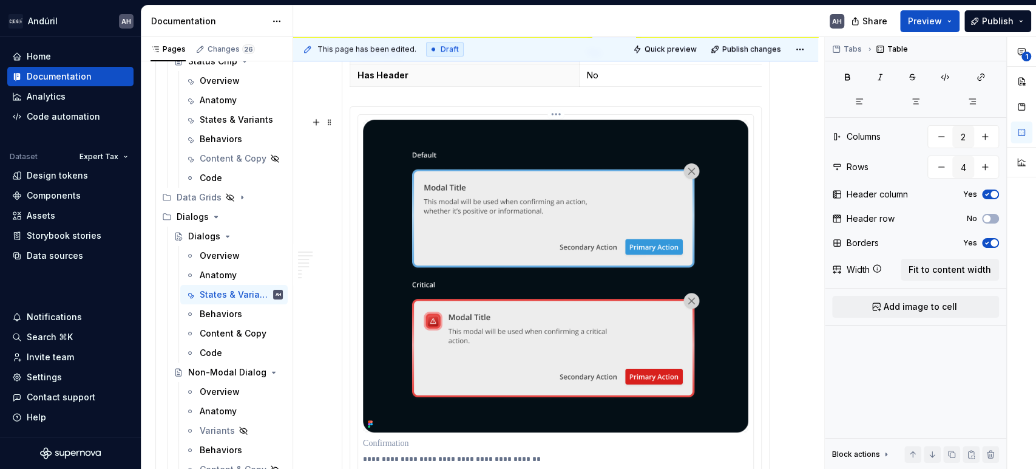
click at [481, 219] on img at bounding box center [555, 276] width 385 height 313
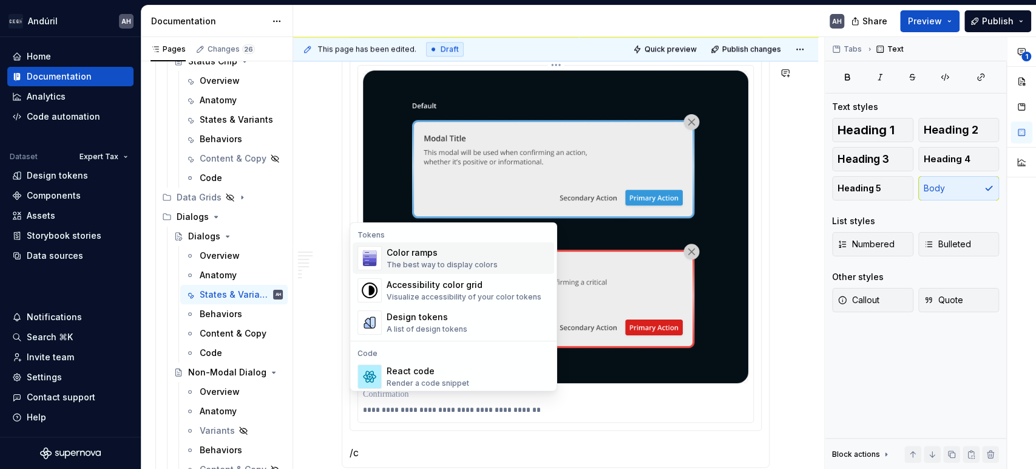
scroll to position [970, 0]
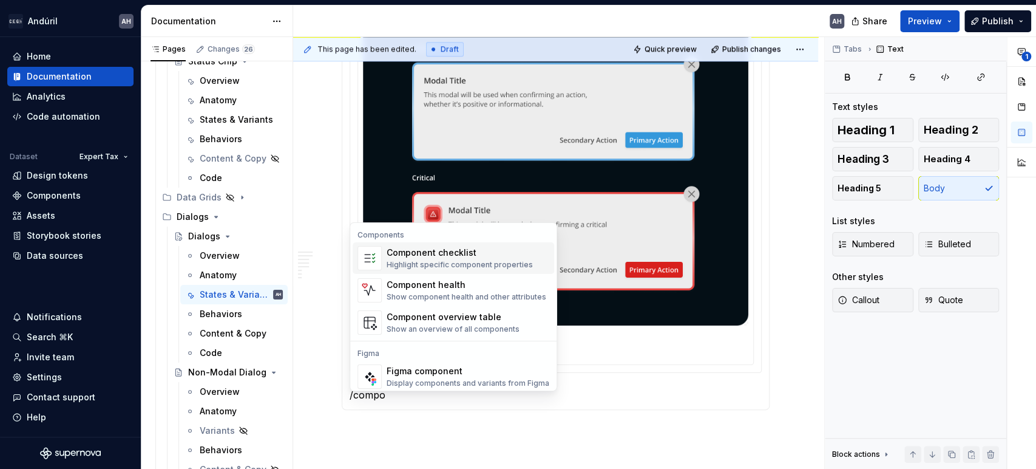
click at [607, 357] on p "**********" at bounding box center [555, 352] width 385 height 10
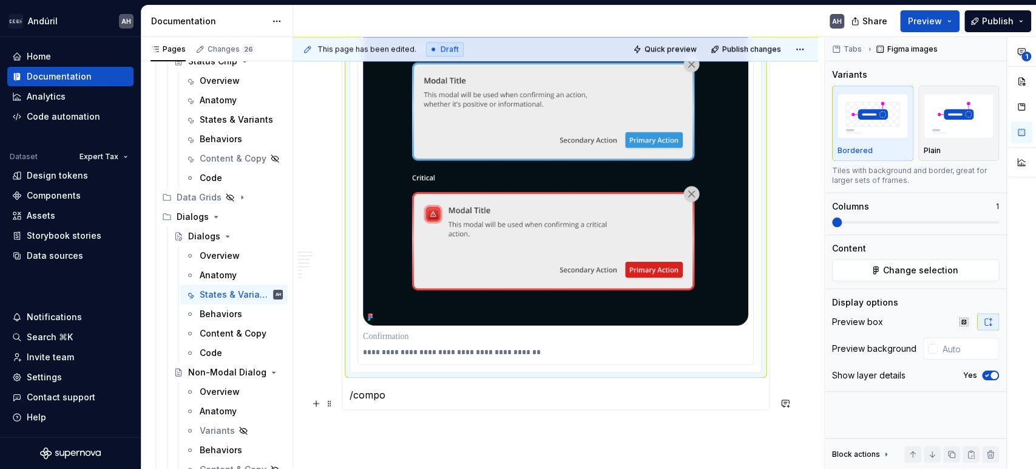
click at [375, 399] on p "/compo" at bounding box center [556, 394] width 412 height 15
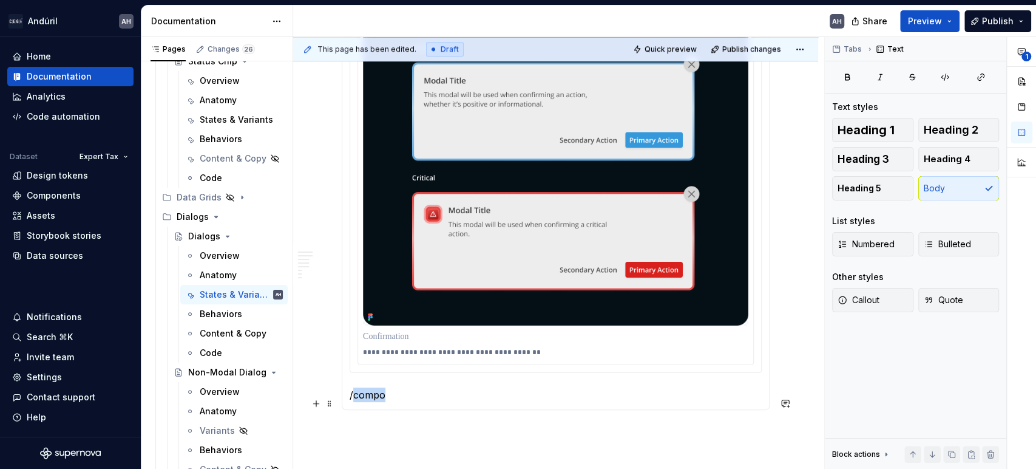
click at [375, 399] on p "/compo" at bounding box center [556, 394] width 412 height 15
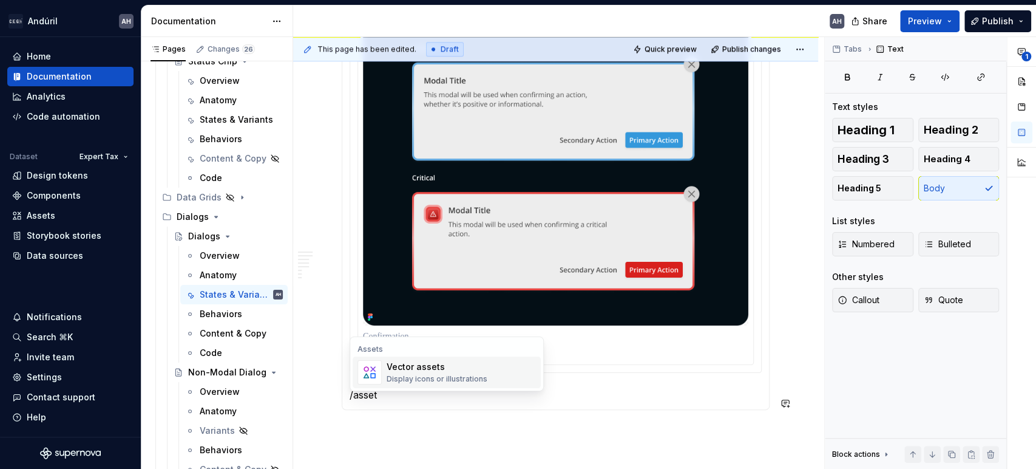
click at [440, 379] on div "Display icons or illustrations" at bounding box center [437, 379] width 101 height 10
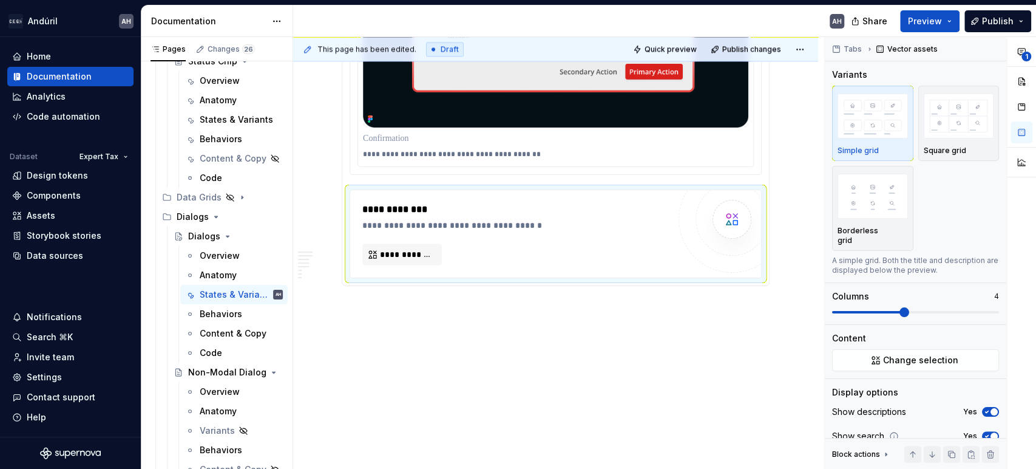
scroll to position [1168, 0]
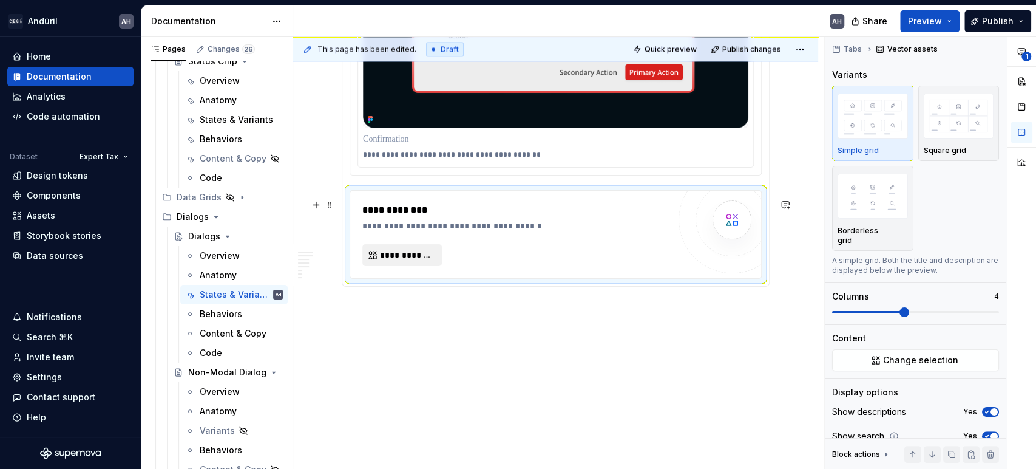
click at [401, 261] on span "**********" at bounding box center [407, 255] width 54 height 12
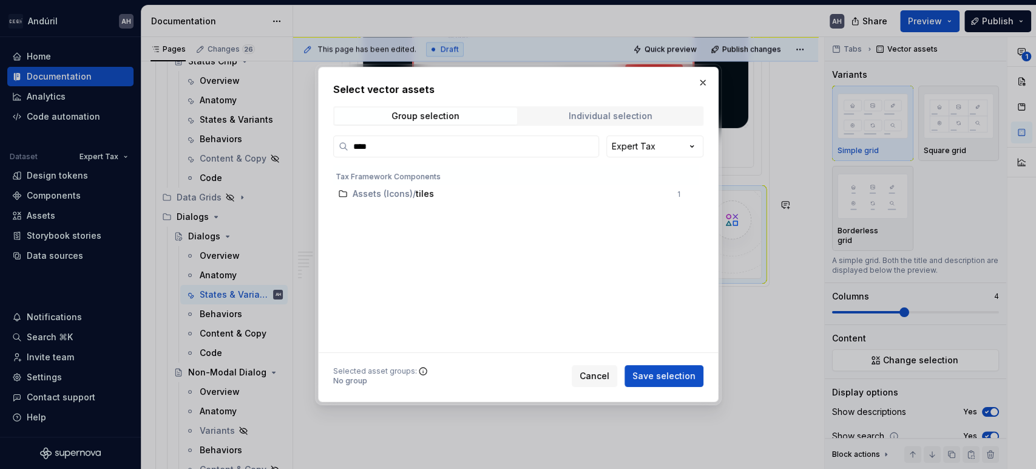
click at [640, 121] on span "Individual selection" at bounding box center [611, 115] width 183 height 17
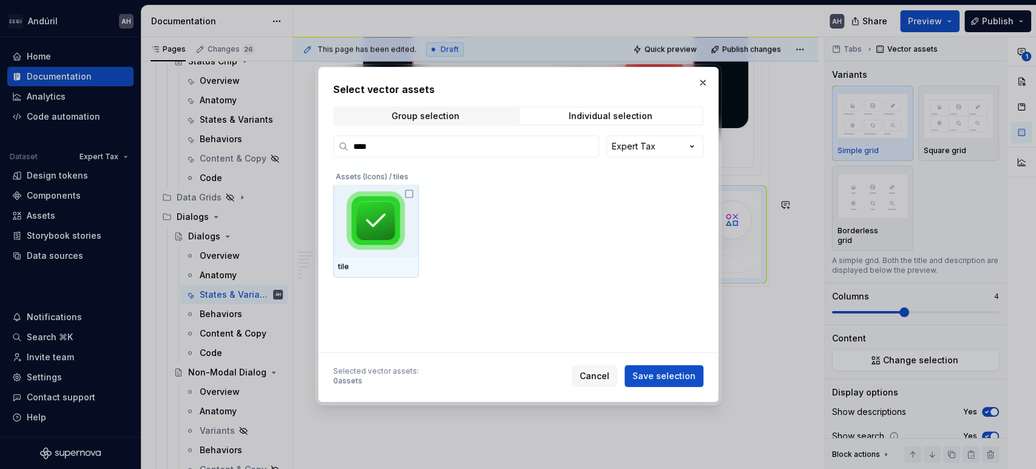
click at [420, 205] on div "tile" at bounding box center [515, 230] width 364 height 93
click at [406, 192] on icon at bounding box center [409, 194] width 10 height 10
click at [657, 368] on button "Save selection" at bounding box center [664, 376] width 79 height 22
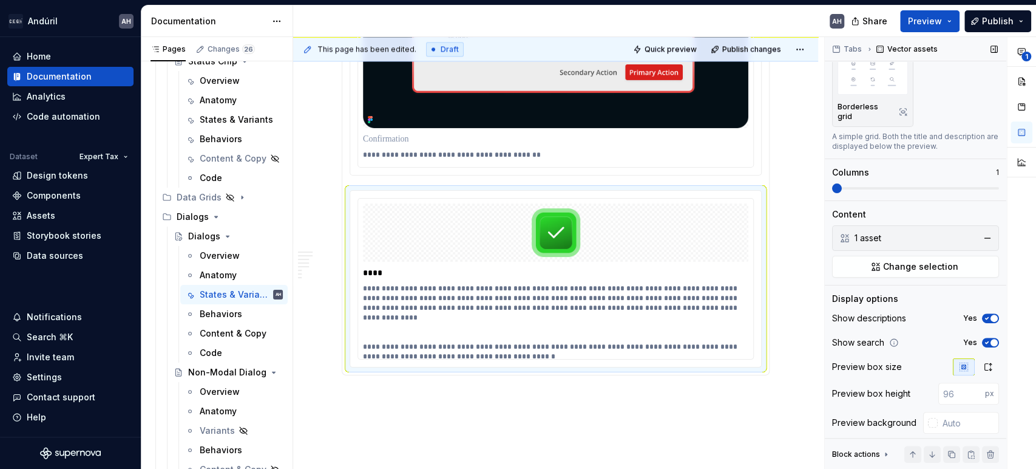
scroll to position [136, 0]
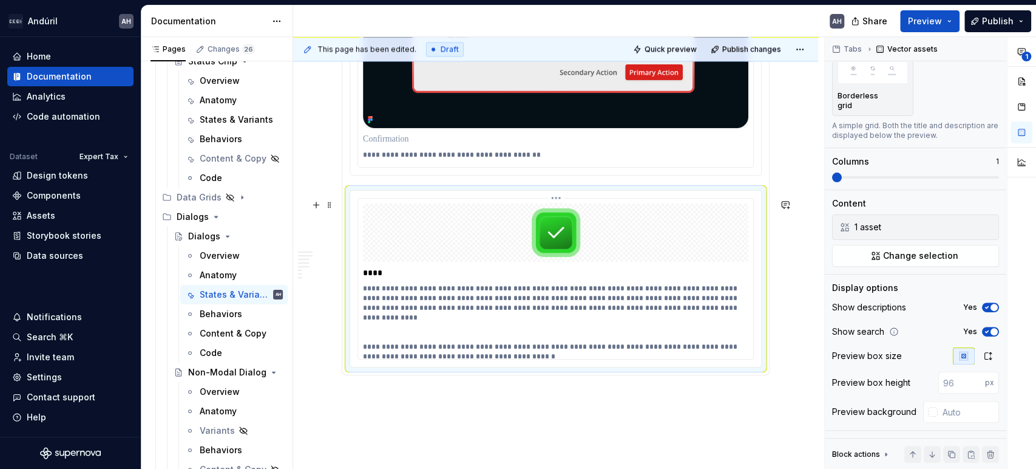
click at [628, 307] on p "**********" at bounding box center [555, 317] width 385 height 68
click at [614, 299] on p "**********" at bounding box center [555, 317] width 385 height 68
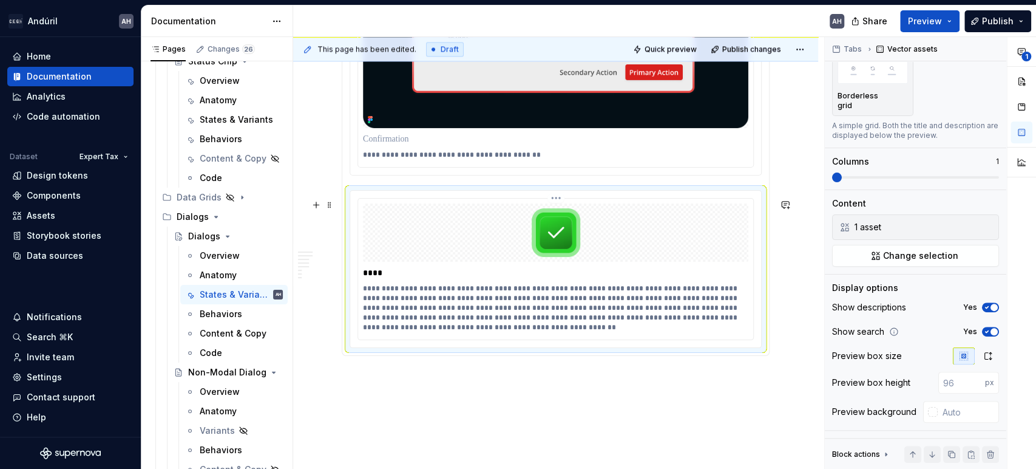
click at [614, 299] on p "**********" at bounding box center [555, 307] width 385 height 49
click at [581, 269] on div "**********" at bounding box center [555, 268] width 395 height 141
click at [606, 334] on div "**********" at bounding box center [555, 307] width 385 height 53
click at [589, 160] on p "**********" at bounding box center [555, 155] width 385 height 10
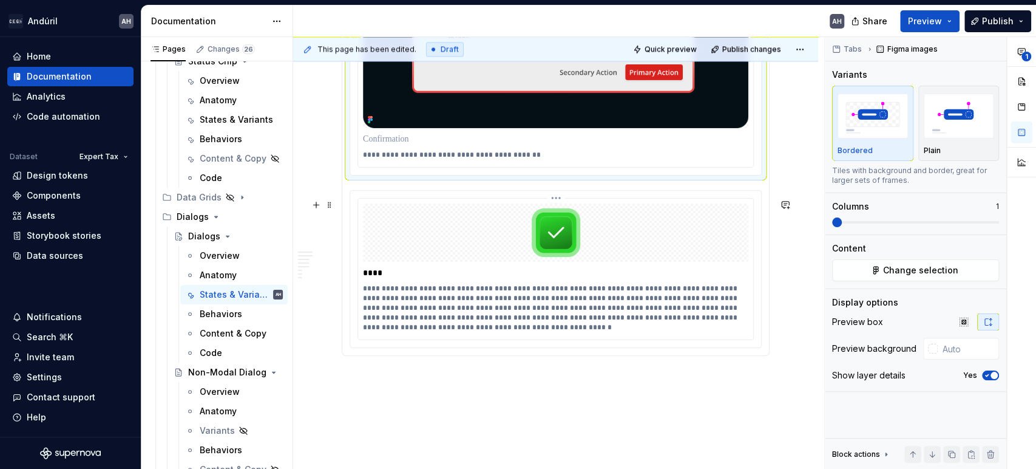
click at [597, 219] on div at bounding box center [555, 232] width 385 height 58
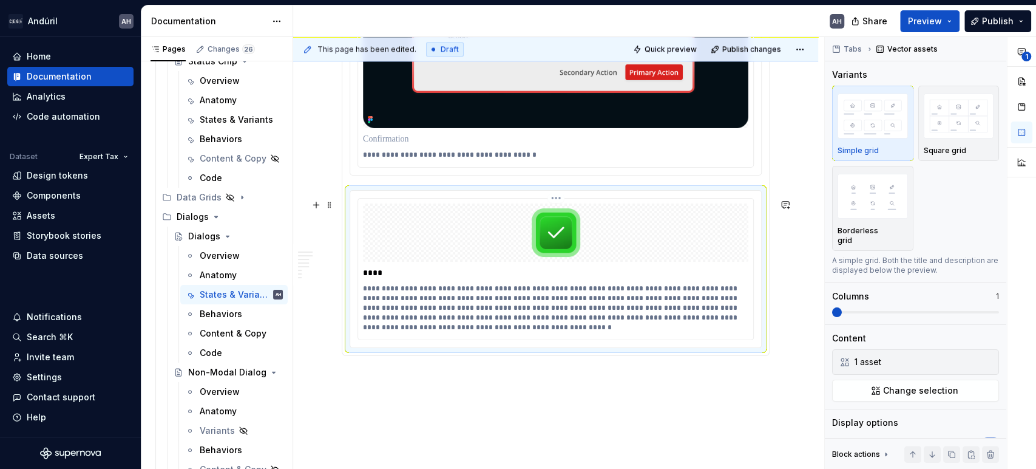
click at [597, 219] on div at bounding box center [555, 232] width 385 height 58
click at [330, 205] on span at bounding box center [330, 204] width 10 height 17
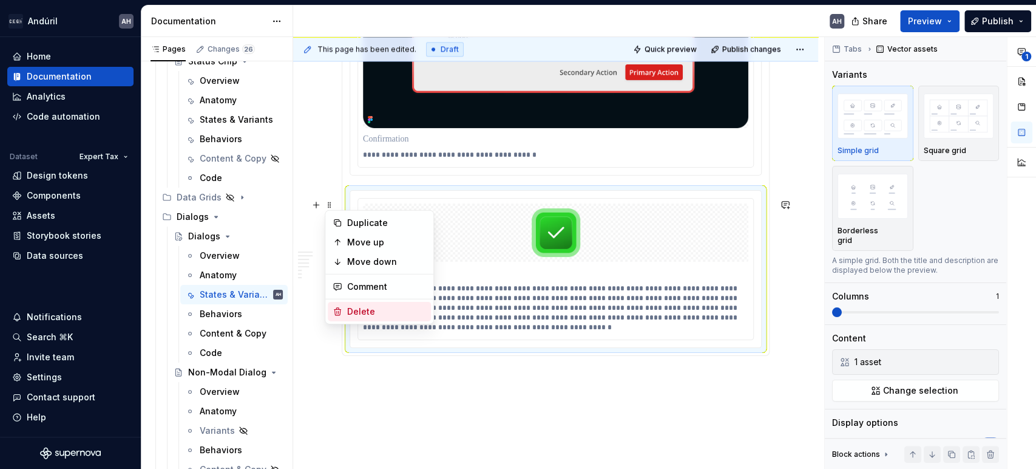
click at [359, 308] on div "Delete" at bounding box center [386, 311] width 79 height 12
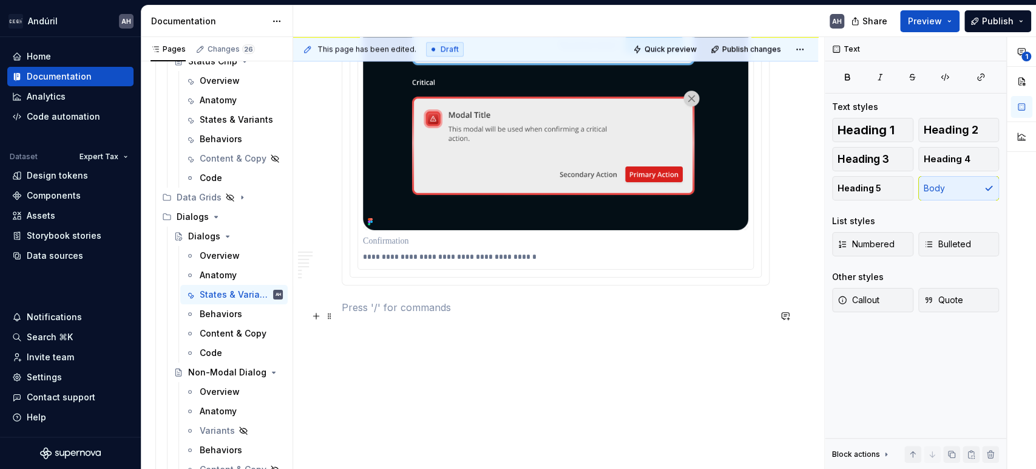
scroll to position [957, 0]
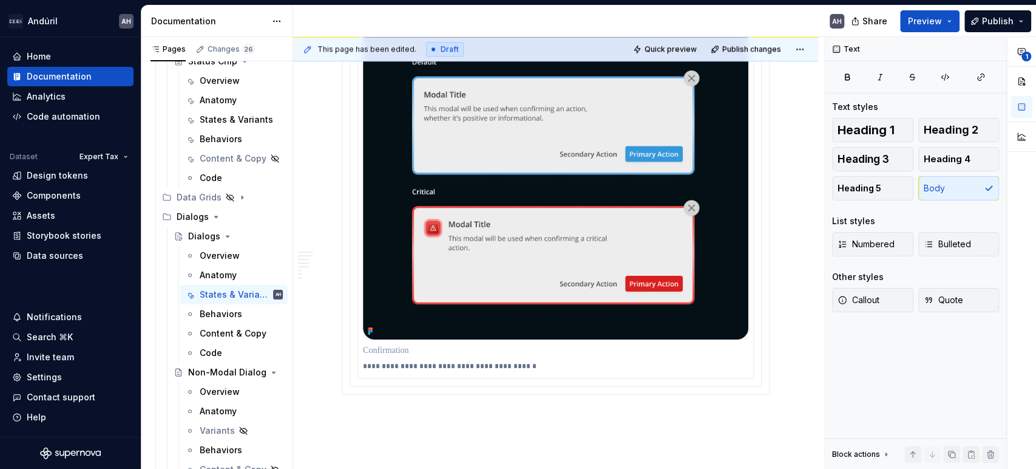
click at [510, 371] on p "**********" at bounding box center [555, 366] width 385 height 10
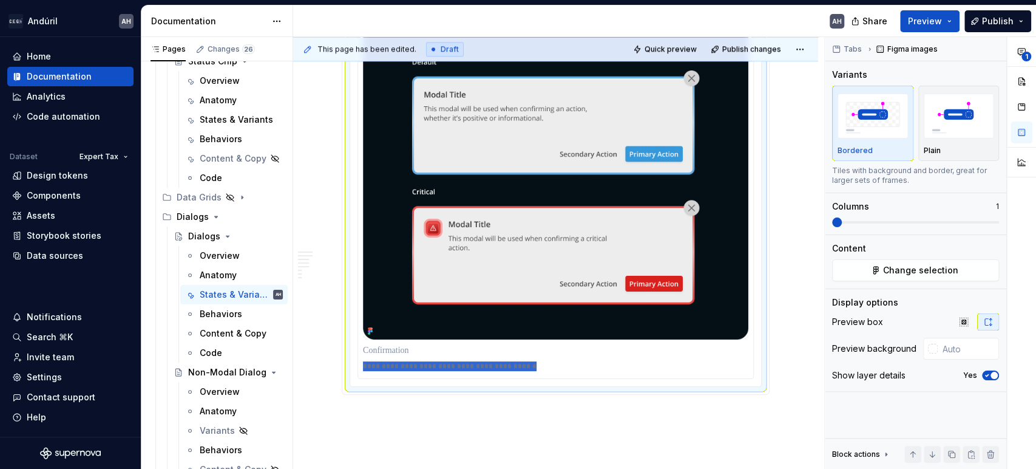
drag, startPoint x: 523, startPoint y: 378, endPoint x: 359, endPoint y: 368, distance: 164.2
click at [359, 368] on div "**********" at bounding box center [555, 200] width 395 height 356
click at [469, 395] on section "**********" at bounding box center [556, 75] width 428 height 640
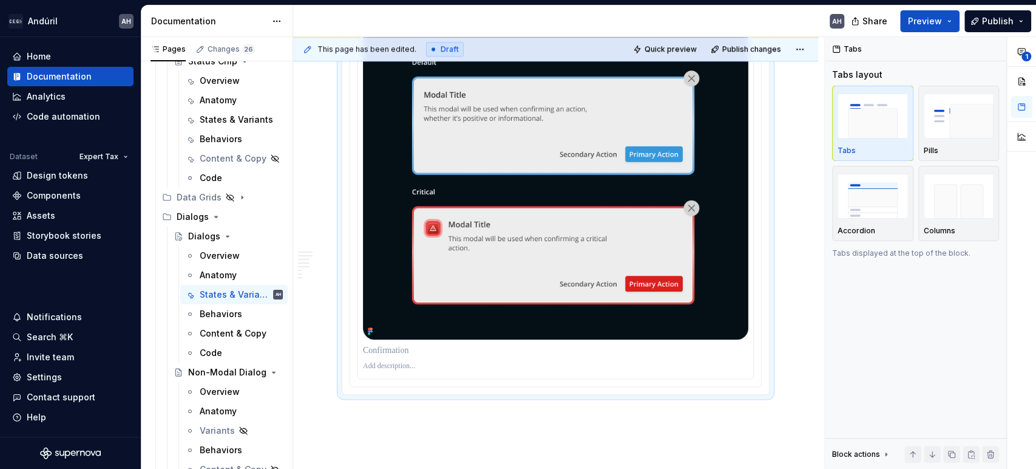
click at [563, 302] on img at bounding box center [555, 183] width 385 height 313
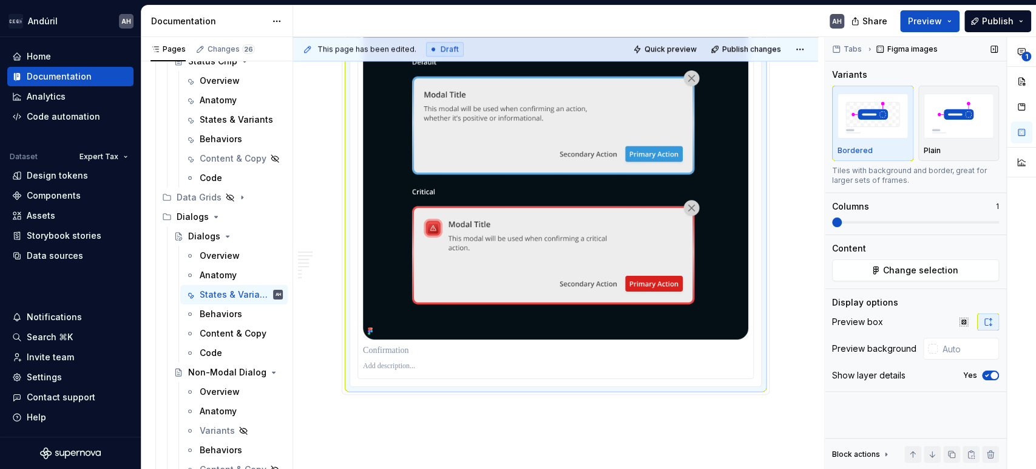
click at [986, 379] on button "Yes" at bounding box center [990, 375] width 17 height 10
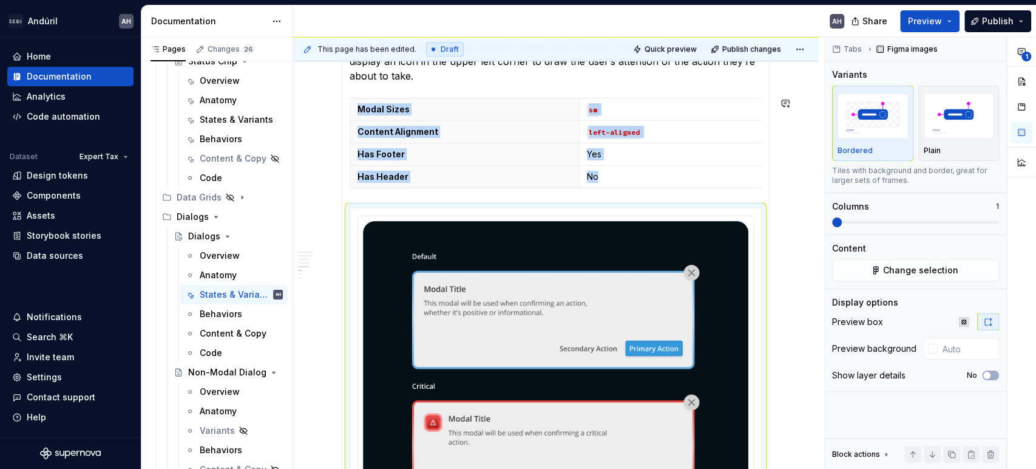
scroll to position [521, 0]
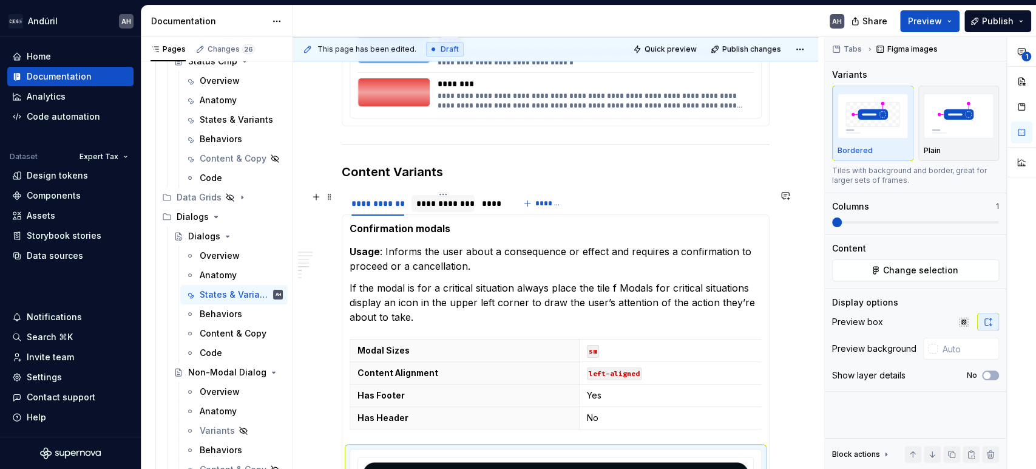
click at [435, 213] on div at bounding box center [443, 213] width 63 height 1
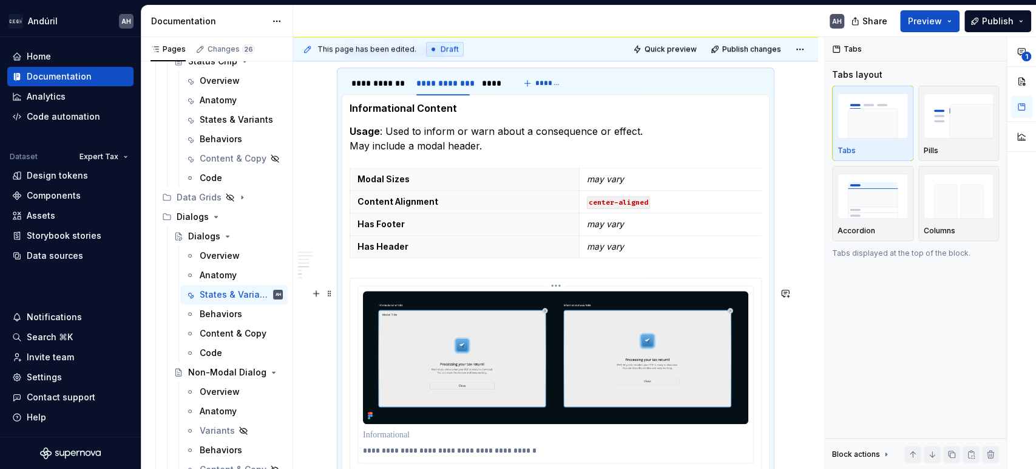
scroll to position [640, 0]
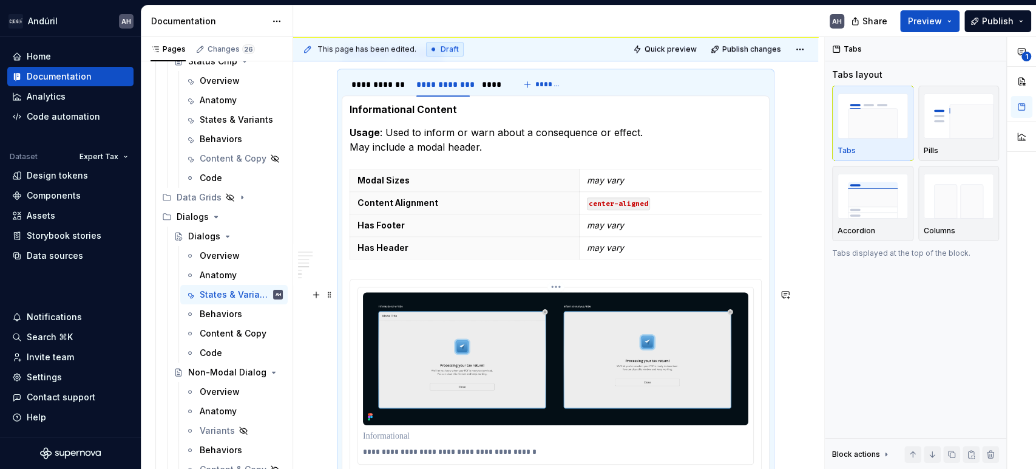
click at [402, 367] on img at bounding box center [555, 358] width 385 height 133
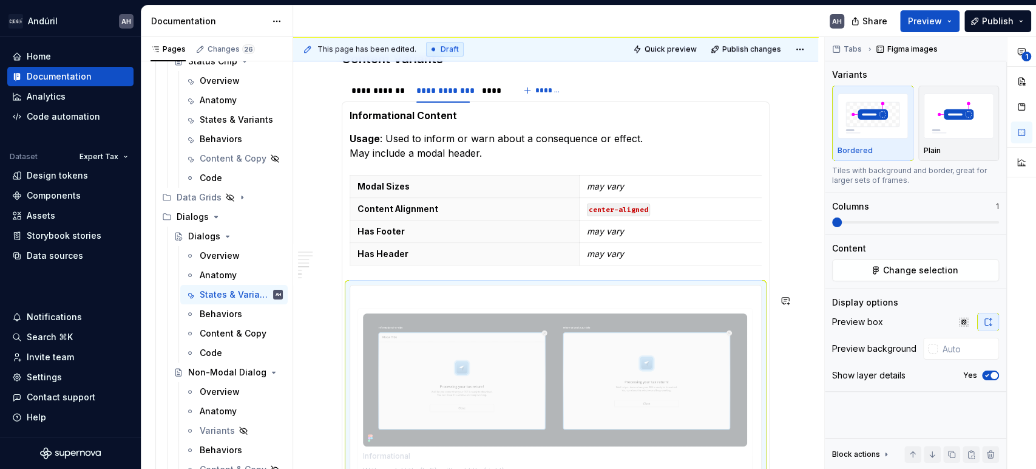
drag, startPoint x: 466, startPoint y: 386, endPoint x: 442, endPoint y: 117, distance: 270.5
click at [442, 117] on body "Andúril AH Home Documentation Analytics Code automation Dataset Expert Tax Desi…" at bounding box center [518, 234] width 1036 height 469
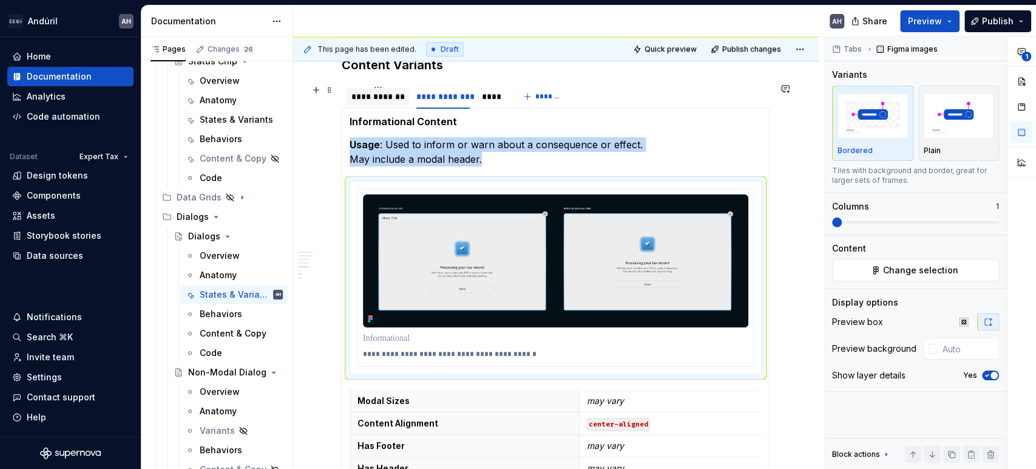
click at [388, 98] on div "**********" at bounding box center [377, 96] width 53 height 12
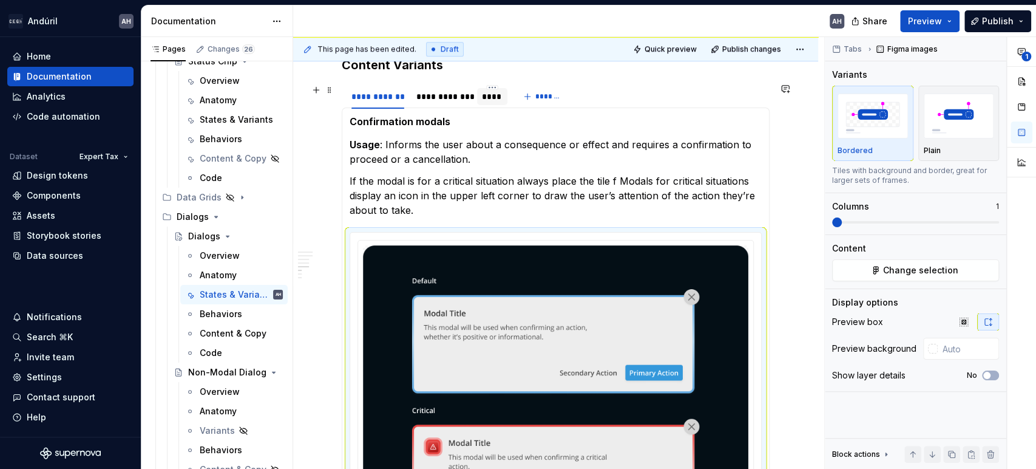
click at [495, 98] on div "****" at bounding box center [492, 96] width 21 height 12
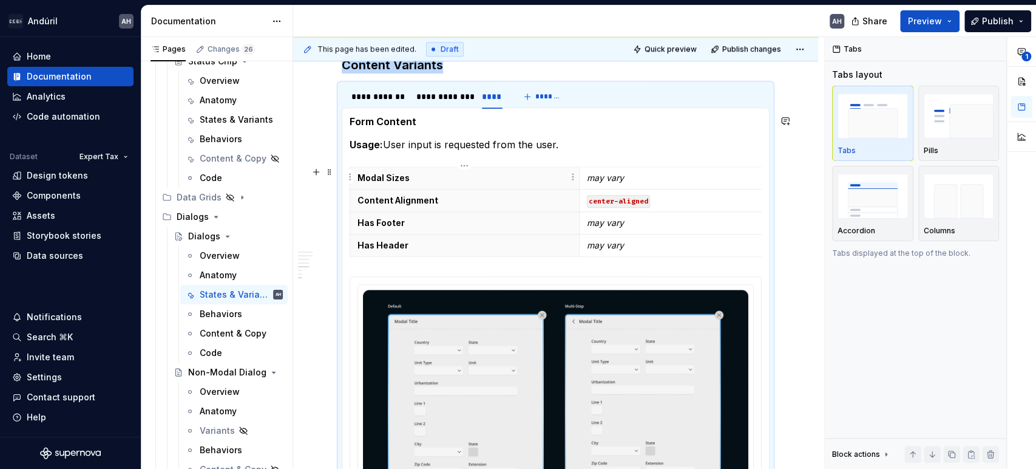
click at [482, 319] on img at bounding box center [555, 412] width 385 height 245
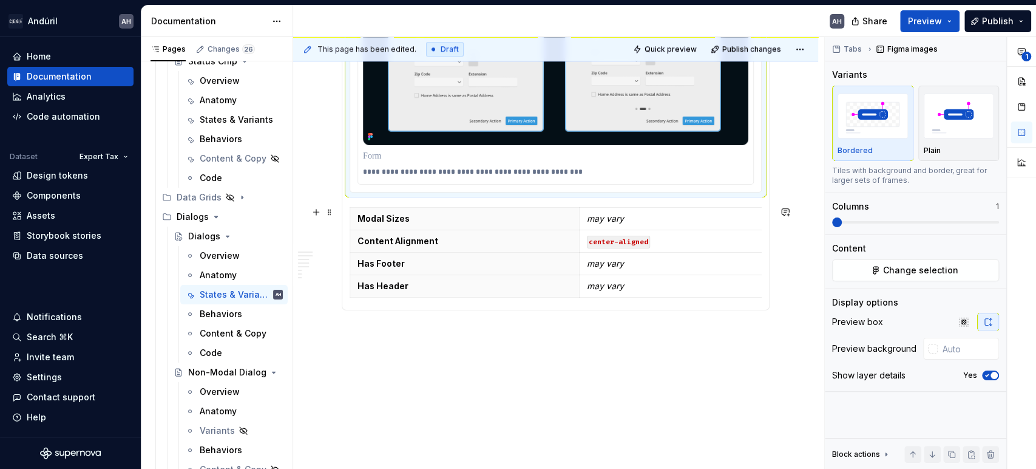
scroll to position [941, 0]
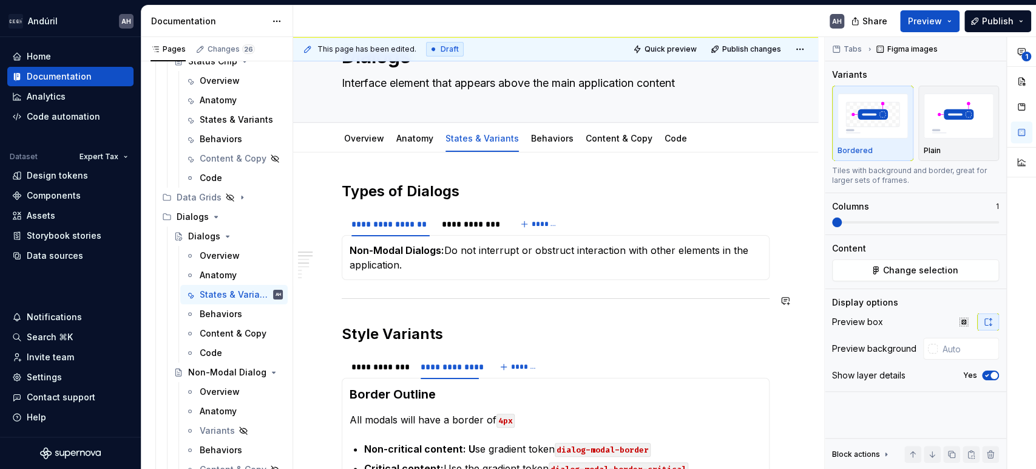
scroll to position [0, 0]
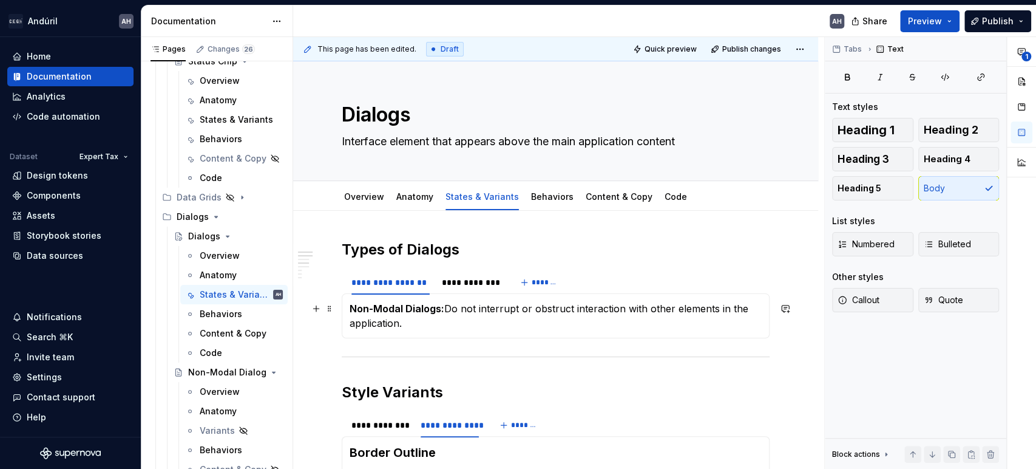
click at [449, 309] on p "Non-Modal Dialogs: Do not interrupt or obstruct interaction with other elements…" at bounding box center [556, 315] width 412 height 29
click at [465, 329] on p "Non-Modal Dialogs: Do not interrupt or obstruct interaction with other elements…" at bounding box center [556, 315] width 412 height 29
click at [848, 50] on span "Tabs" at bounding box center [853, 49] width 18 height 10
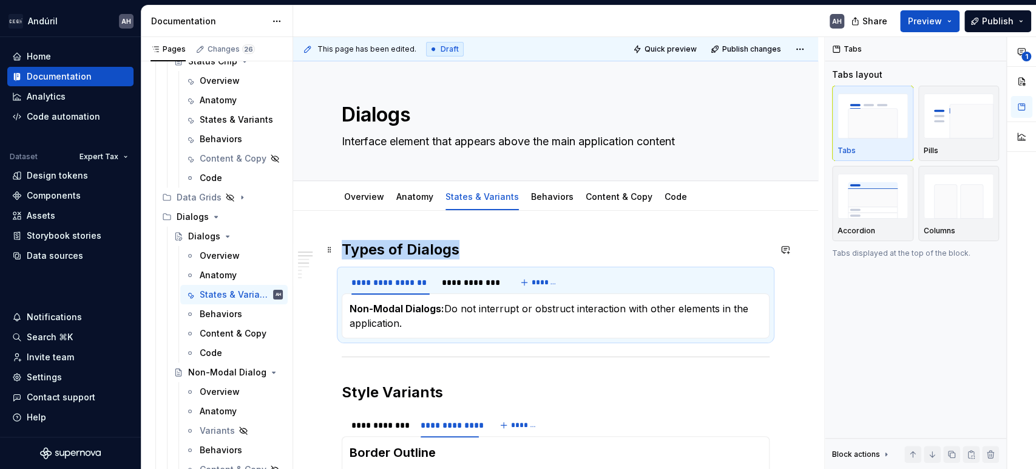
click at [472, 248] on h2 "Types of Dialogs" at bounding box center [556, 249] width 428 height 19
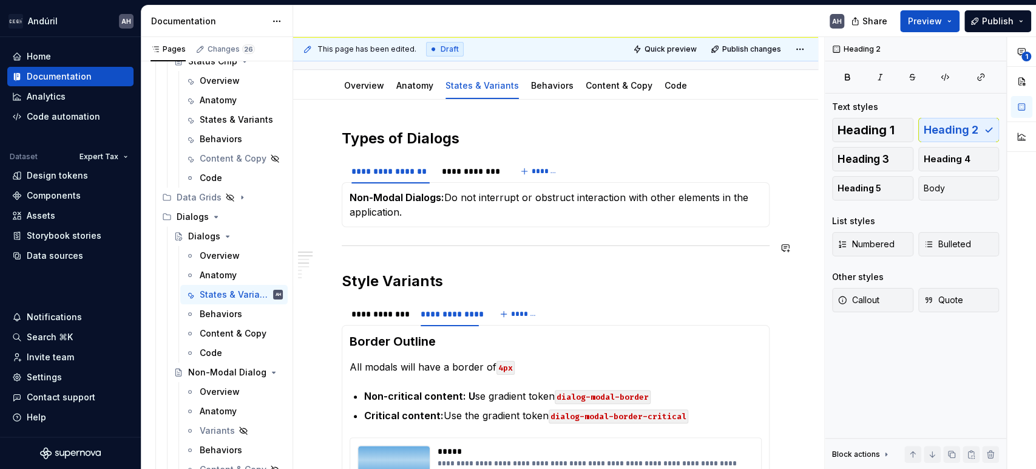
scroll to position [132, 0]
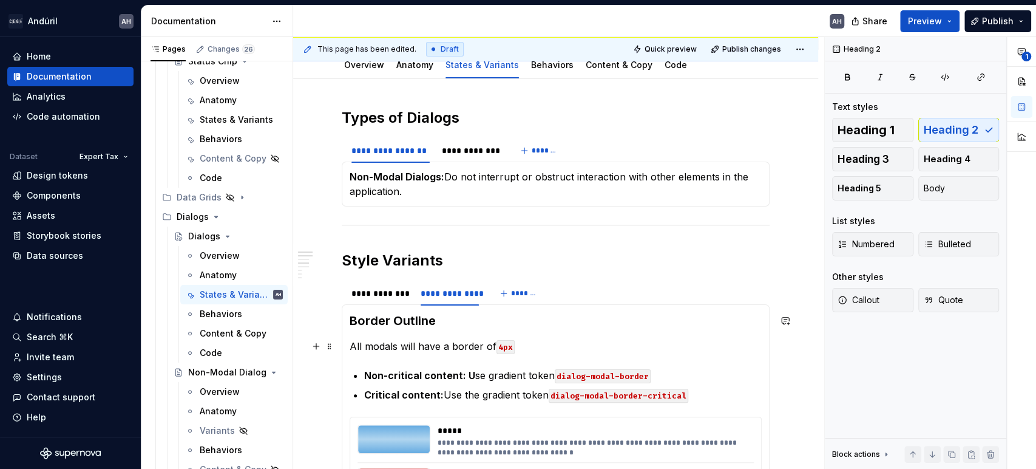
click at [396, 344] on p "All modals will have a border of 4px" at bounding box center [556, 346] width 412 height 15
click at [842, 50] on button "Tabs" at bounding box center [847, 49] width 39 height 17
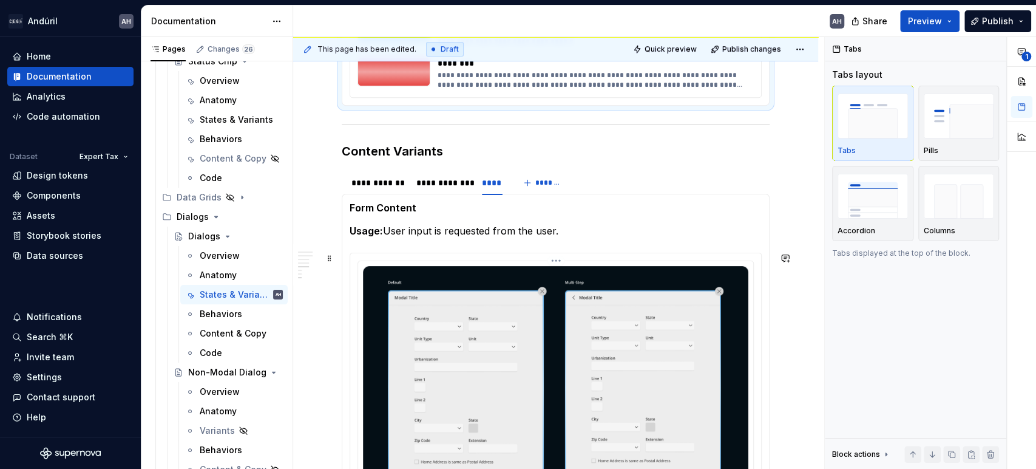
scroll to position [543, 0]
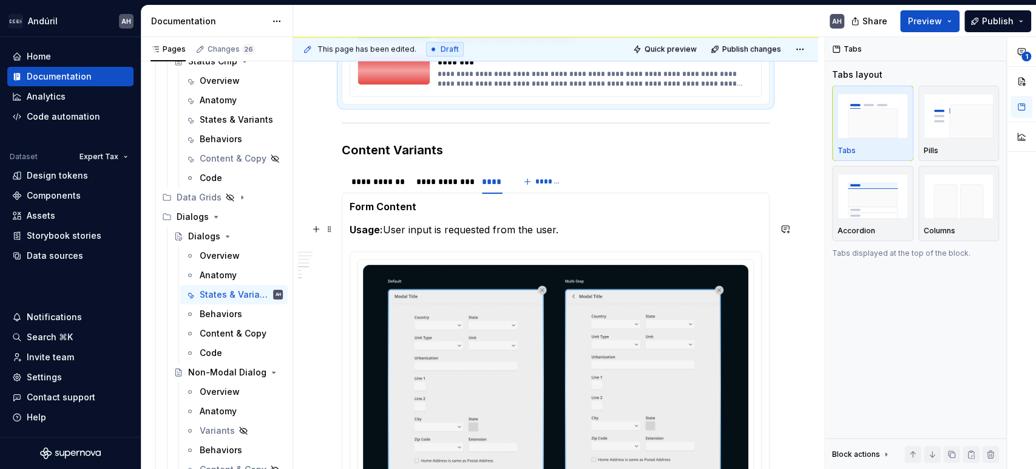
click at [450, 222] on p "Usage: User input is requested from the user." at bounding box center [556, 229] width 412 height 15
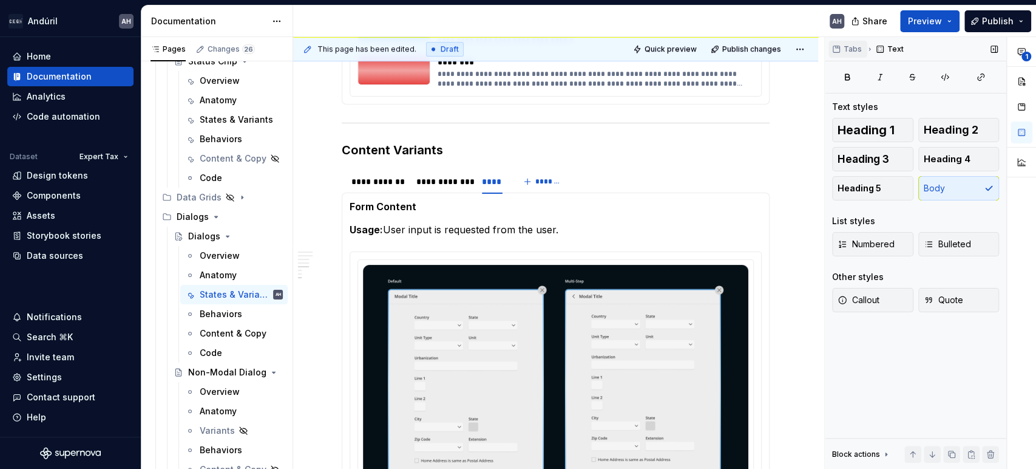
click at [844, 49] on span "Tabs" at bounding box center [853, 49] width 18 height 10
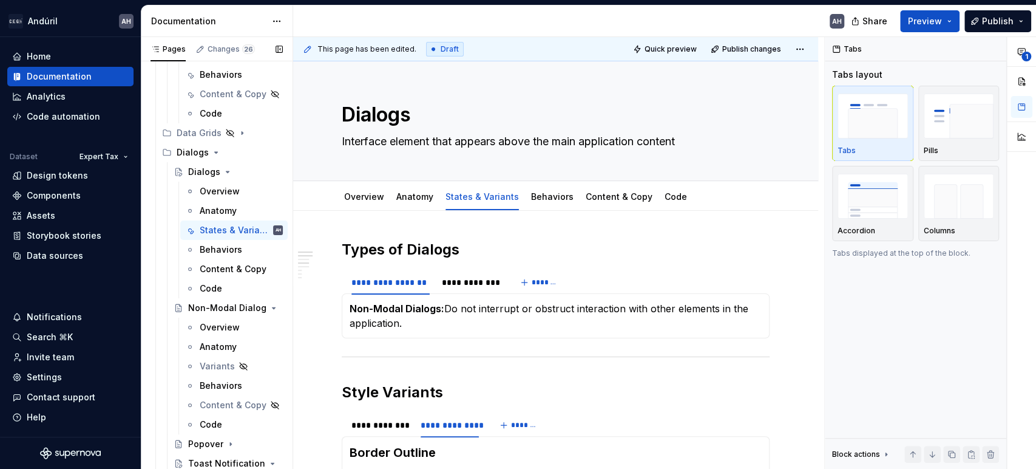
scroll to position [572, 0]
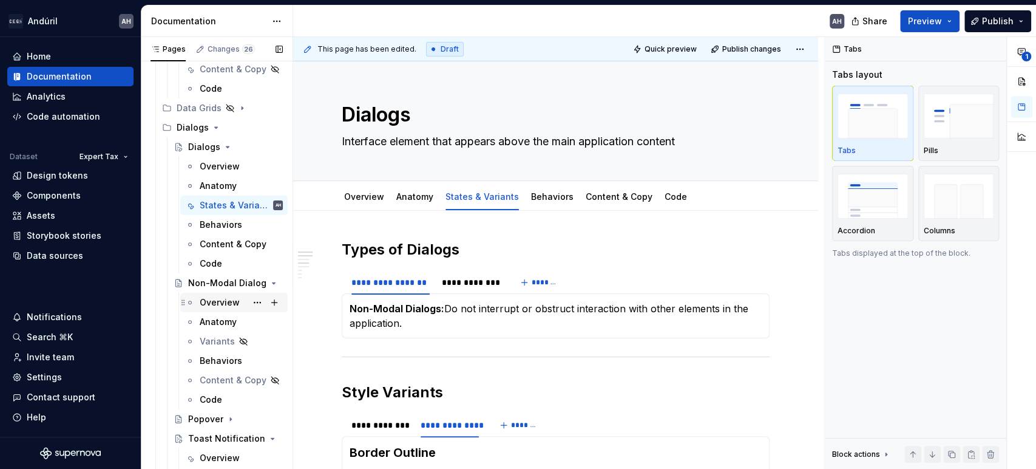
click at [208, 298] on div "Overview" at bounding box center [220, 302] width 40 height 12
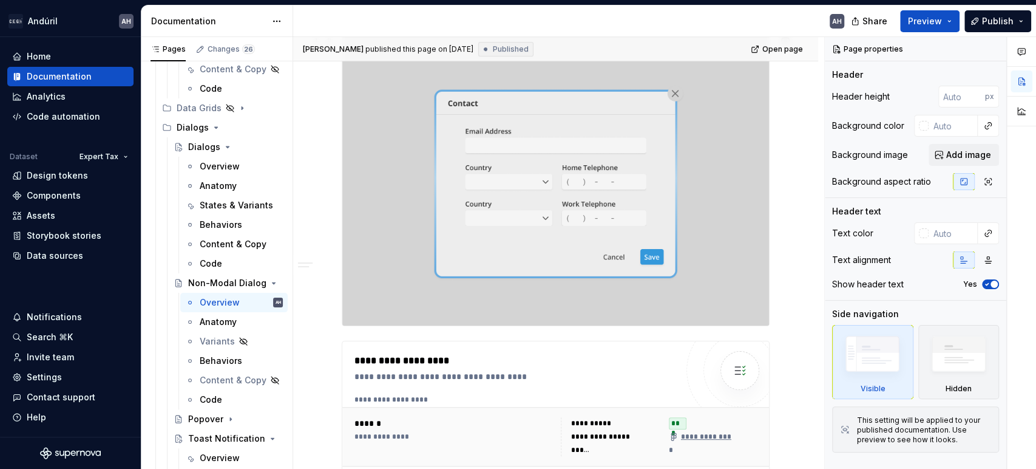
scroll to position [277, 0]
click at [439, 178] on img at bounding box center [555, 181] width 427 height 290
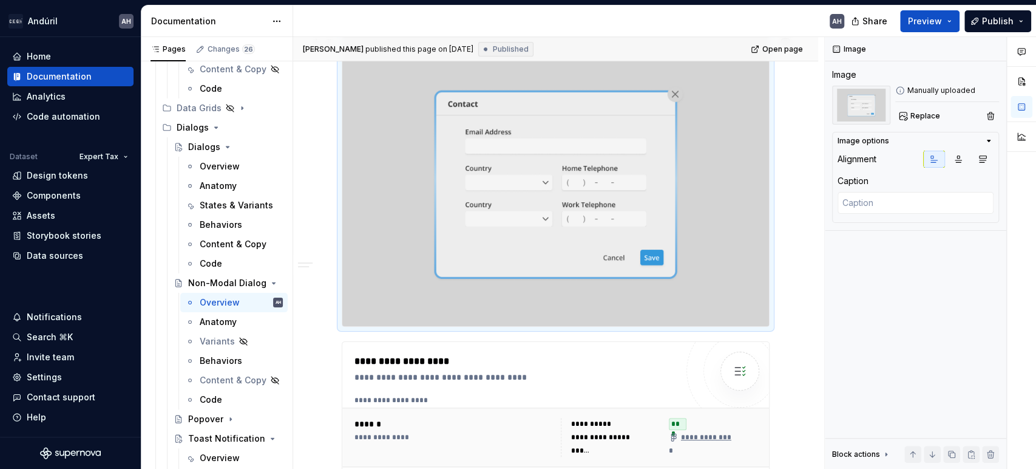
drag, startPoint x: 439, startPoint y: 178, endPoint x: 387, endPoint y: 198, distance: 55.9
click at [387, 198] on img at bounding box center [555, 181] width 427 height 290
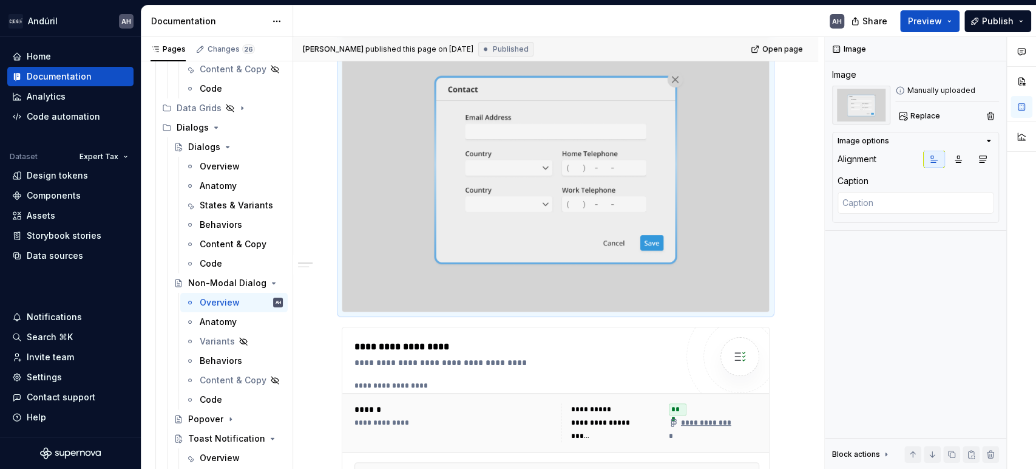
scroll to position [213, 0]
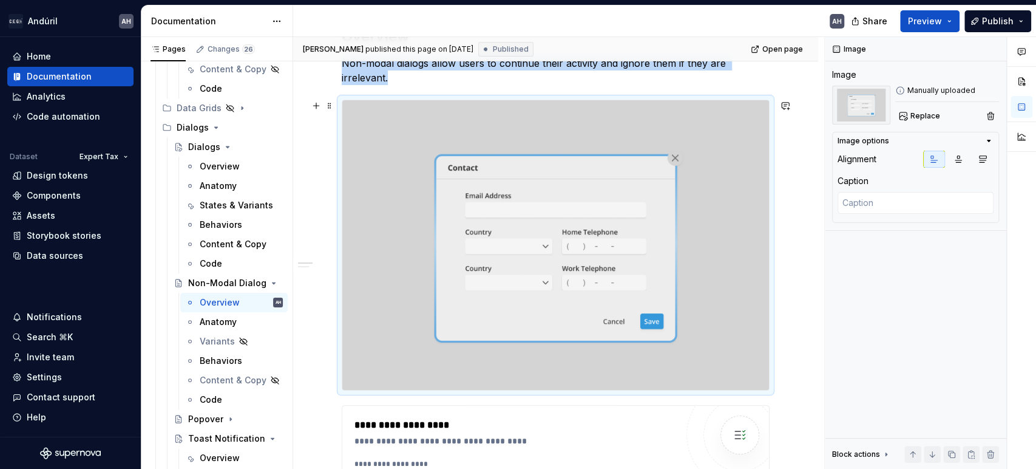
click at [387, 198] on img at bounding box center [555, 245] width 427 height 290
copy p "Non-modal dialogs allow users to continue their activity and ignore them if the…"
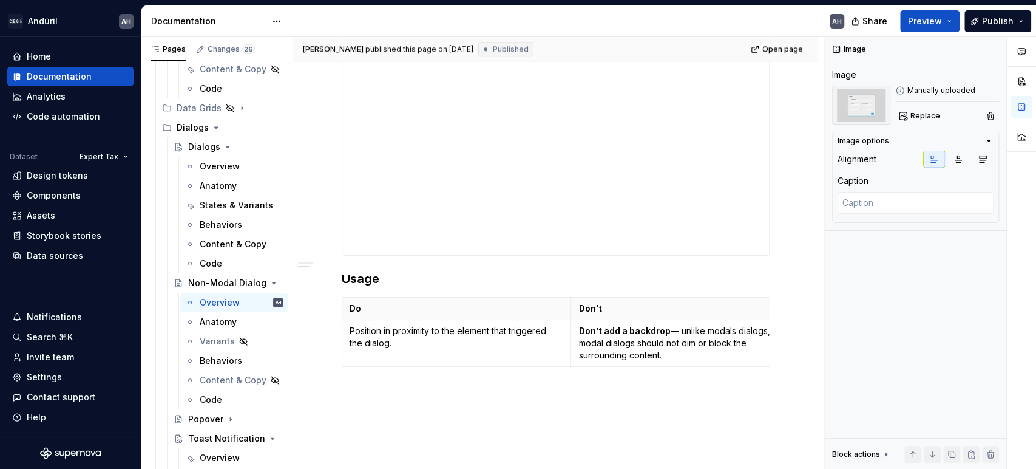
scroll to position [879, 0]
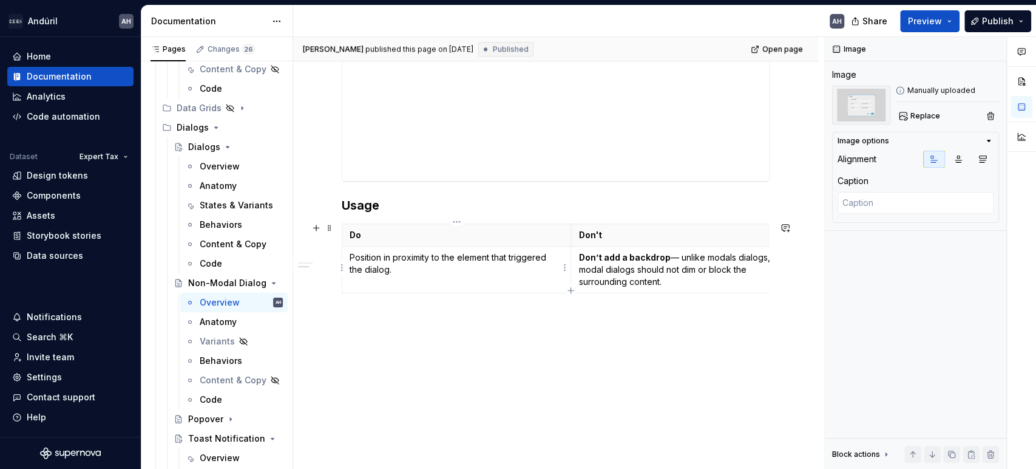
click at [384, 265] on p "Position in proximity to the element that triggered the dialog." at bounding box center [457, 263] width 214 height 24
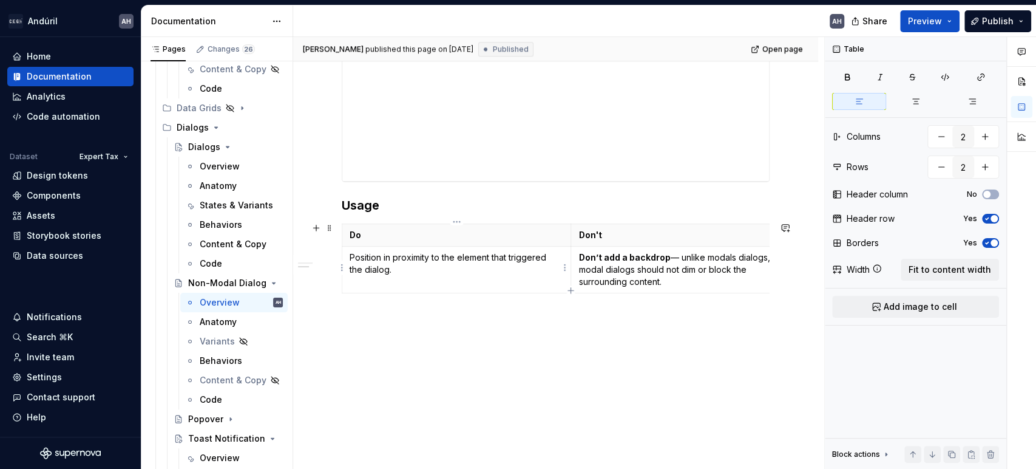
click at [408, 266] on p "Position in proximity to the element that triggered the dialog." at bounding box center [457, 263] width 214 height 24
click at [220, 208] on div "States & Variants" at bounding box center [223, 205] width 47 height 12
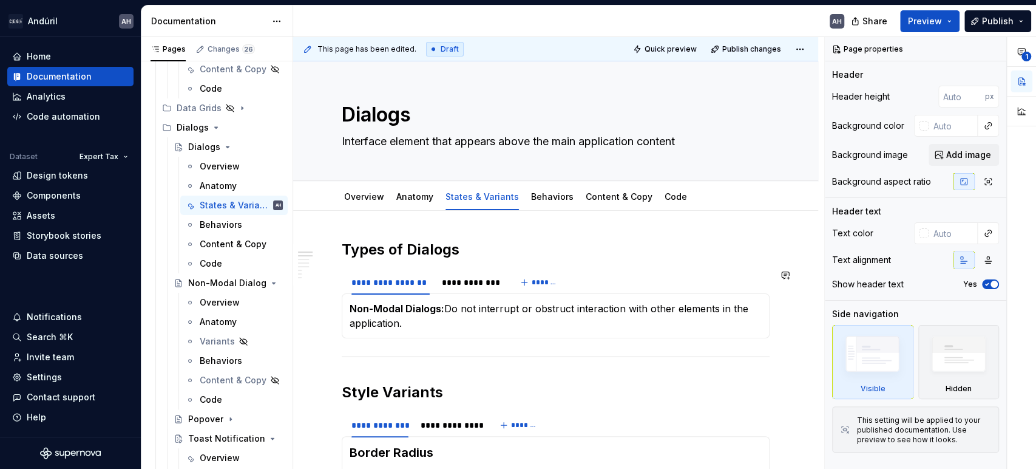
scroll to position [76, 0]
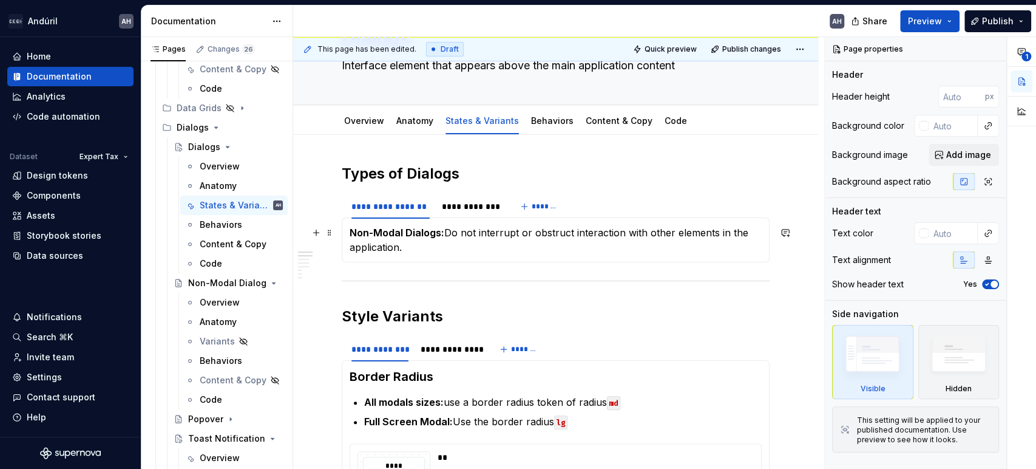
click at [418, 243] on p "Non-Modal Dialogs: Do not interrupt or obstruct interaction with other elements…" at bounding box center [556, 239] width 412 height 29
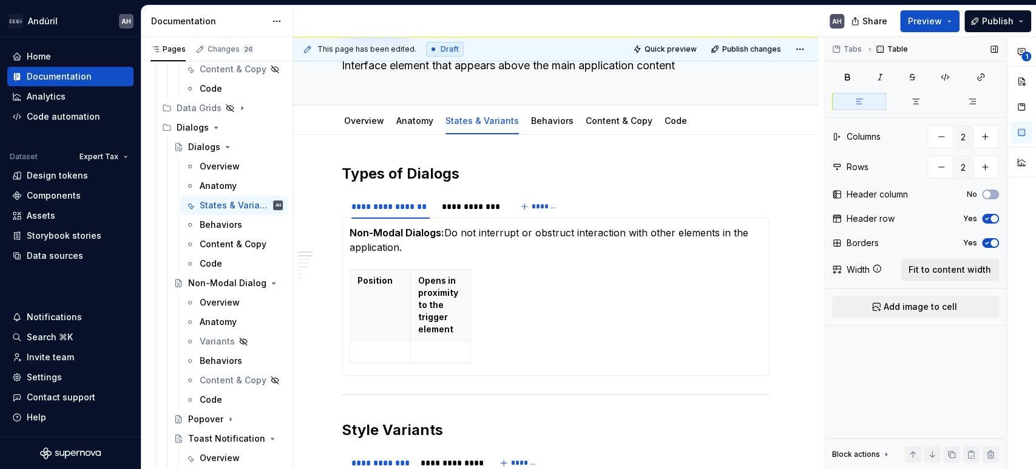
click at [965, 262] on button "Fit to content width" at bounding box center [950, 270] width 98 height 22
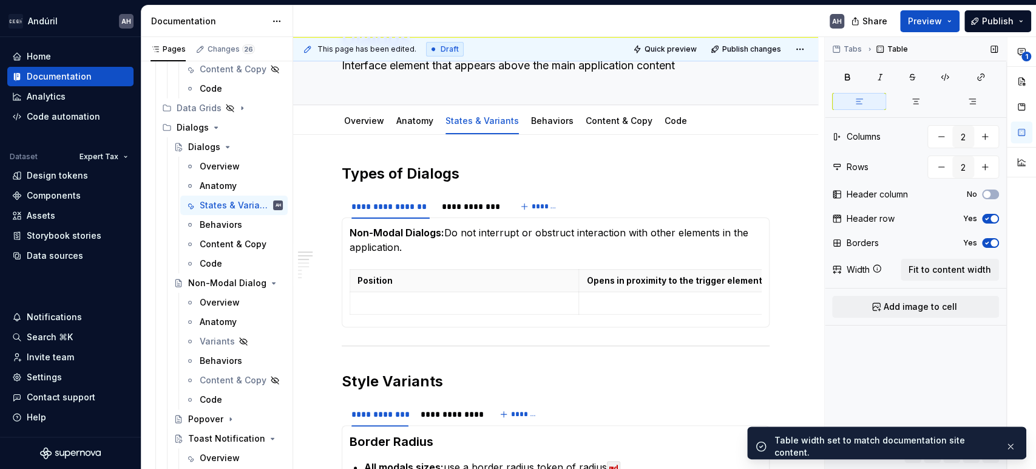
click at [991, 217] on span "button" at bounding box center [994, 218] width 7 height 7
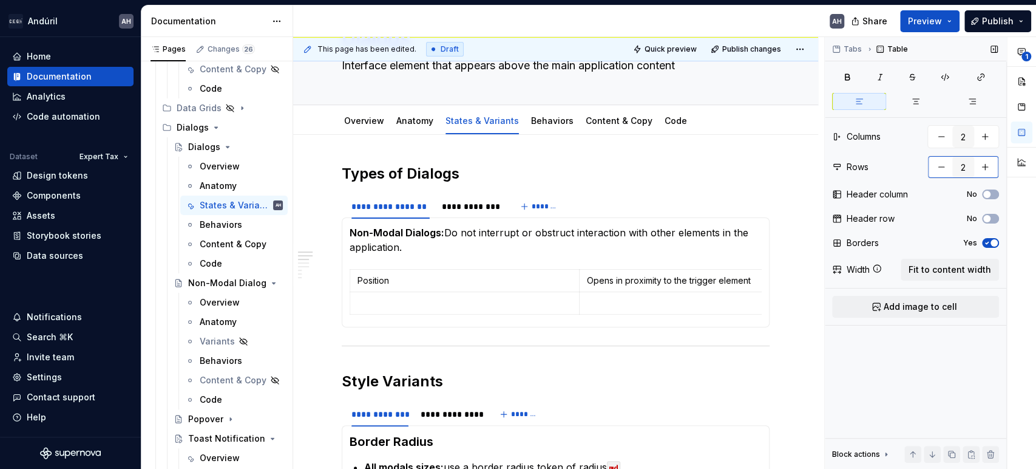
click at [939, 166] on button "button" at bounding box center [941, 167] width 22 height 22
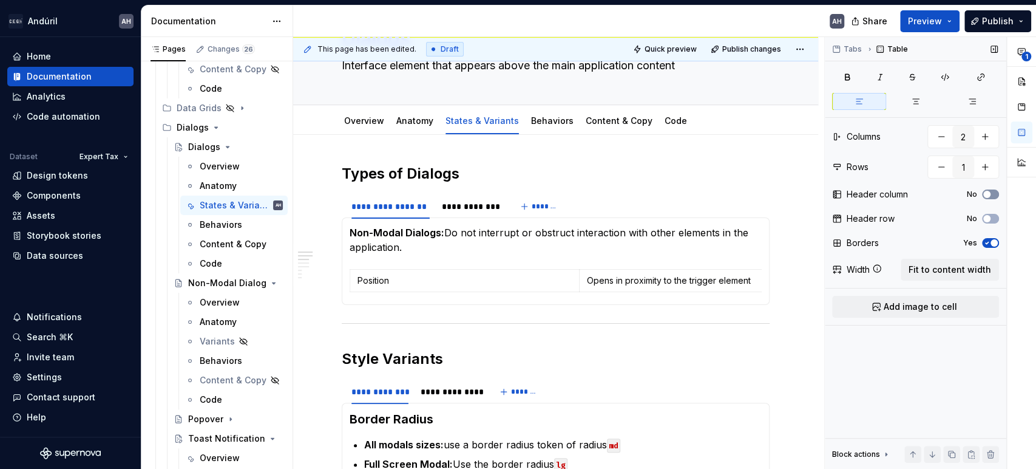
click at [991, 194] on icon "button" at bounding box center [987, 194] width 10 height 7
click at [466, 204] on div "**********" at bounding box center [471, 206] width 58 height 12
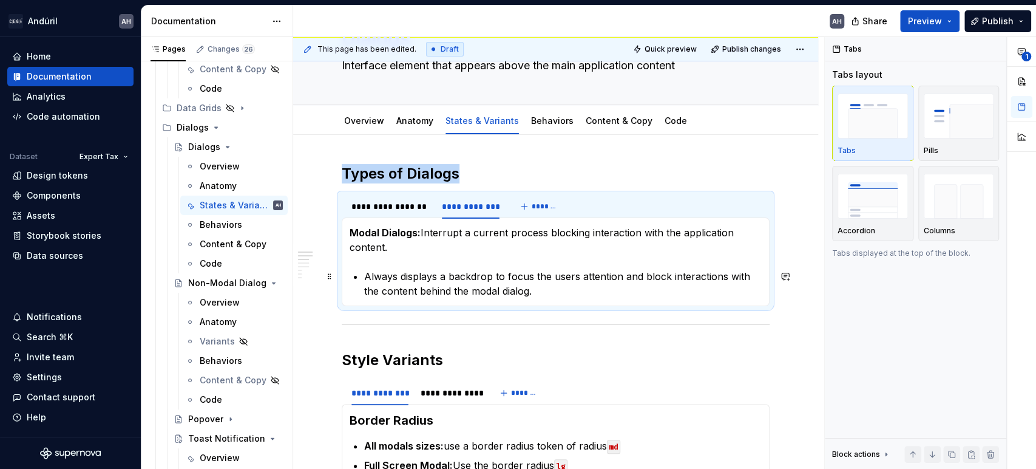
click at [544, 291] on p "Always displays a backdrop to focus the users attention and block interactions …" at bounding box center [563, 283] width 398 height 29
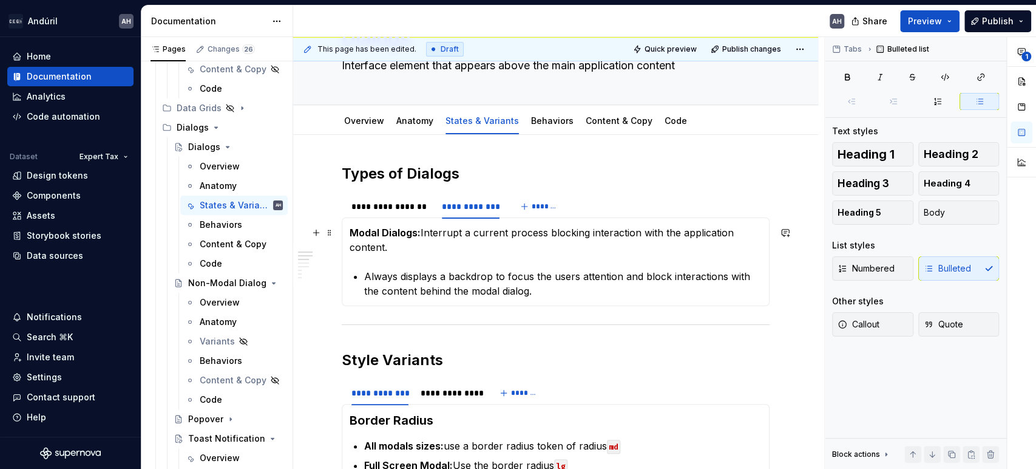
click at [500, 251] on p "Modal Dialogs: Interrupt a current process blocking interaction with the applic…" at bounding box center [556, 239] width 412 height 29
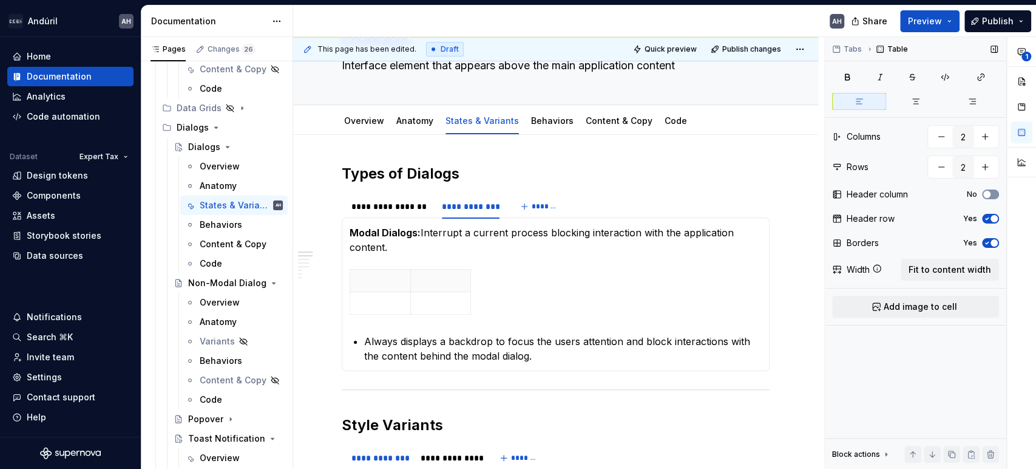
click at [989, 193] on span "button" at bounding box center [986, 194] width 7 height 7
click at [989, 215] on icon "button" at bounding box center [987, 218] width 10 height 7
click at [938, 276] on button "Fit to content width" at bounding box center [950, 270] width 98 height 22
click at [473, 294] on th "Backdrop" at bounding box center [464, 303] width 229 height 22
click at [359, 300] on p "Backdrop" at bounding box center [464, 303] width 214 height 12
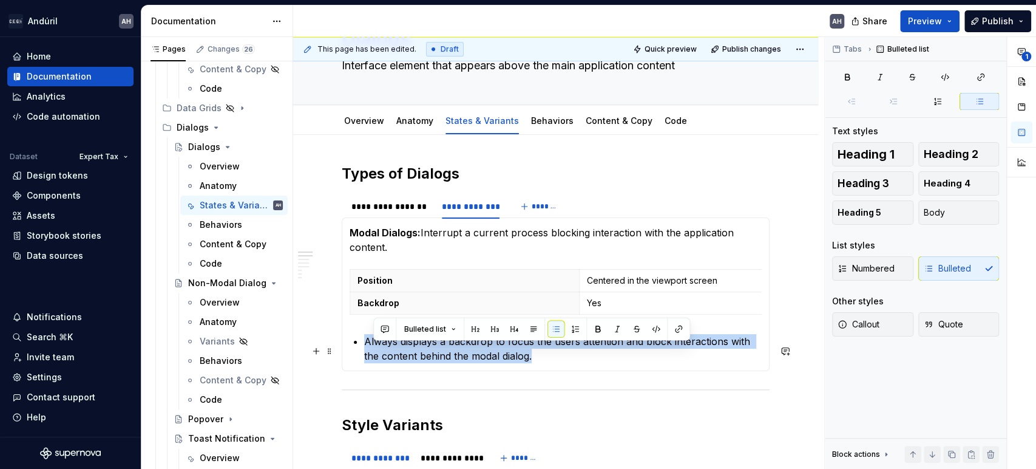
drag, startPoint x: 520, startPoint y: 354, endPoint x: 353, endPoint y: 342, distance: 166.7
click at [353, 342] on section-item-column "Modal Dialogs: Interrupt a current process blocking interaction with the applic…" at bounding box center [556, 294] width 412 height 138
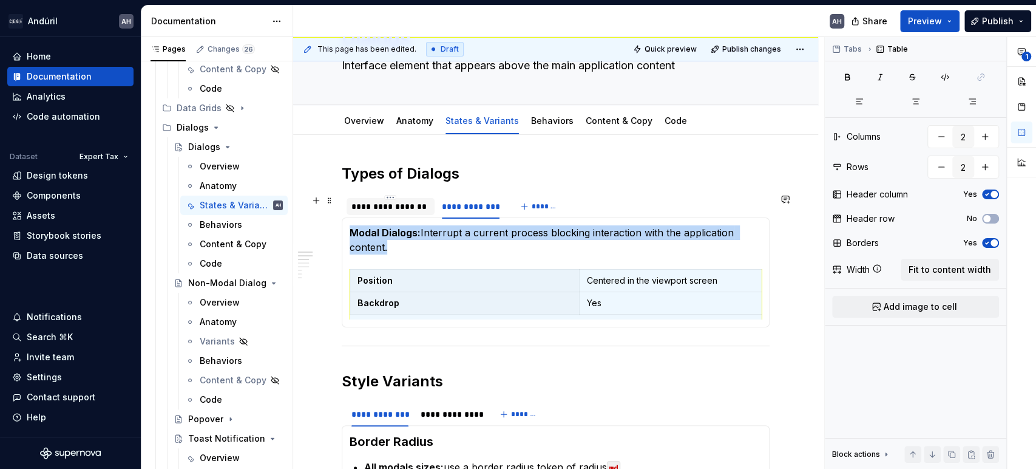
click at [408, 206] on div "**********" at bounding box center [390, 206] width 78 height 12
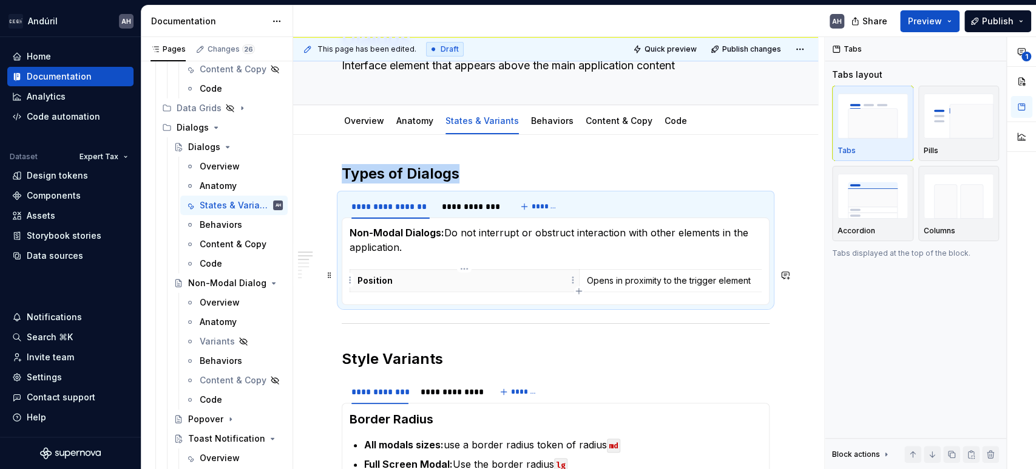
click at [474, 286] on th "Position" at bounding box center [464, 280] width 229 height 22
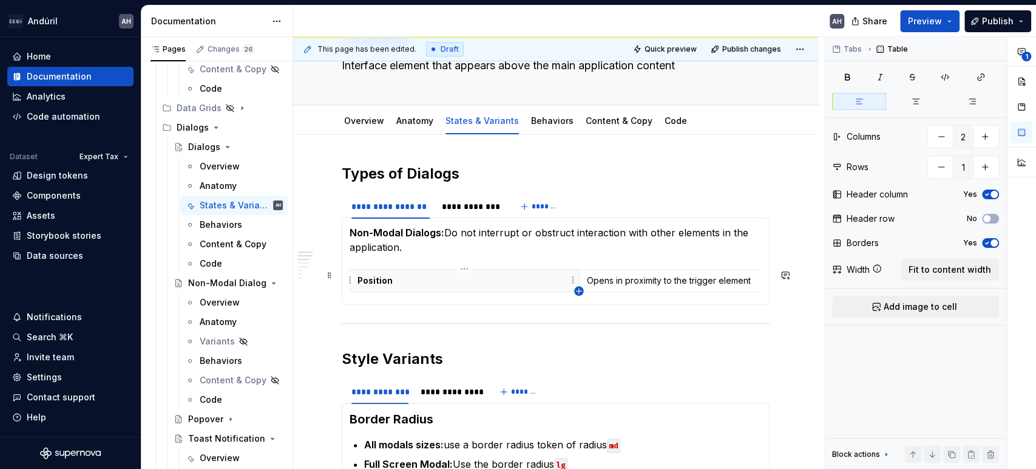
click at [580, 290] on icon "button" at bounding box center [578, 290] width 5 height 5
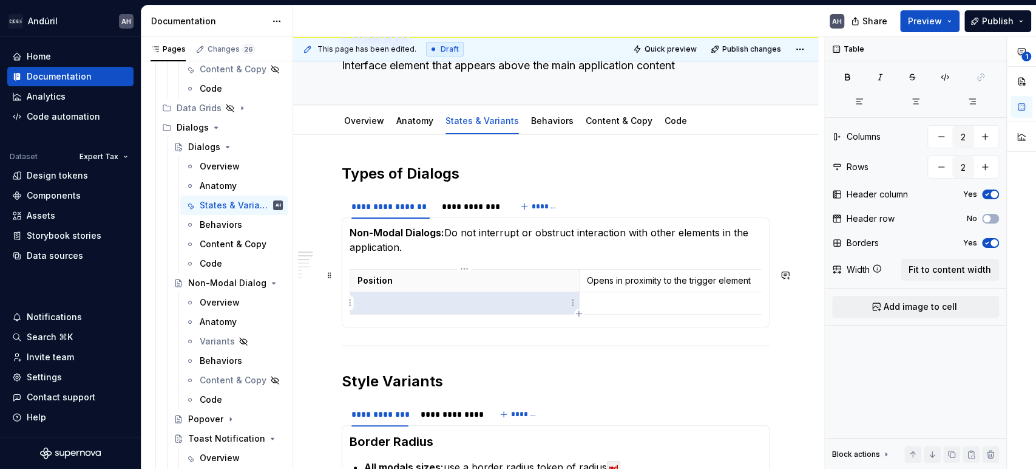
click at [442, 299] on p at bounding box center [464, 303] width 214 height 12
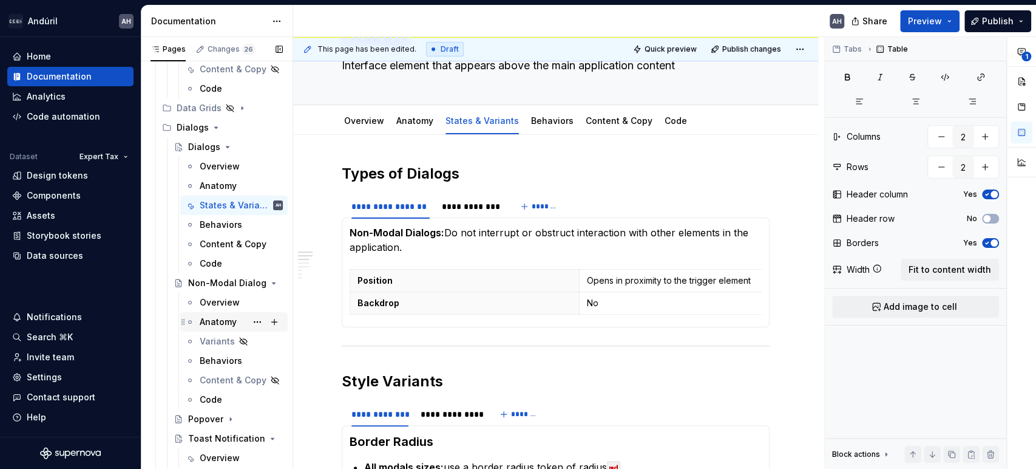
click at [214, 322] on div "Anatomy" at bounding box center [218, 322] width 37 height 12
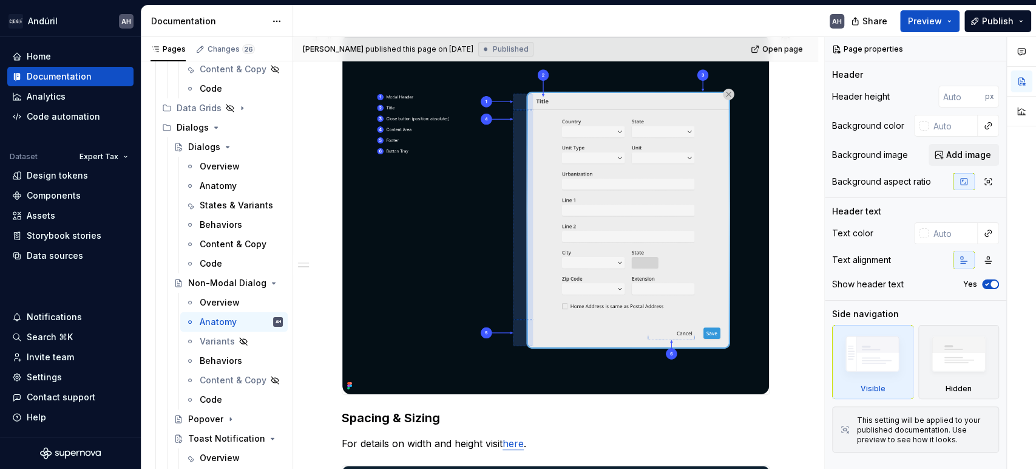
scroll to position [231, 0]
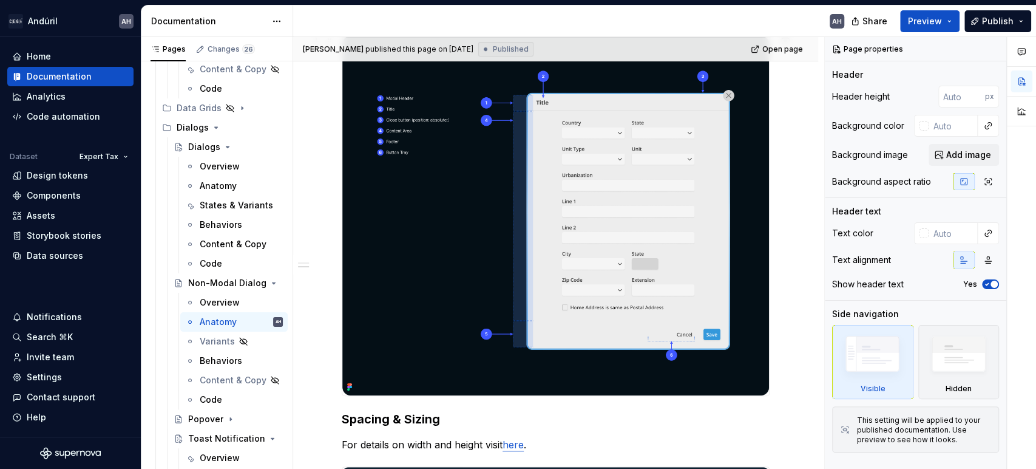
click at [471, 248] on img at bounding box center [555, 215] width 427 height 359
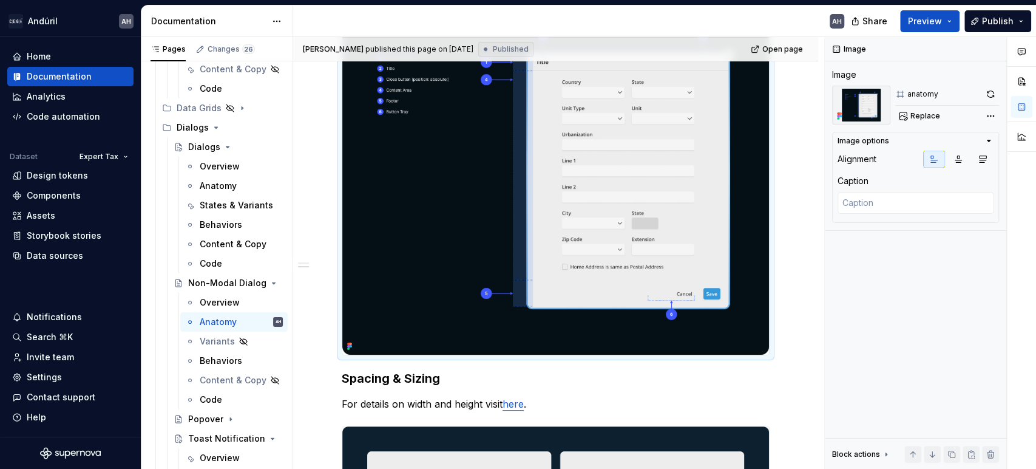
scroll to position [220, 0]
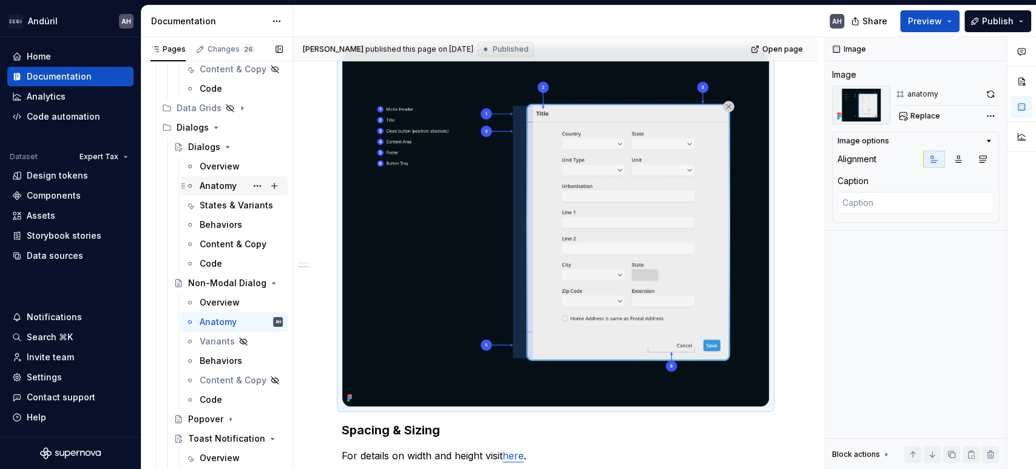
click at [212, 178] on div "Anatomy" at bounding box center [241, 185] width 83 height 17
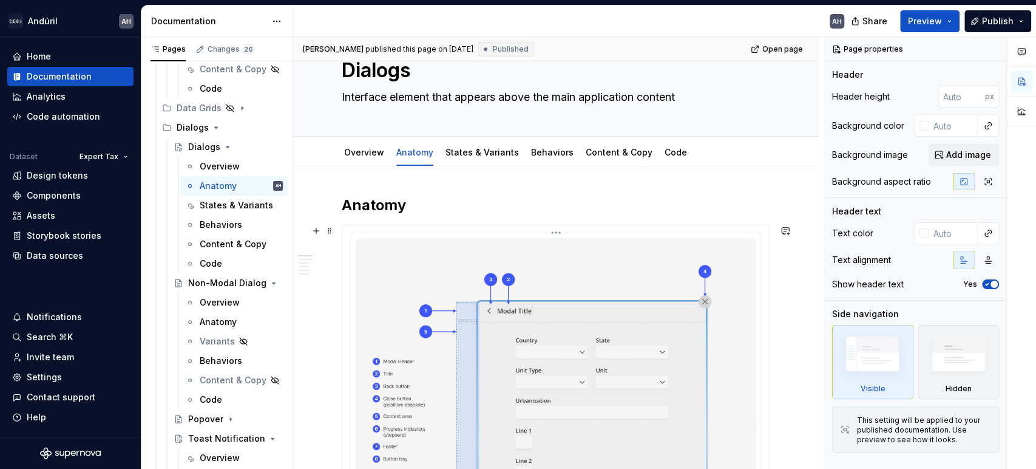
scroll to position [44, 0]
click at [437, 208] on h2 "Anatomy" at bounding box center [556, 205] width 428 height 19
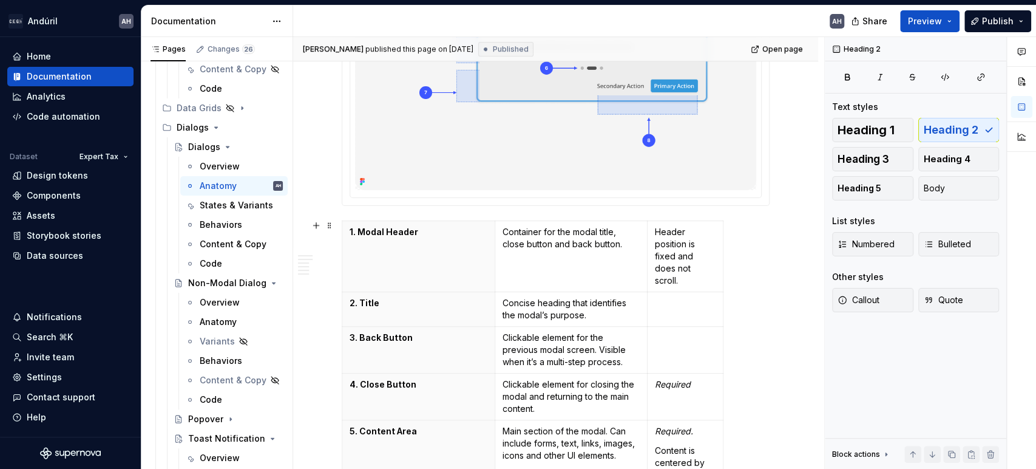
scroll to position [565, 0]
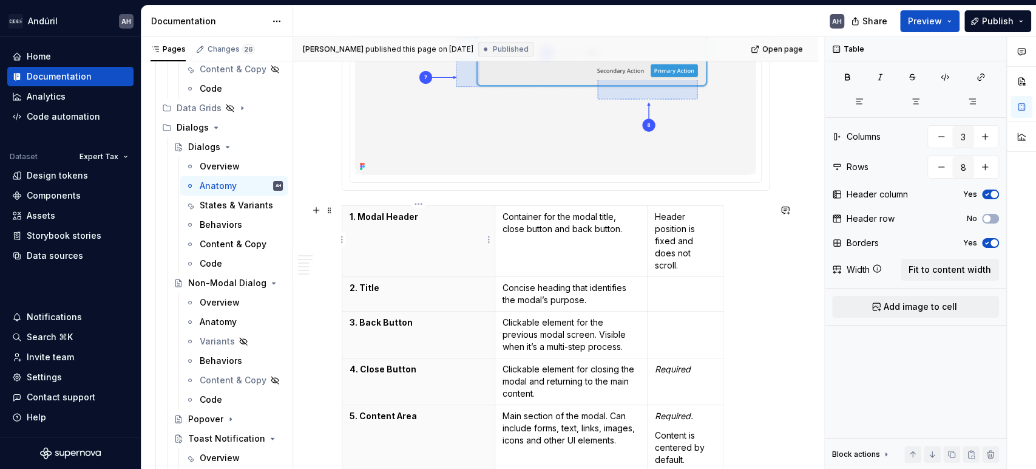
click at [368, 256] on th "1. Modal Header" at bounding box center [418, 241] width 153 height 71
click at [925, 270] on span "Fit to content width" at bounding box center [950, 269] width 83 height 12
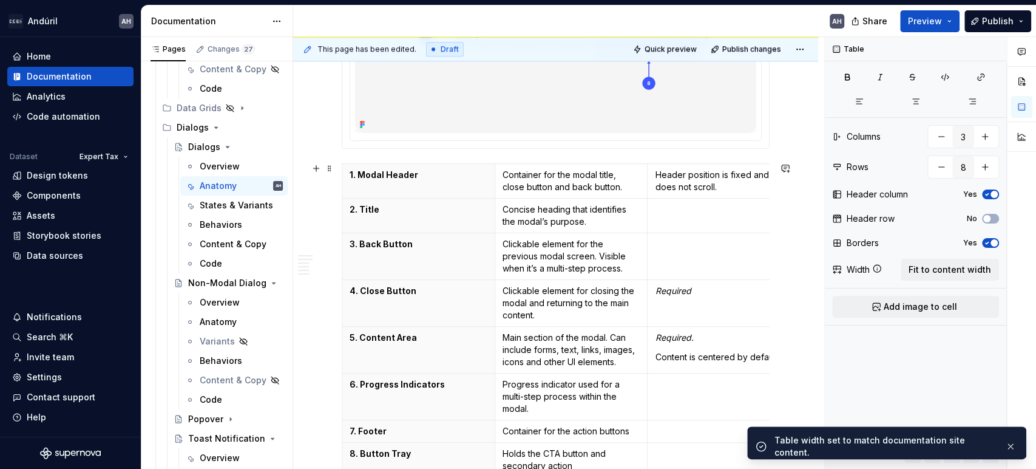
scroll to position [611, 0]
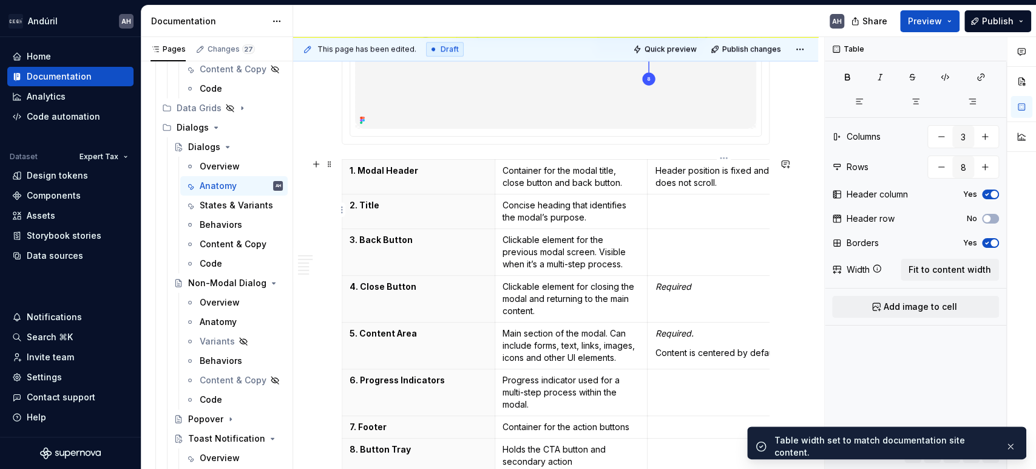
click at [666, 205] on p at bounding box center [724, 205] width 138 height 12
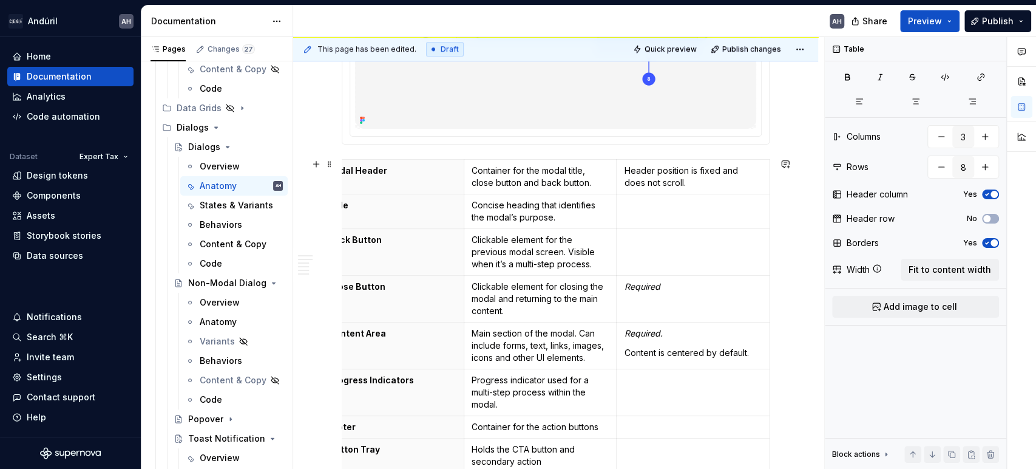
scroll to position [0, 0]
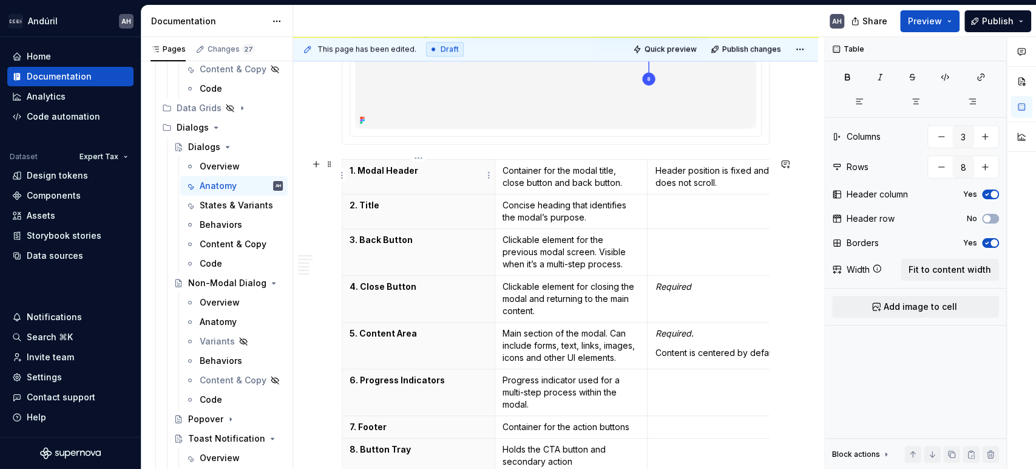
click at [435, 168] on p "1. Modal Header" at bounding box center [419, 170] width 138 height 12
click at [699, 180] on p "Header position is fixed and does not scroll." at bounding box center [724, 176] width 138 height 24
drag, startPoint x: 717, startPoint y: 246, endPoint x: 989, endPoint y: 500, distance: 371.9
click at [989, 468] on html "Andúril AH Home Documentation Analytics Code automation Dataset Expert Tax Desi…" at bounding box center [518, 234] width 1036 height 469
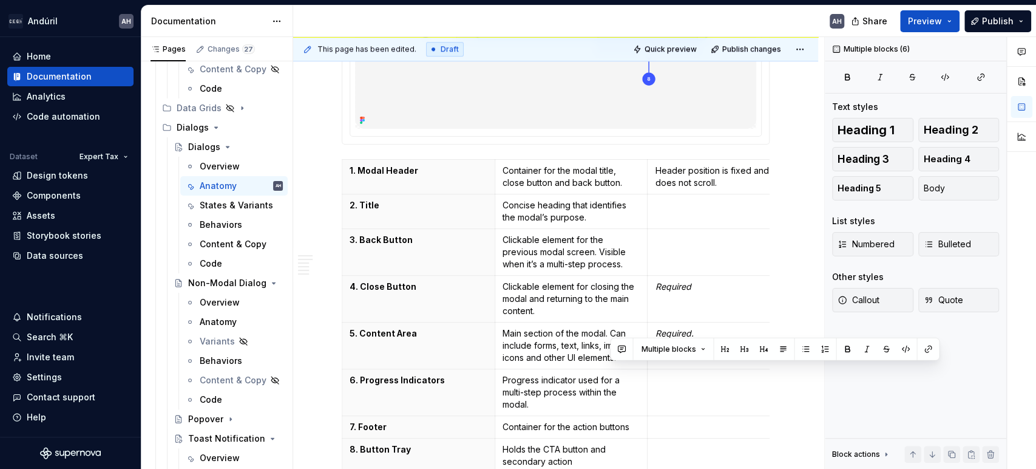
scroll to position [920, 0]
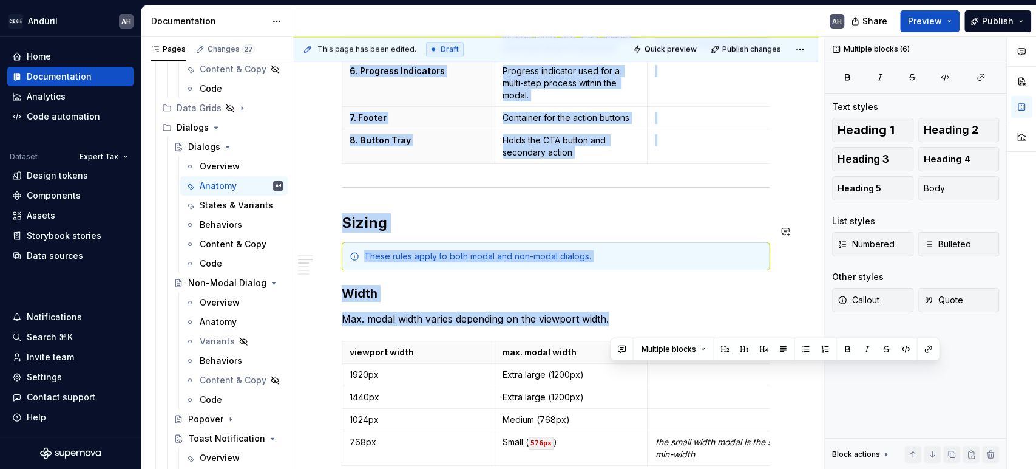
click at [393, 243] on div "Anatomy 1. Modal Header Container for the modal title, close button and back bu…" at bounding box center [556, 422] width 428 height 2204
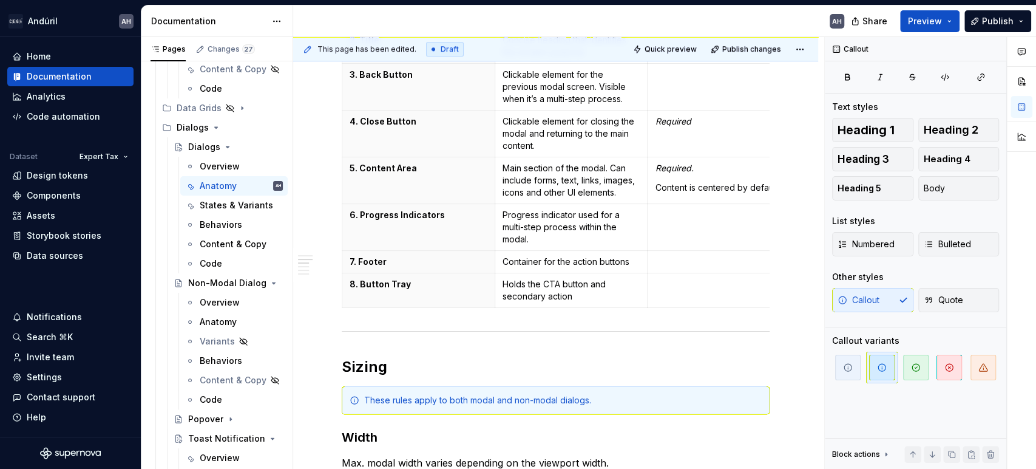
scroll to position [757, 0]
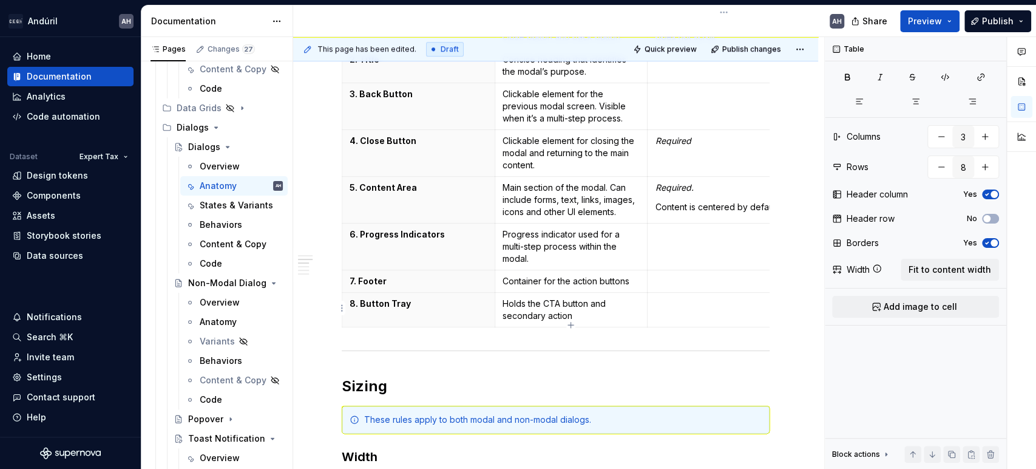
click at [713, 308] on td at bounding box center [724, 310] width 153 height 35
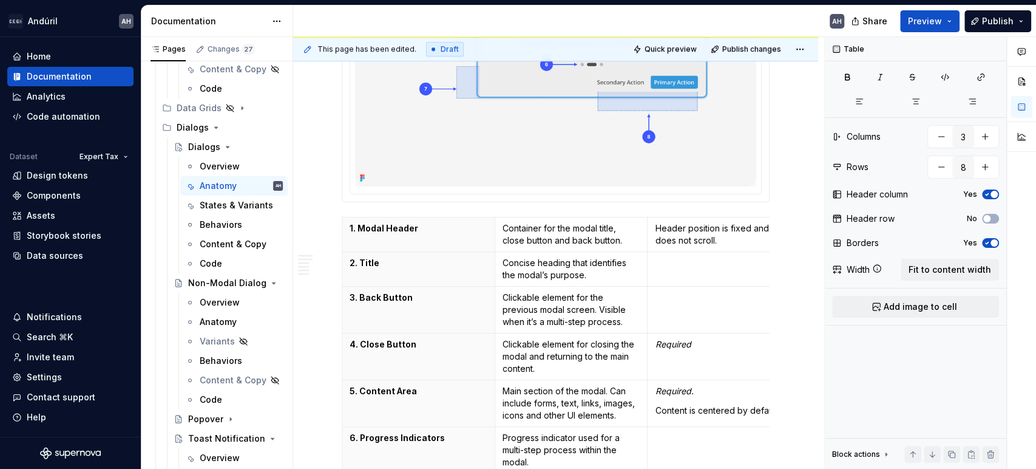
scroll to position [625, 0]
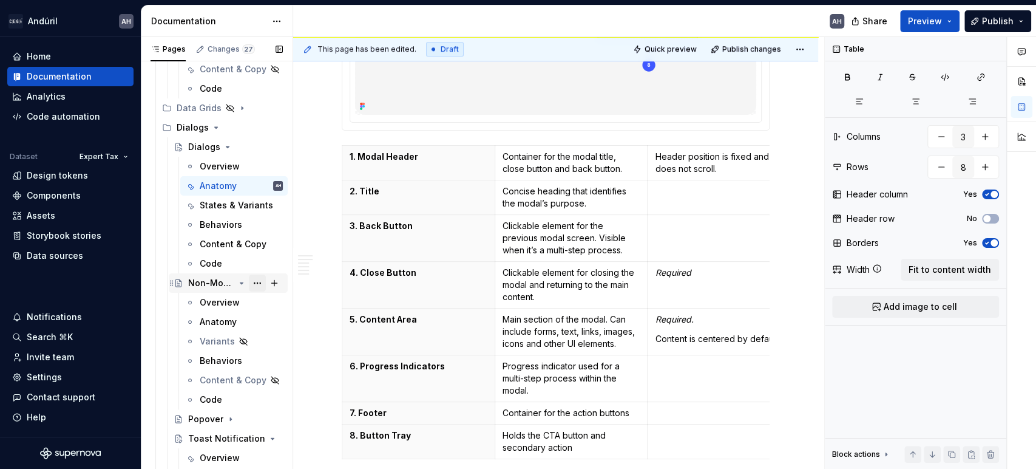
click at [249, 286] on button "Page tree" at bounding box center [257, 282] width 17 height 17
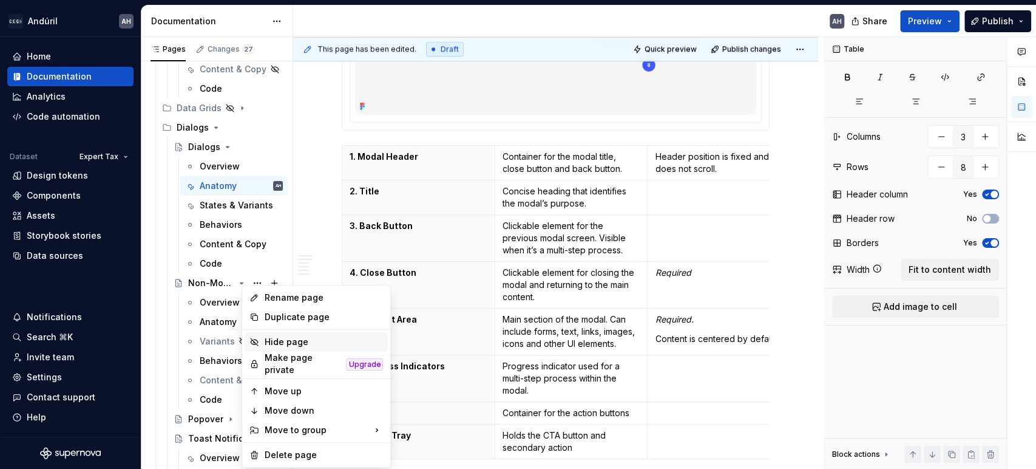
click at [277, 343] on div "Hide page" at bounding box center [323, 342] width 119 height 12
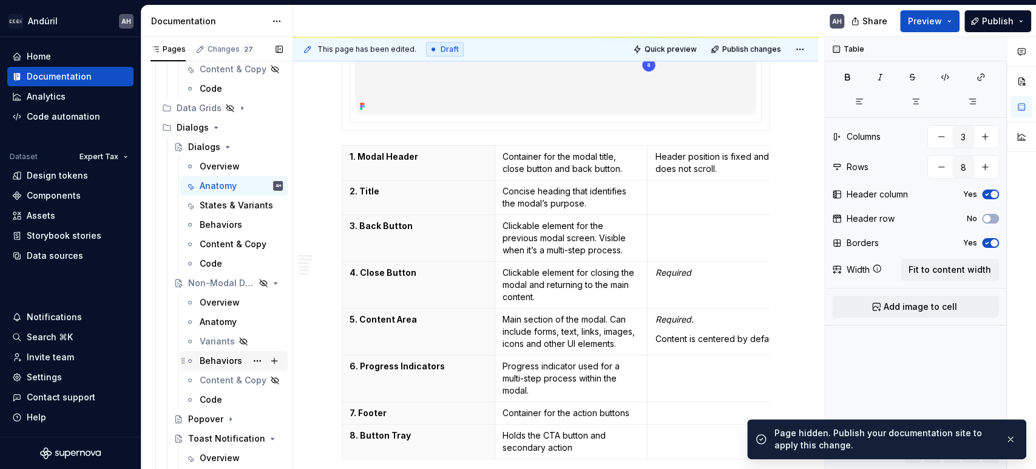
click at [212, 361] on div "Behaviors" at bounding box center [221, 360] width 42 height 12
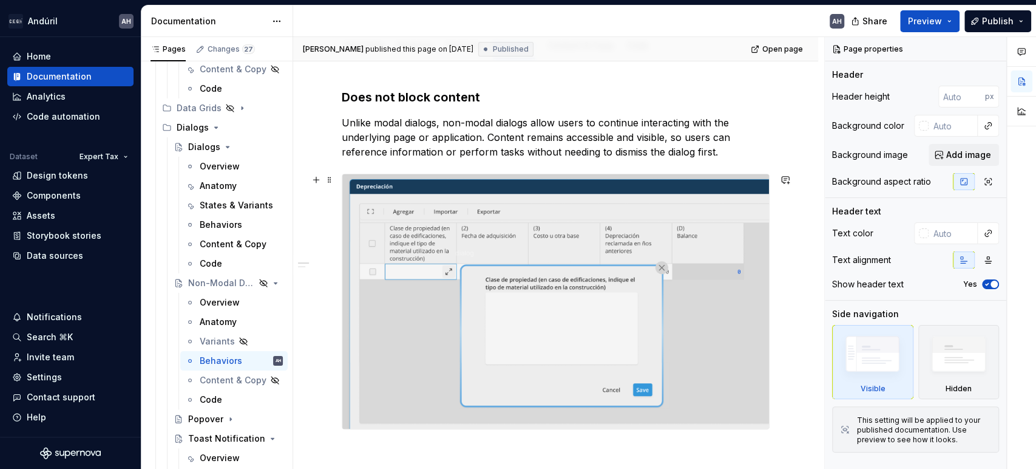
scroll to position [146, 0]
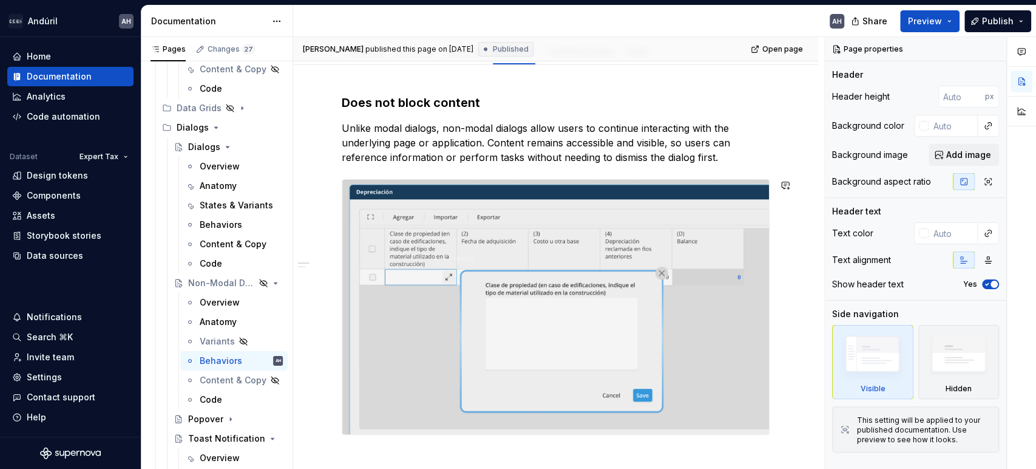
click at [586, 139] on p "Unlike modal dialogs, non-modal dialogs allow users to continue interacting wit…" at bounding box center [556, 143] width 428 height 44
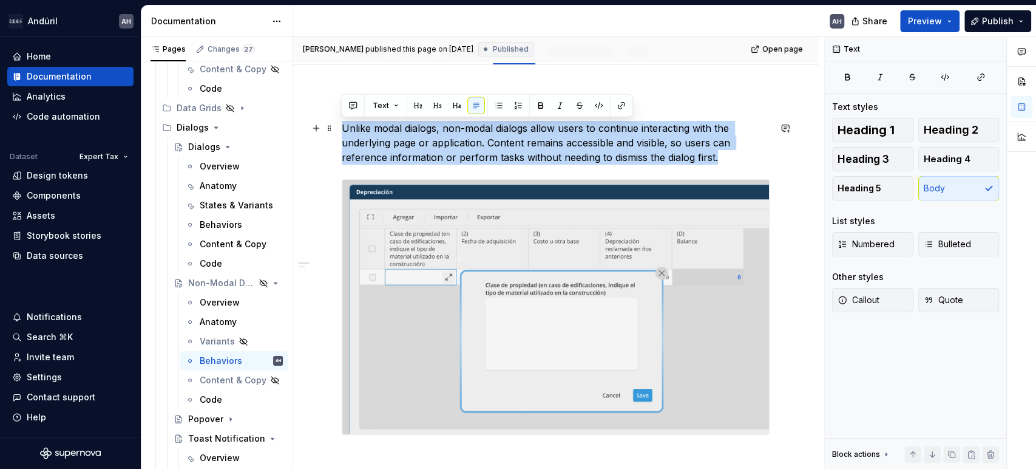
drag, startPoint x: 728, startPoint y: 153, endPoint x: 337, endPoint y: 130, distance: 391.5
click at [337, 130] on div "Does not block content Unlike modal dialogs, non-modal dialogs allow users to c…" at bounding box center [555, 369] width 525 height 608
copy p "Unlike modal dialogs, non-modal dialogs allow users to continue interacting wit…"
click at [215, 200] on div "States & Variants" at bounding box center [223, 205] width 47 height 12
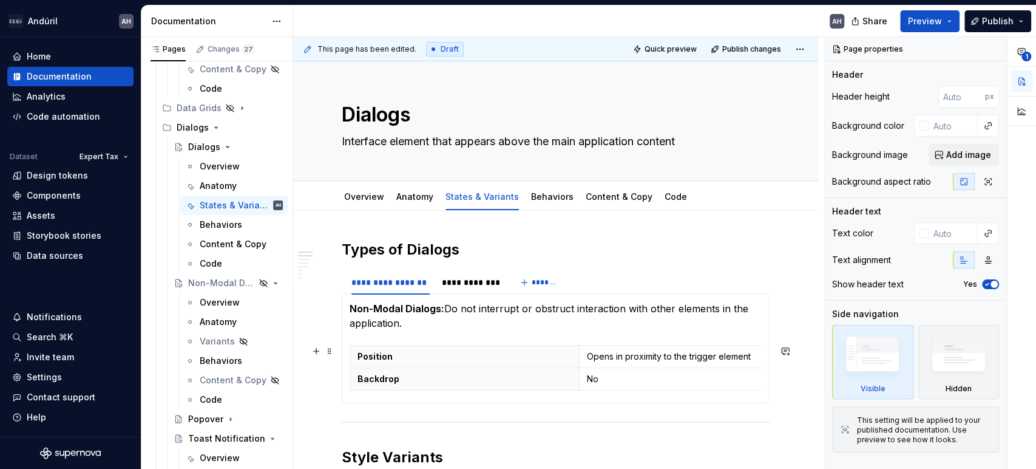
click at [513, 334] on section-item-column "Non-Modal Dialogs: Do not interrupt or obstruct interaction with other elements…" at bounding box center [556, 348] width 412 height 94
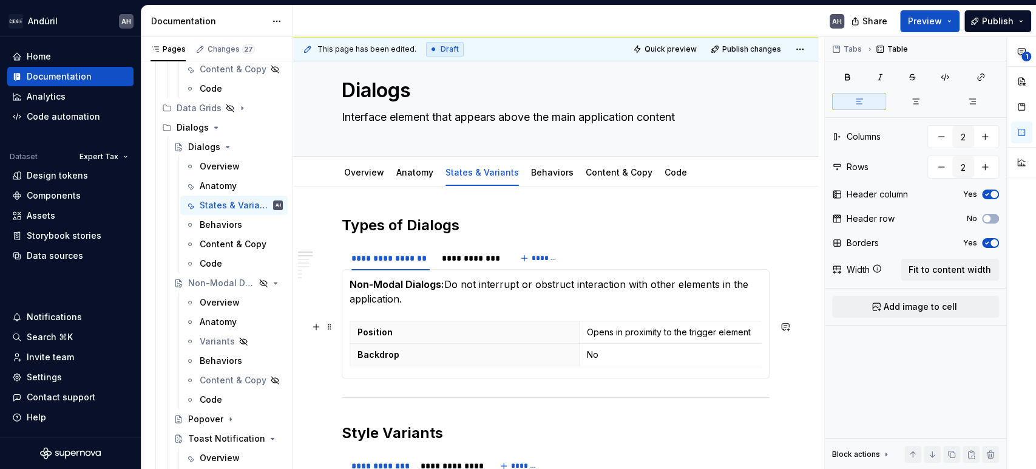
scroll to position [35, 0]
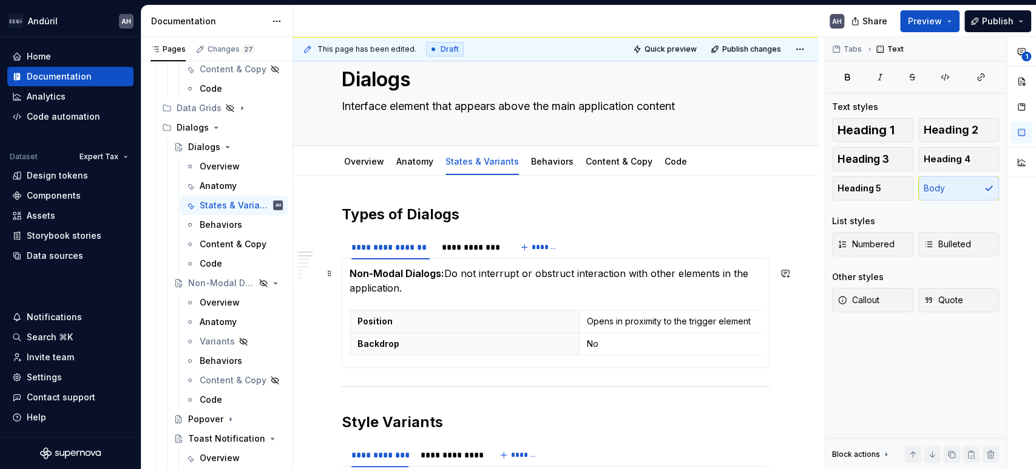
click at [429, 286] on p "Non-Modal Dialogs: Do not interrupt or obstruct interaction with other elements…" at bounding box center [556, 280] width 412 height 29
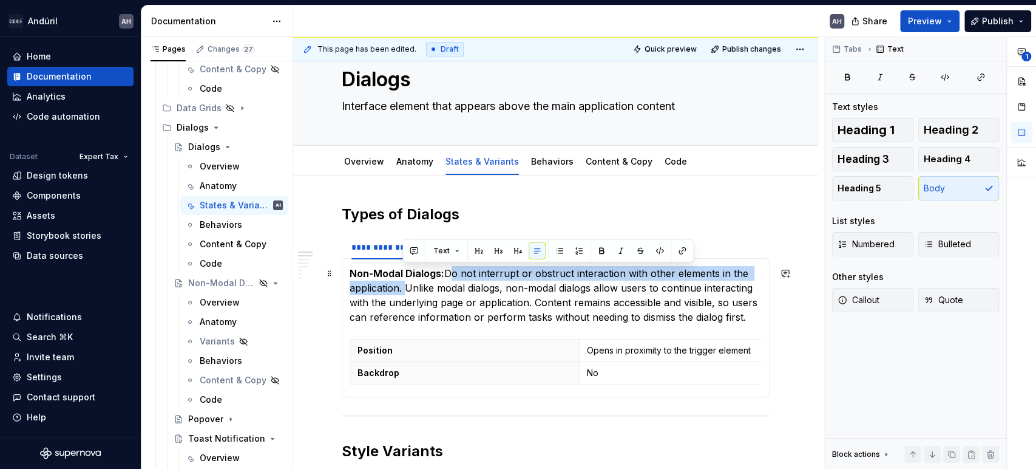
drag, startPoint x: 401, startPoint y: 285, endPoint x: 444, endPoint y: 274, distance: 44.6
click at [444, 274] on p "Non-Modal Dialogs: Do not interrupt or obstruct interaction with other elements…" at bounding box center [556, 295] width 412 height 58
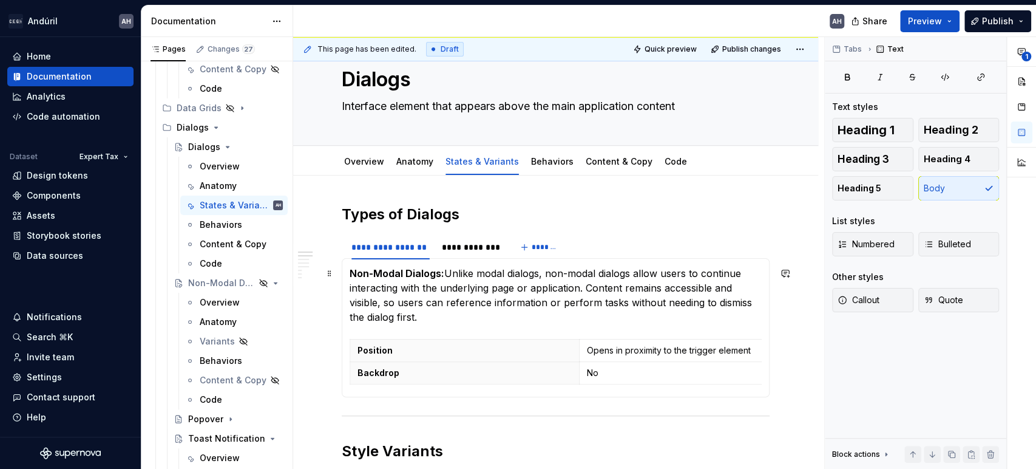
click at [475, 317] on p "Non-Modal Dialogs: Unlike modal dialogs, non-modal dialogs allow users to conti…" at bounding box center [556, 295] width 412 height 58
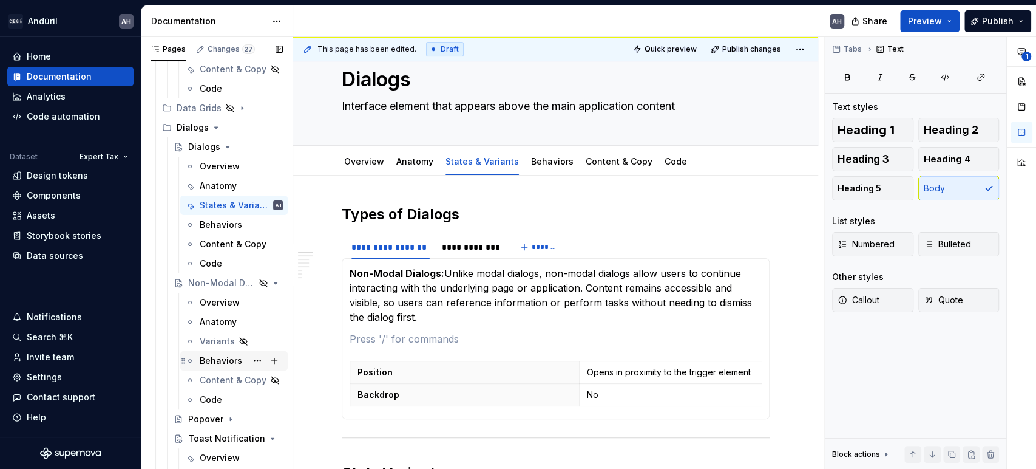
click at [217, 358] on div "Behaviors" at bounding box center [221, 360] width 42 height 12
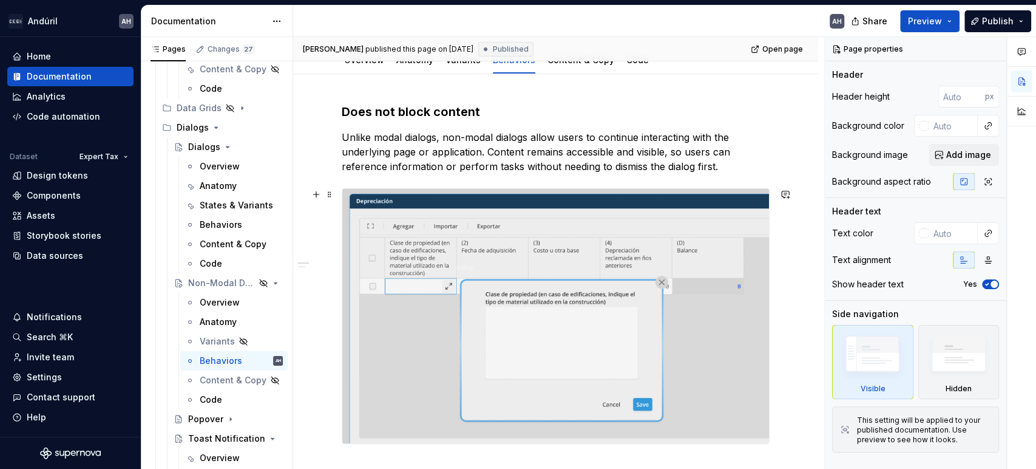
scroll to position [137, 0]
click at [537, 314] on img at bounding box center [555, 315] width 427 height 254
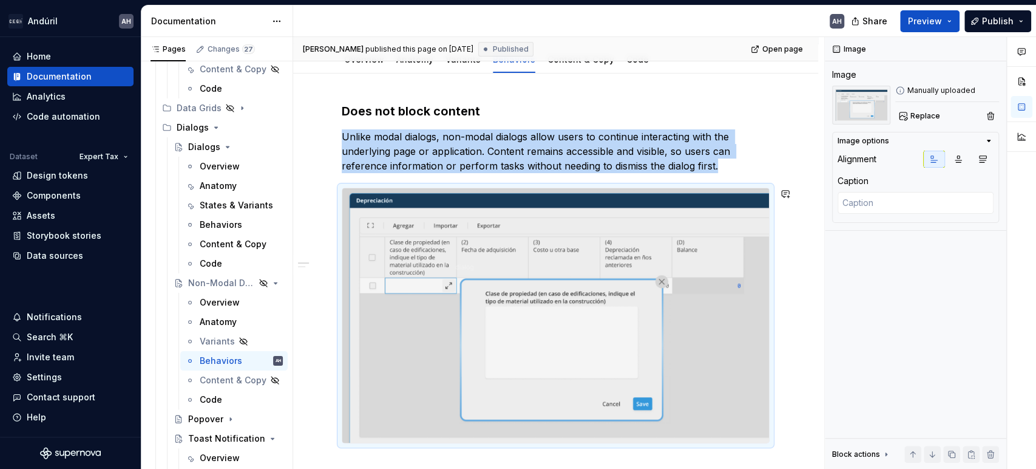
copy p "Unlike modal dialogs, non-modal dialogs allow users to continue interacting wit…"
click at [214, 206] on div "States & Variants" at bounding box center [223, 205] width 47 height 12
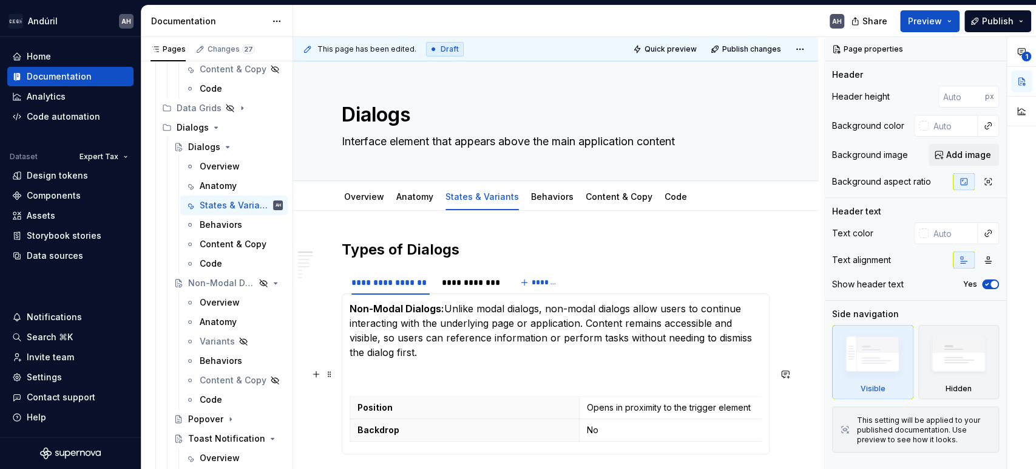
click at [384, 389] on section-item-column "Non-Modal Dialogs: Unlike modal dialogs, non-modal dialogs allow users to conti…" at bounding box center [556, 373] width 412 height 145
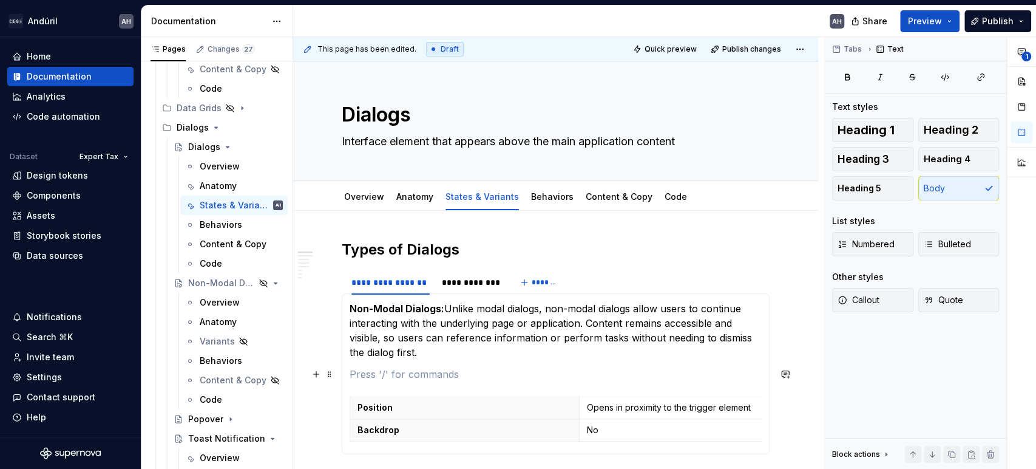
click at [373, 381] on p at bounding box center [556, 374] width 412 height 15
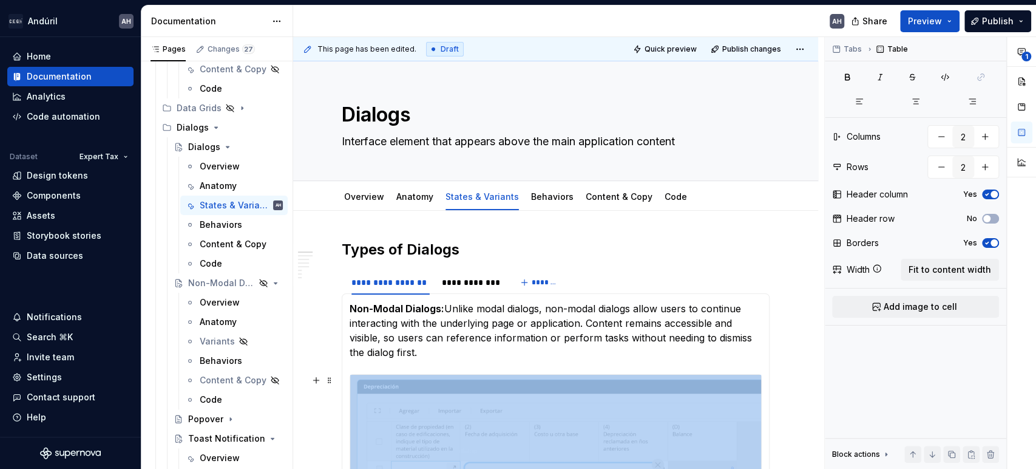
scroll to position [52, 0]
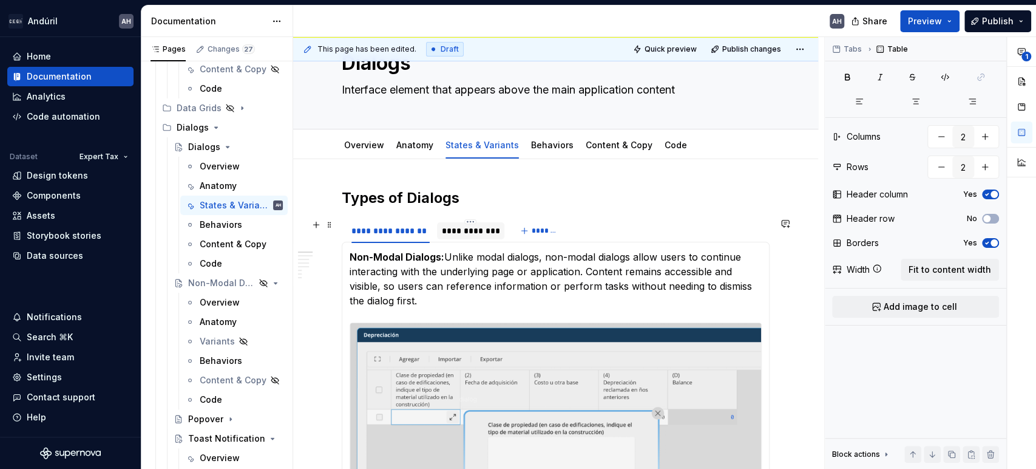
click at [481, 235] on div "**********" at bounding box center [471, 231] width 58 height 12
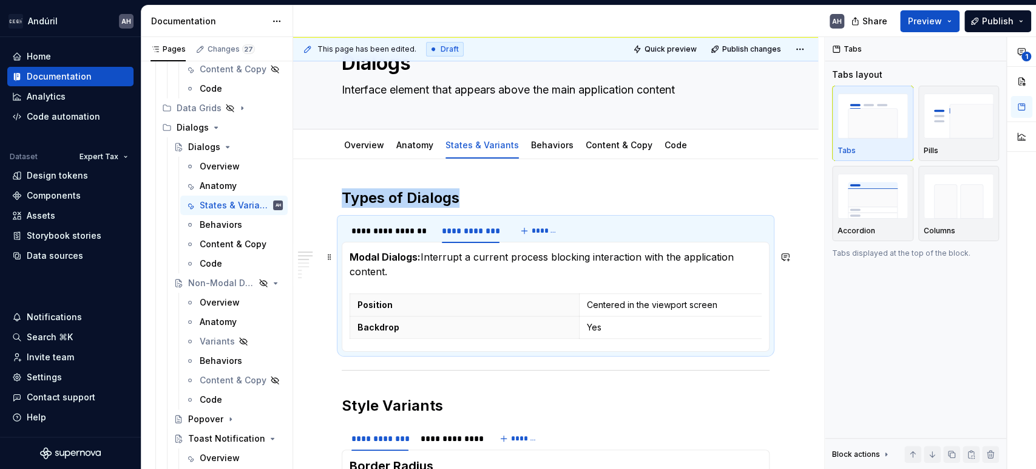
click at [408, 277] on p "Modal Dialogs: Interrupt a current process blocking interaction with the applic…" at bounding box center [556, 263] width 412 height 29
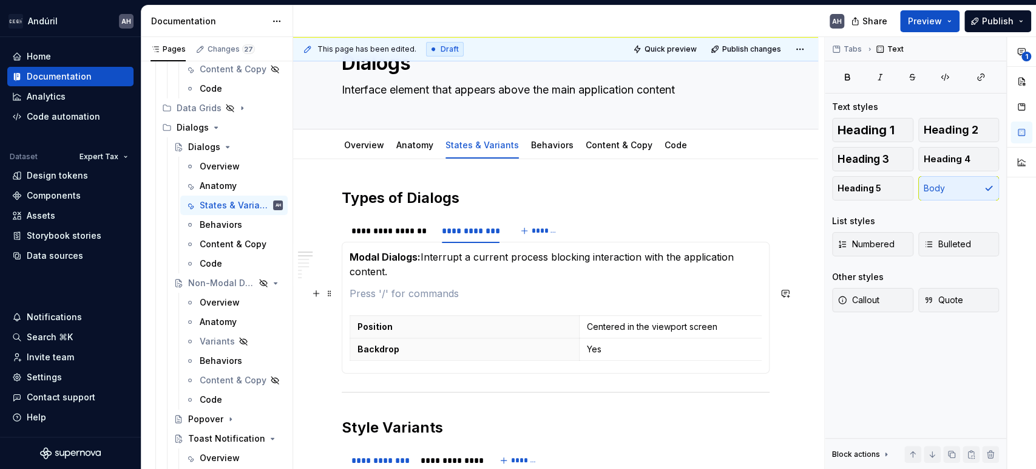
click at [391, 296] on p at bounding box center [556, 293] width 412 height 15
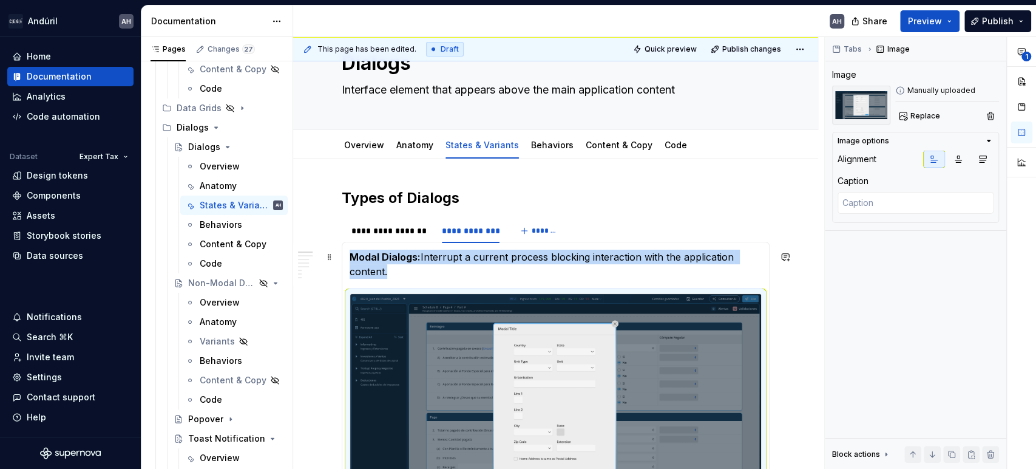
click at [450, 277] on p "Modal Dialogs: Interrupt a current process blocking interaction with the applic…" at bounding box center [556, 263] width 412 height 29
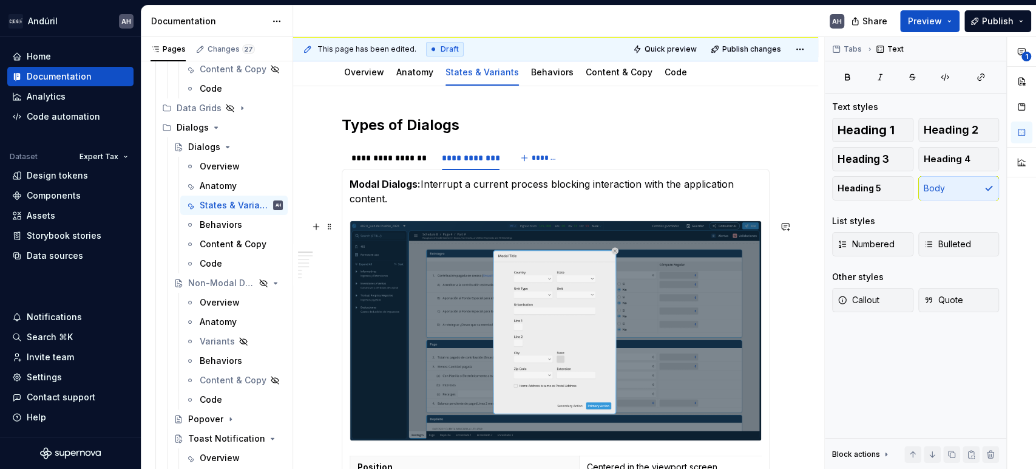
scroll to position [126, 0]
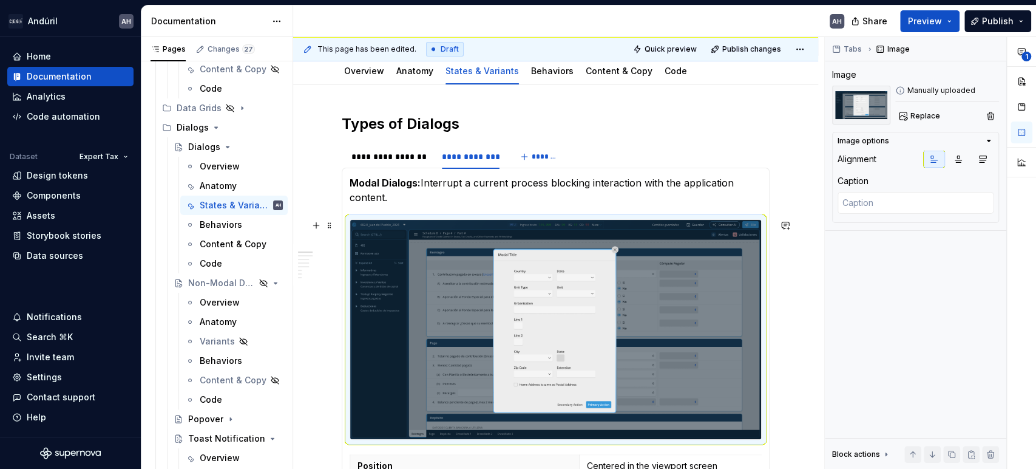
click at [523, 293] on img at bounding box center [555, 329] width 411 height 219
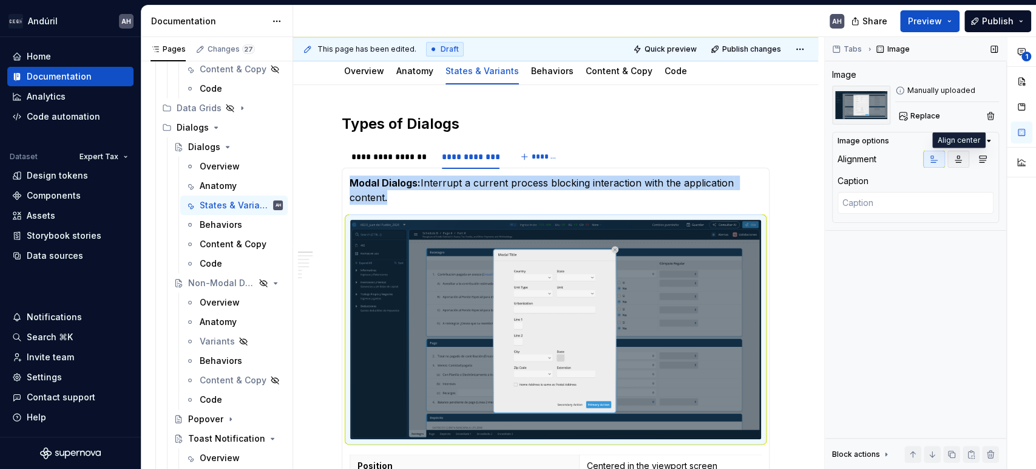
click at [957, 161] on icon "button" at bounding box center [958, 159] width 10 height 10
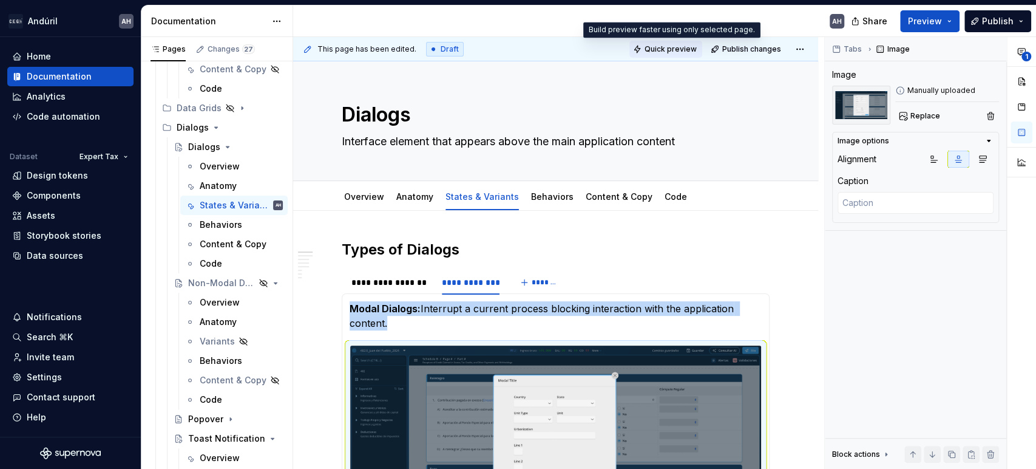
click at [658, 51] on span "Quick preview" at bounding box center [671, 49] width 52 height 10
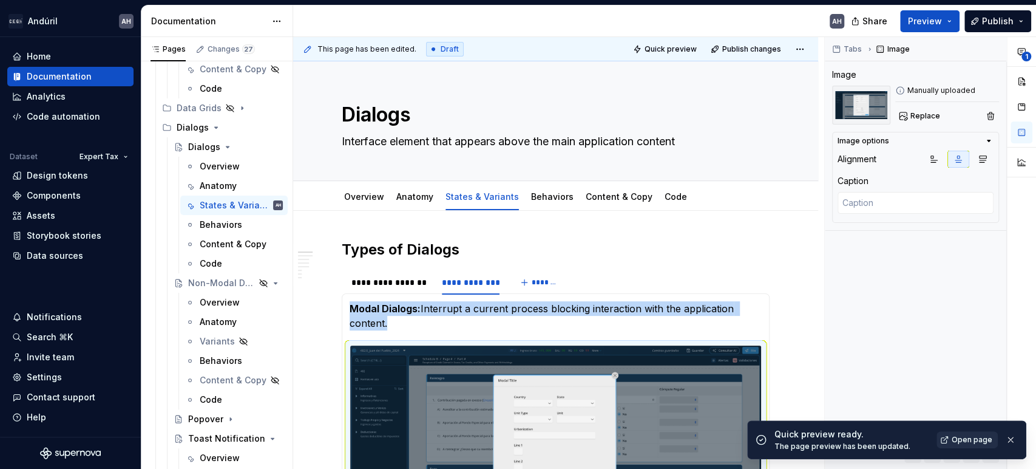
click at [968, 440] on span "Open page" at bounding box center [972, 440] width 41 height 10
